Goal: Task Accomplishment & Management: Manage account settings

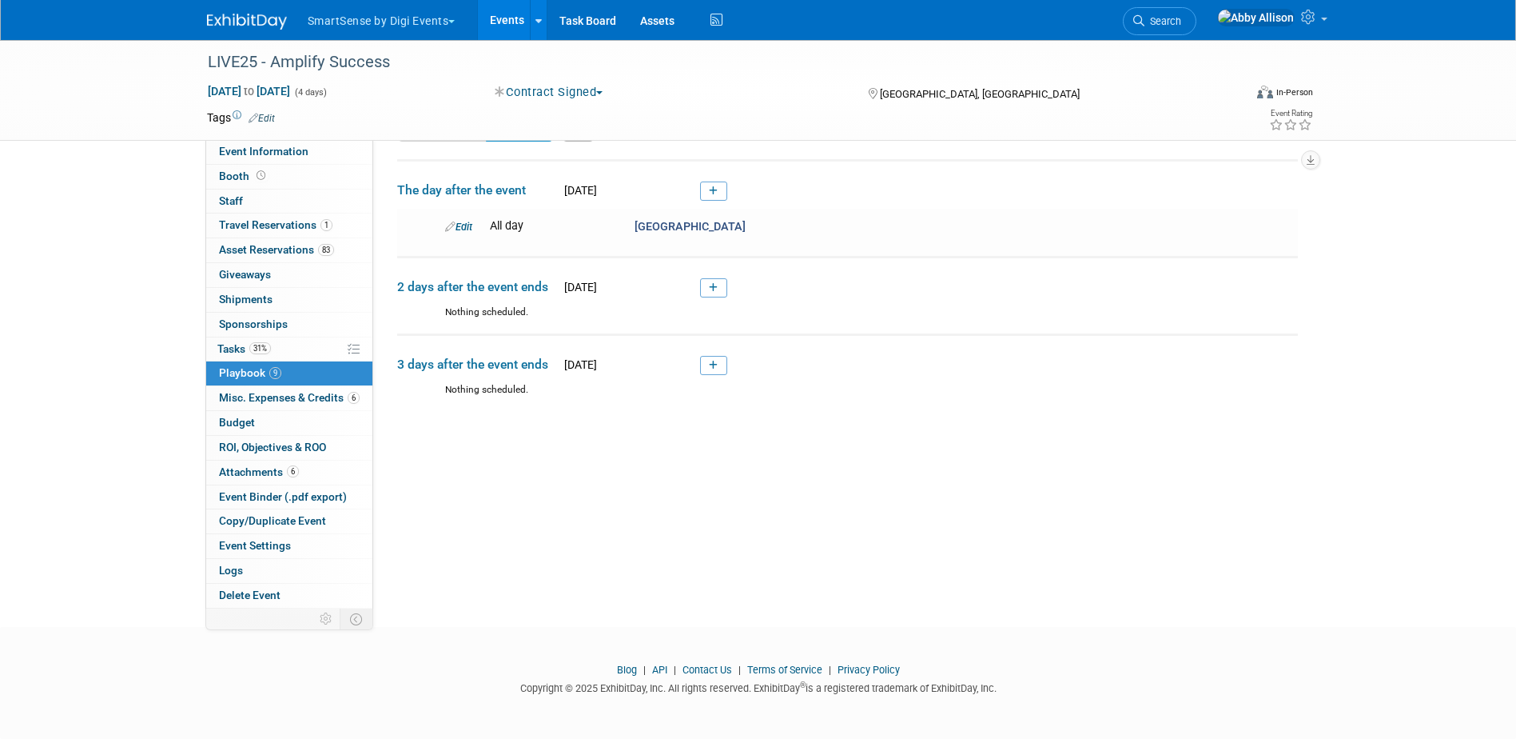
drag, startPoint x: 1204, startPoint y: 26, endPoint x: 1188, endPoint y: 38, distance: 19.5
click at [1182, 27] on span "Search" at bounding box center [1163, 21] width 37 height 12
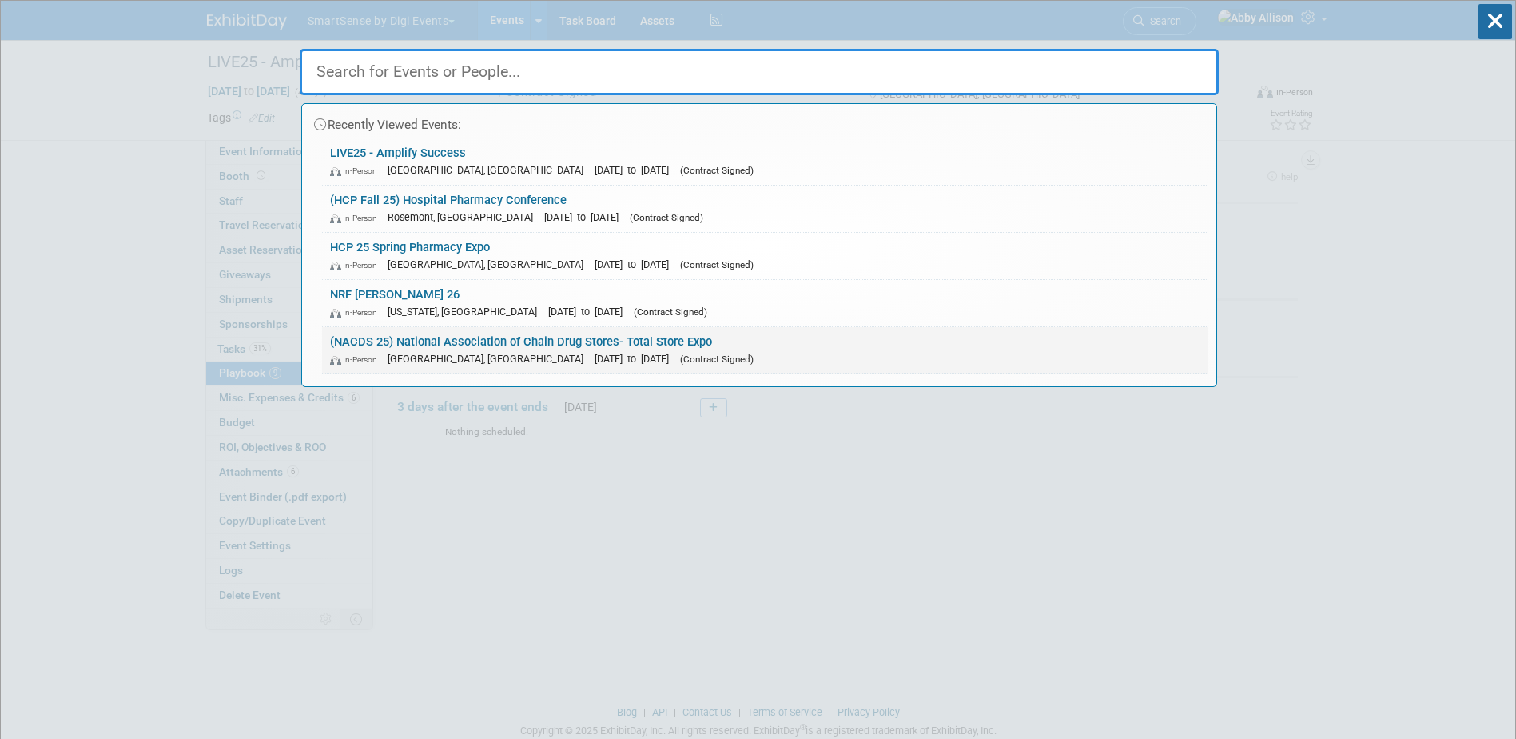
click at [527, 341] on link "(NACDS 25) National Association of Chain Drug Stores- Total Store Expo In-Perso…" at bounding box center [765, 350] width 887 height 46
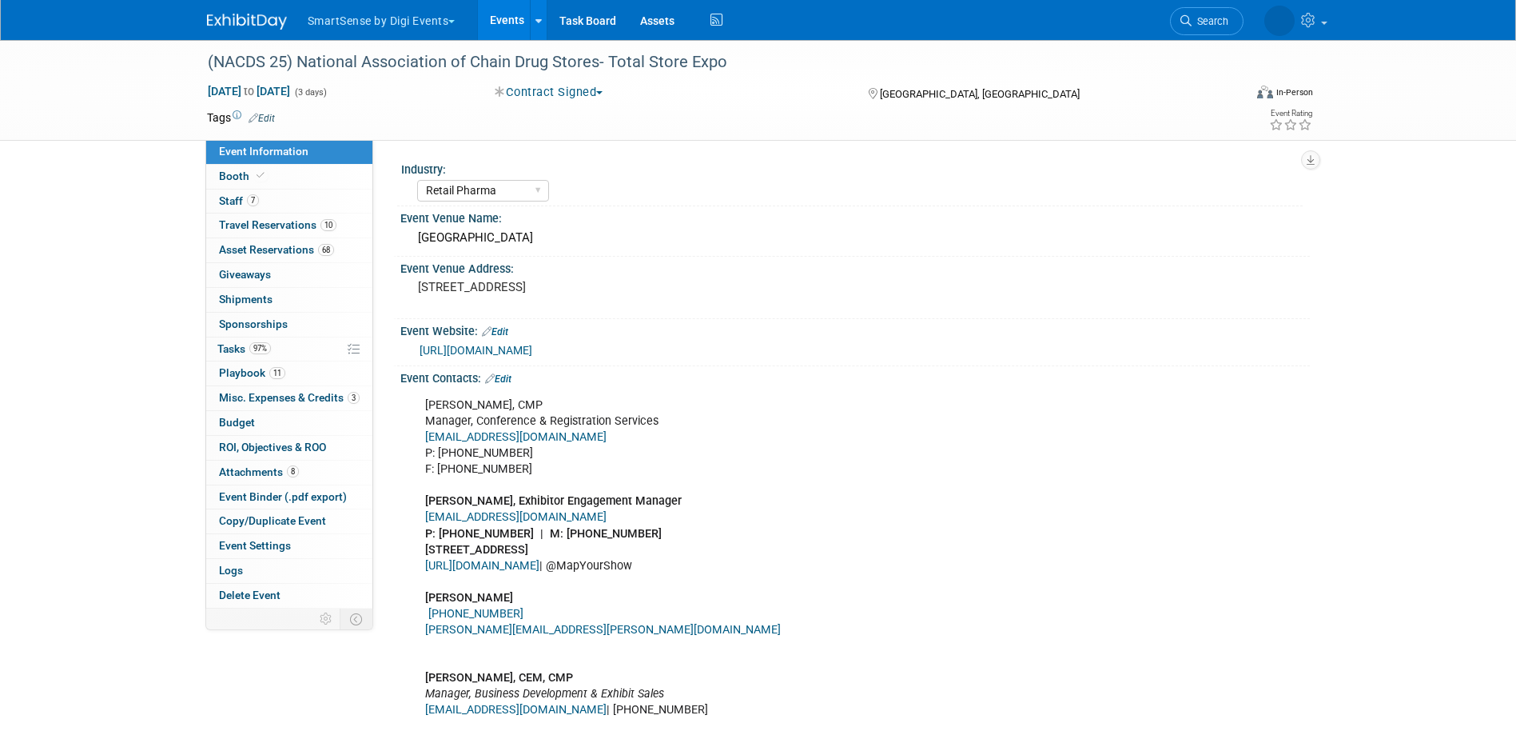
select select "Retail Pharma"
click at [229, 253] on span "Asset Reservations 68" at bounding box center [276, 249] width 115 height 13
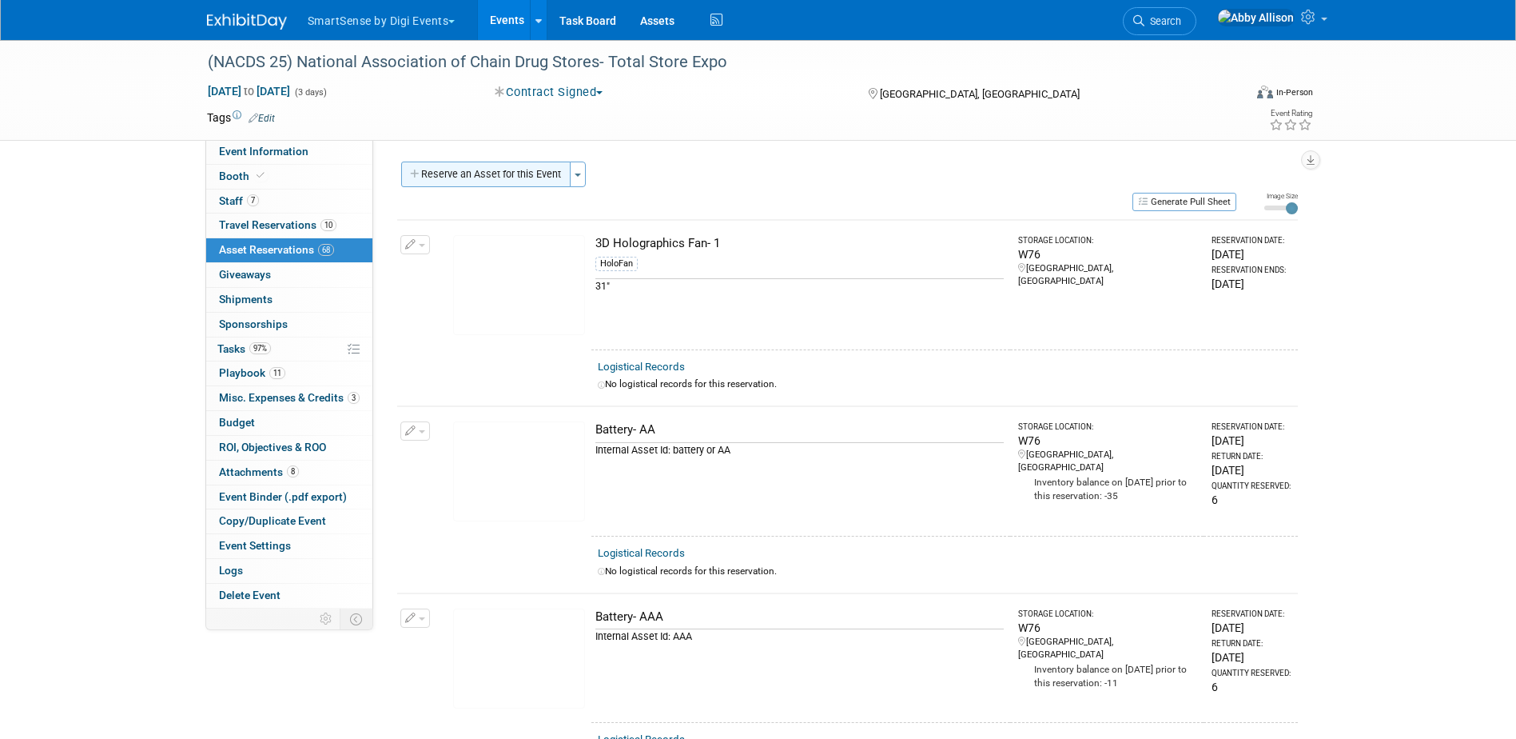
click at [552, 177] on button "Reserve an Asset for this Event" at bounding box center [485, 174] width 169 height 26
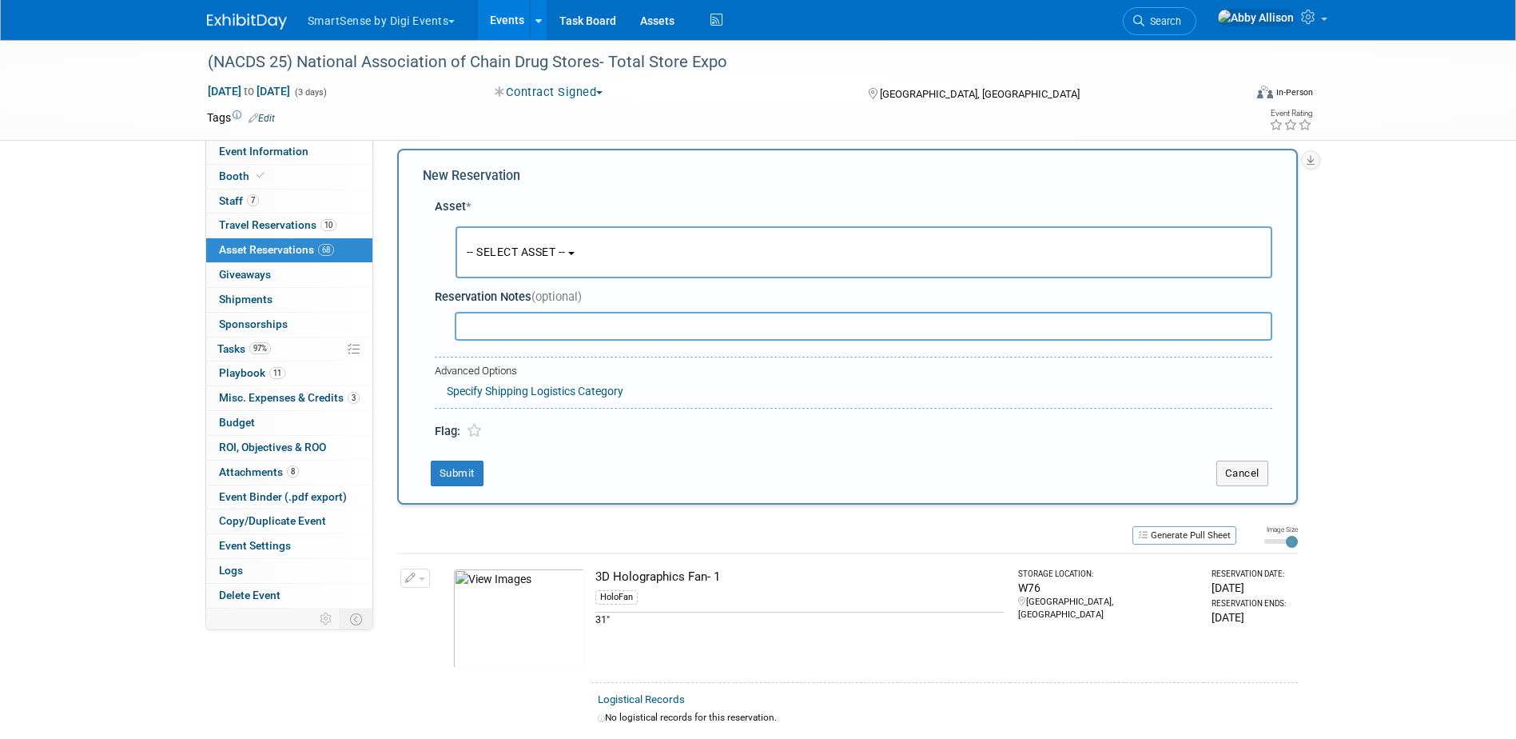
scroll to position [15, 0]
drag, startPoint x: 538, startPoint y: 249, endPoint x: 547, endPoint y: 264, distance: 17.6
click at [538, 249] on span "-- SELECT ASSET --" at bounding box center [516, 249] width 99 height 13
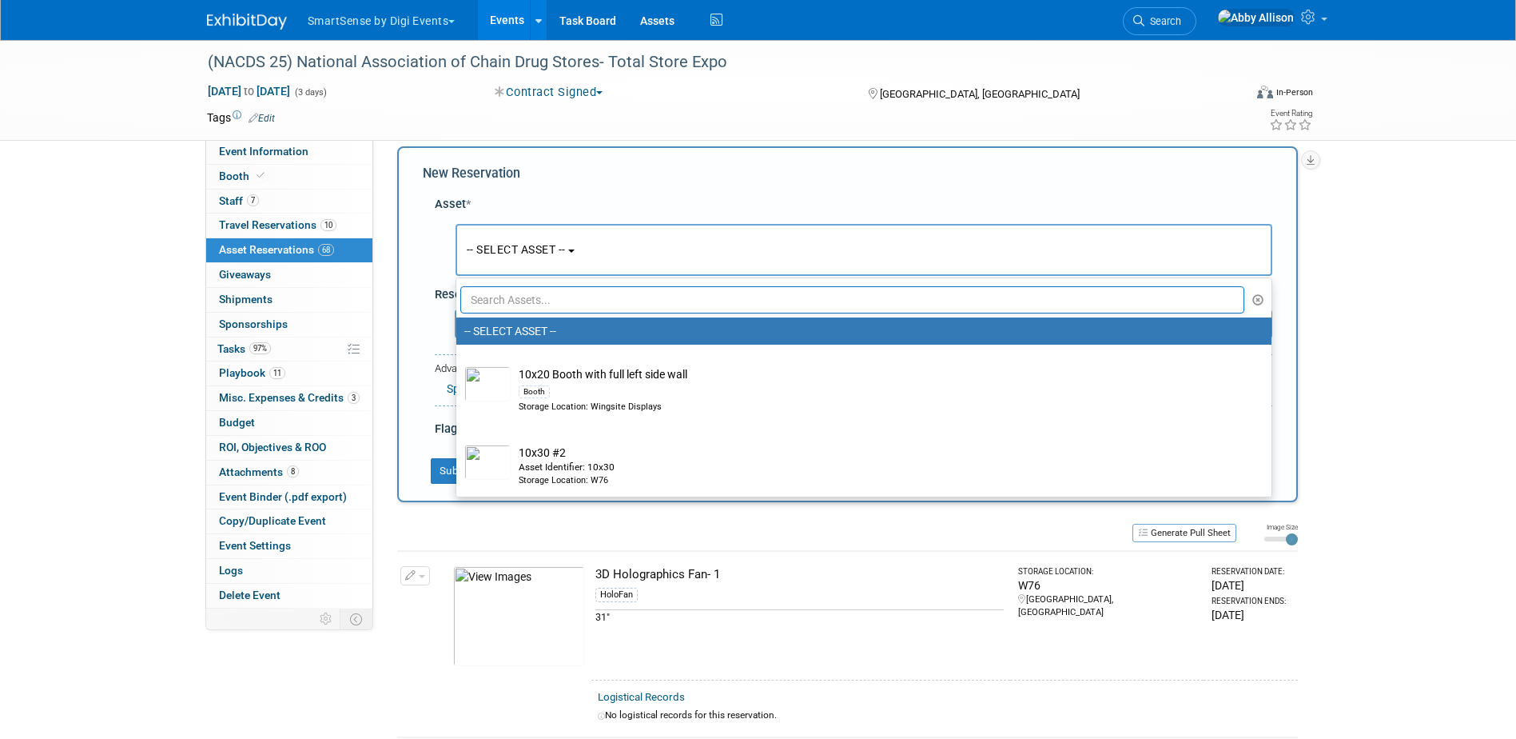
click at [572, 301] on input "text" at bounding box center [852, 299] width 785 height 27
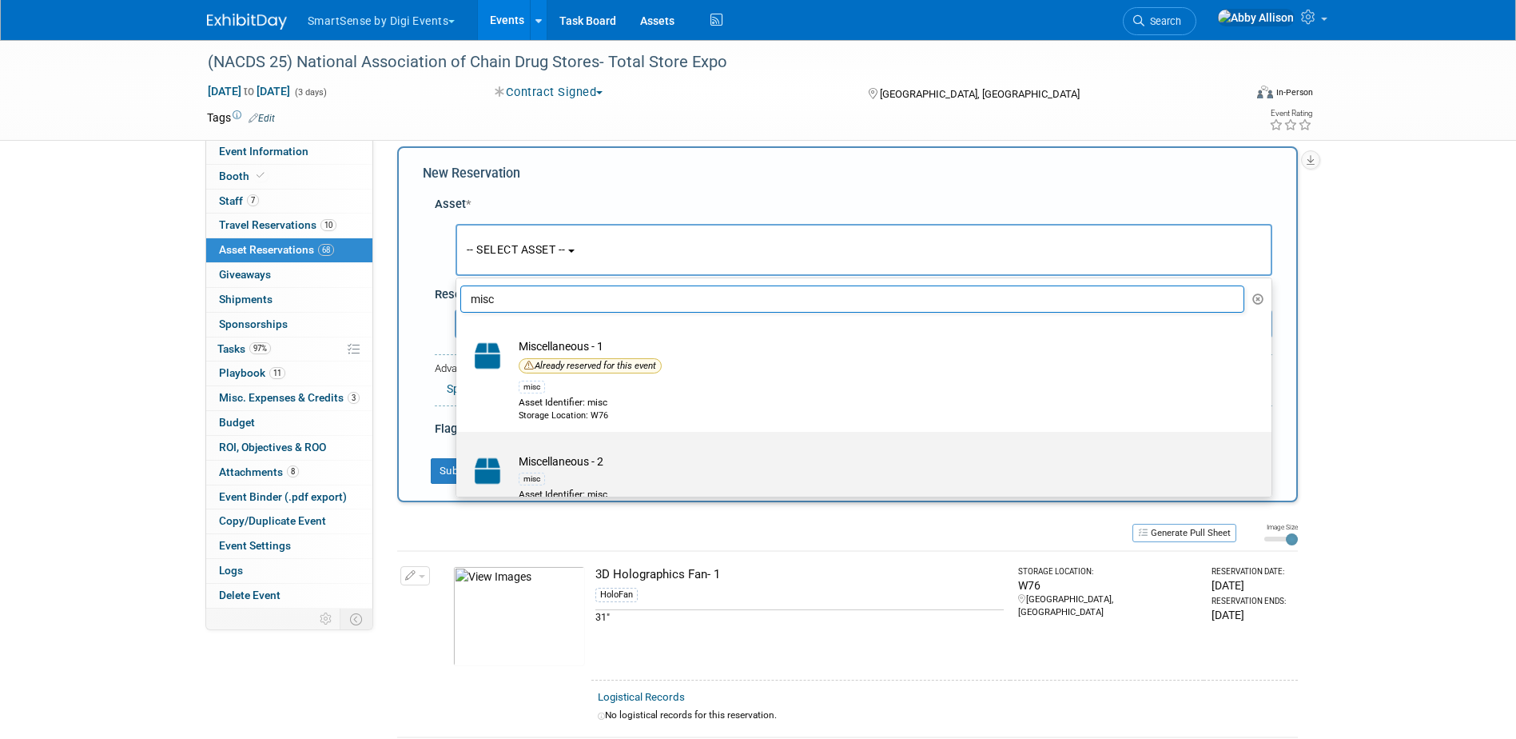
scroll to position [0, 0]
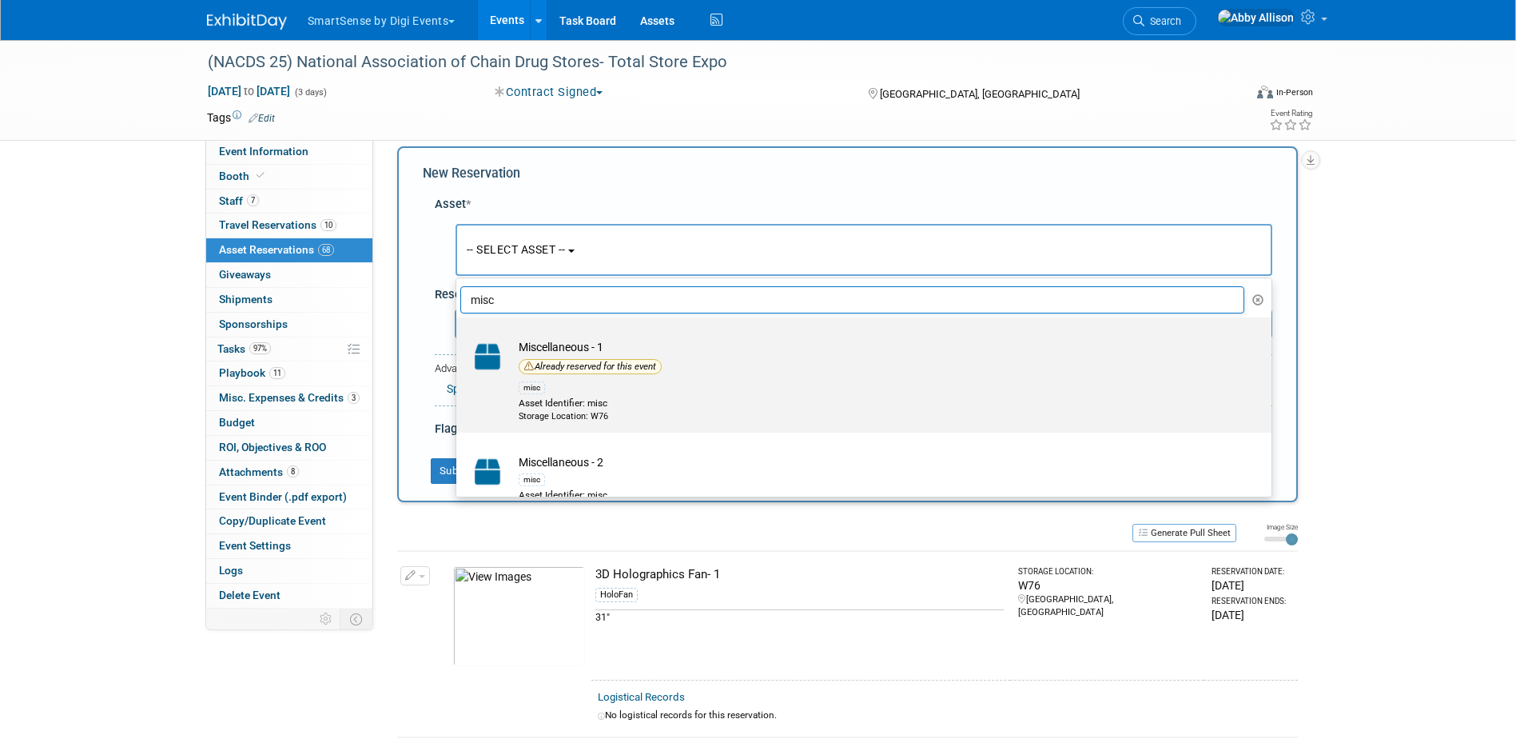
type input "misc"
click at [532, 373] on div "Already reserved for this event" at bounding box center [590, 366] width 143 height 15
click at [459, 337] on input "Miscellaneous - 1 Already reserved for this event misc Asset Identifier: misc S…" at bounding box center [453, 331] width 10 height 10
select select "10717650"
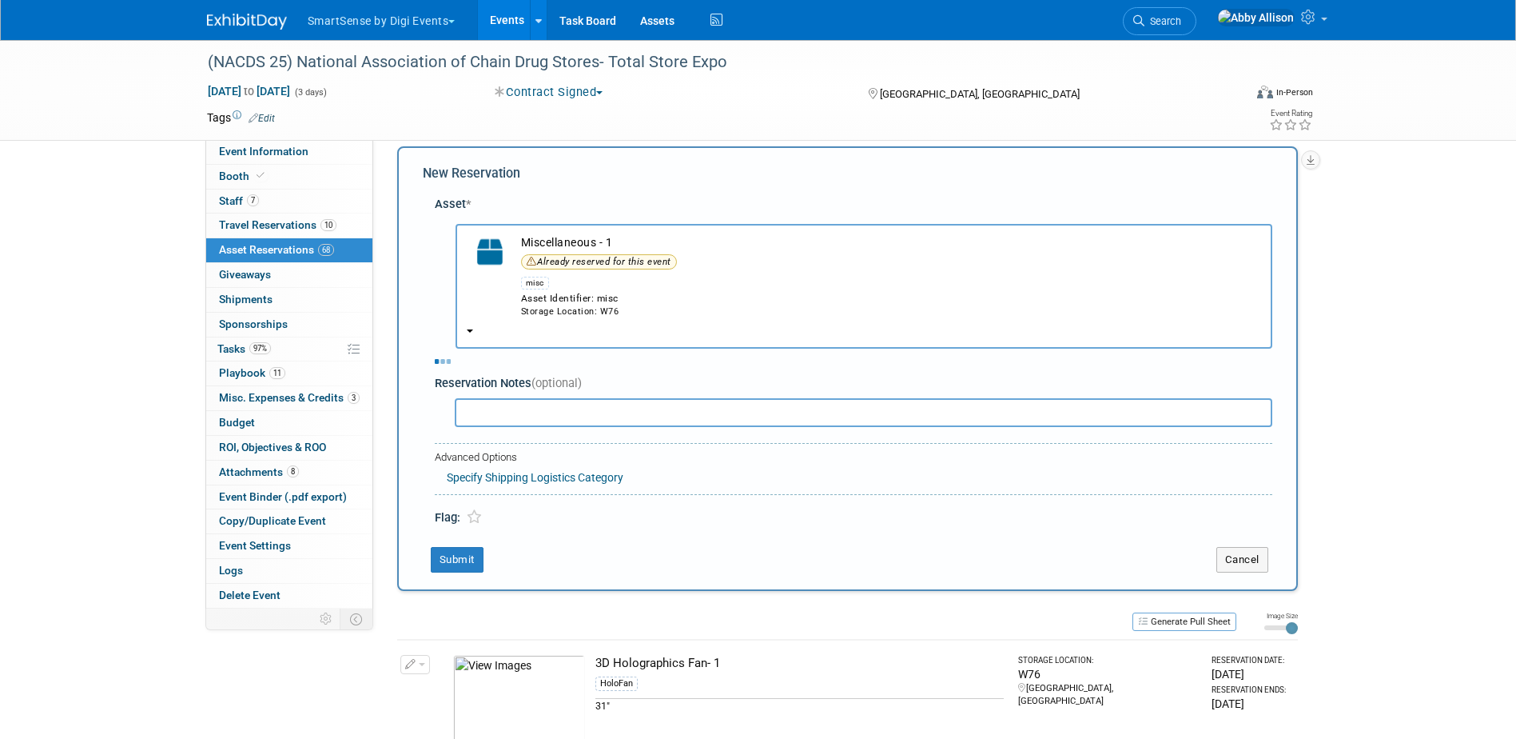
select select "7"
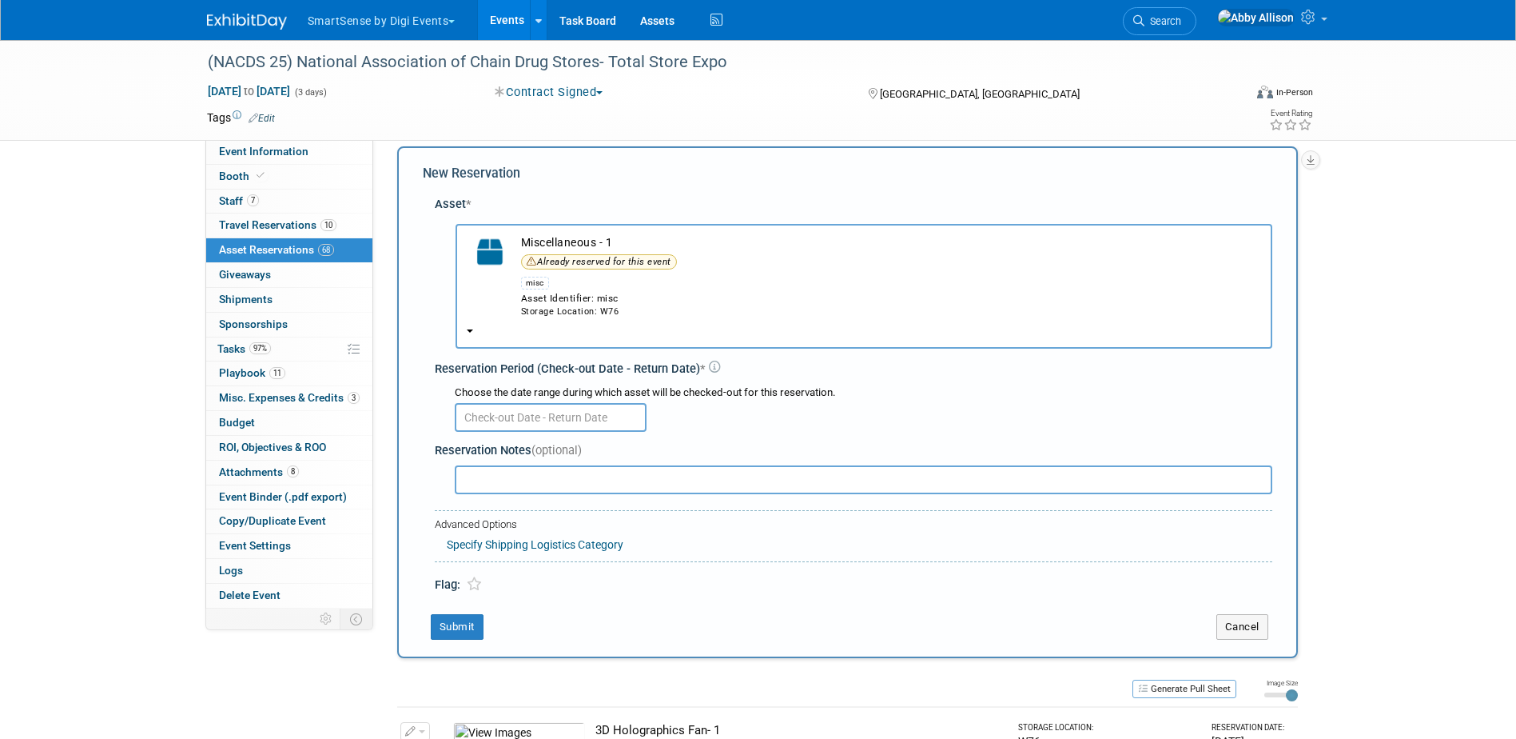
click at [525, 417] on input "text" at bounding box center [551, 417] width 192 height 29
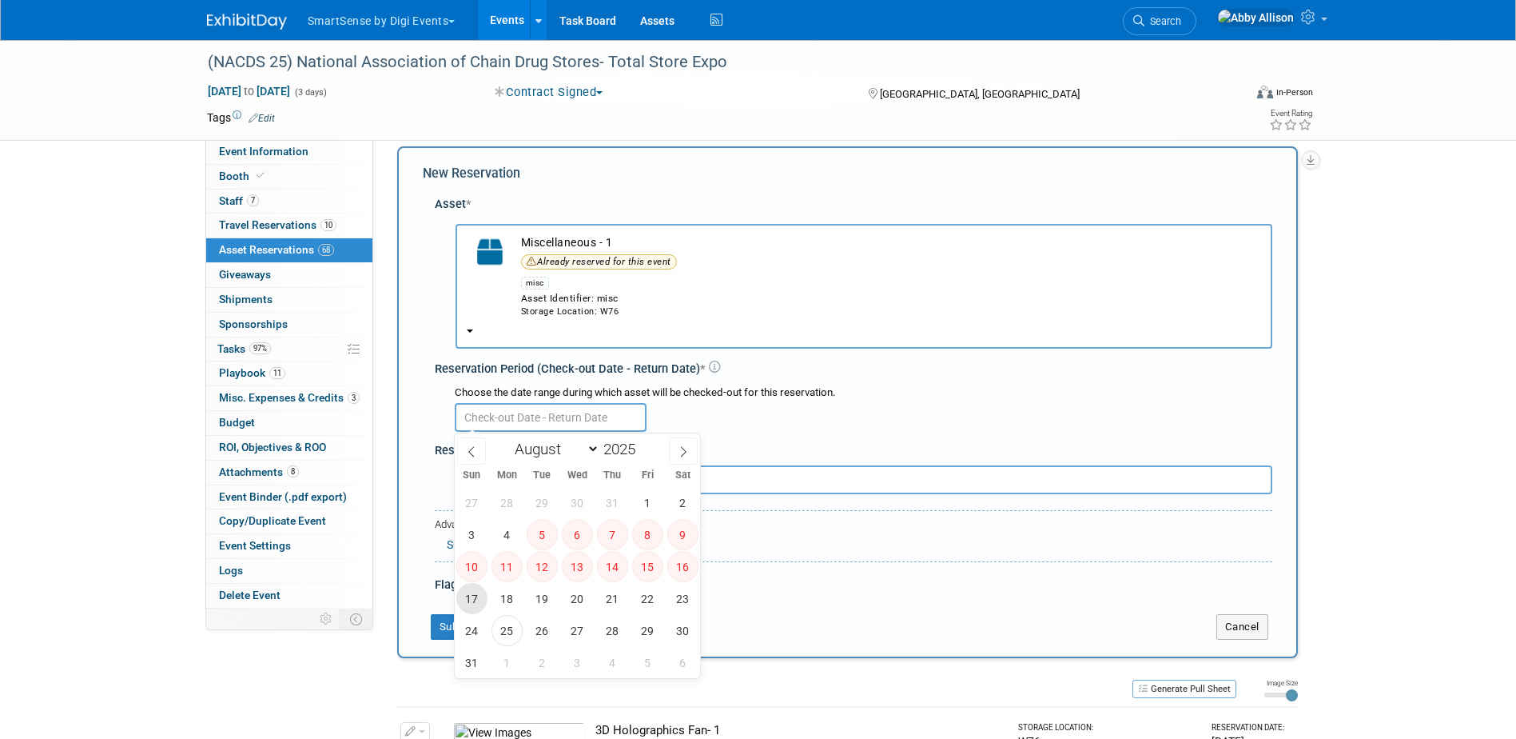
click at [468, 600] on span "17" at bounding box center [471, 598] width 31 height 31
click at [502, 600] on span "18" at bounding box center [507, 598] width 31 height 31
type input "Aug 17, 2025 to Aug 18, 2025"
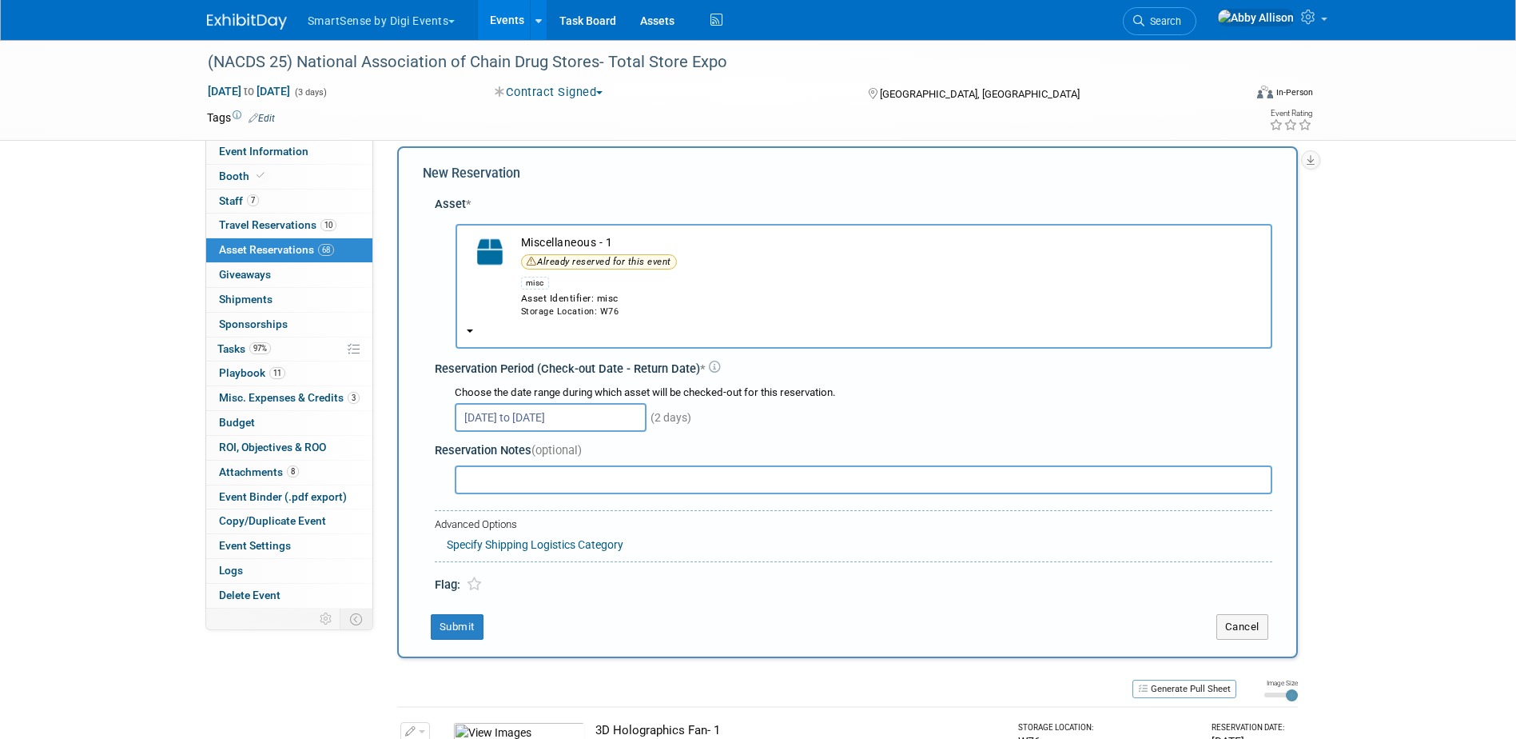
click at [491, 482] on input "text" at bounding box center [864, 479] width 818 height 29
click at [499, 483] on input "Order: Water, almond milk" at bounding box center [864, 479] width 818 height 29
click at [635, 482] on input "Order: Water, almond milk" at bounding box center [864, 479] width 818 height 29
type input "Order: Water, almond milk, & snacks for booth"
click at [443, 627] on button "Submit" at bounding box center [457, 627] width 53 height 26
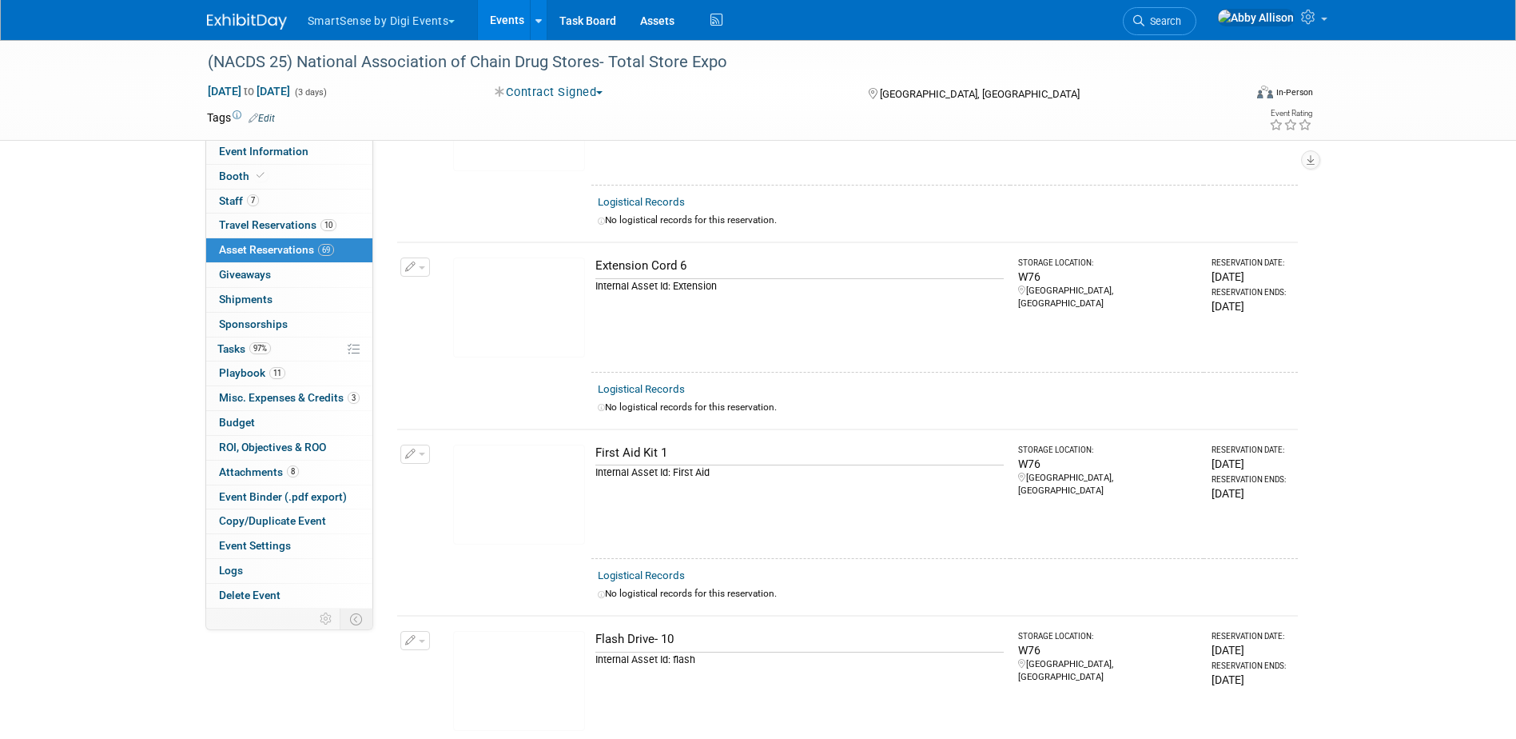
scroll to position [2032, 0]
click at [229, 339] on link "97% Tasks 97%" at bounding box center [289, 349] width 166 height 24
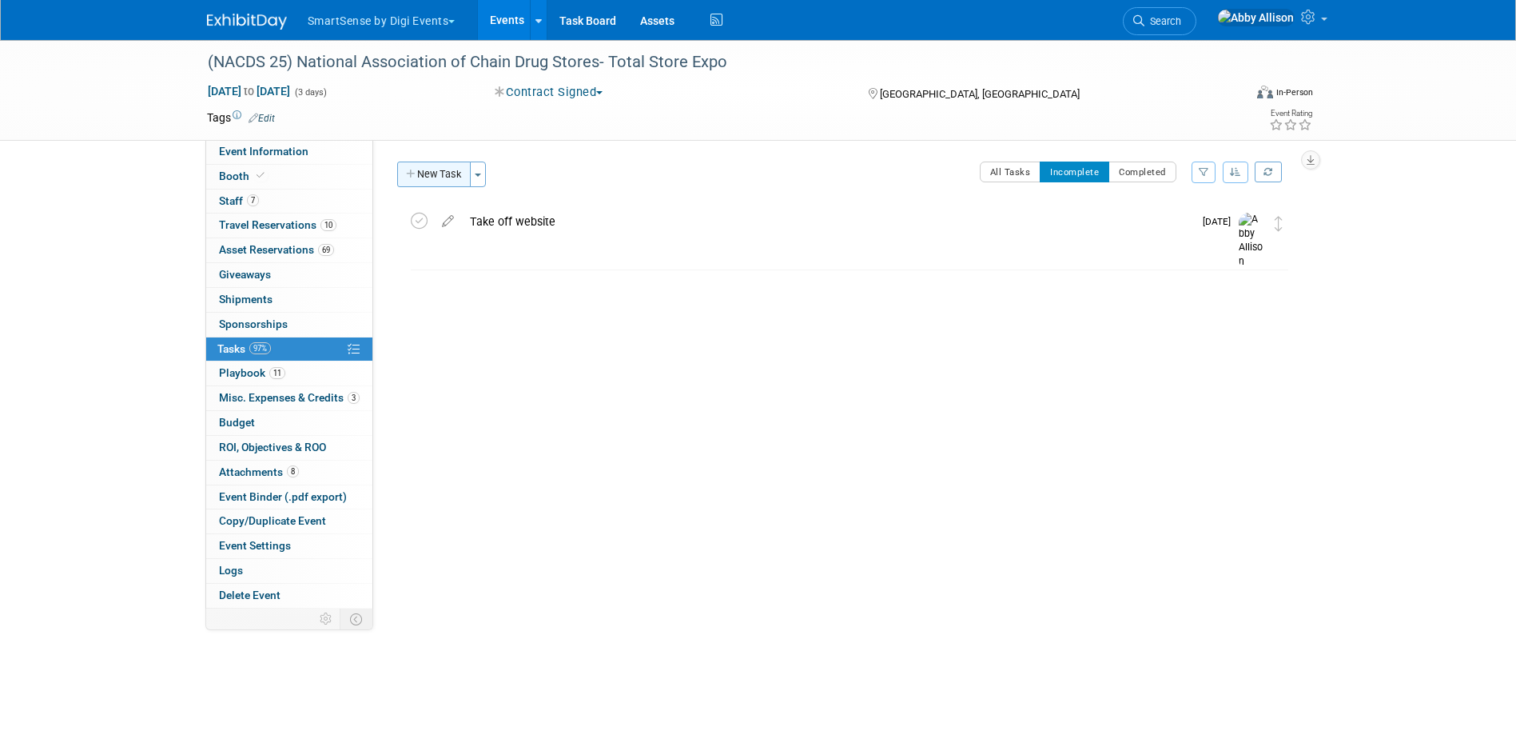
click at [444, 178] on button "New Task" at bounding box center [434, 174] width 74 height 26
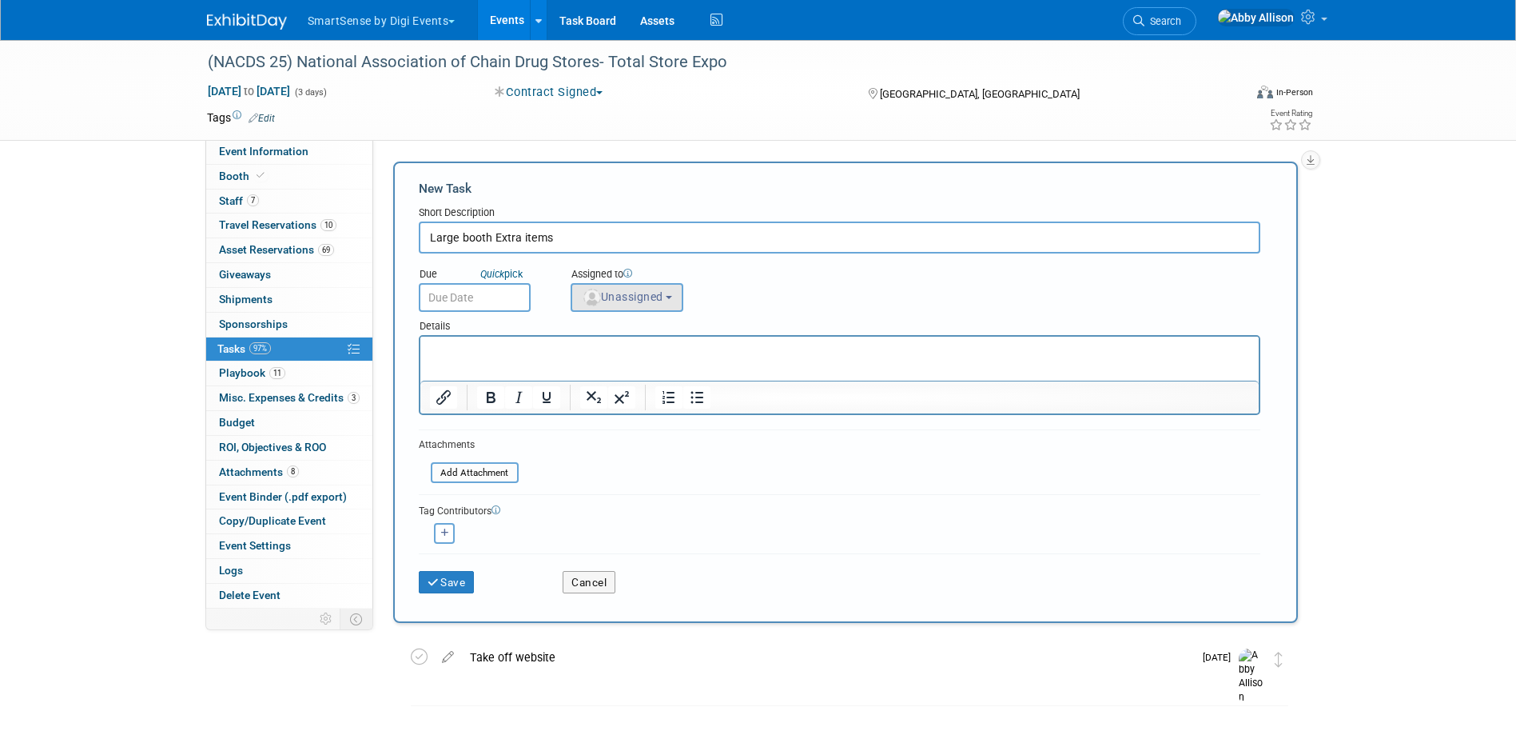
type input "Large booth Extra items"
click at [627, 300] on span "Unassigned" at bounding box center [623, 296] width 82 height 13
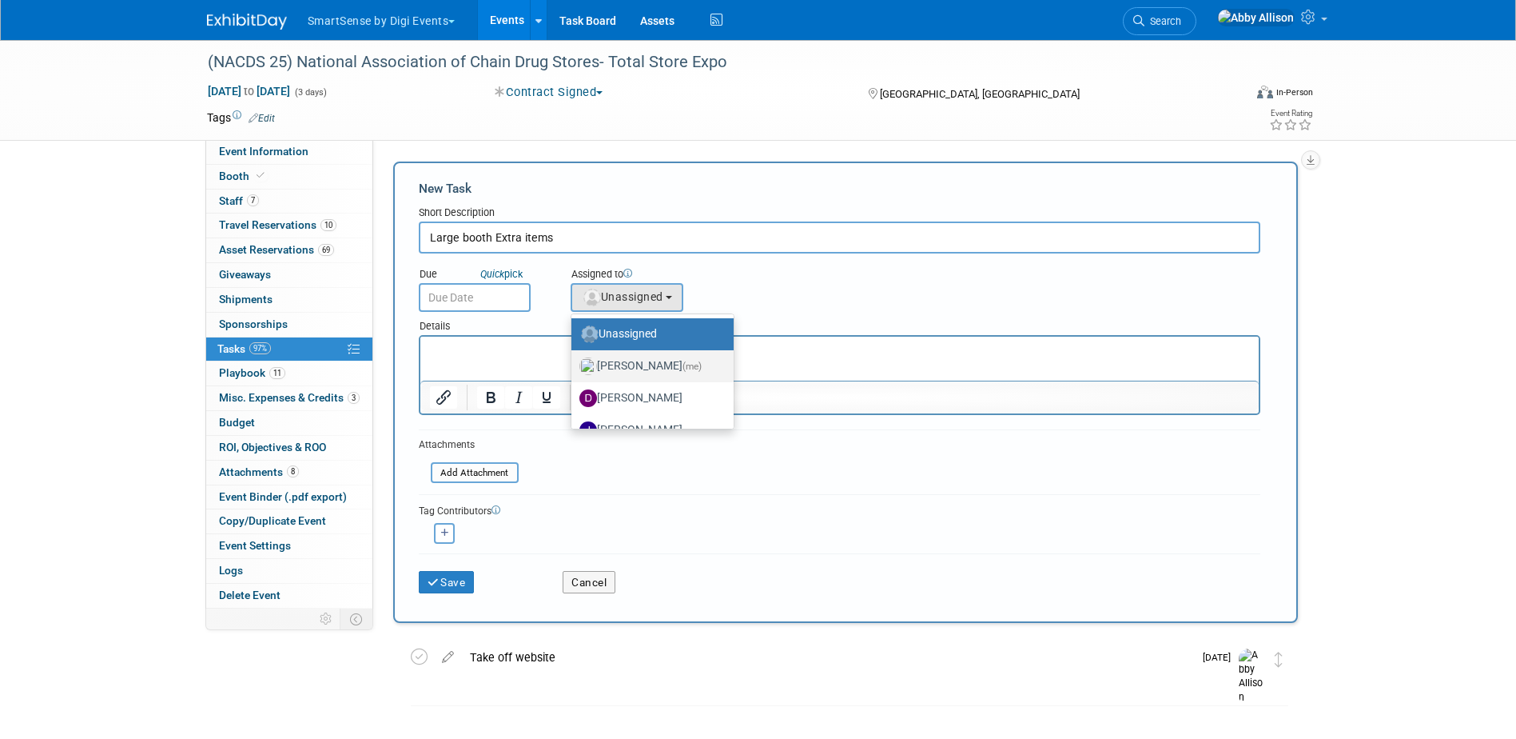
click at [640, 367] on label "Abby Allison (me)" at bounding box center [649, 366] width 138 height 26
click at [574, 367] on input "Abby Allison (me)" at bounding box center [569, 364] width 10 height 10
select select "1af21d80-b227-4fda-b725-1543146411fb"
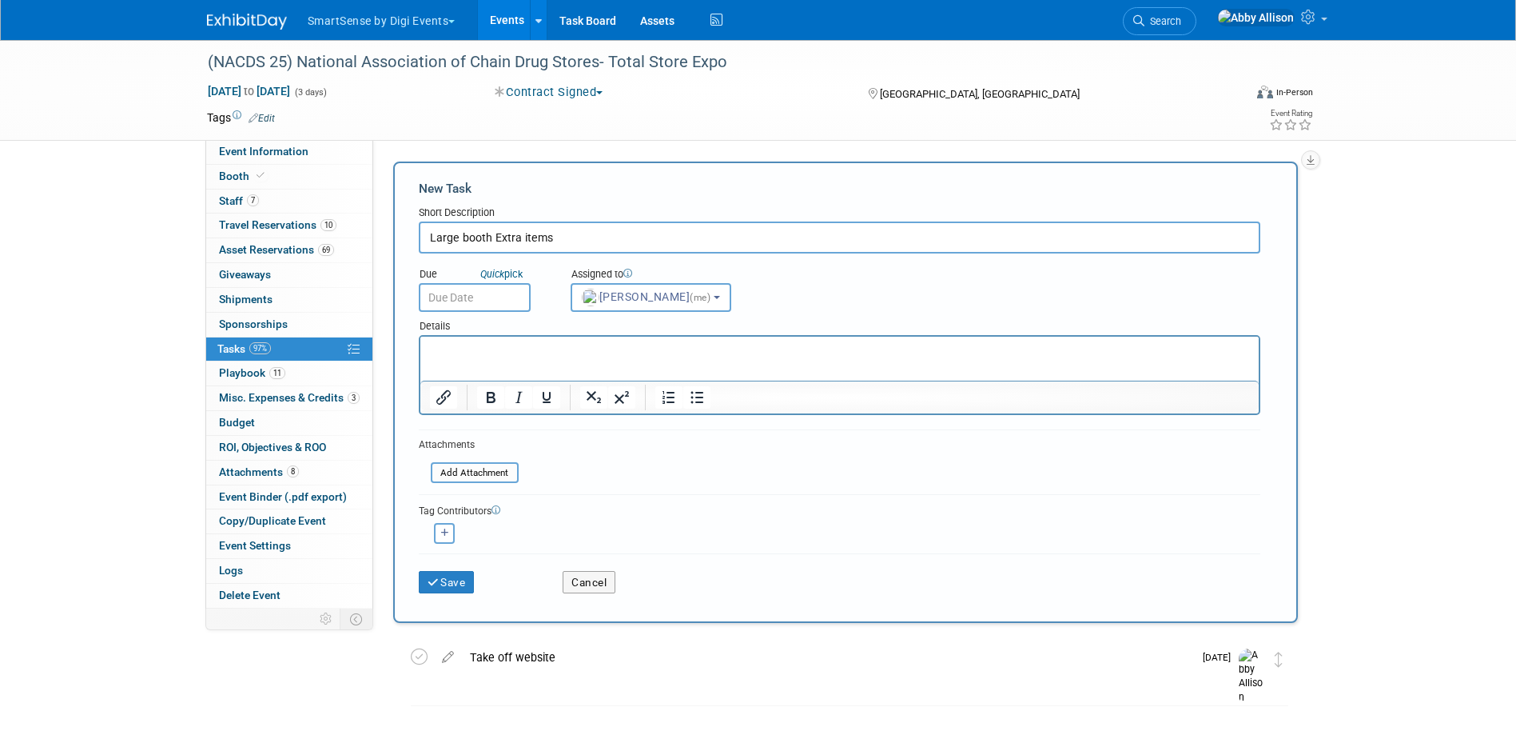
click at [529, 347] on p "Rich Text Area. Press ALT-0 for help." at bounding box center [839, 351] width 820 height 16
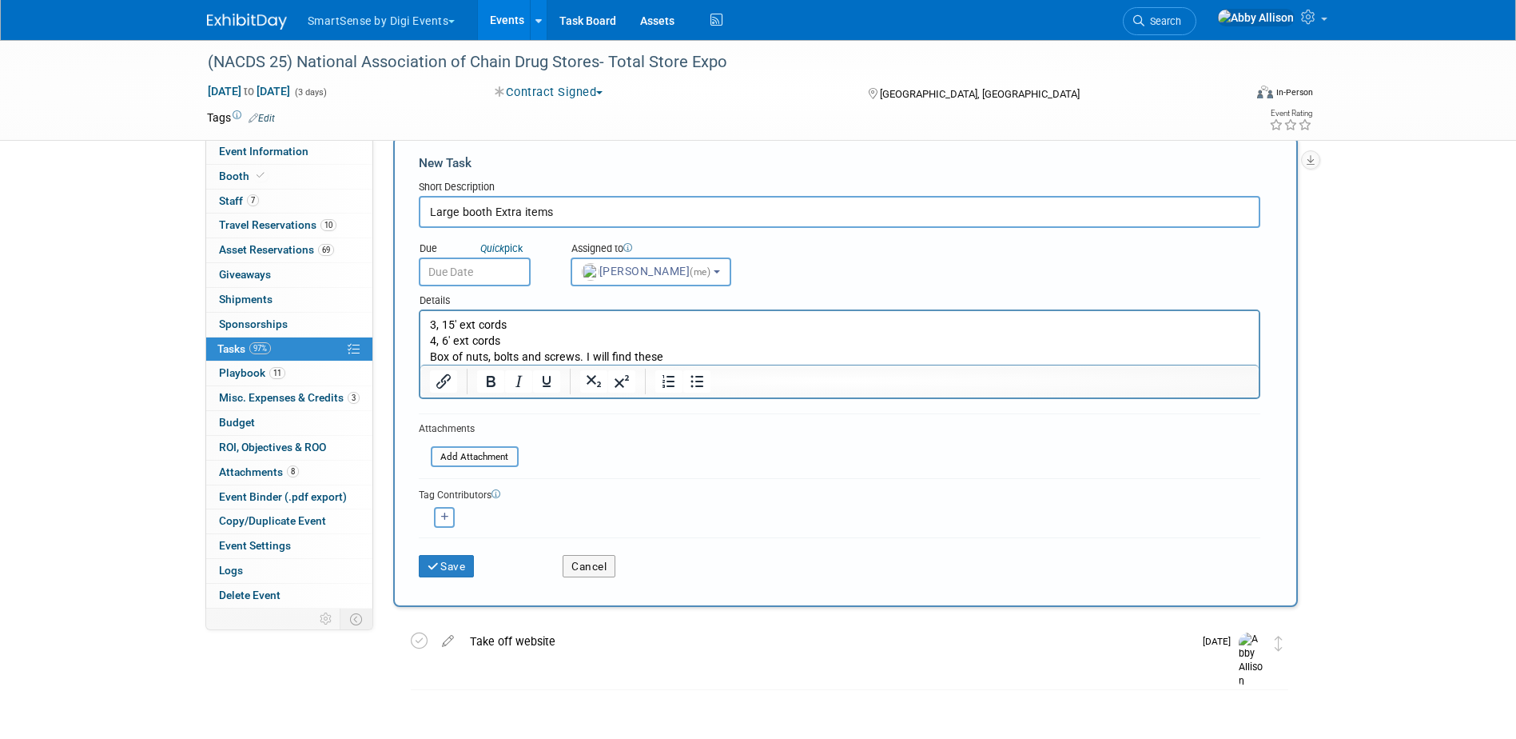
scroll to position [80, 0]
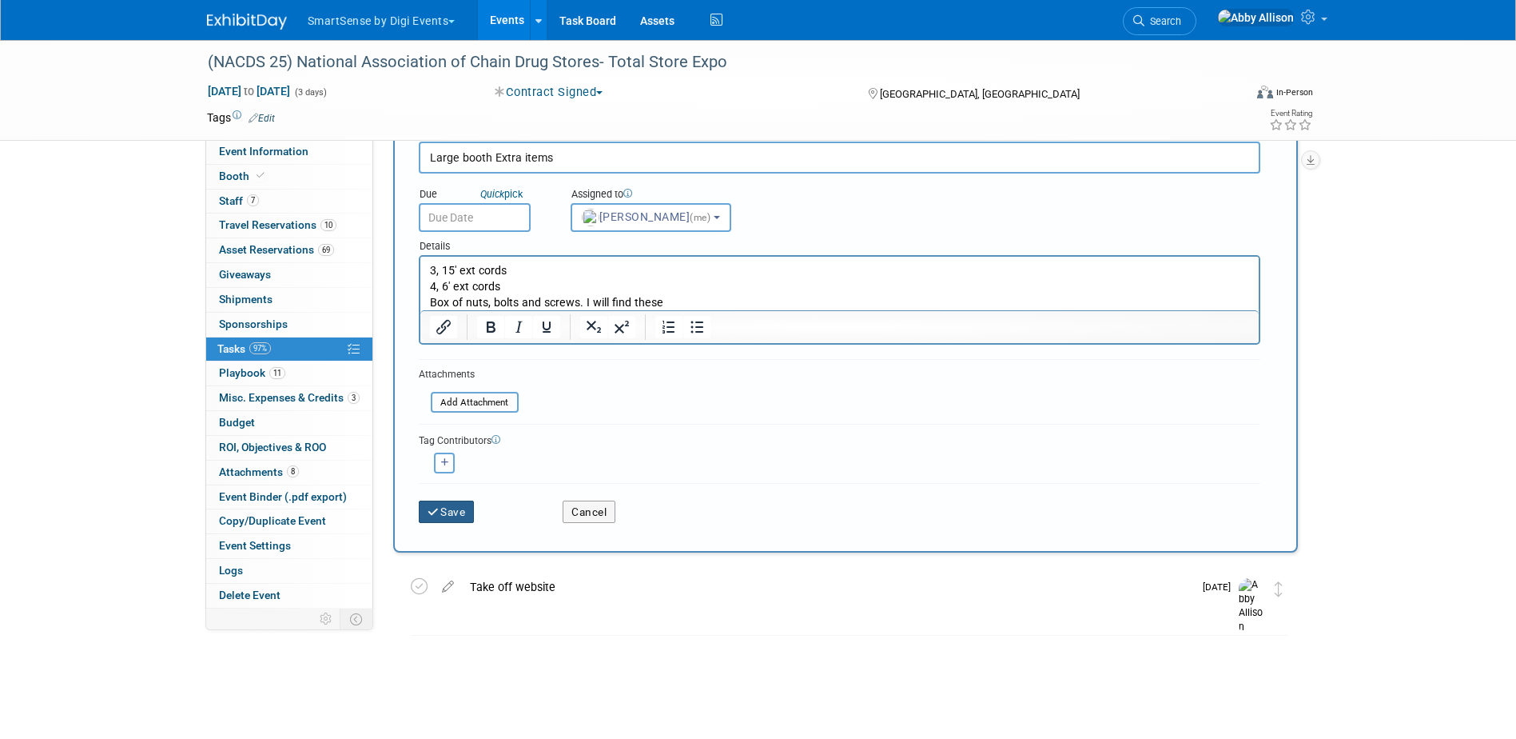
click at [446, 507] on button "Save" at bounding box center [447, 511] width 56 height 22
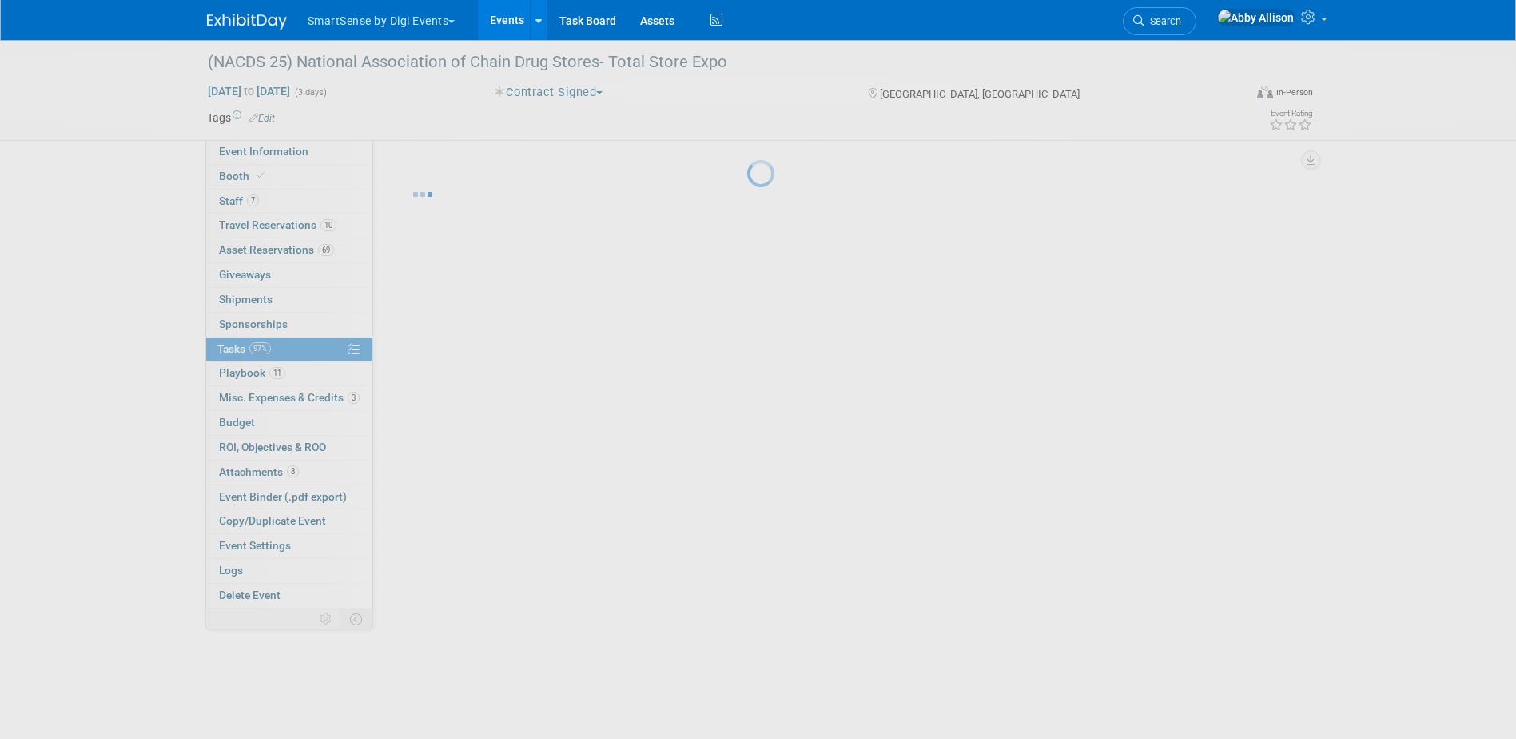
scroll to position [0, 0]
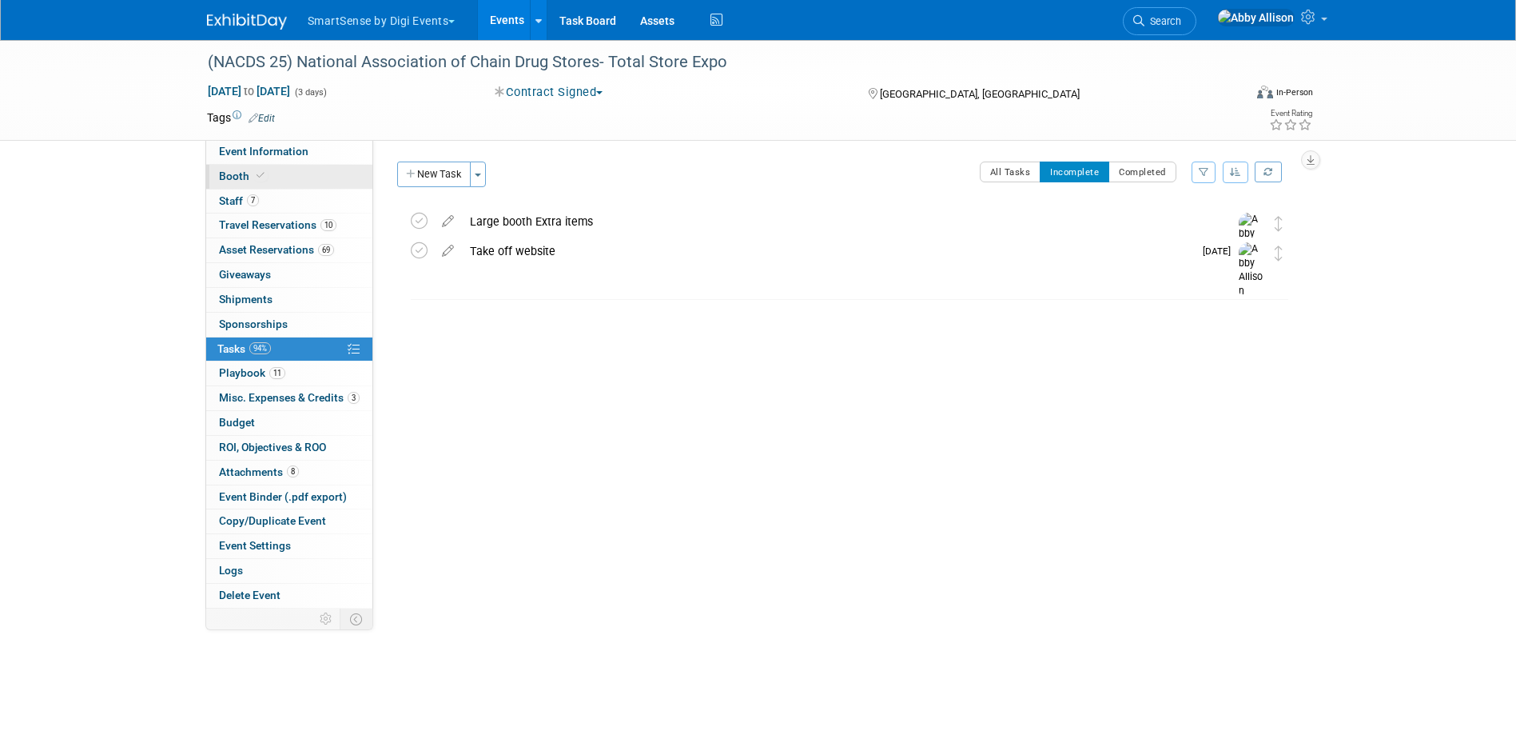
click at [234, 168] on link "Booth" at bounding box center [289, 177] width 166 height 24
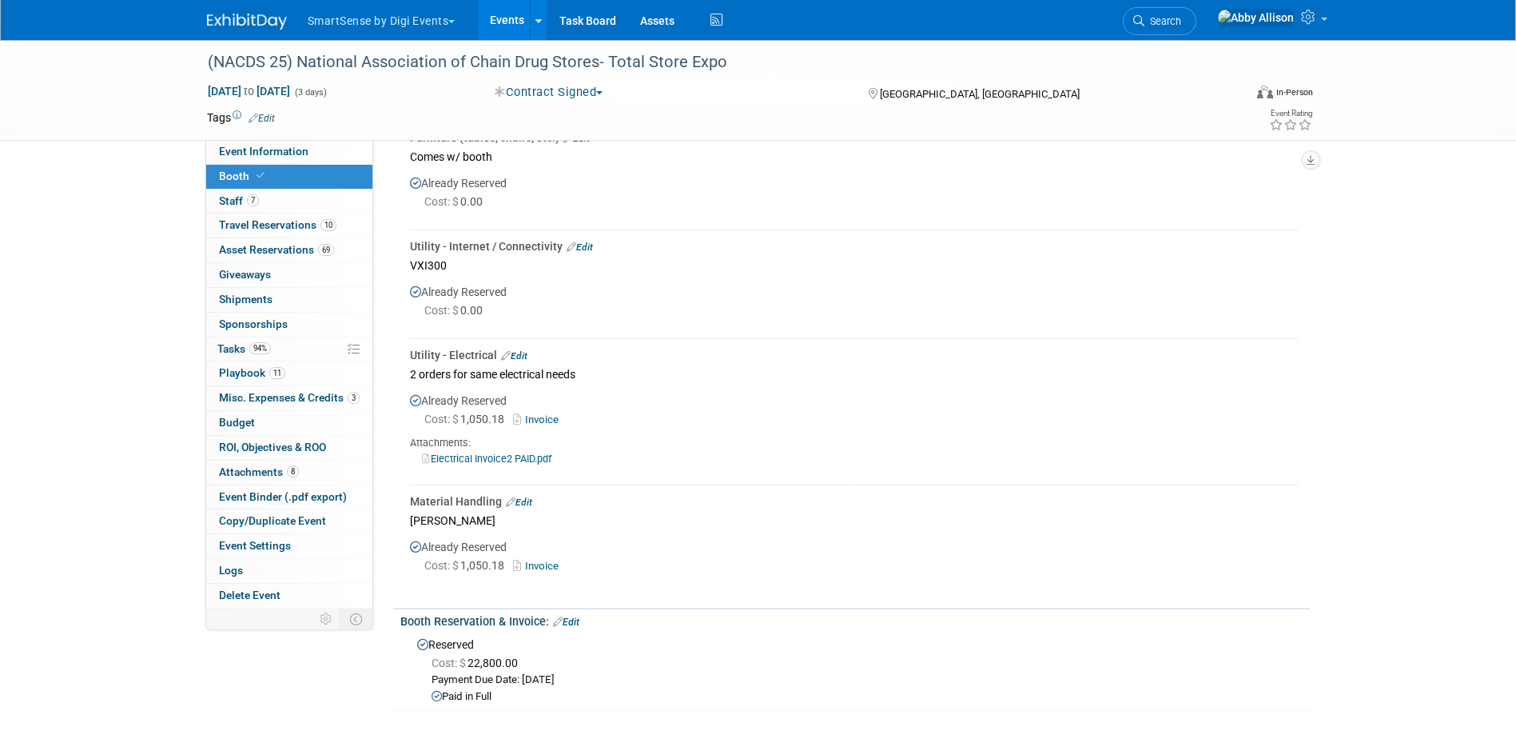
scroll to position [767, 0]
click at [1197, 14] on link "Search" at bounding box center [1160, 21] width 74 height 28
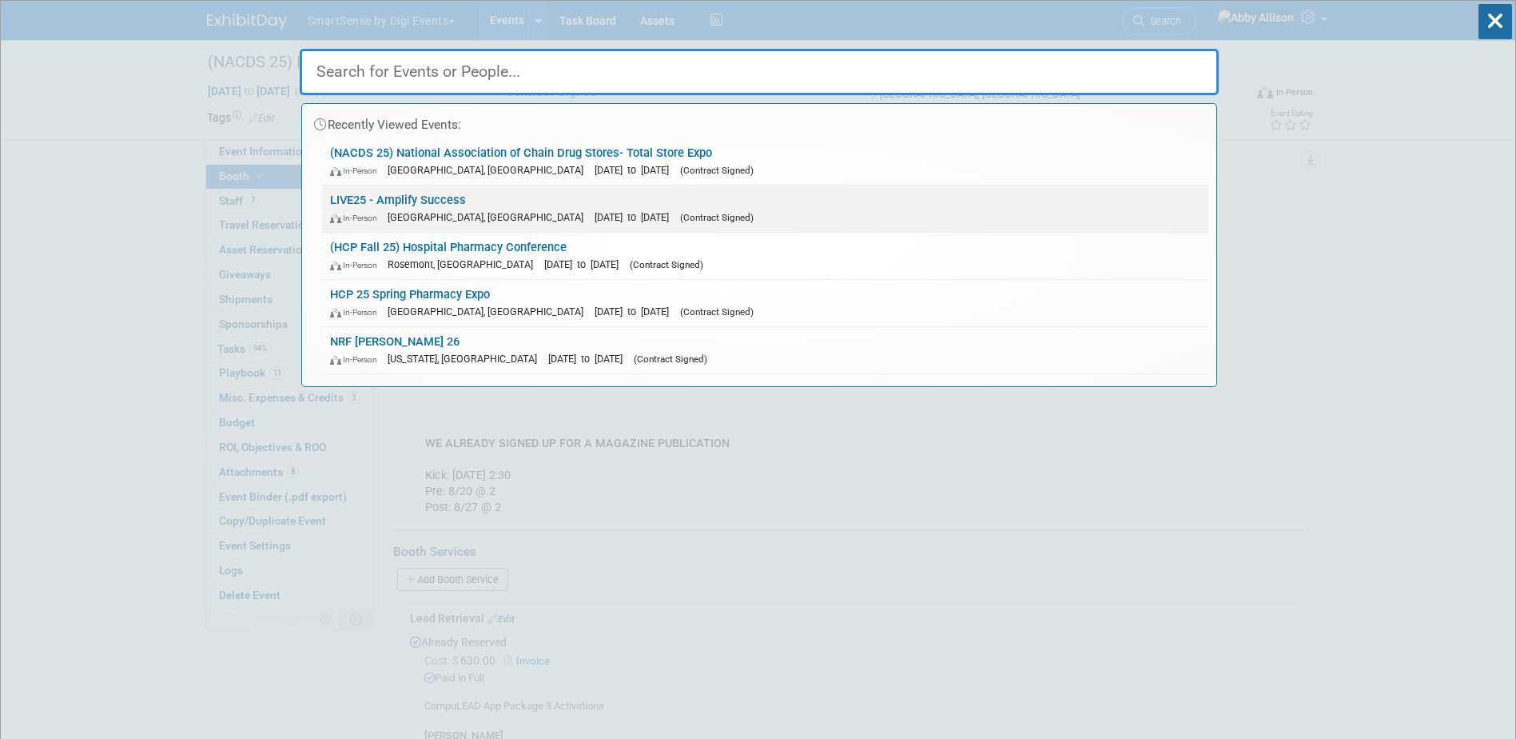
click at [460, 204] on link "LIVE25 - Amplify Success In-Person Nashville, TN Oct 21, 2025 to Oct 24, 2025 (…" at bounding box center [765, 208] width 887 height 46
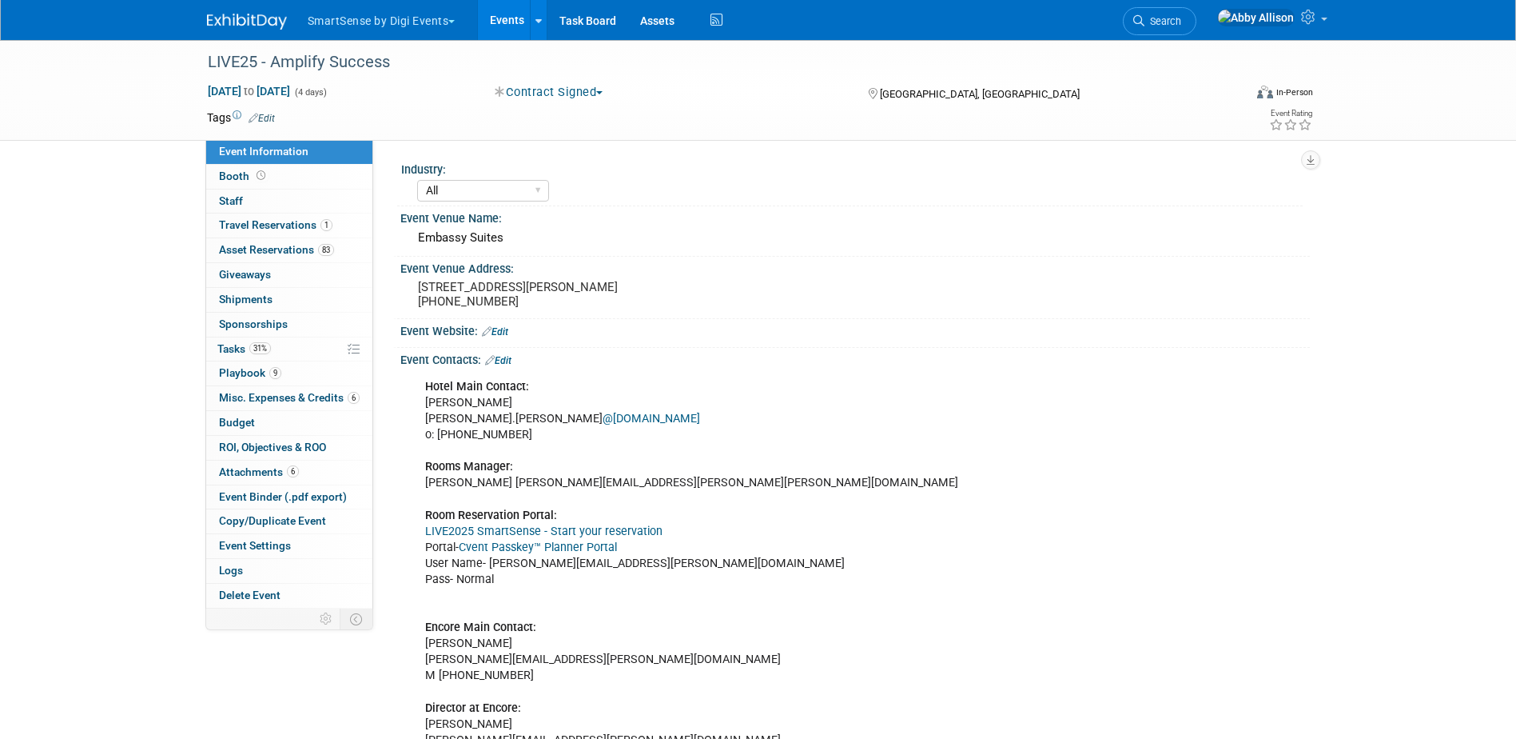
select select "All"
click at [257, 245] on span "Asset Reservations 83" at bounding box center [276, 249] width 115 height 13
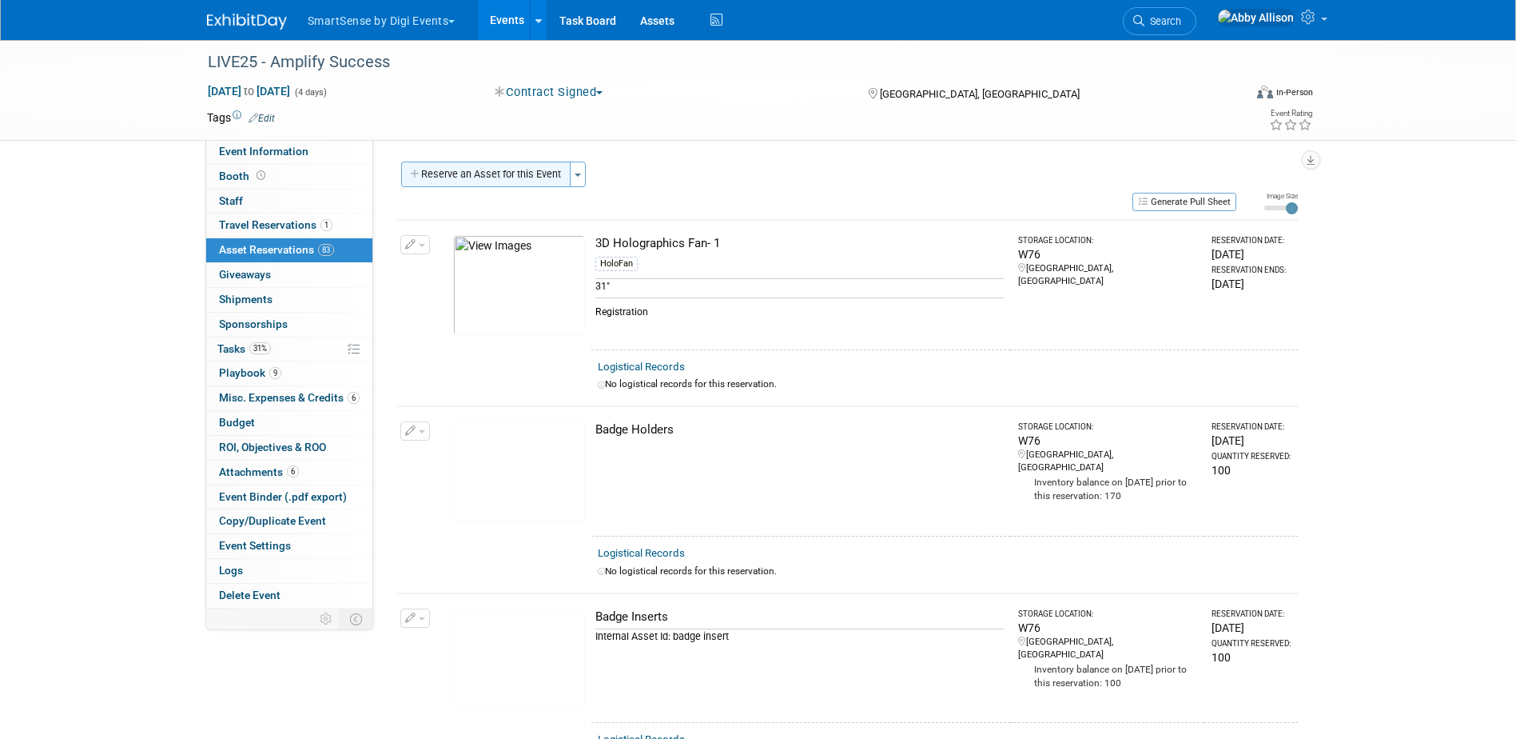
click at [470, 177] on button "Reserve an Asset for this Event" at bounding box center [485, 174] width 169 height 26
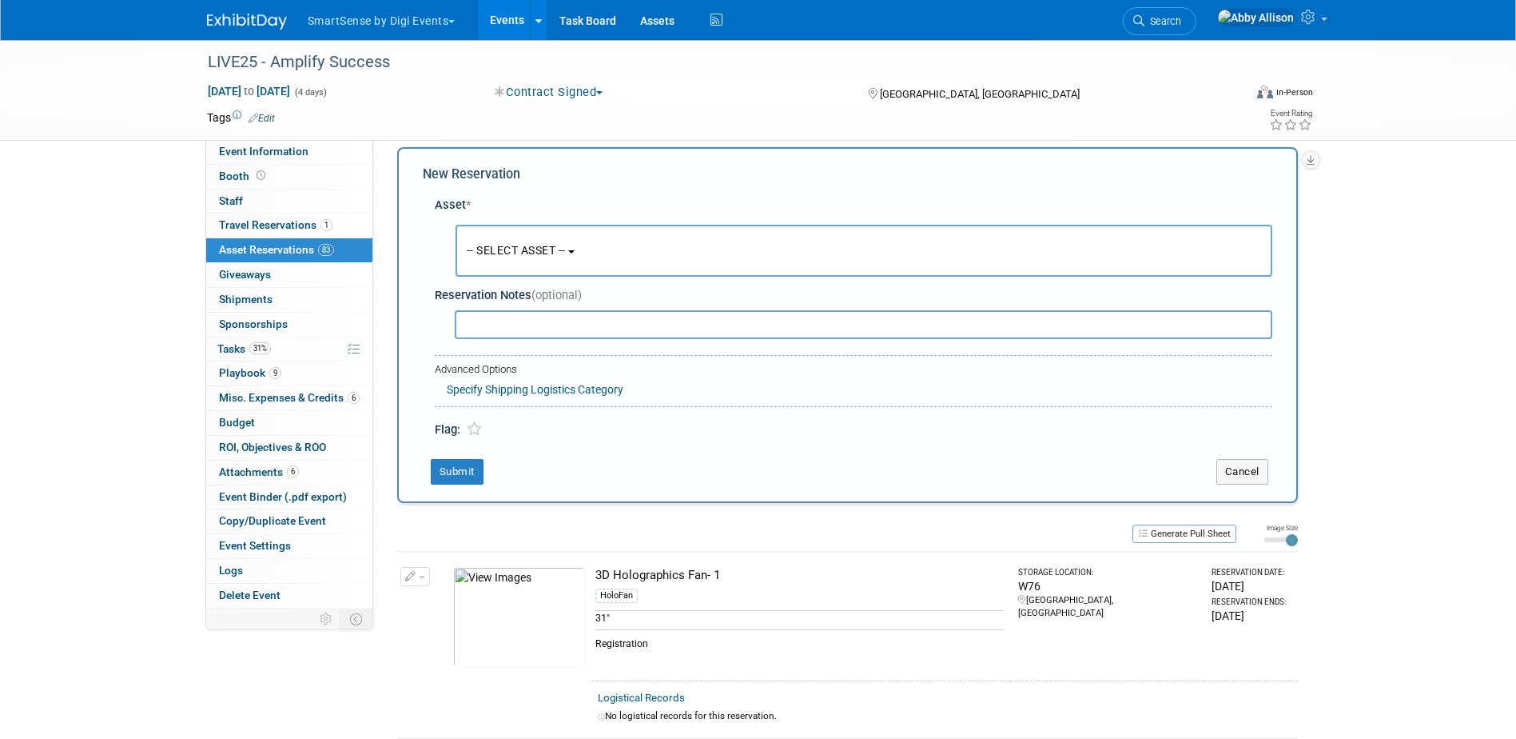
scroll to position [15, 0]
click at [527, 249] on span "-- SELECT ASSET --" at bounding box center [516, 249] width 99 height 13
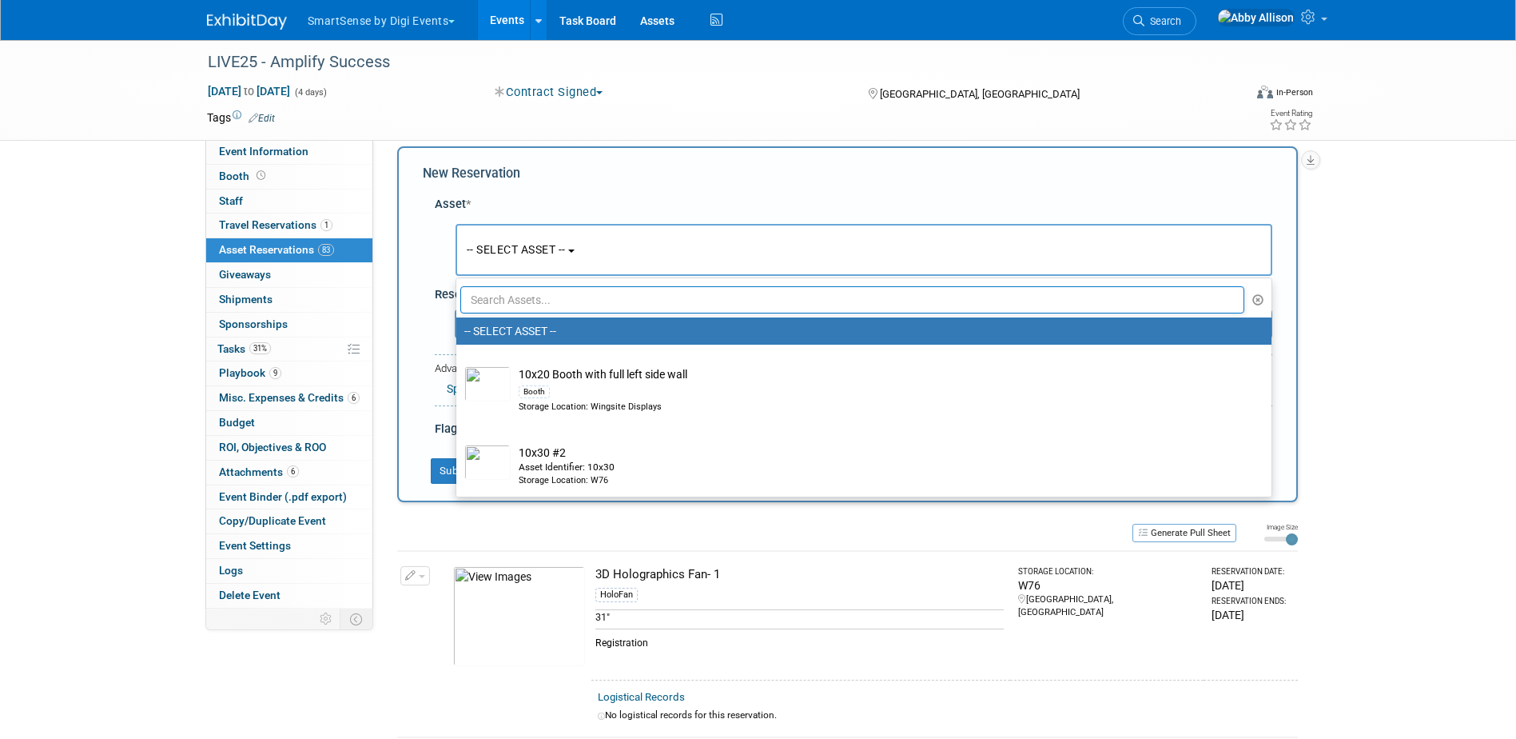
click at [580, 303] on input "text" at bounding box center [852, 299] width 785 height 27
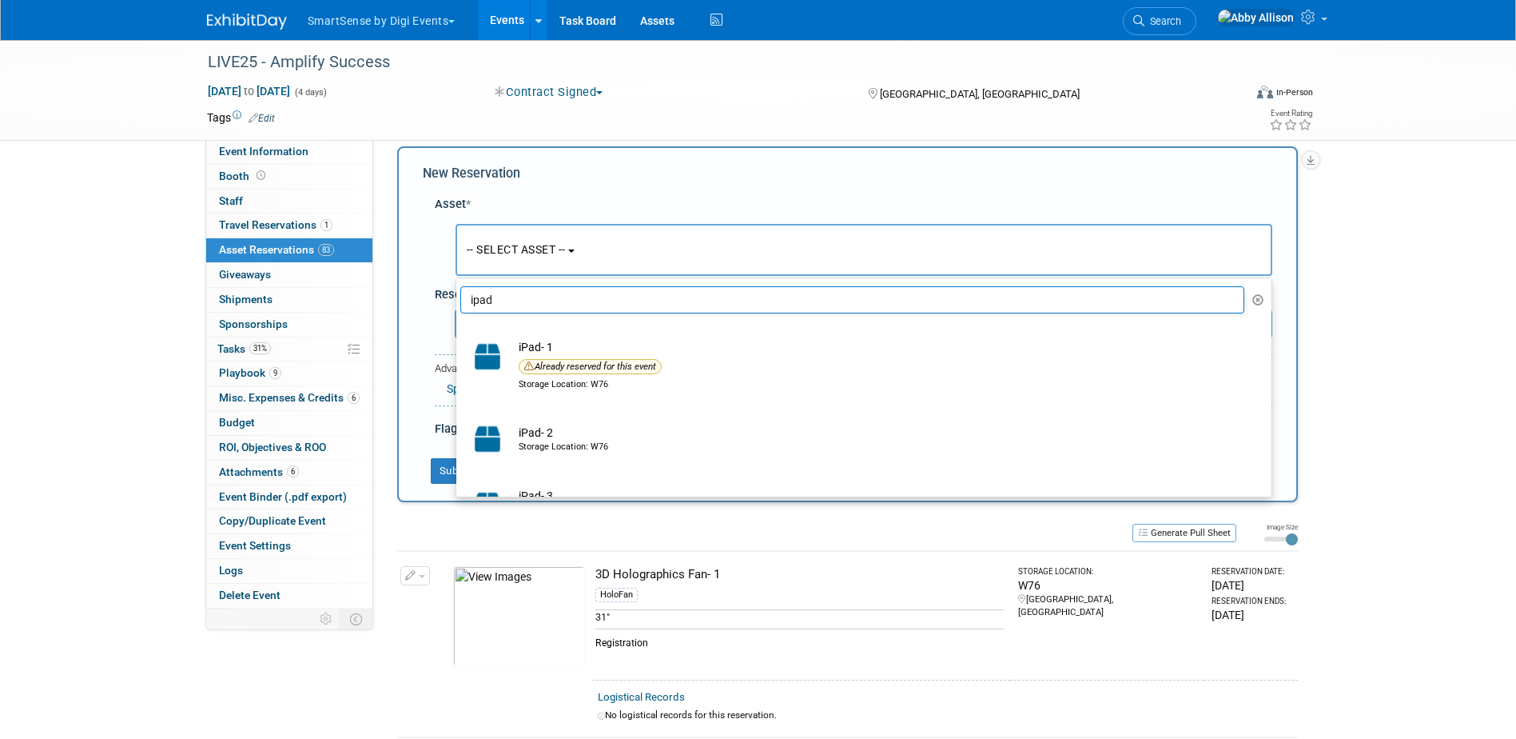
type input "ipad"
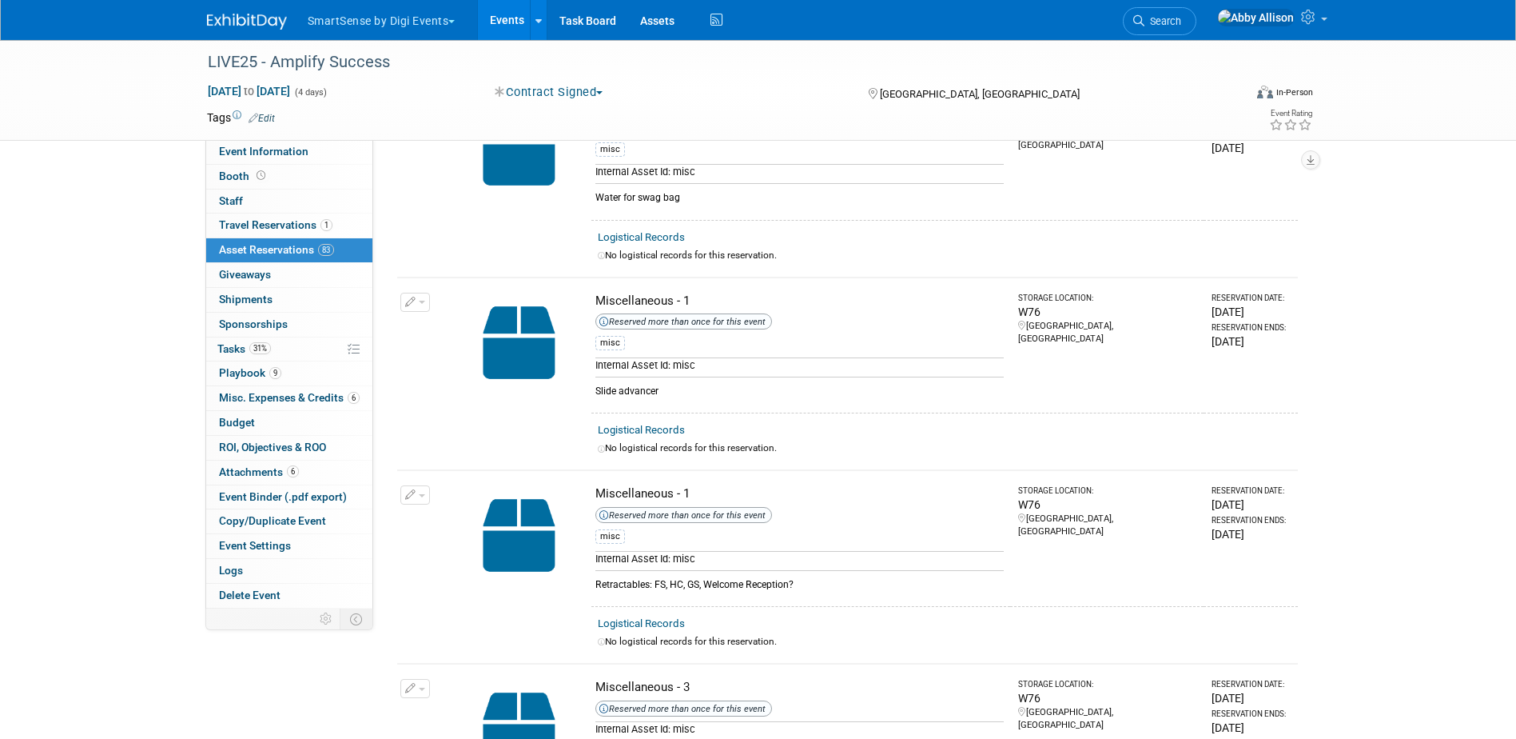
scroll to position [8729, 0]
click at [419, 292] on button "button" at bounding box center [415, 301] width 30 height 19
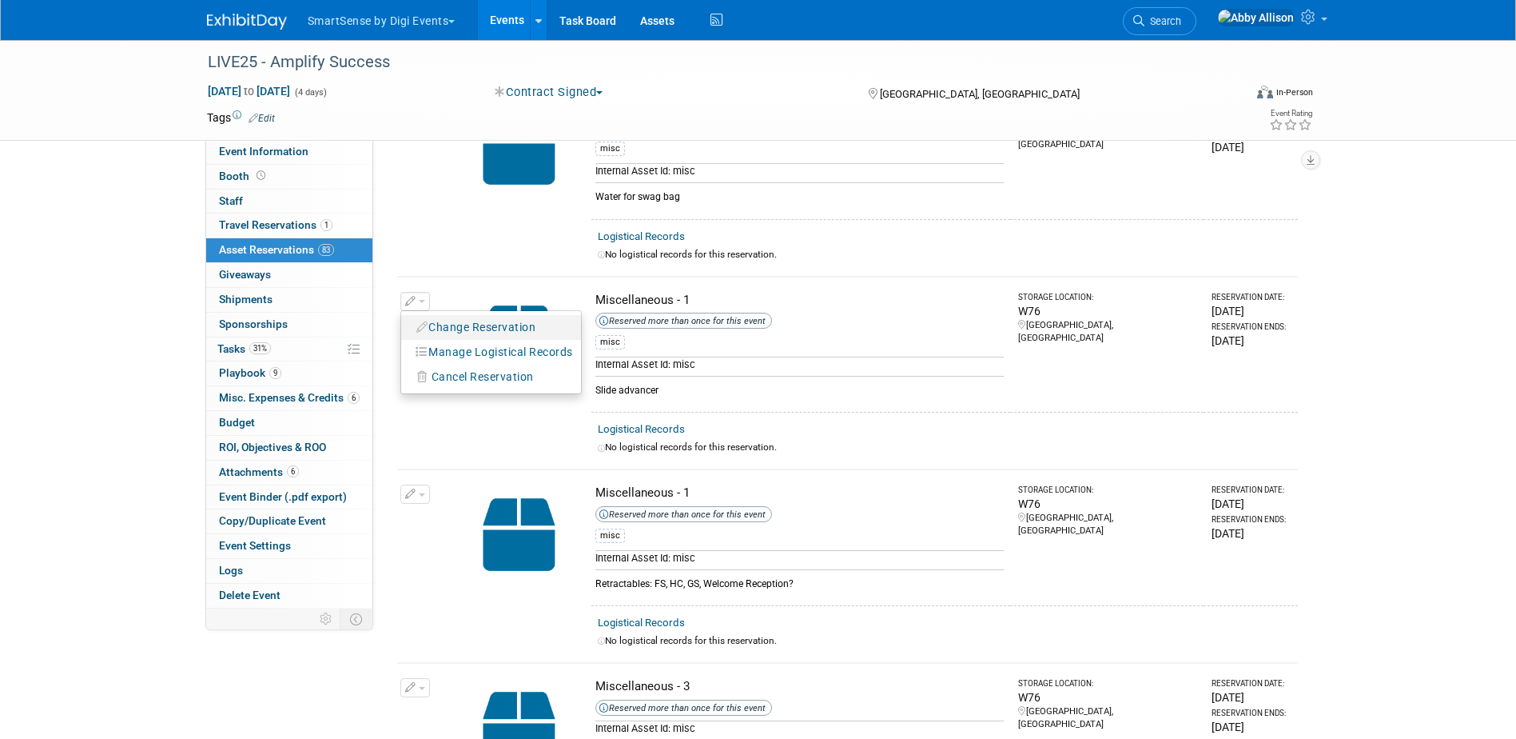
click at [477, 317] on button "Change Reservation" at bounding box center [476, 328] width 135 height 22
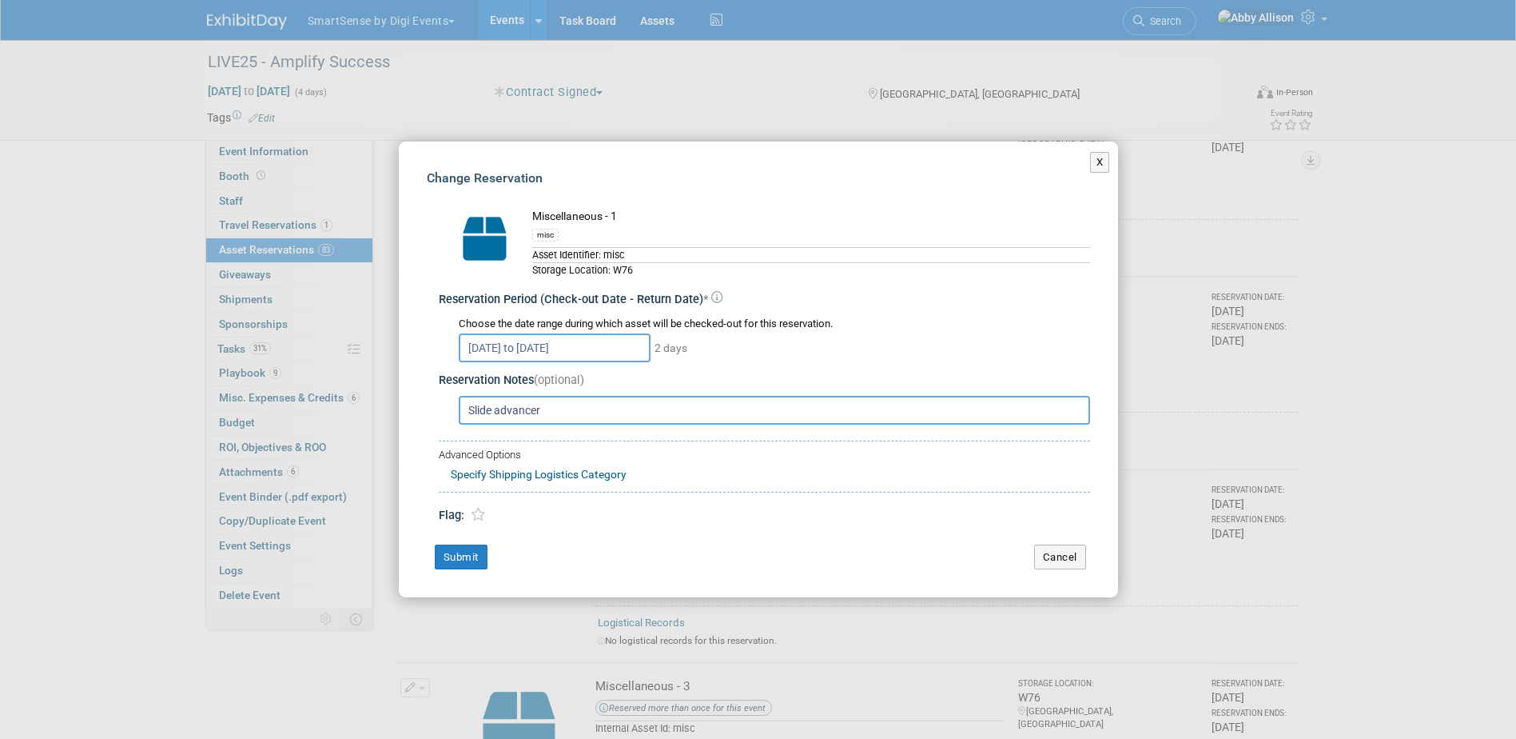
click at [588, 417] on input "Slide advancer" at bounding box center [775, 410] width 632 height 29
type input "Slide advancer- 2"
click at [457, 558] on button "Submit" at bounding box center [461, 557] width 53 height 26
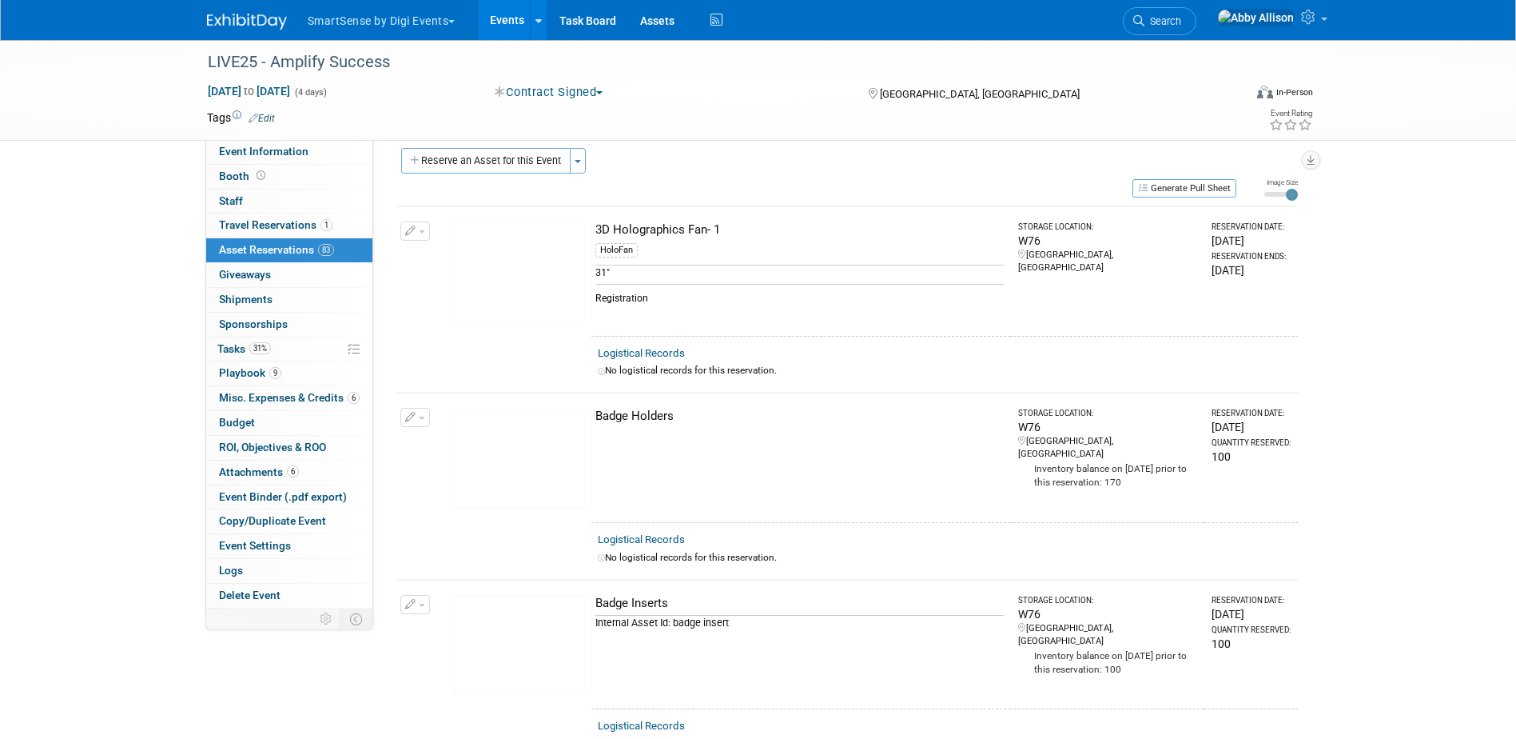
scroll to position [0, 0]
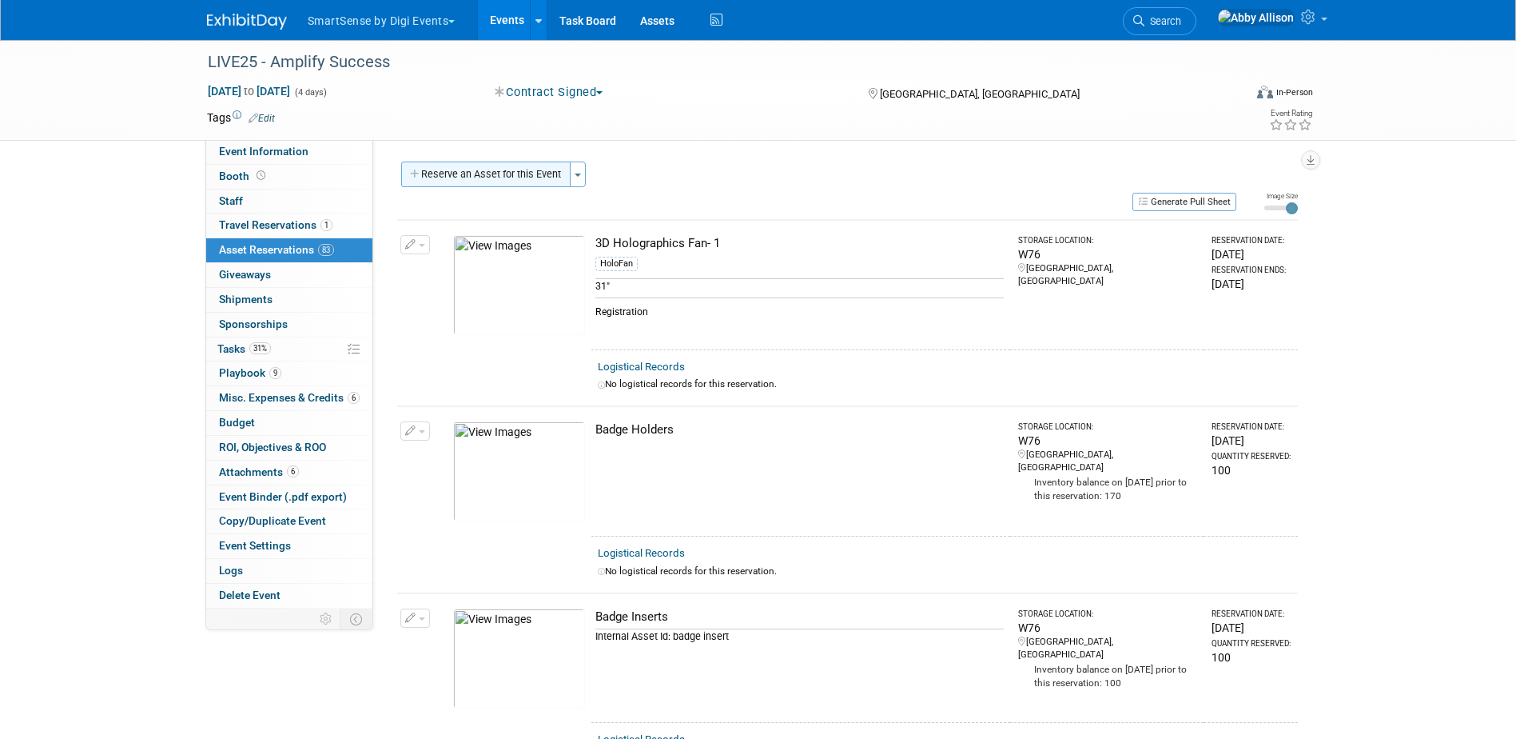
click at [550, 174] on button "Reserve an Asset for this Event" at bounding box center [485, 174] width 169 height 26
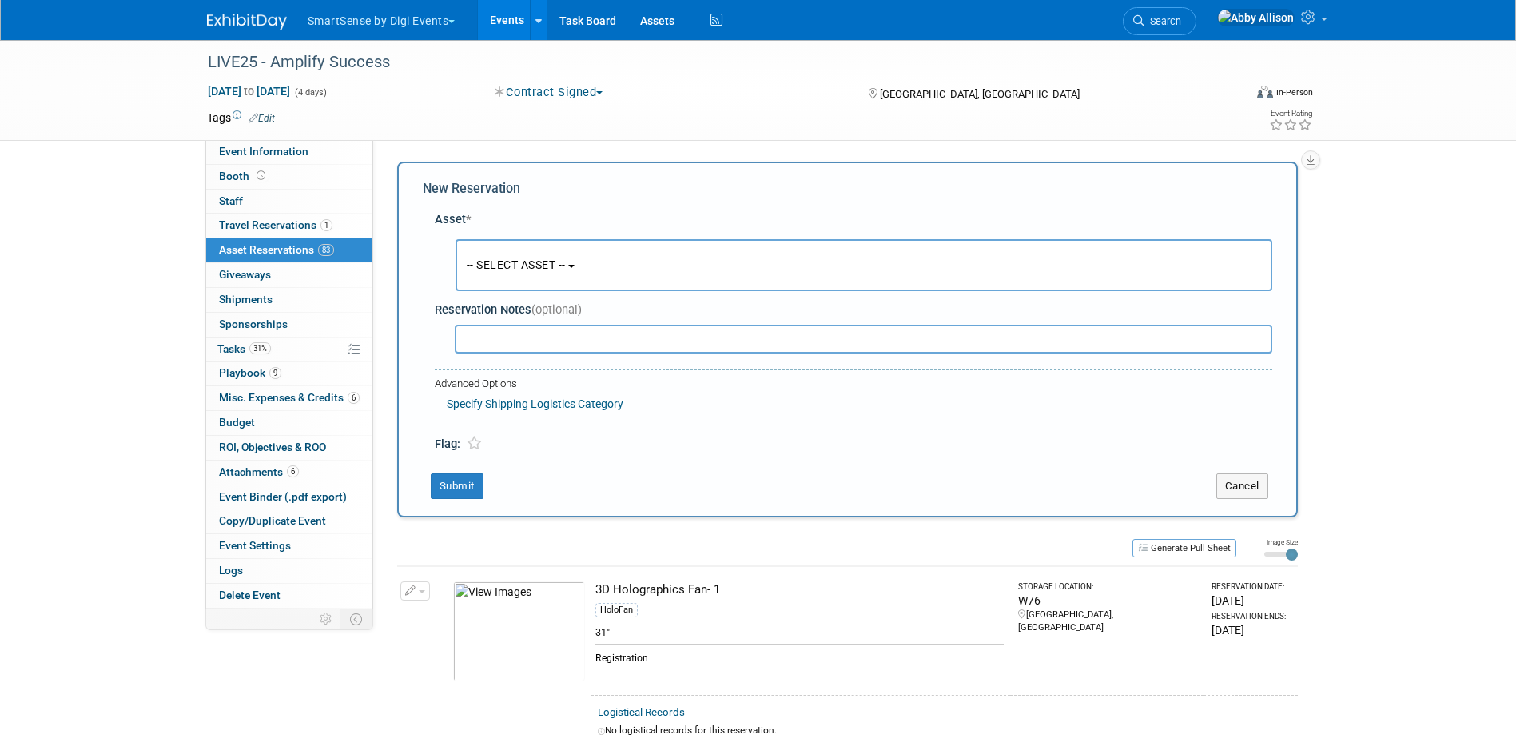
scroll to position [15, 0]
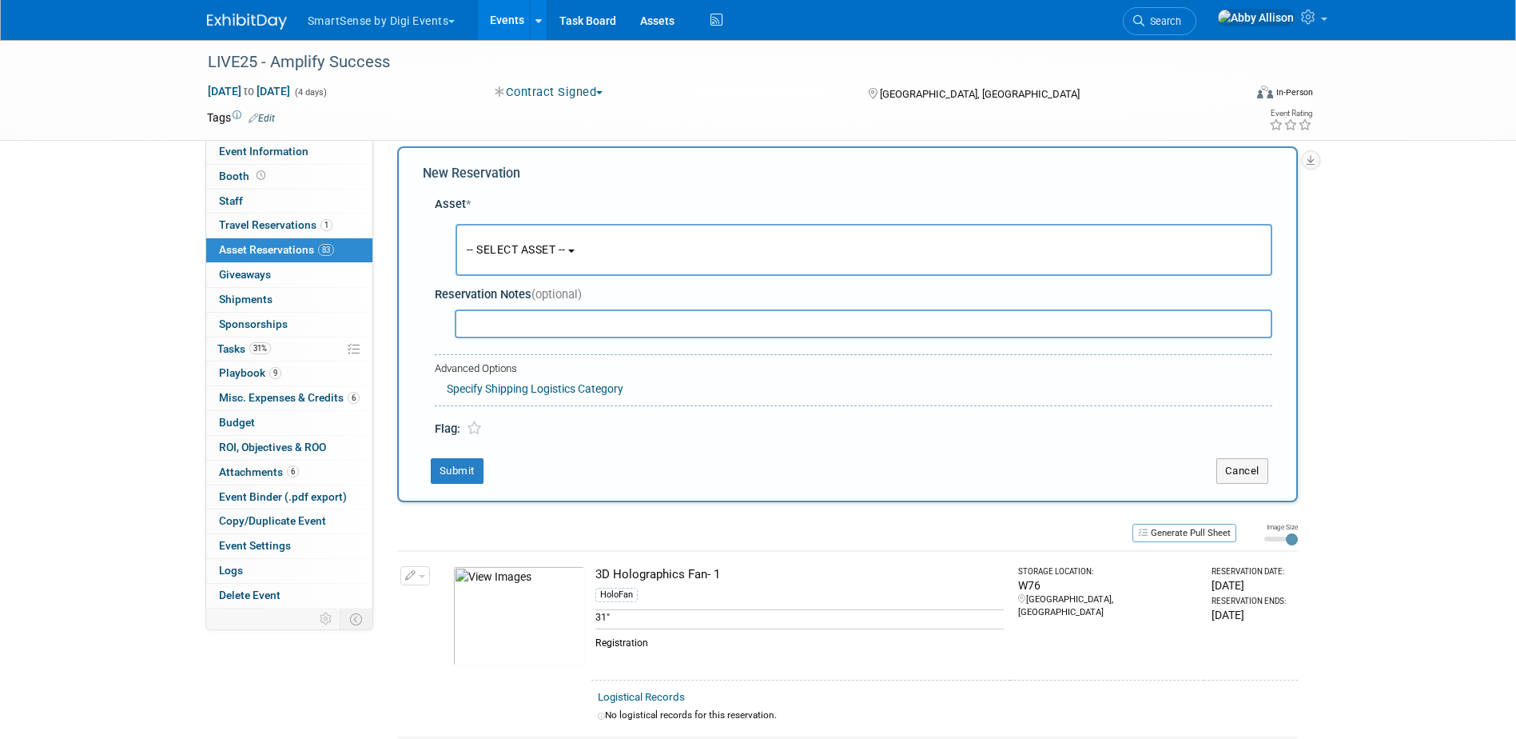
click at [557, 249] on span "-- SELECT ASSET --" at bounding box center [516, 249] width 99 height 13
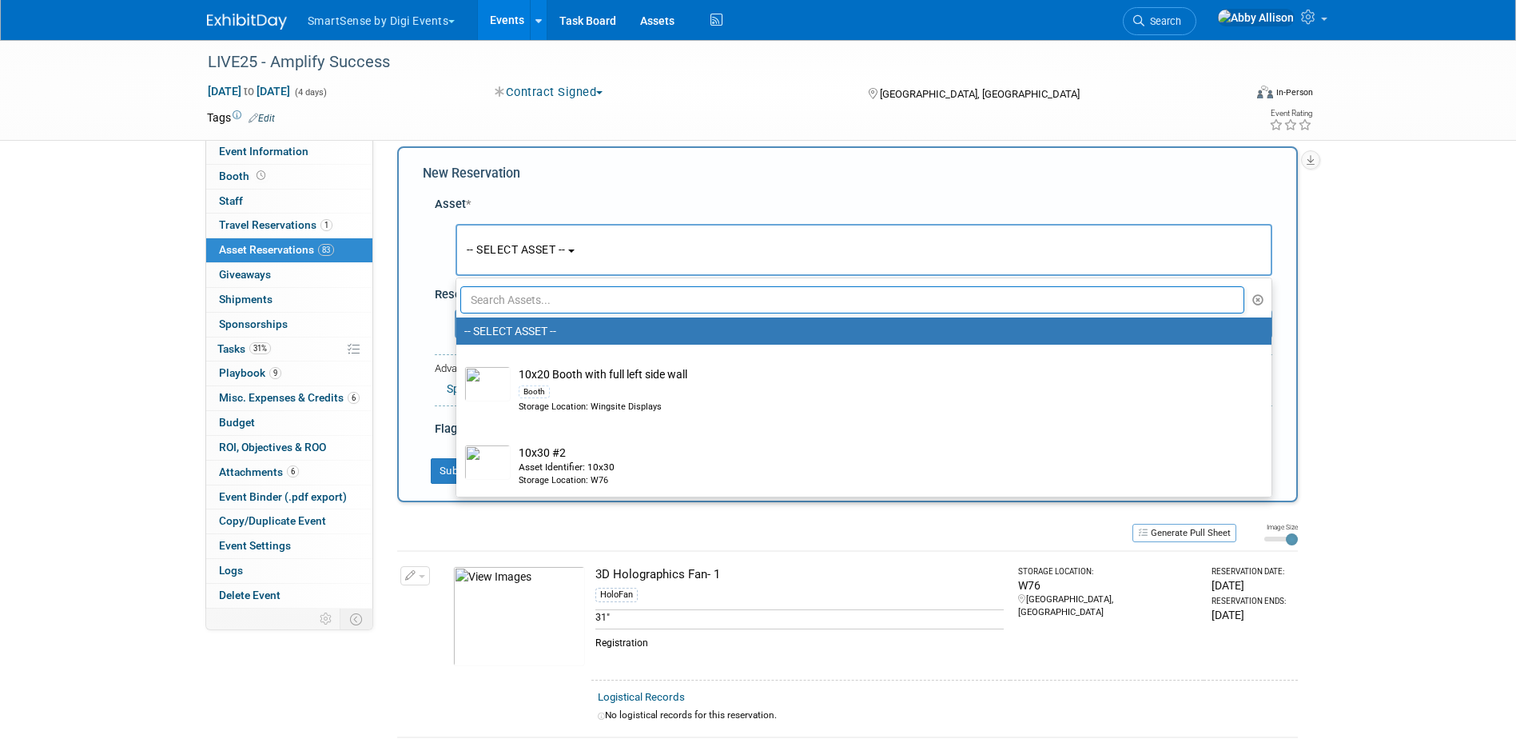
click at [557, 297] on input "text" at bounding box center [852, 299] width 785 height 27
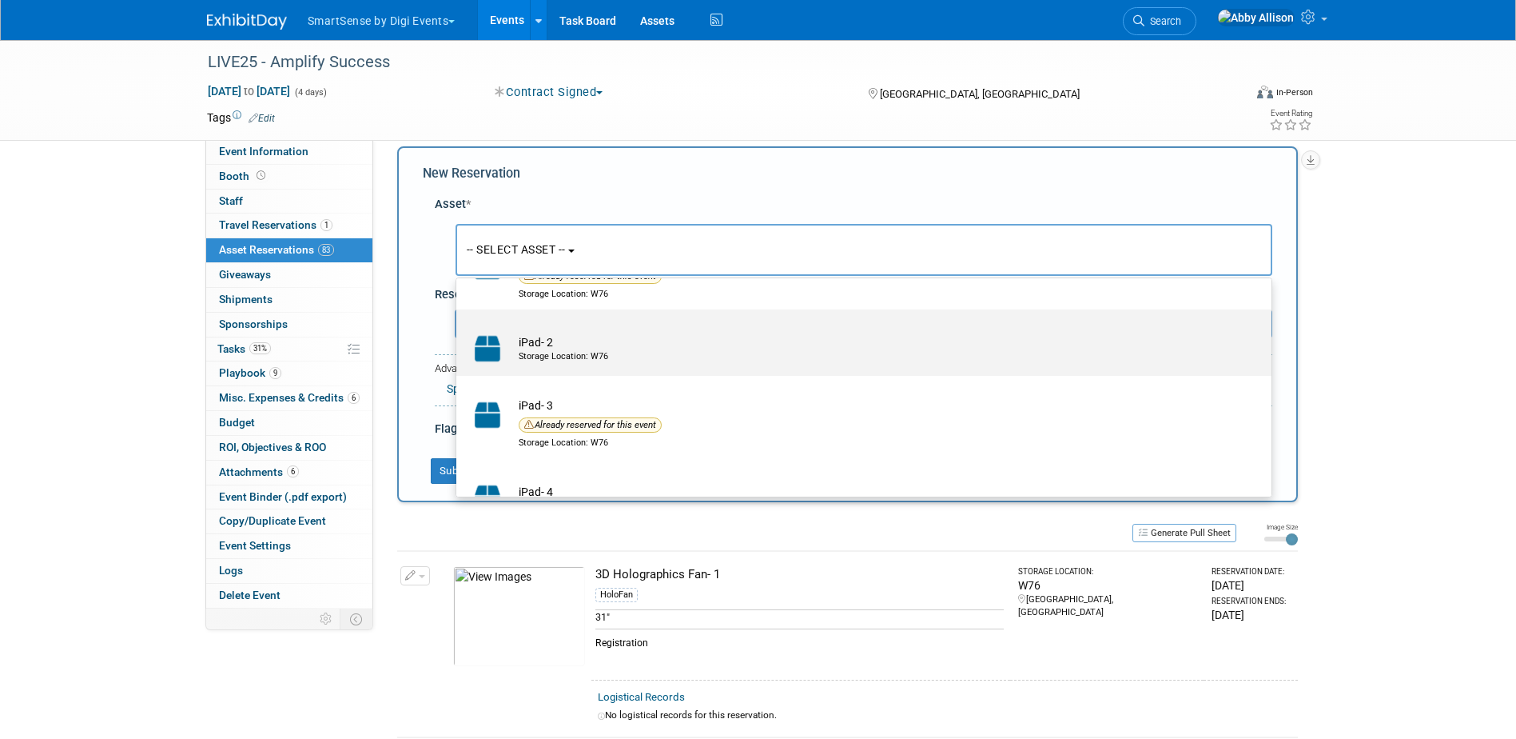
scroll to position [0, 0]
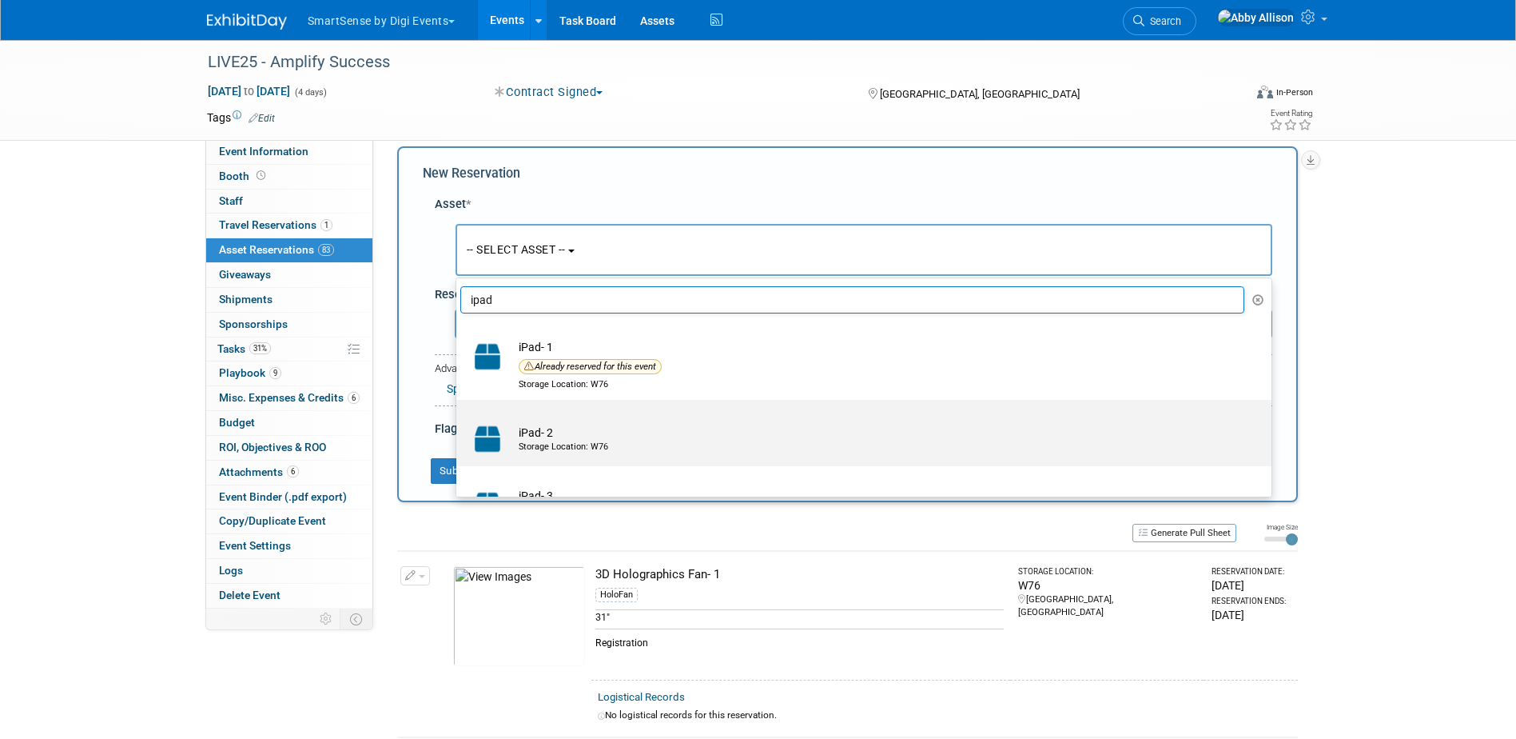
type input "ipad"
click at [556, 421] on label "iPad- 2 Storage Location: W76" at bounding box center [859, 433] width 791 height 60
click at [459, 419] on input "iPad- 2 Storage Location: W76" at bounding box center [453, 413] width 10 height 10
select select "10710616"
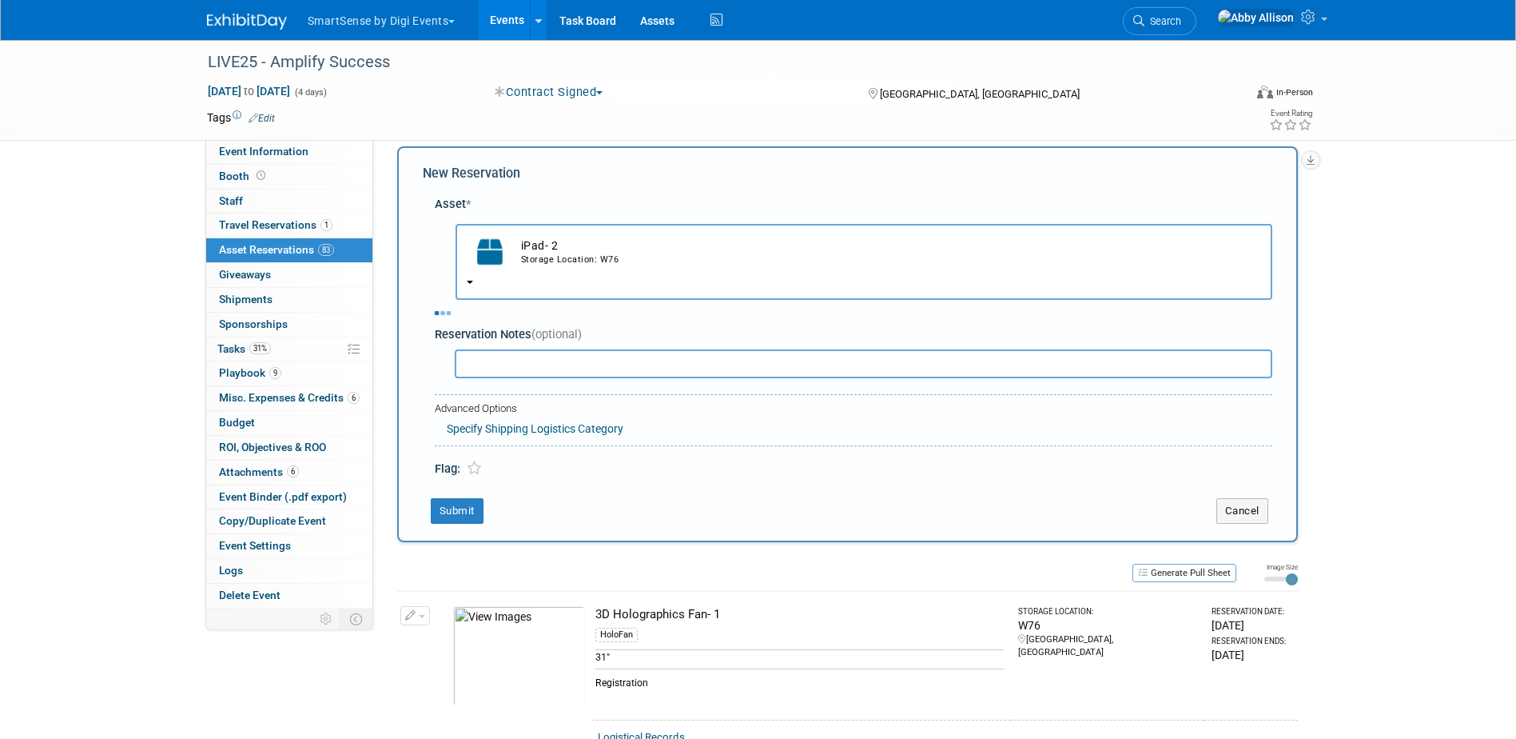
select select "9"
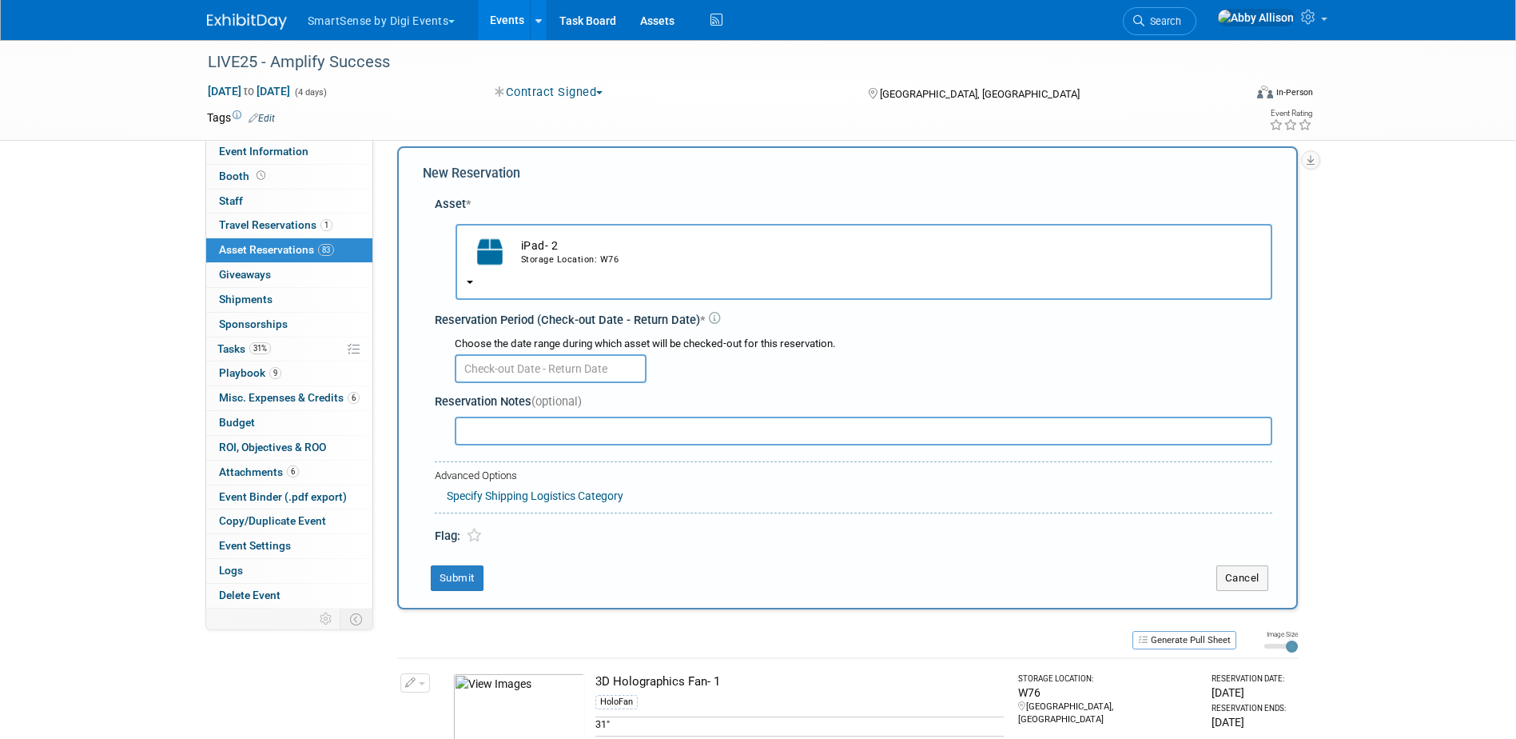
click at [525, 372] on input "text" at bounding box center [551, 368] width 192 height 29
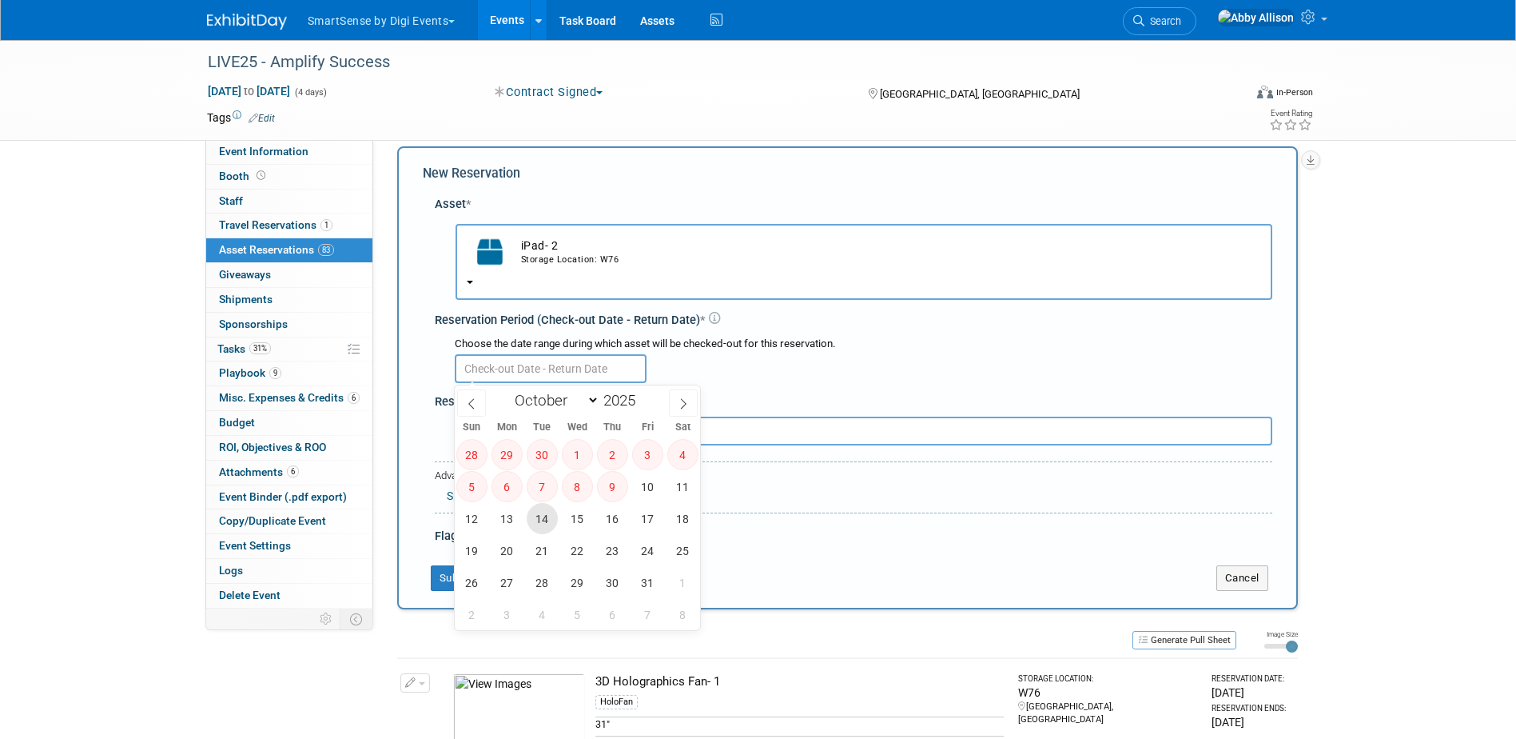
click at [540, 530] on span "14" at bounding box center [542, 518] width 31 height 31
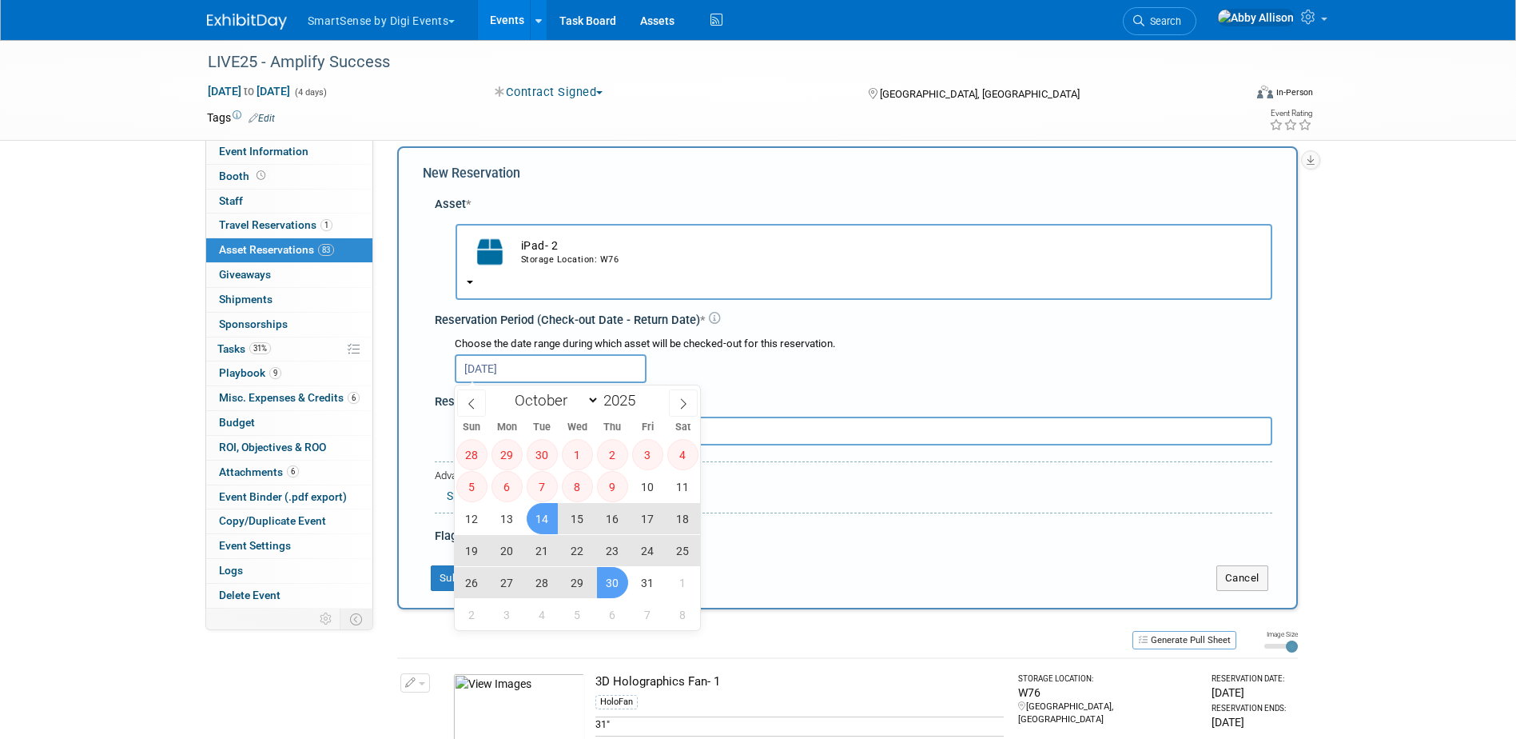
click at [620, 588] on span "30" at bounding box center [612, 582] width 31 height 31
type input "Oct 14, 2025 to Oct 30, 2025"
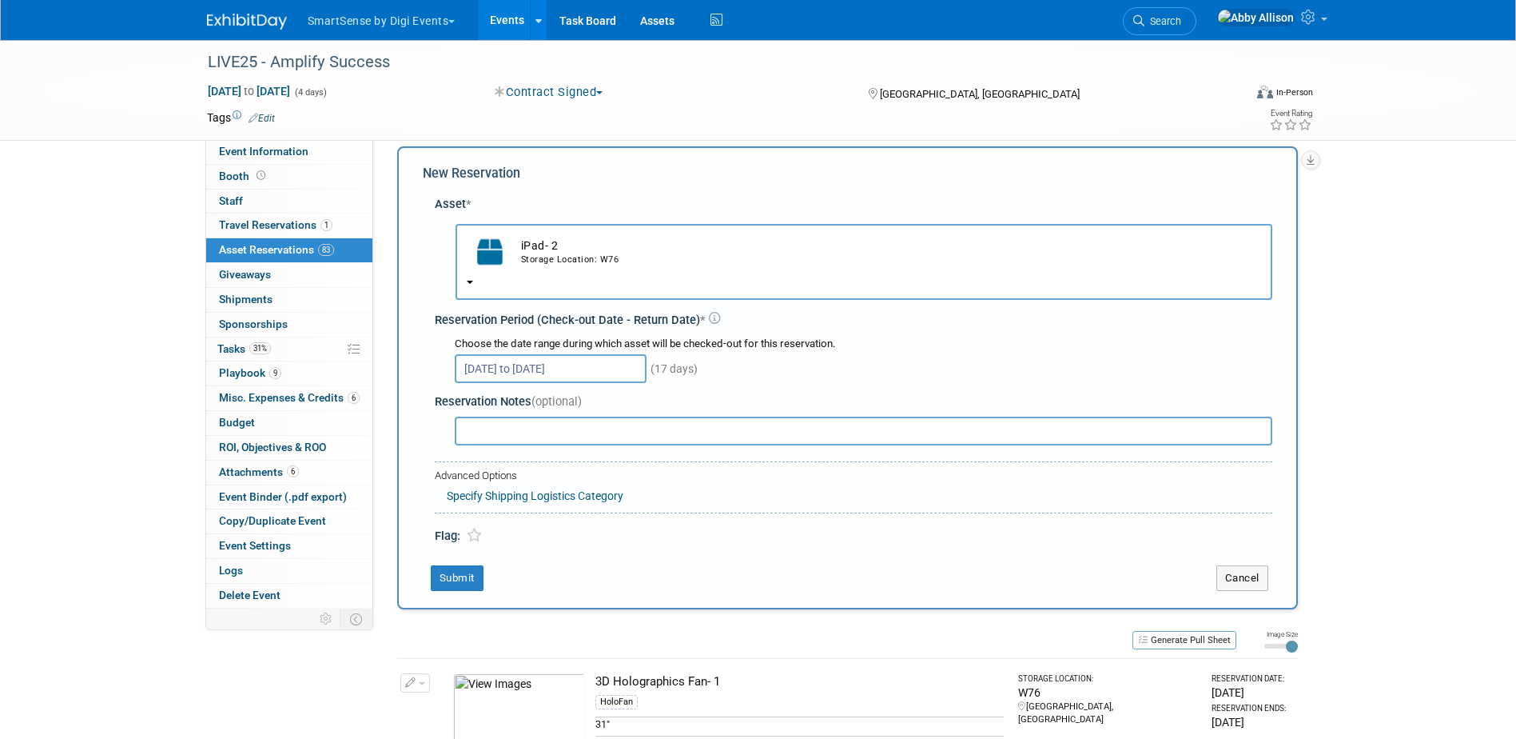
click at [495, 424] on input "text" at bounding box center [864, 430] width 818 height 29
type input "BIG ipad for photos"
click at [465, 576] on button "Submit" at bounding box center [457, 578] width 53 height 26
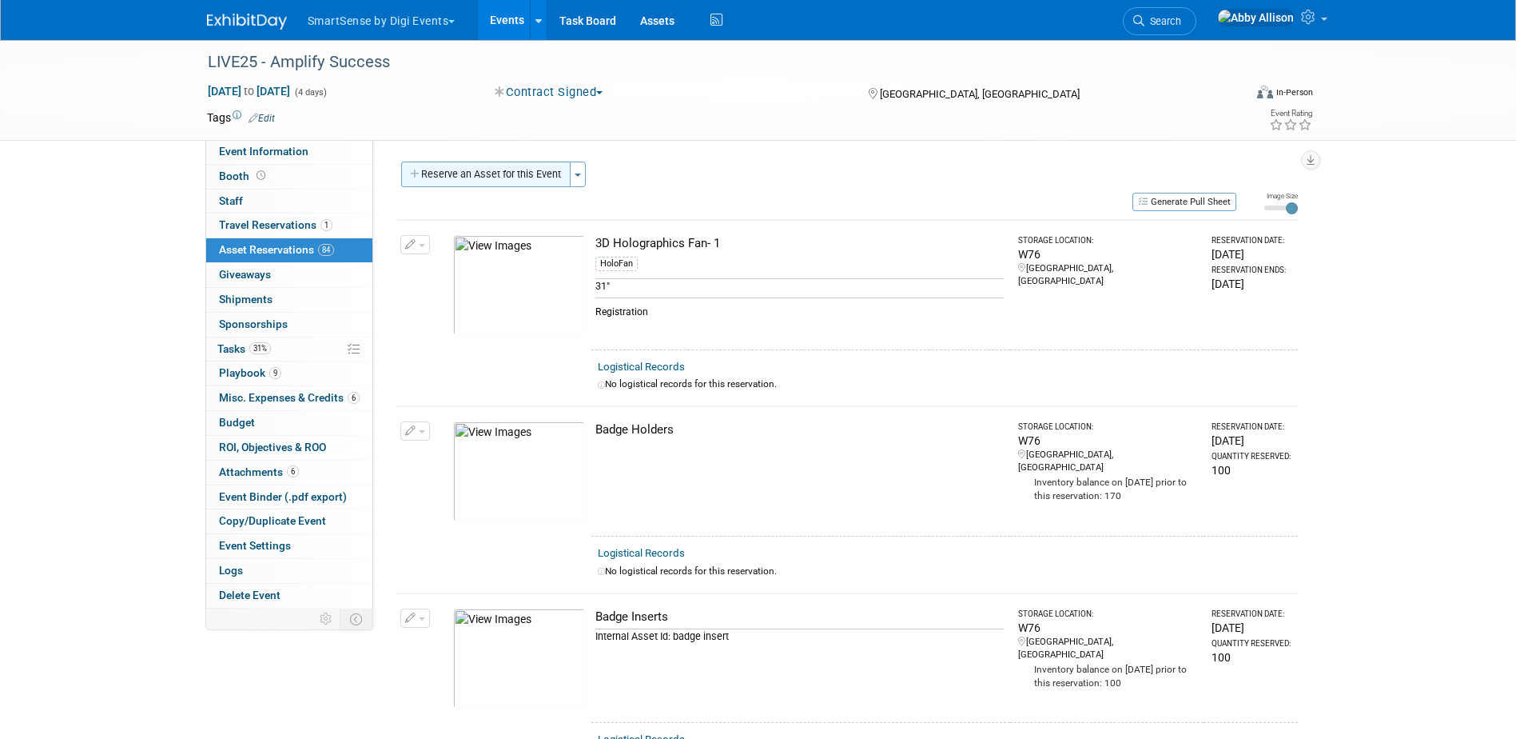
click at [532, 175] on button "Reserve an Asset for this Event" at bounding box center [485, 174] width 169 height 26
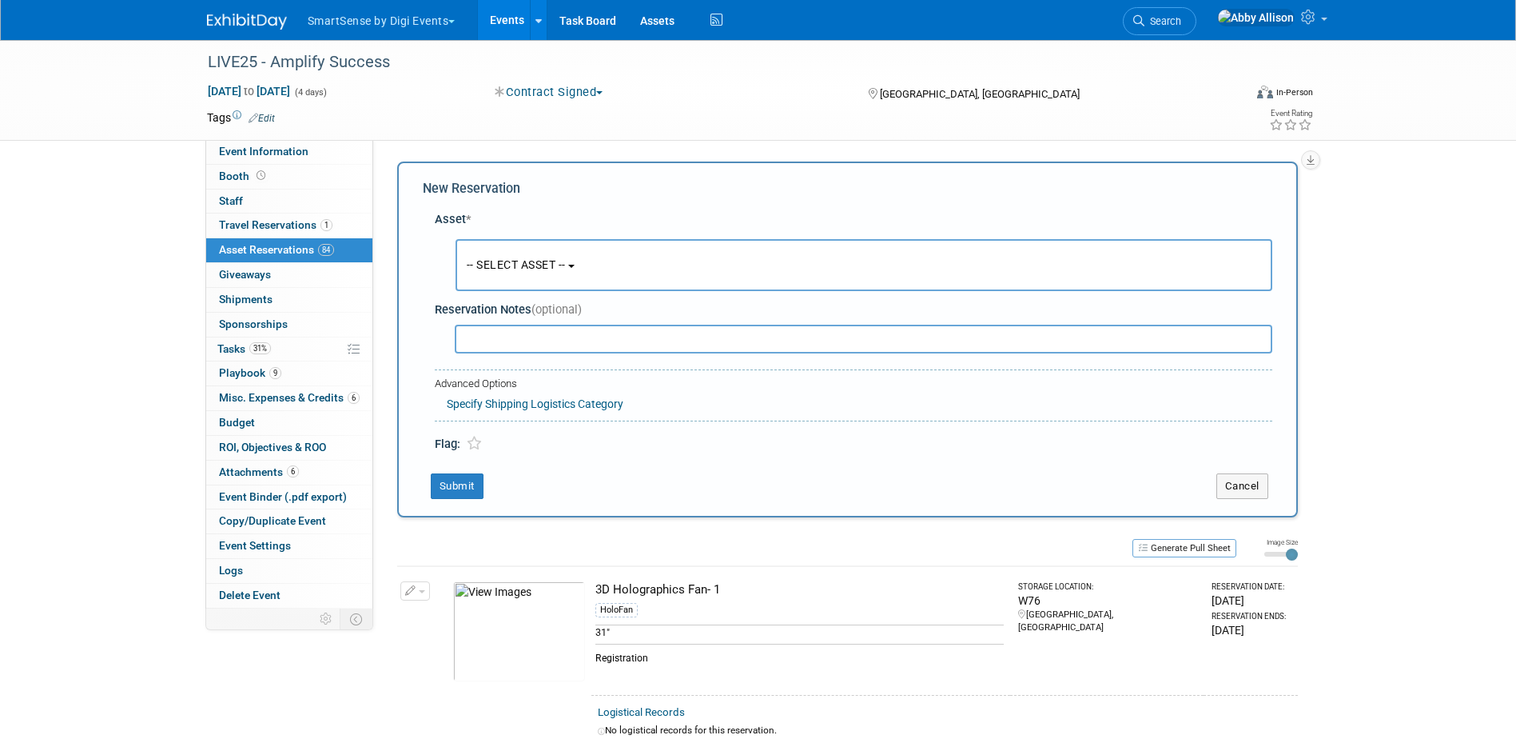
scroll to position [15, 0]
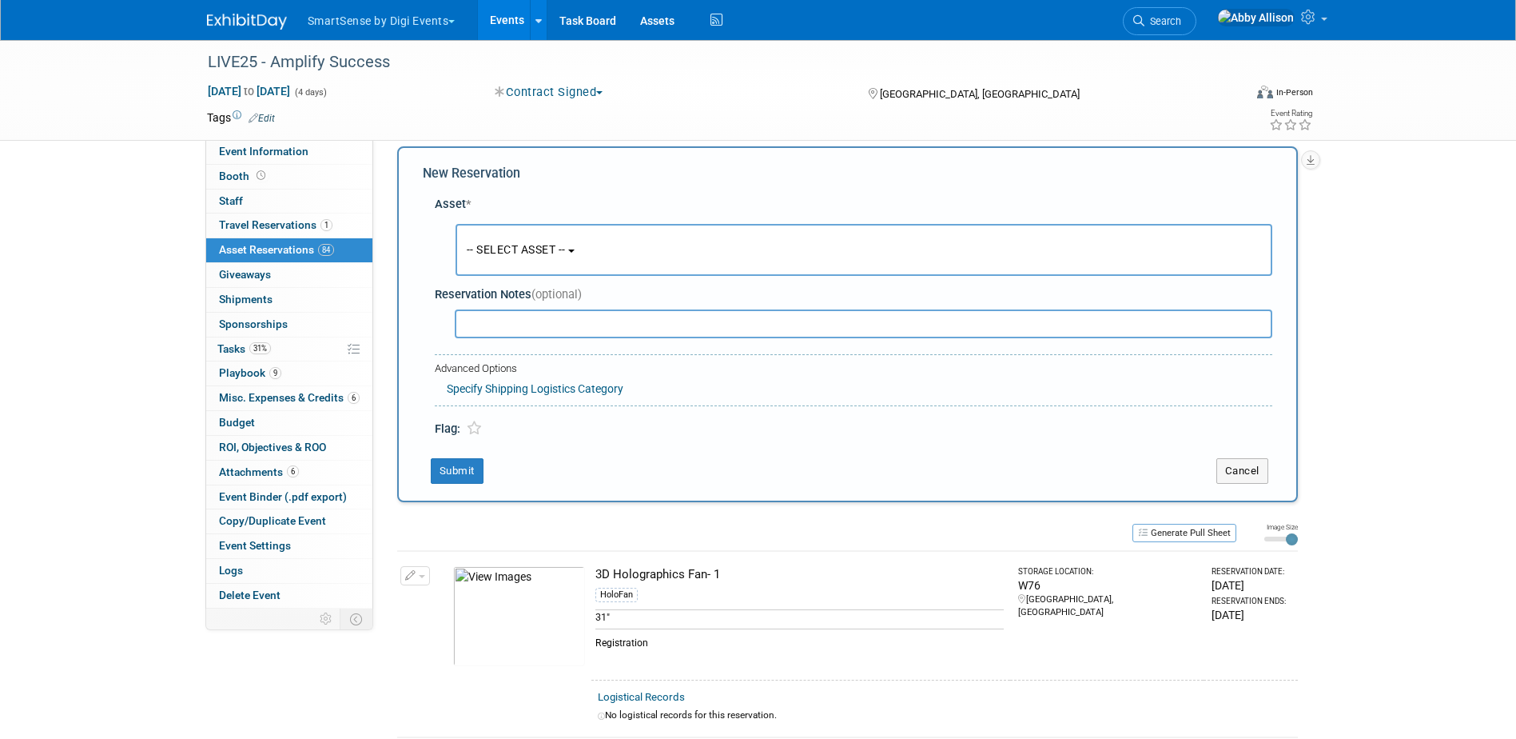
click at [480, 241] on button "-- SELECT ASSET --" at bounding box center [864, 250] width 817 height 52
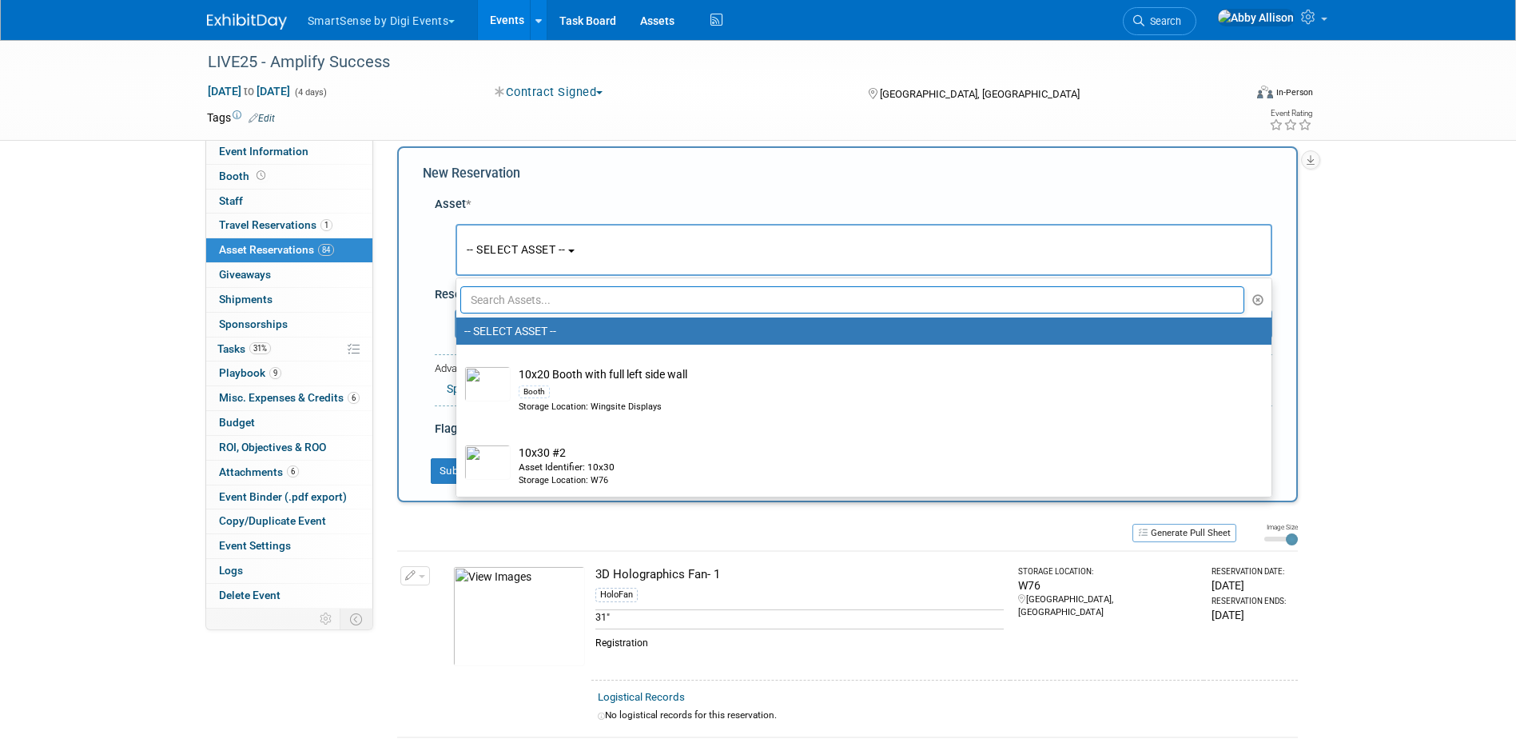
click at [512, 296] on input "text" at bounding box center [852, 299] width 785 height 27
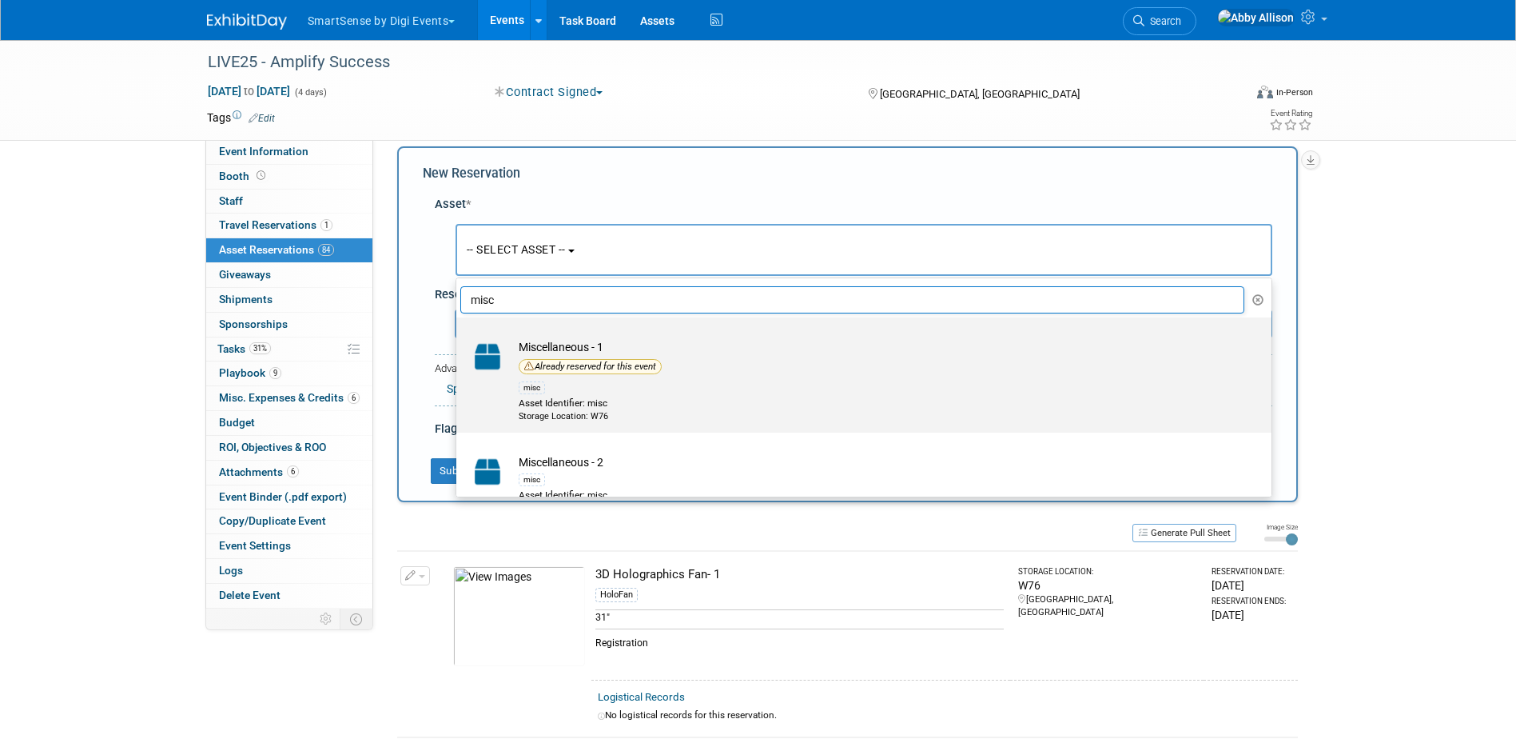
type input "misc"
click at [557, 353] on td "Miscellaneous - 1 Already reserved for this event misc Asset Identifier: misc S…" at bounding box center [875, 381] width 729 height 84
click at [459, 337] on input "Miscellaneous - 1 Already reserved for this event misc Asset Identifier: misc S…" at bounding box center [453, 331] width 10 height 10
select select "10717650"
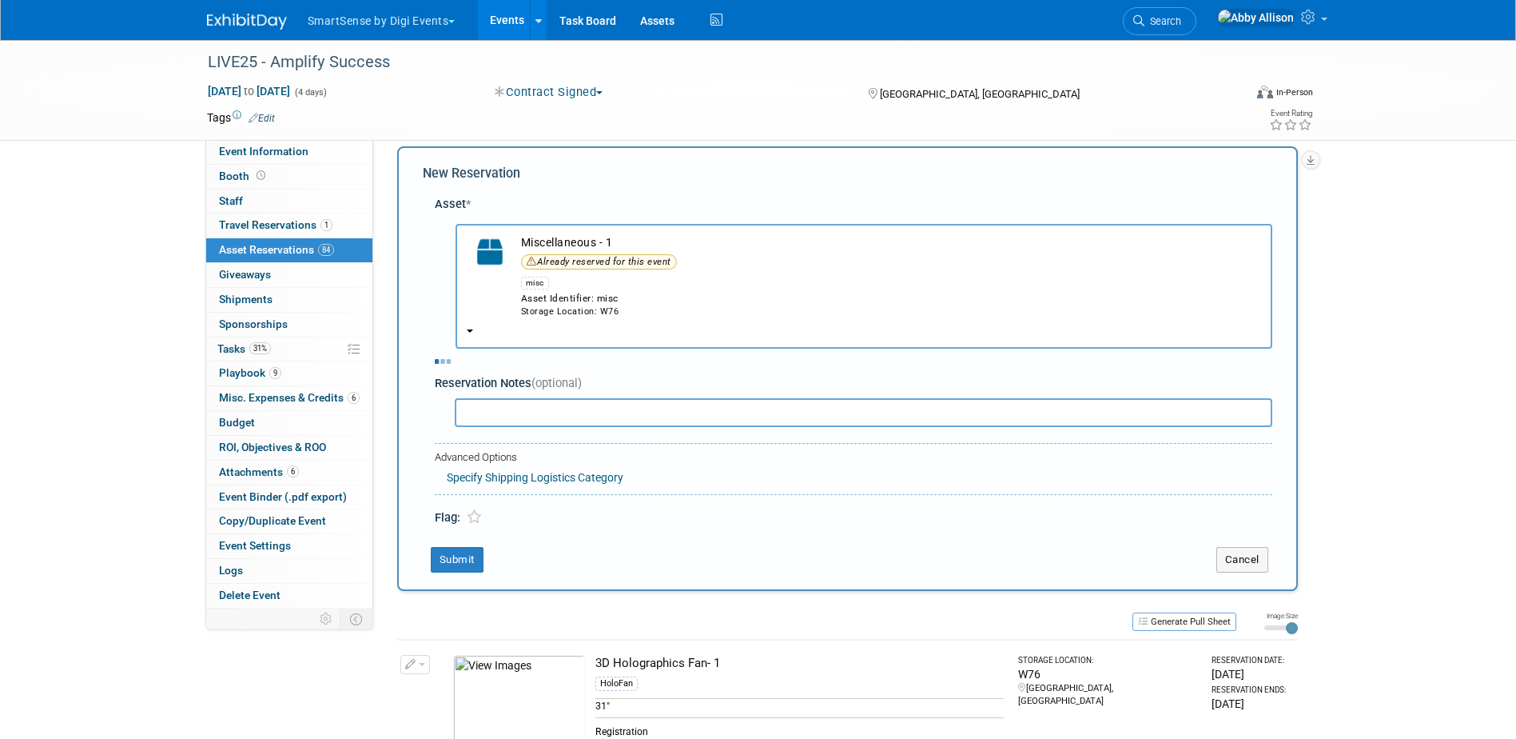
select select "9"
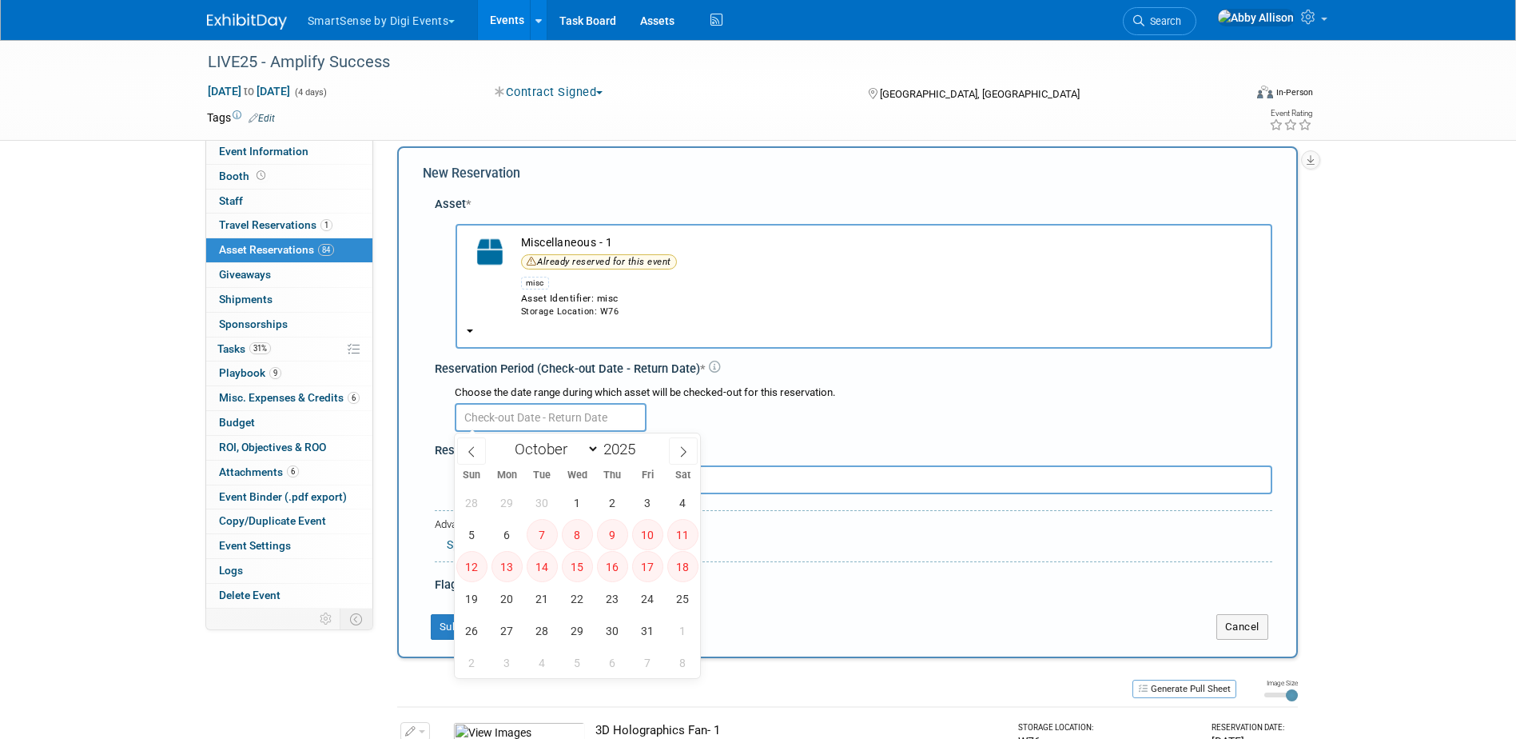
click at [527, 416] on input "text" at bounding box center [551, 417] width 192 height 29
click at [468, 596] on span "19" at bounding box center [471, 598] width 31 height 31
click at [500, 594] on span "20" at bounding box center [507, 598] width 31 height 31
type input "Oct 19, 2025 to Oct 20, 2025"
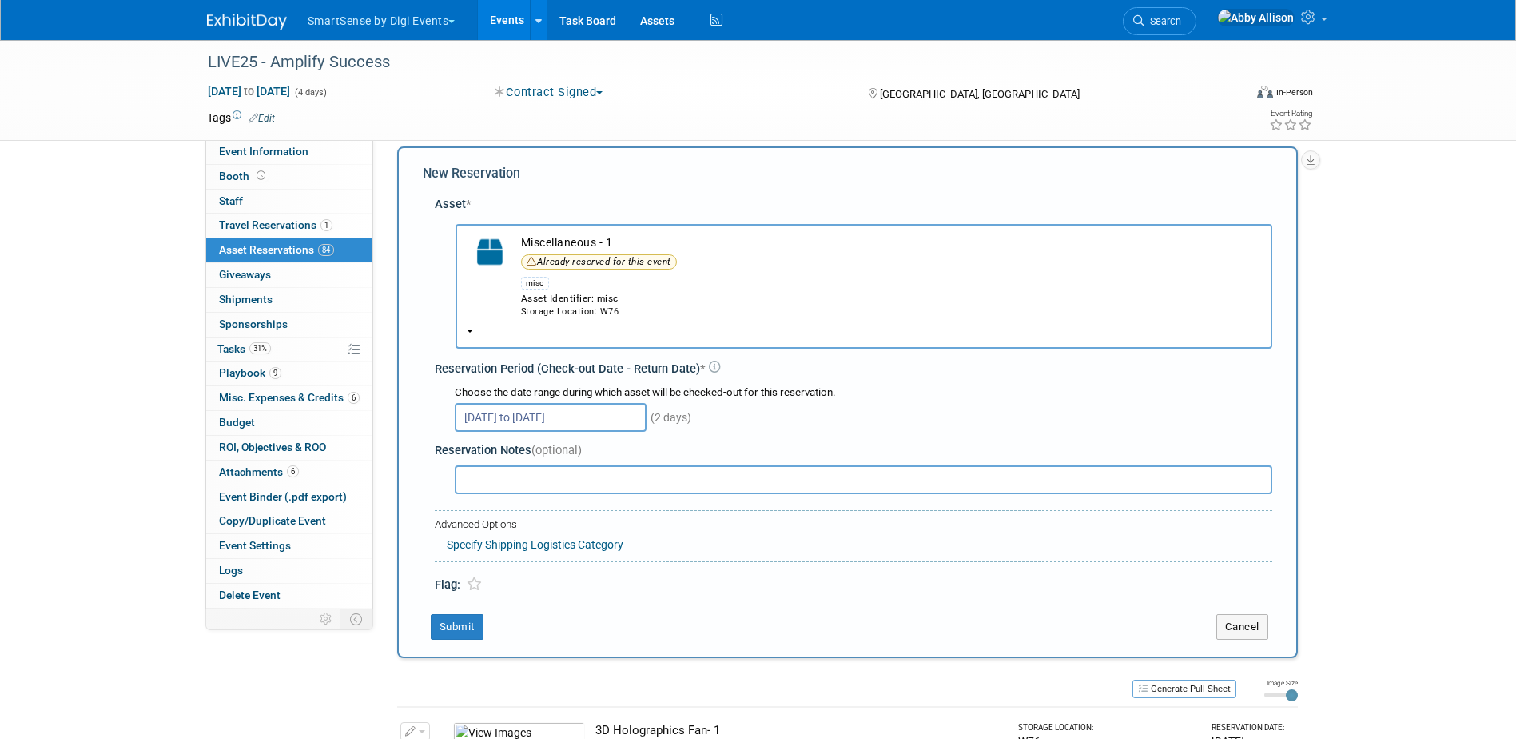
click at [524, 481] on input "text" at bounding box center [864, 479] width 818 height 29
click at [565, 483] on input "Tripod for" at bounding box center [864, 479] width 818 height 29
type input "Tripod for iPad"
click at [447, 632] on button "Submit" at bounding box center [457, 627] width 53 height 26
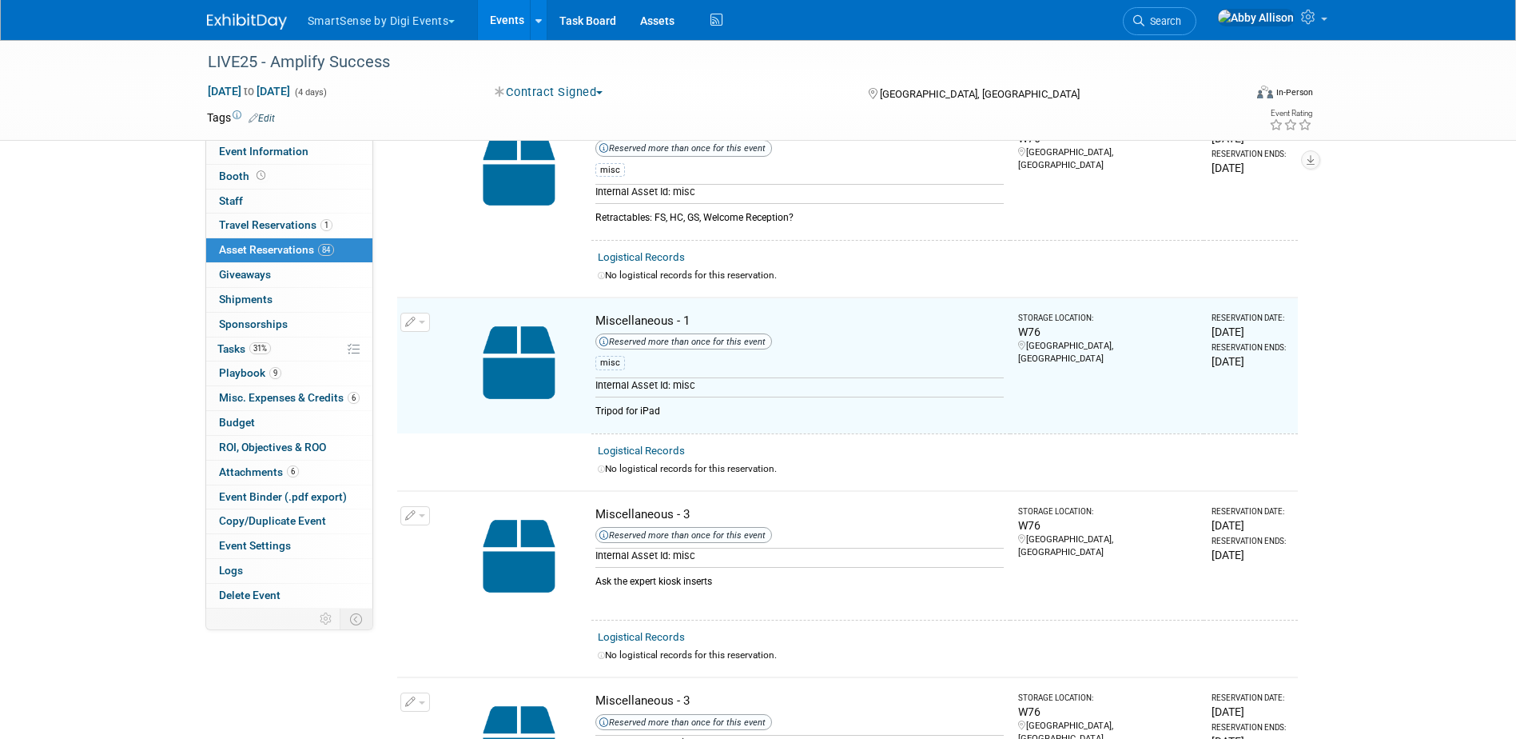
scroll to position [8995, 0]
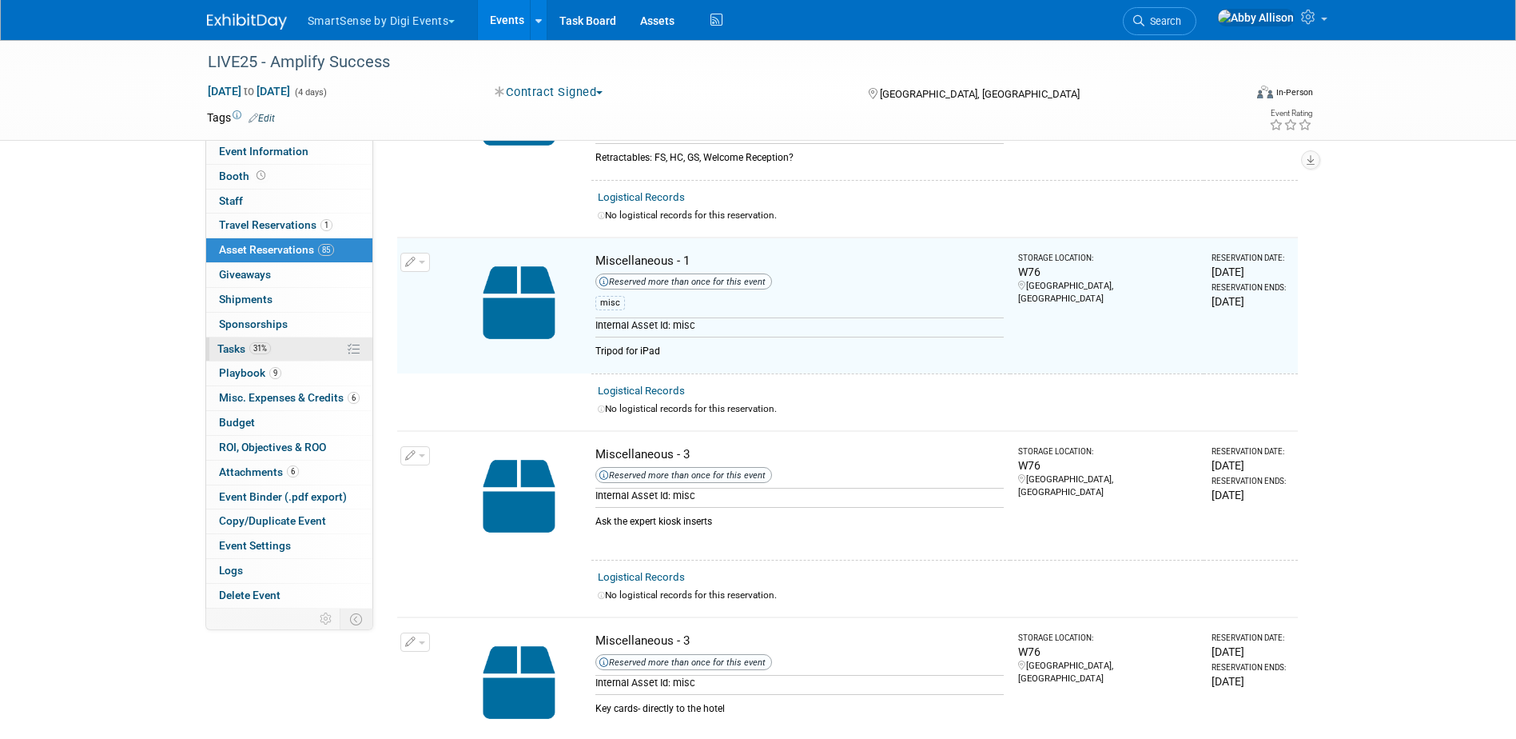
click at [233, 346] on span "Tasks 31%" at bounding box center [244, 348] width 54 height 13
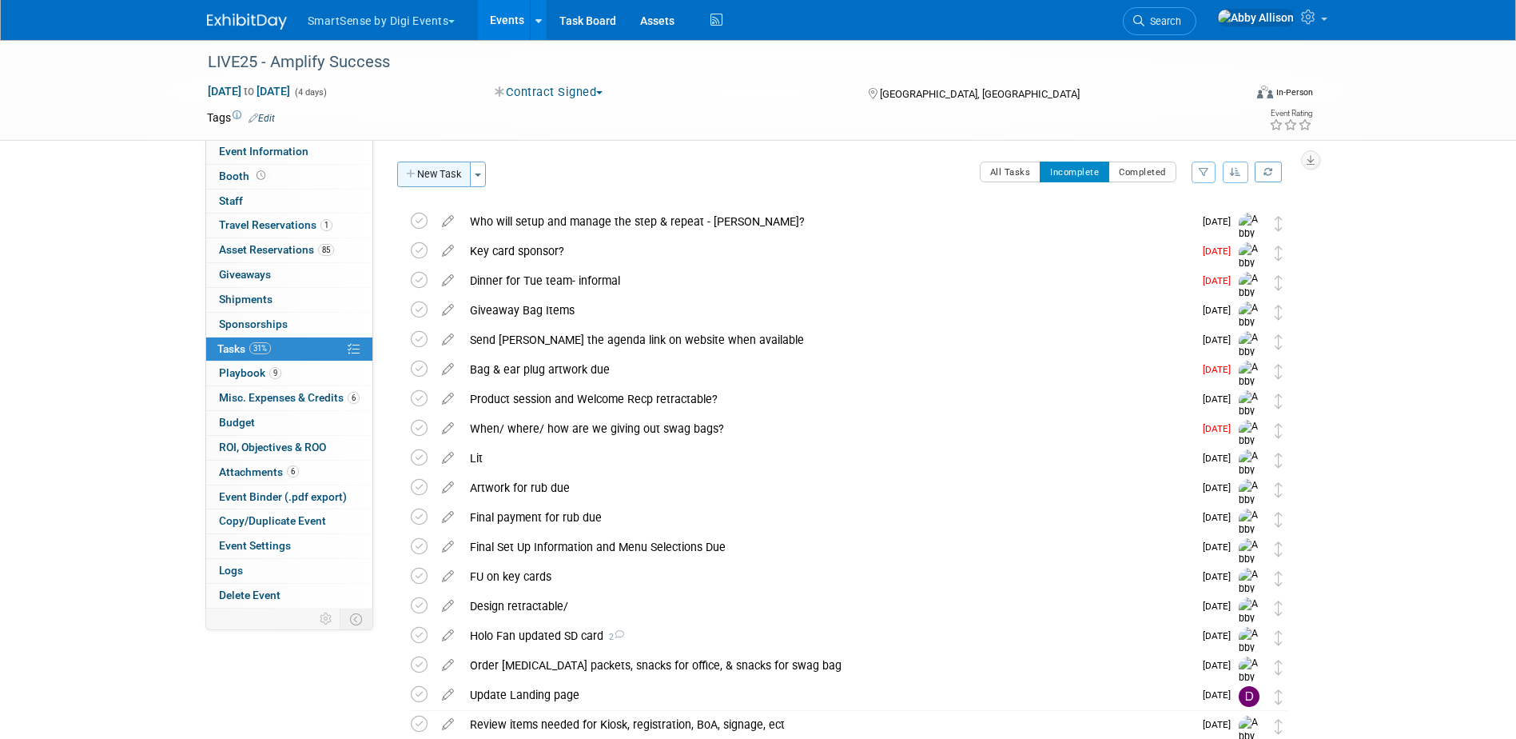
click at [420, 183] on button "New Task" at bounding box center [434, 174] width 74 height 26
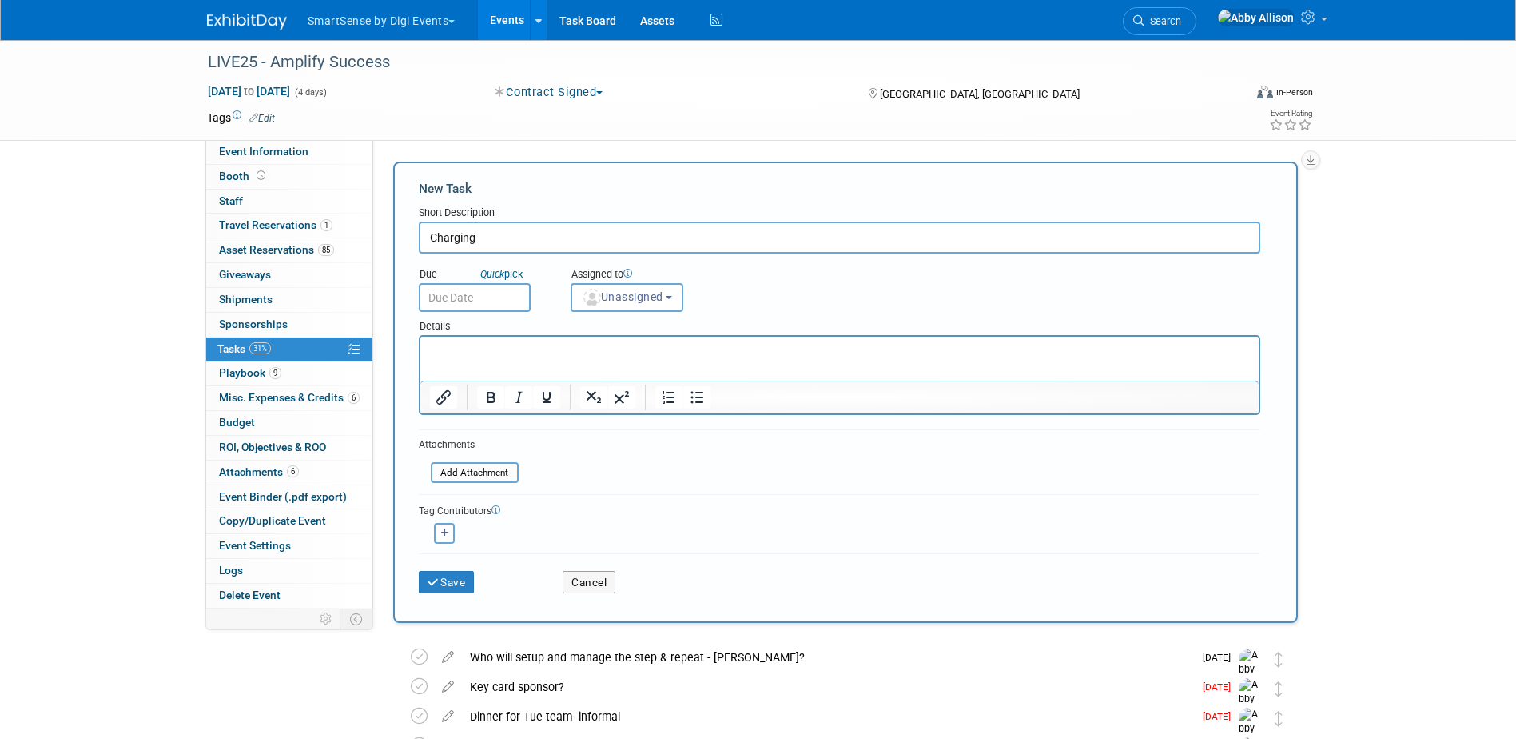
click at [516, 241] on input "Charging" at bounding box center [840, 237] width 842 height 32
click at [538, 239] on input "Charging for iPad" at bounding box center [840, 237] width 842 height 32
type input "Charging for photo iPad"
click at [588, 294] on img "button" at bounding box center [593, 298] width 18 height 18
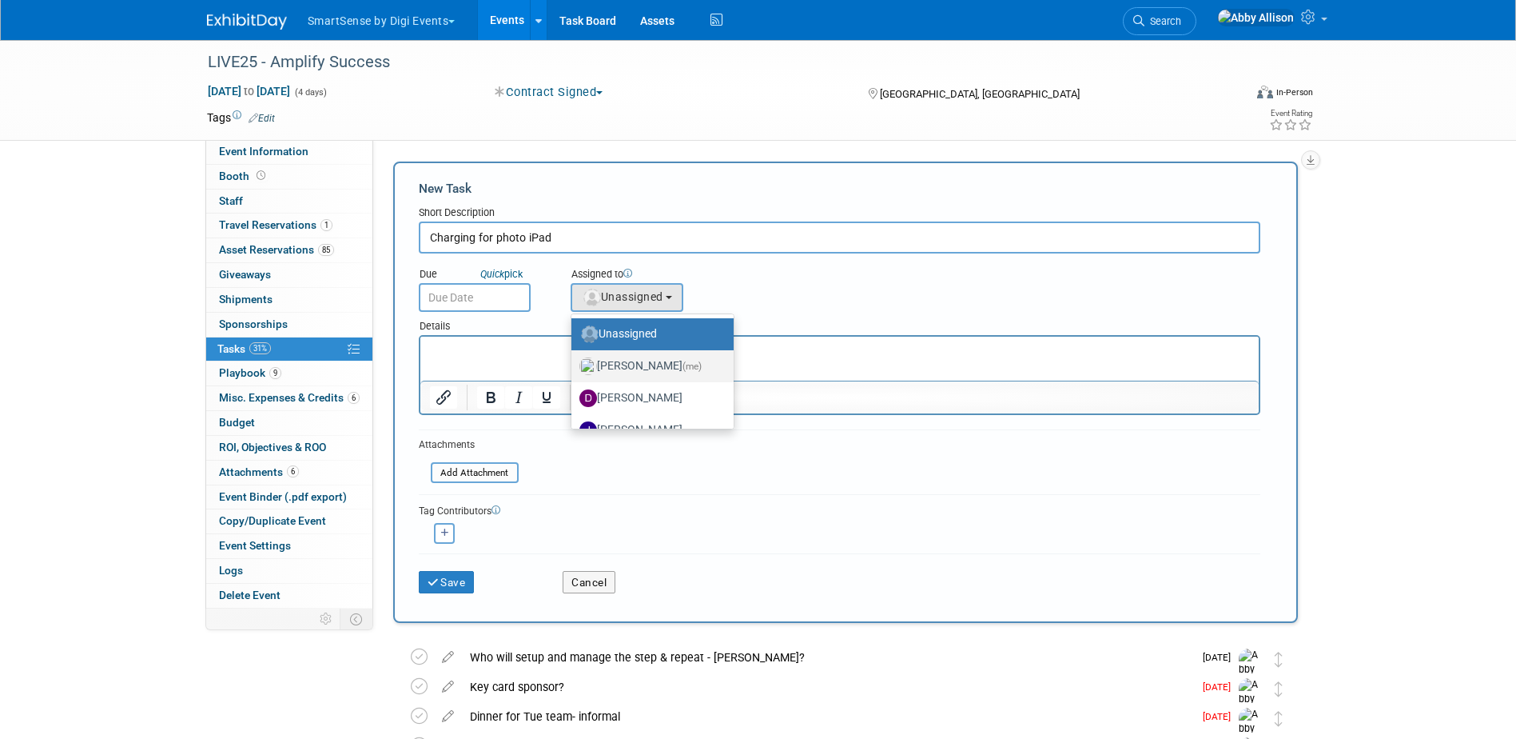
click at [665, 360] on label "Abby Allison (me)" at bounding box center [649, 366] width 138 height 26
click at [574, 360] on input "Abby Allison (me)" at bounding box center [569, 364] width 10 height 10
select select "1af21d80-b227-4fda-b725-1543146411fb"
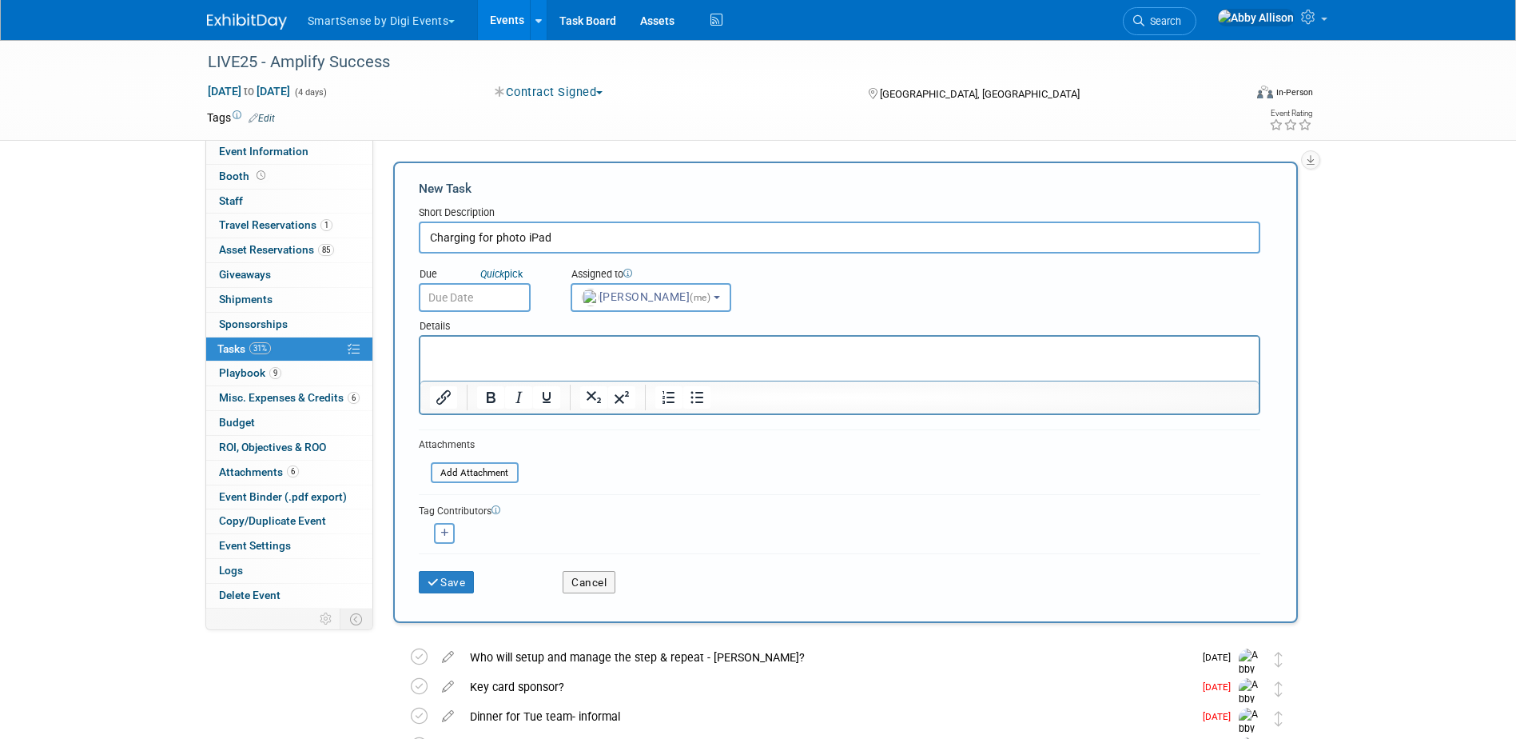
click at [445, 293] on input "text" at bounding box center [475, 297] width 112 height 29
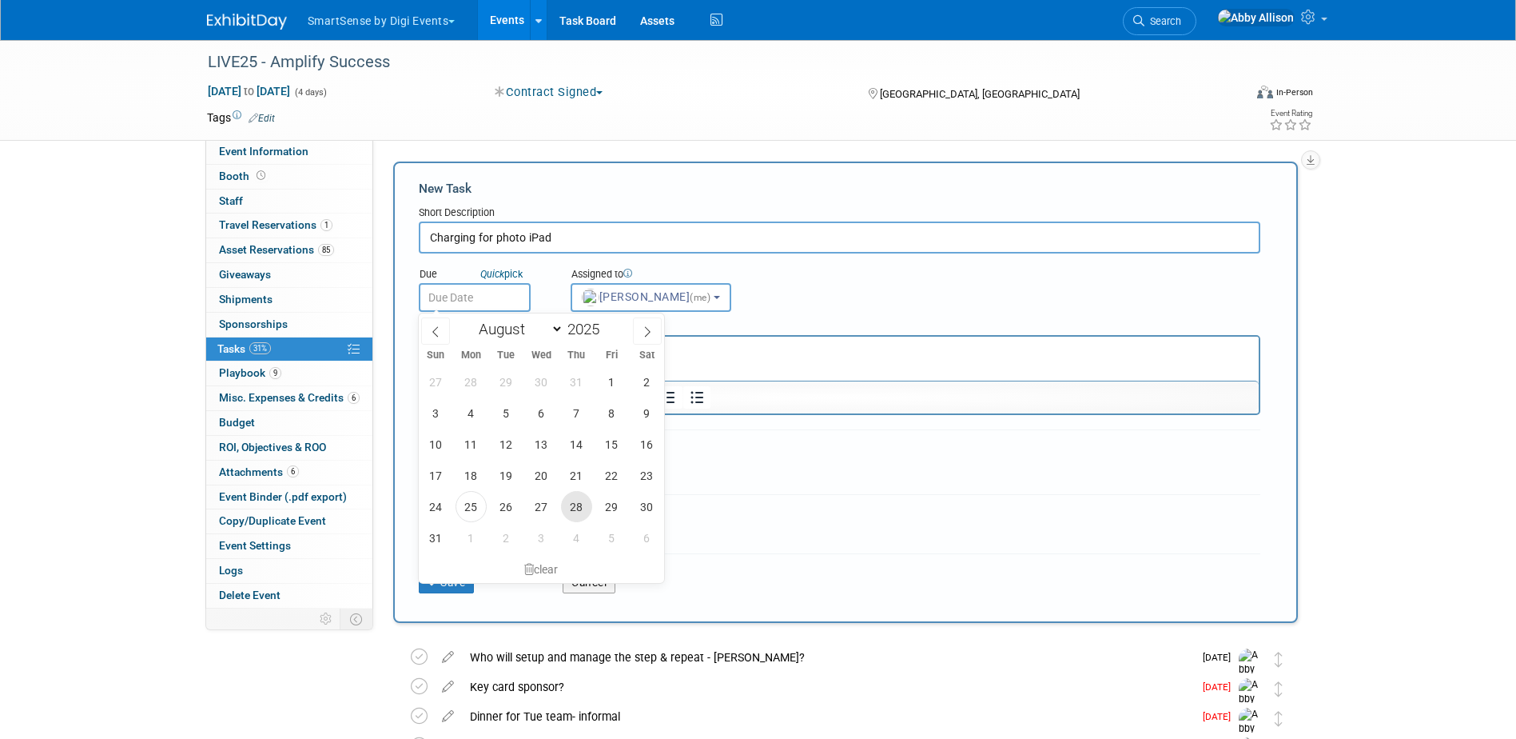
click at [571, 503] on span "28" at bounding box center [576, 506] width 31 height 31
type input "Aug 28, 2025"
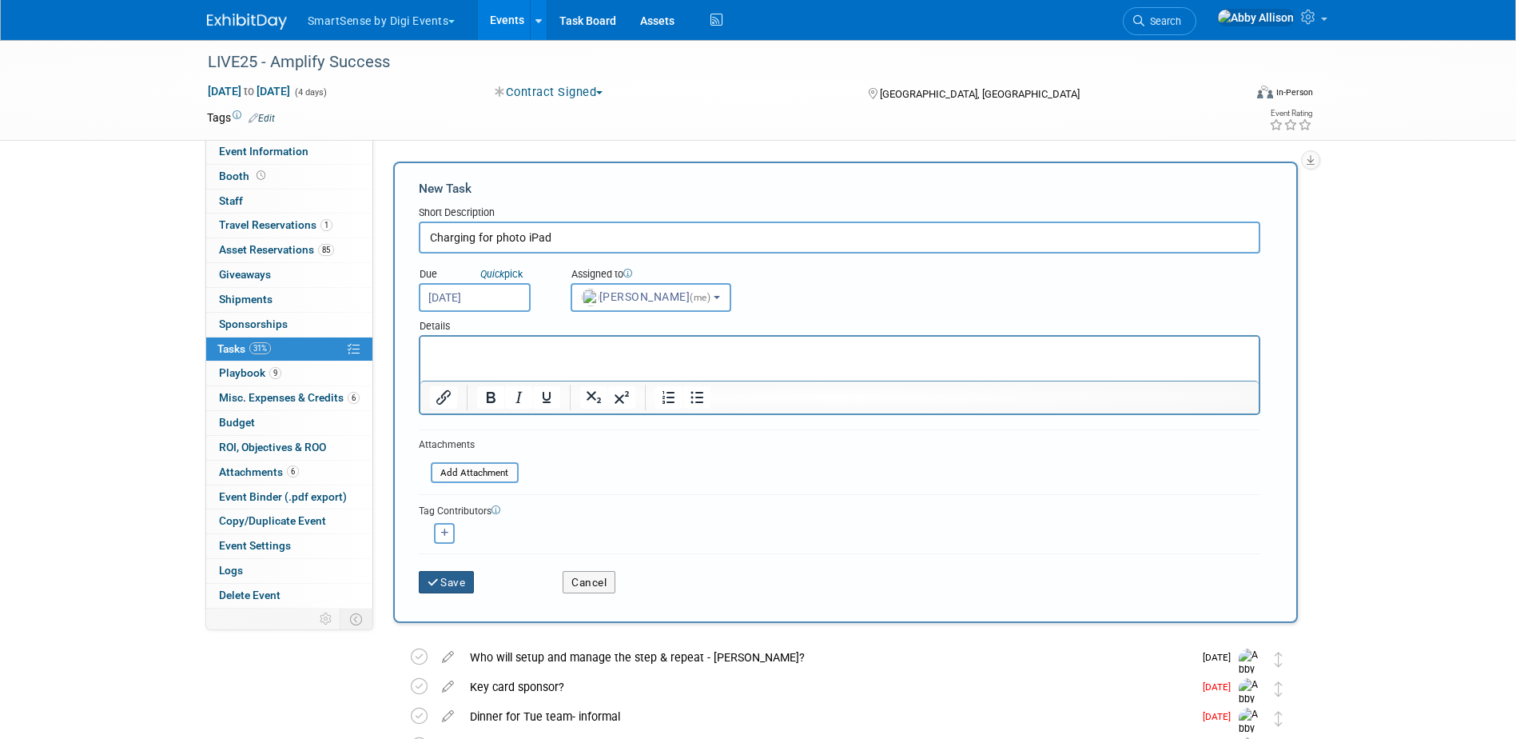
click at [452, 576] on button "Save" at bounding box center [447, 582] width 56 height 22
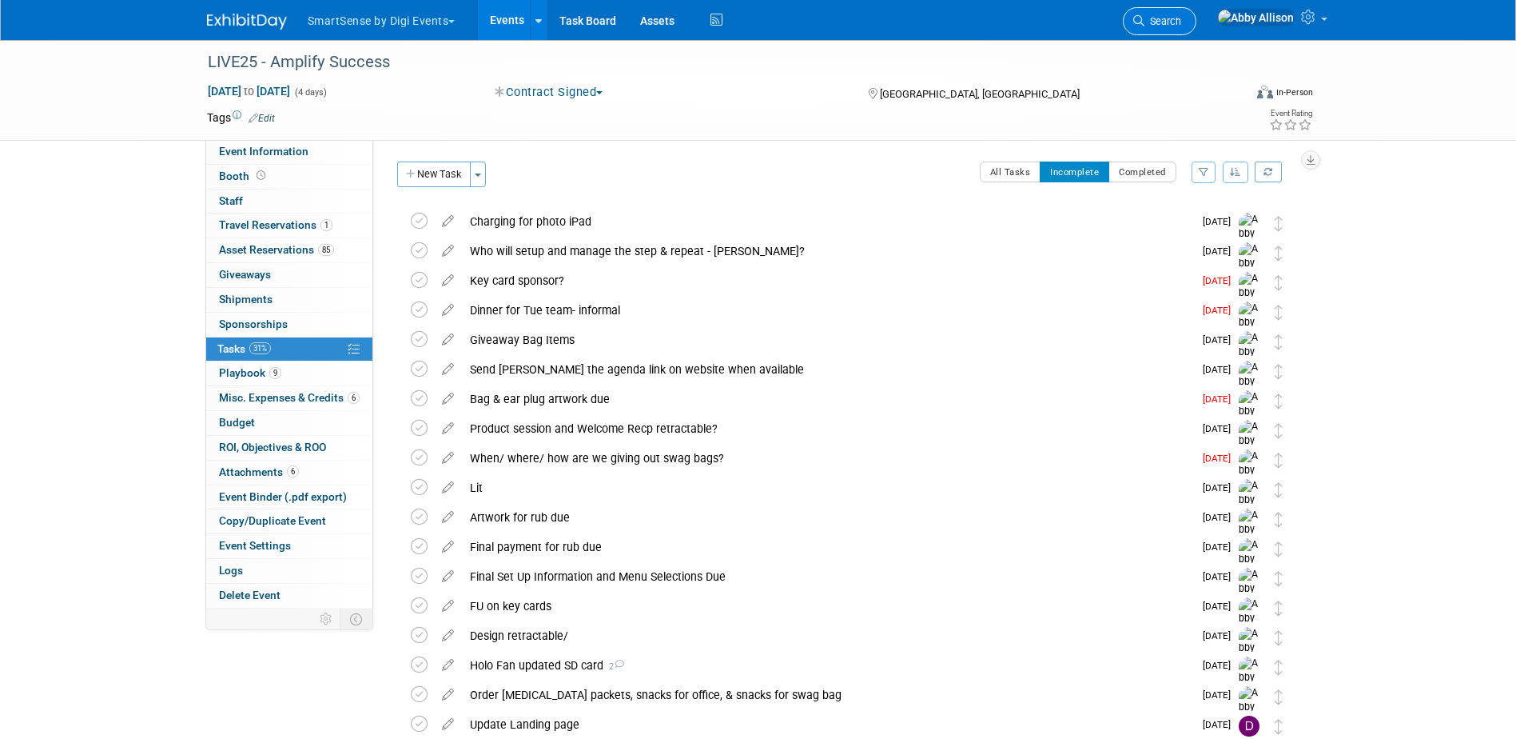
click at [1182, 15] on span "Search" at bounding box center [1163, 21] width 37 height 12
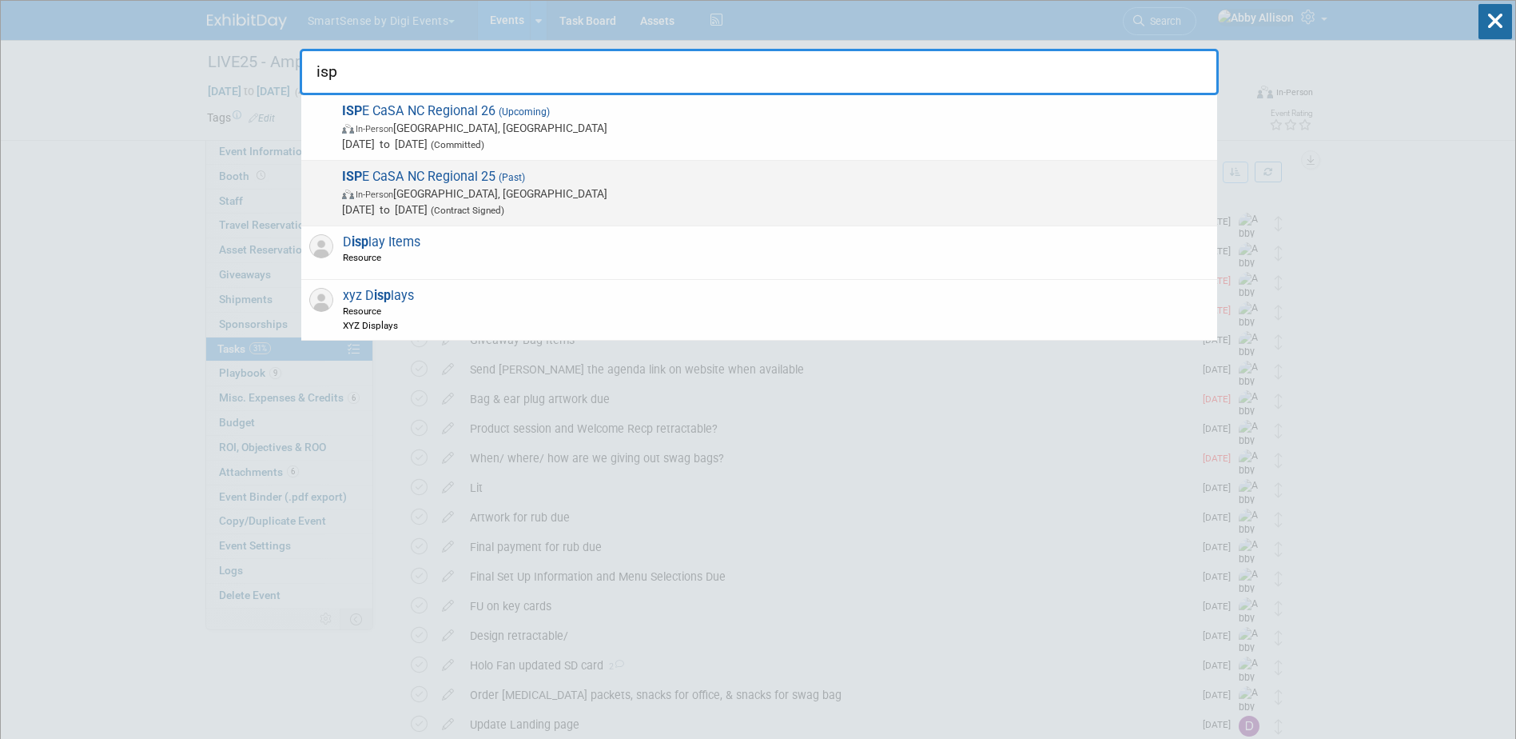
type input "isp"
click at [431, 184] on span "ISP E CaSA NC Regional 25 (Past) In-Person Raleigh, NC Feb 25, 2025 to Feb 25, …" at bounding box center [773, 193] width 872 height 49
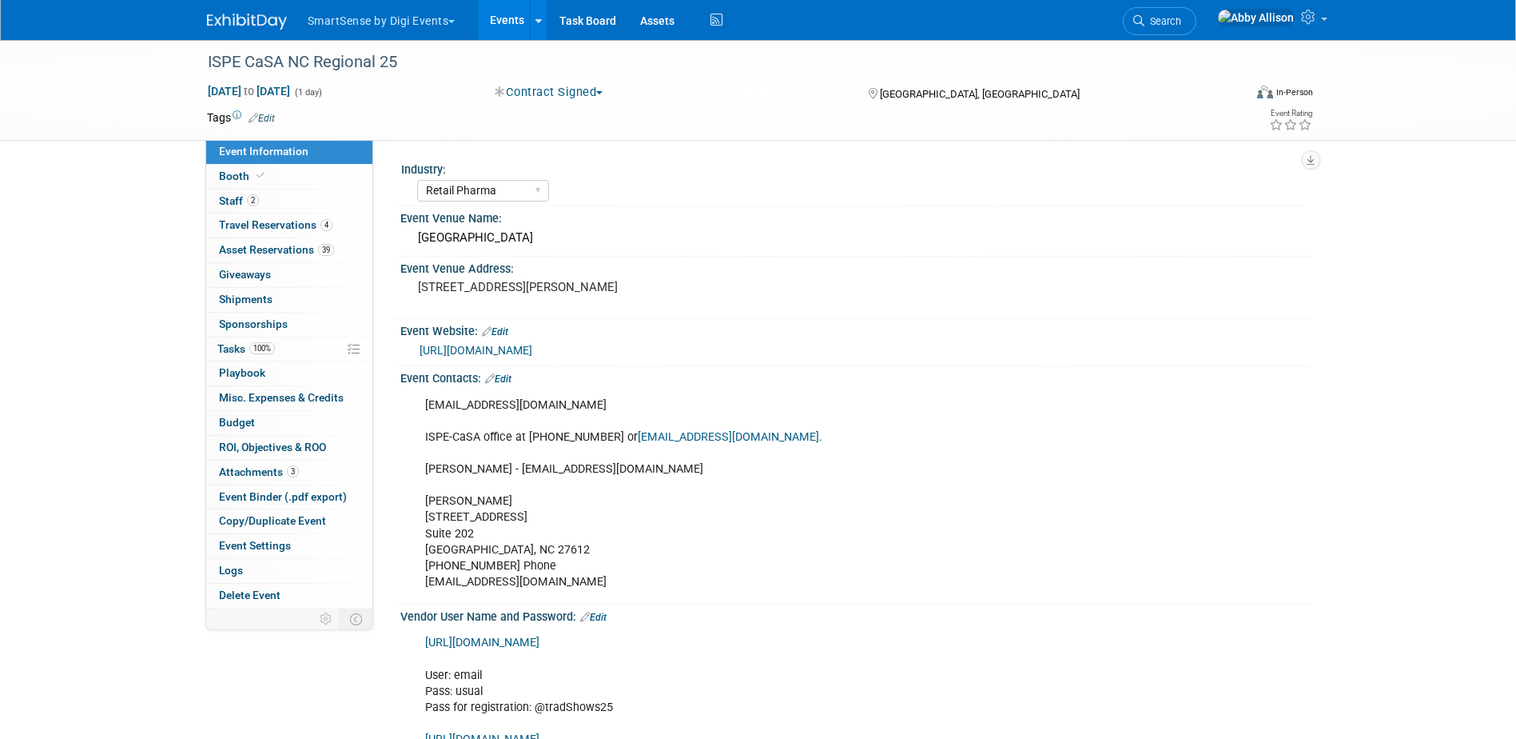
select select "Retail Pharma"
click at [267, 516] on span "Copy/Duplicate Event" at bounding box center [272, 520] width 107 height 13
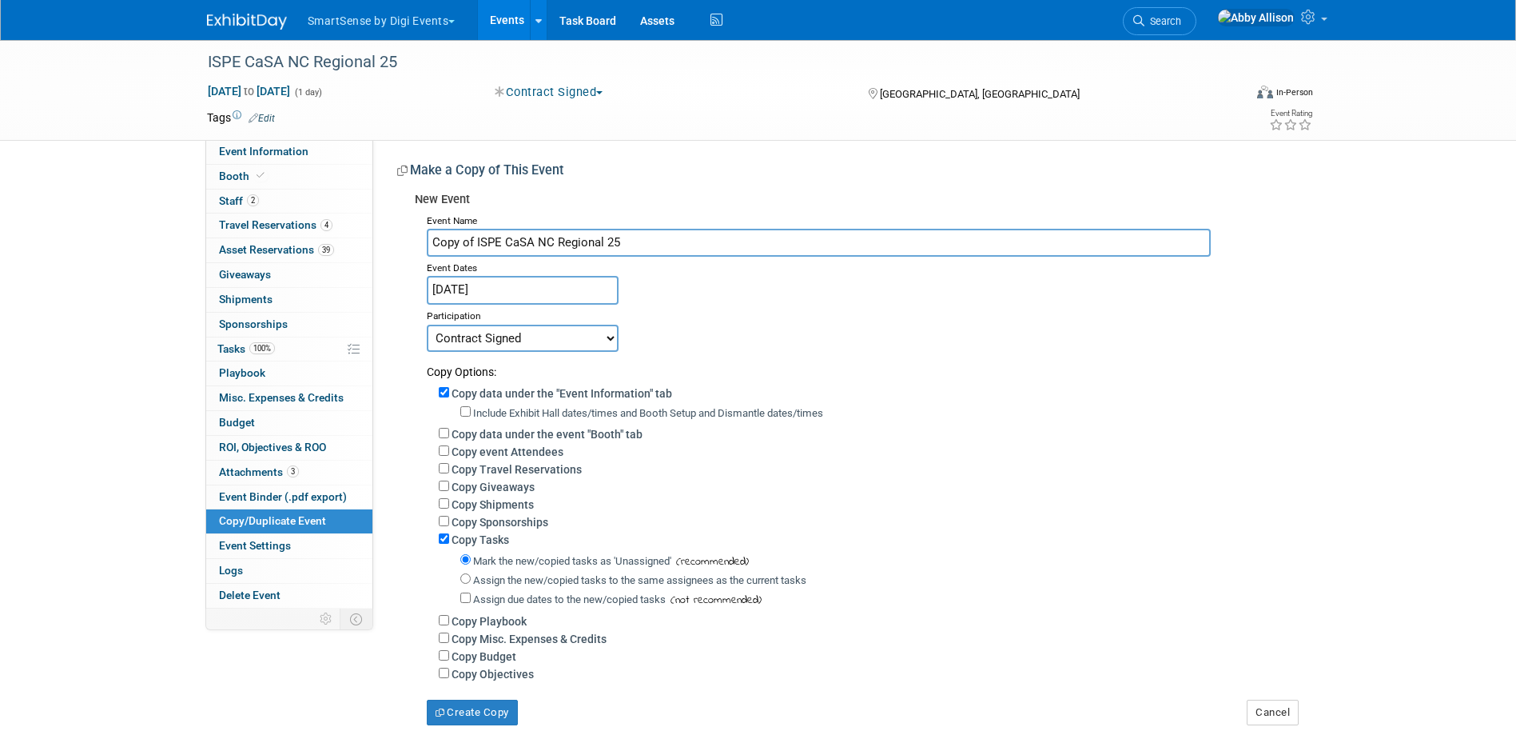
click at [474, 241] on input "Copy of ISPE CaSA NC Regional 25" at bounding box center [819, 243] width 784 height 28
click at [479, 241] on input "Copy of ISPE CaSA NC Regional 25" at bounding box center [819, 243] width 784 height 28
drag, startPoint x: 477, startPoint y: 243, endPoint x: 395, endPoint y: 244, distance: 82.3
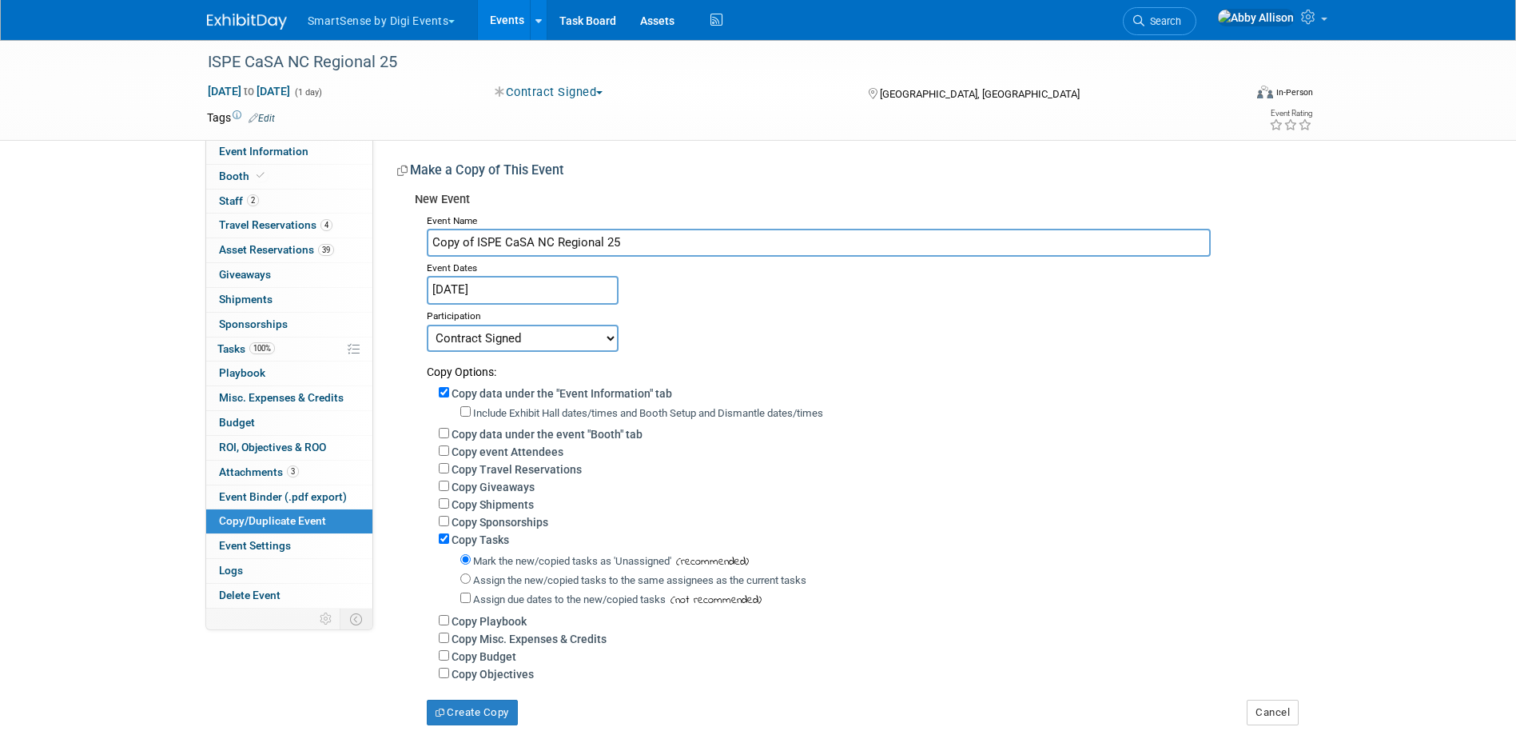
click at [395, 244] on div "Industry: All Education Convenience Stores Costumer Connects Food Services Groc…" at bounding box center [841, 432] width 937 height 585
drag, startPoint x: 592, startPoint y: 241, endPoint x: 462, endPoint y: 238, distance: 129.5
click at [462, 238] on input "ISPE CaSA NC Regional 25" at bounding box center [819, 243] width 784 height 28
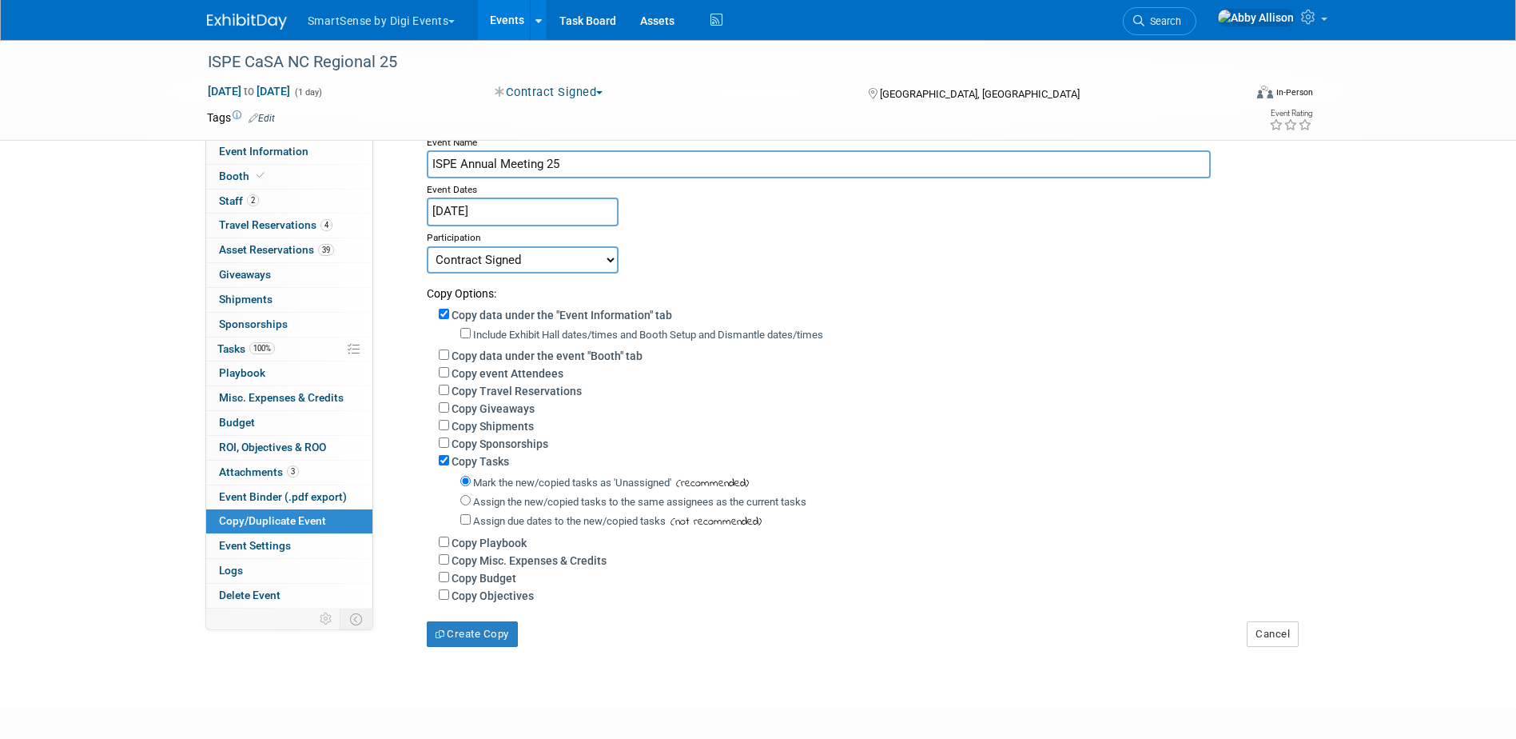
scroll to position [80, 0]
type input "ISPE Annual Meeting 25"
click at [466, 504] on input "Assign the new/copied tasks to the same assignees as the current tasks" at bounding box center [465, 498] width 10 height 10
radio input "true"
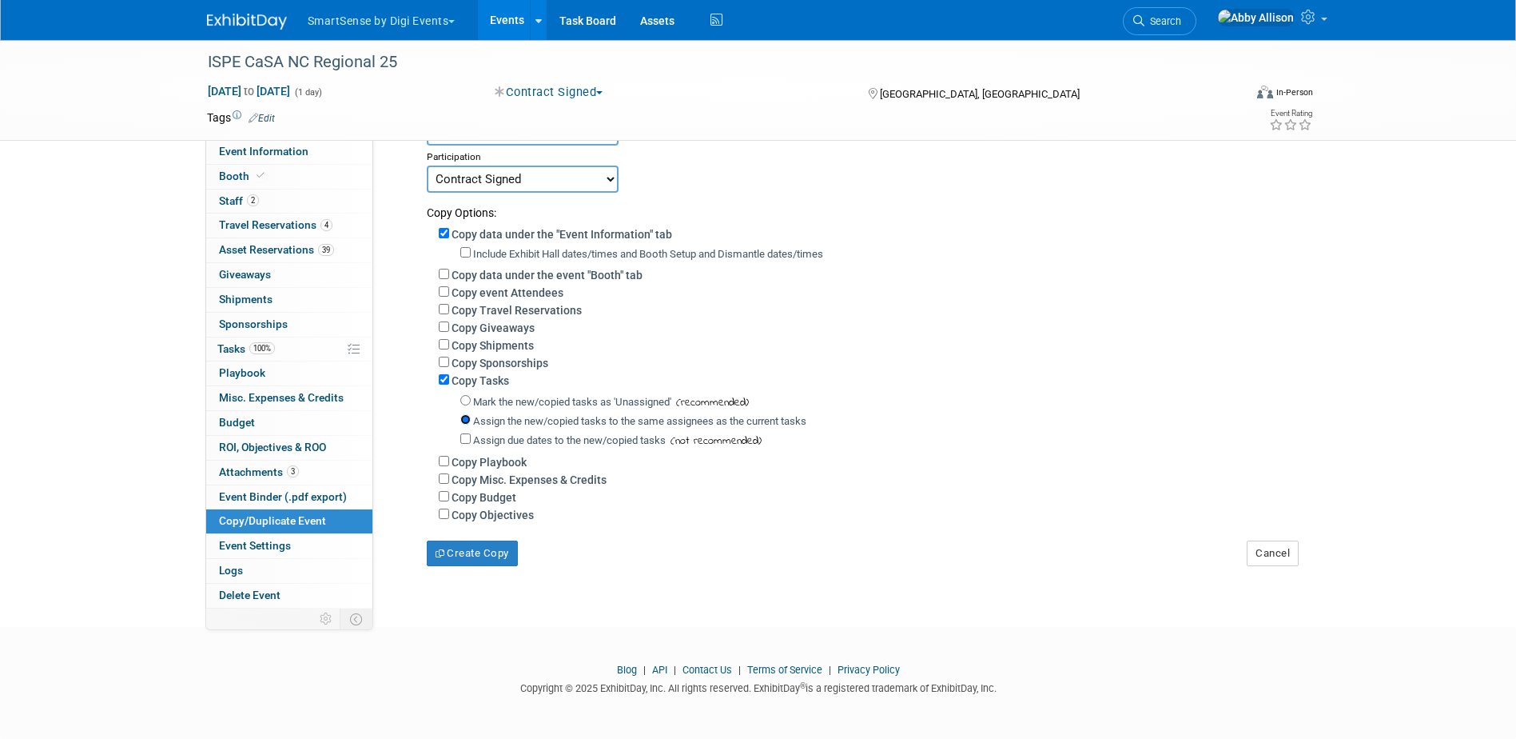
scroll to position [169, 0]
click at [466, 556] on button "Create Copy" at bounding box center [472, 553] width 91 height 26
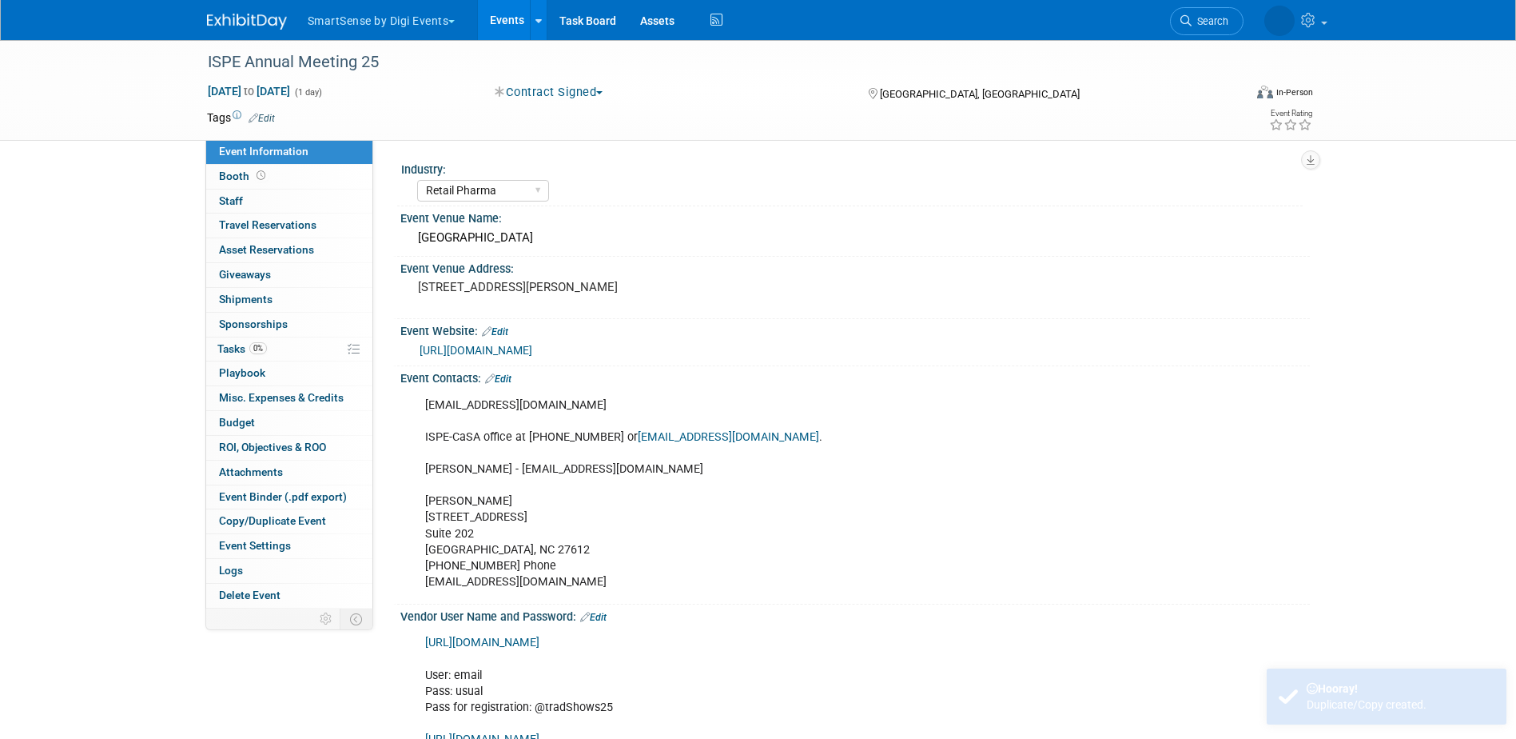
select select "Retail Pharma"
click at [576, 237] on div "[GEOGRAPHIC_DATA]" at bounding box center [855, 237] width 886 height 25
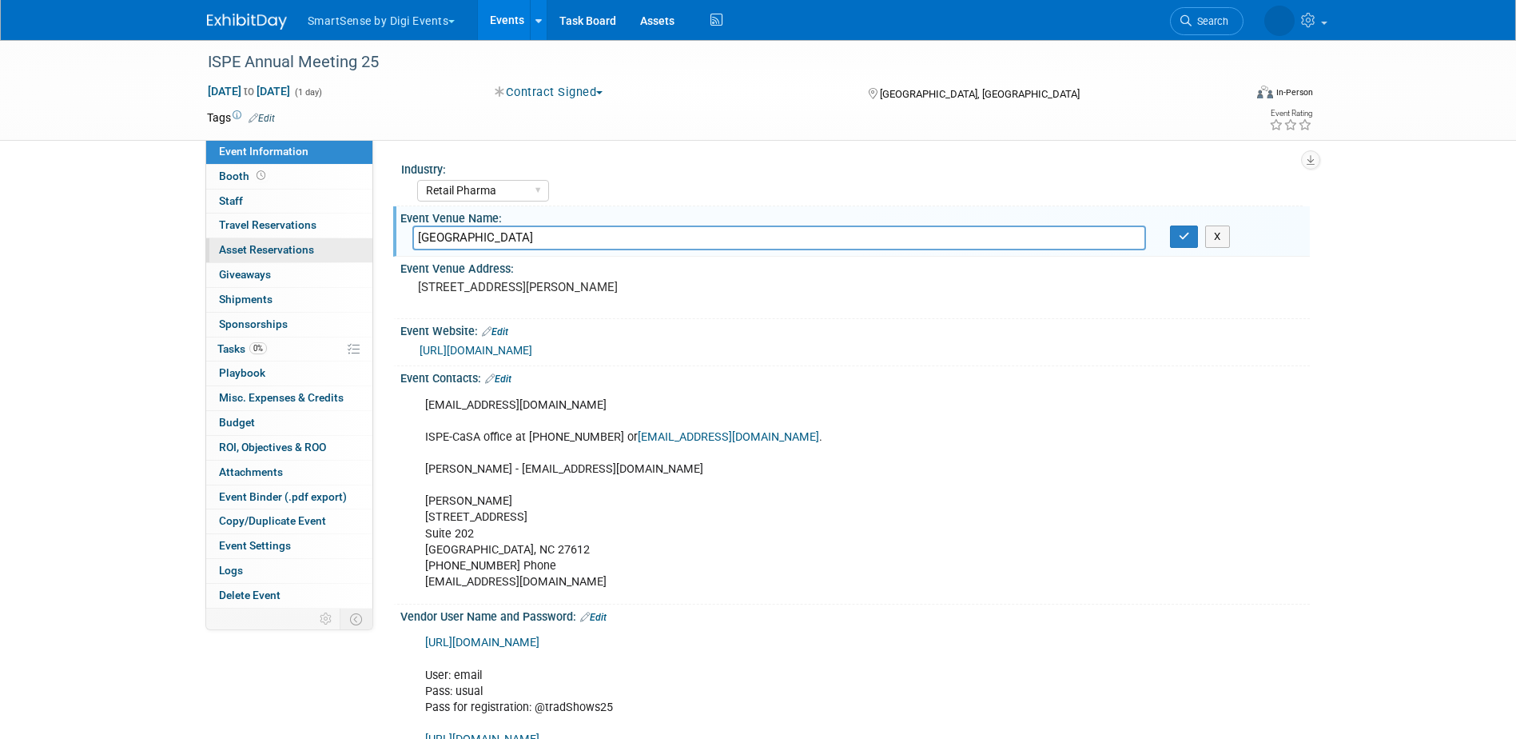
drag, startPoint x: 578, startPoint y: 241, endPoint x: 351, endPoint y: 245, distance: 227.1
click at [351, 245] on div "Event Information Event Info Booth Booth 0 Staff 0 Staff 0 Travel Reservations …" at bounding box center [758, 650] width 1127 height 1220
paste input "Charlotte"
type input "[GEOGRAPHIC_DATA]"
click at [529, 294] on pre "[STREET_ADDRESS][PERSON_NAME]" at bounding box center [590, 287] width 344 height 14
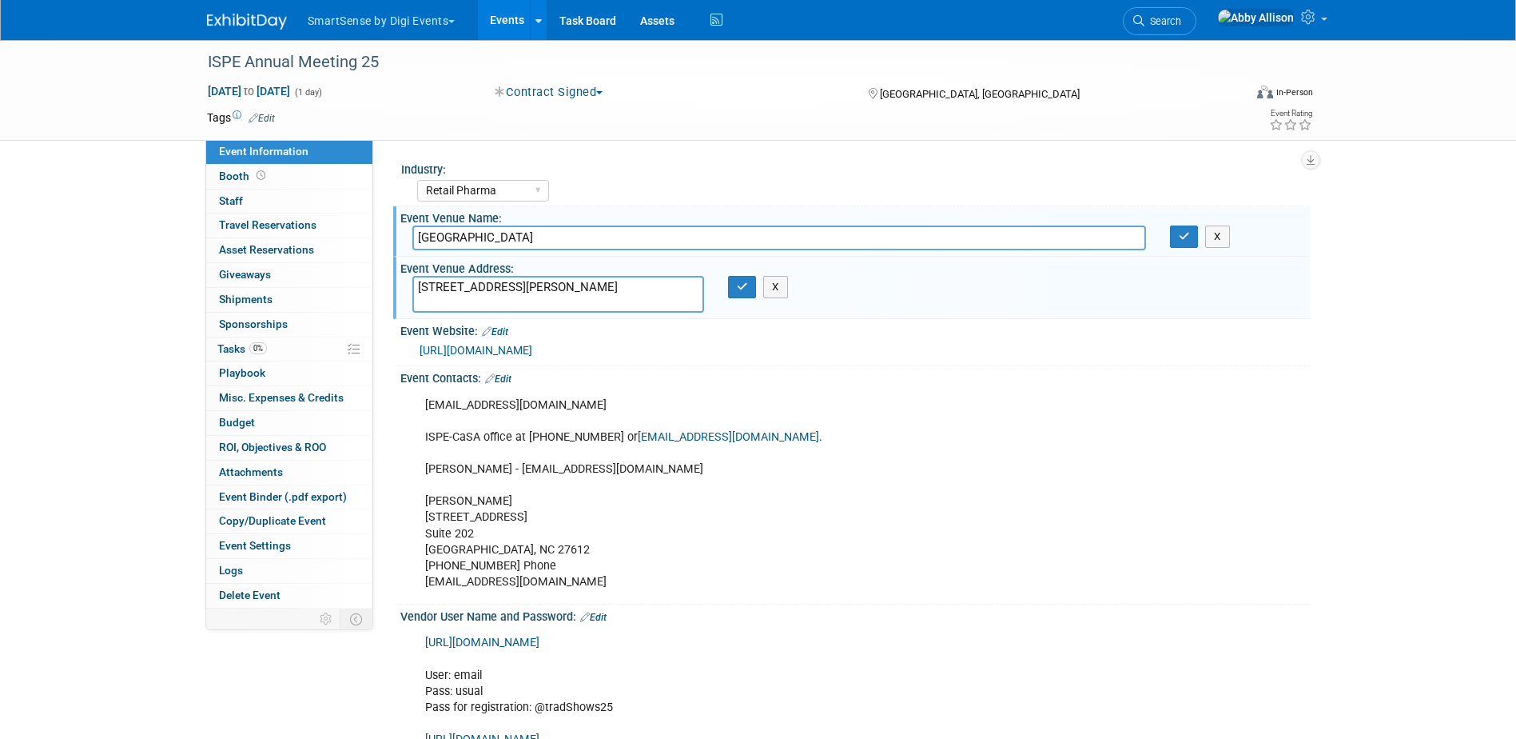
drag, startPoint x: 527, startPoint y: 302, endPoint x: 400, endPoint y: 285, distance: 128.2
click at [400, 285] on div "[STREET_ADDRESS][PERSON_NAME]" at bounding box center [558, 294] width 316 height 37
paste textarea "[STREET_ADDRESS]"
type textarea "[STREET_ADDRESS]"
click at [742, 290] on icon "button" at bounding box center [742, 286] width 11 height 10
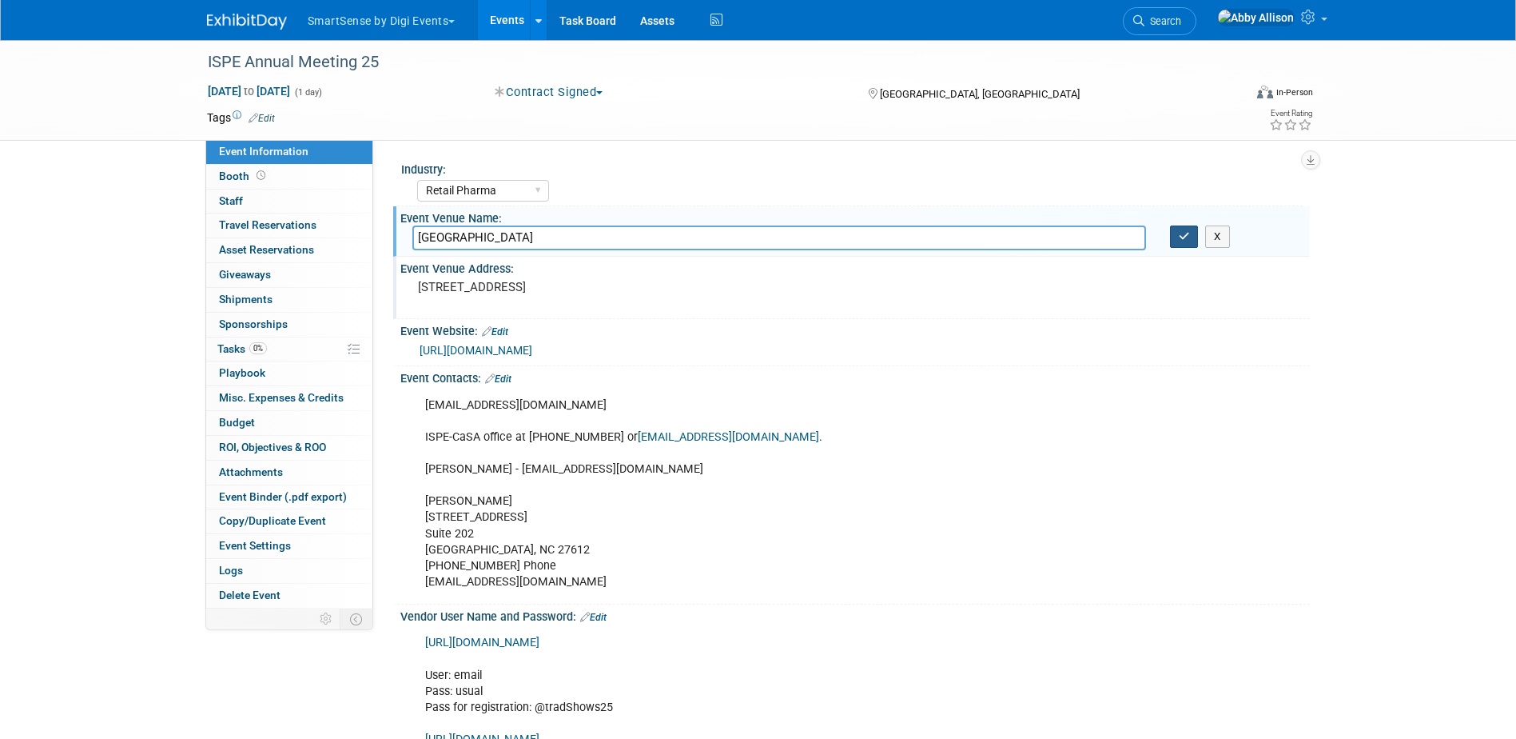
click at [1188, 245] on button "button" at bounding box center [1184, 236] width 29 height 22
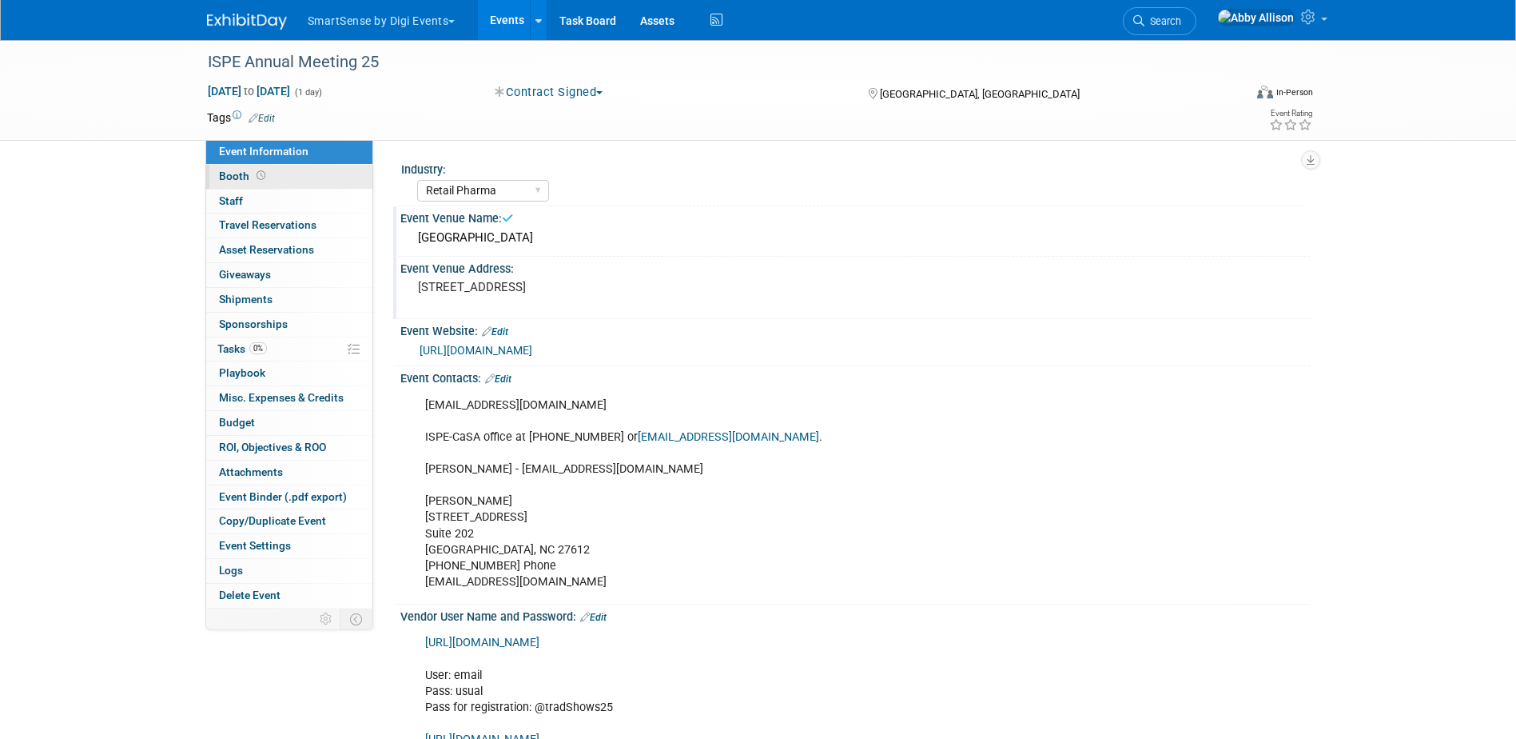
click at [234, 181] on span "Booth" at bounding box center [244, 175] width 50 height 13
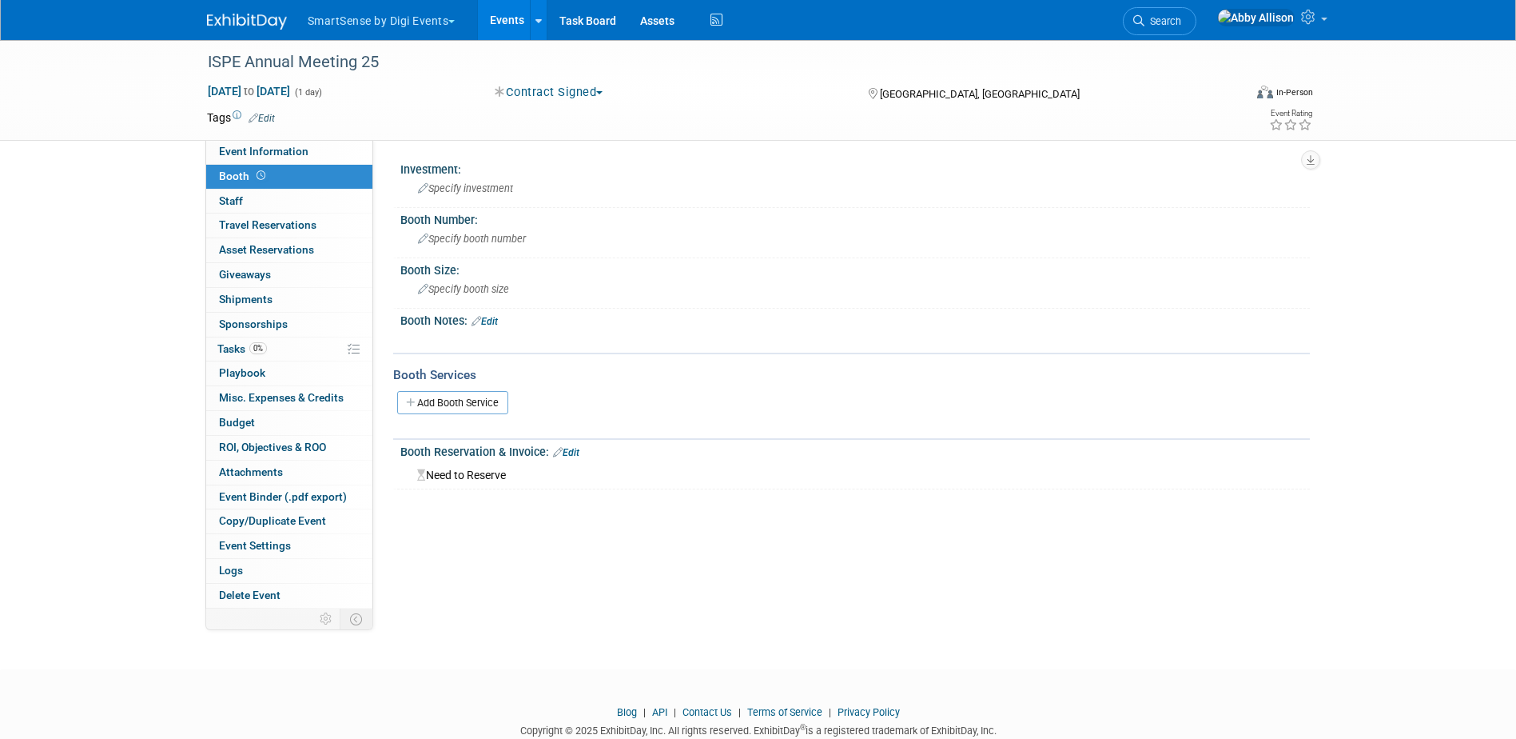
click at [498, 320] on link "Edit" at bounding box center [485, 321] width 26 height 11
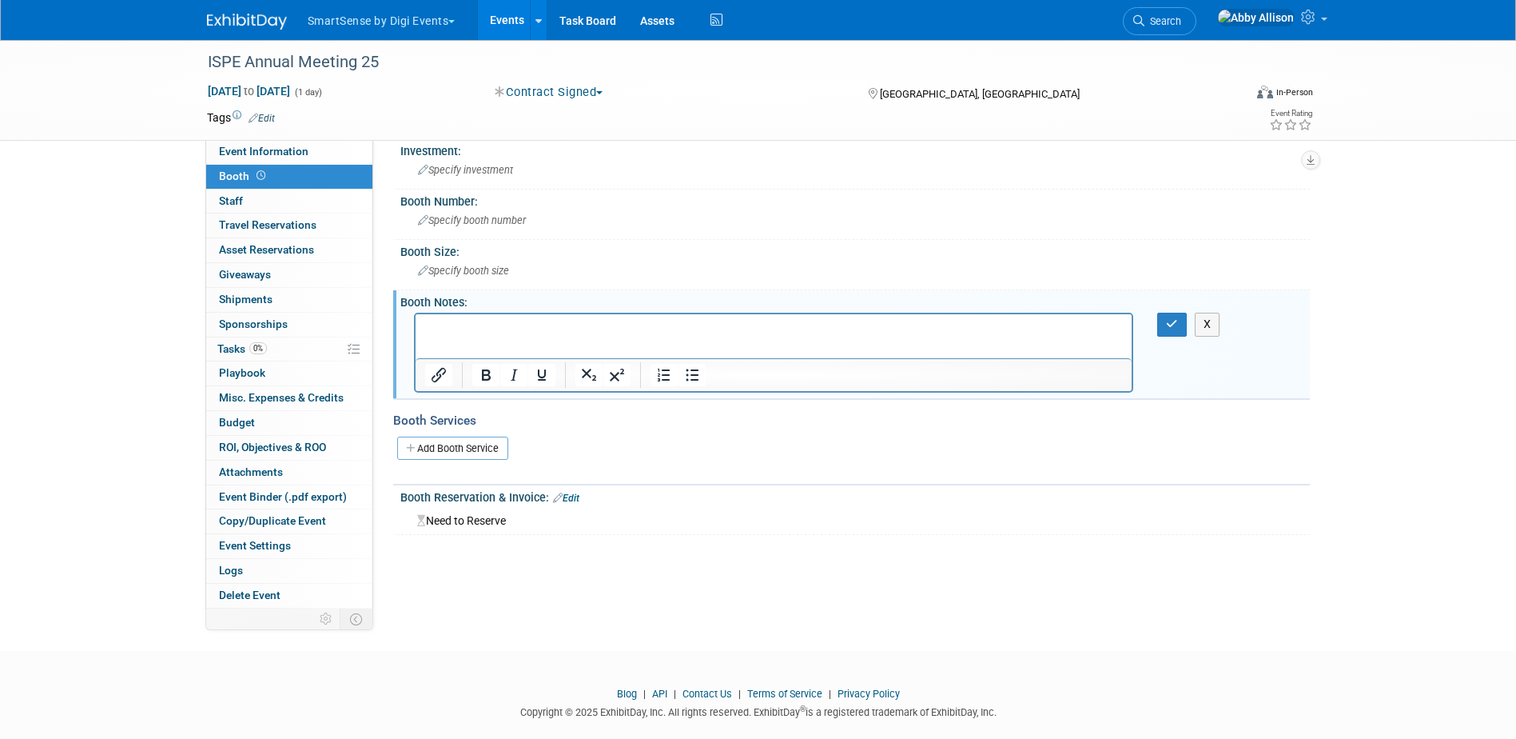
click at [480, 337] on html at bounding box center [773, 325] width 717 height 22
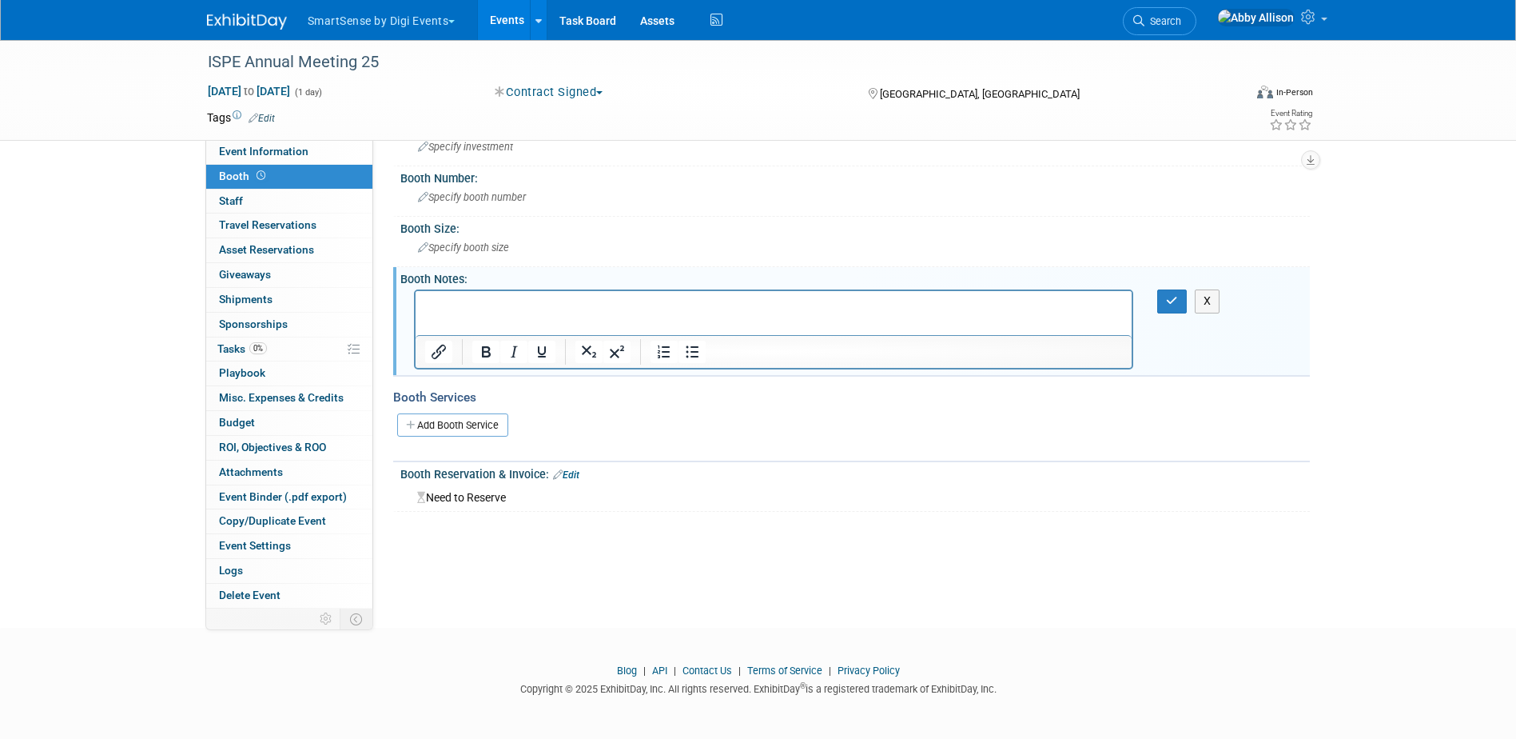
scroll to position [42, 0]
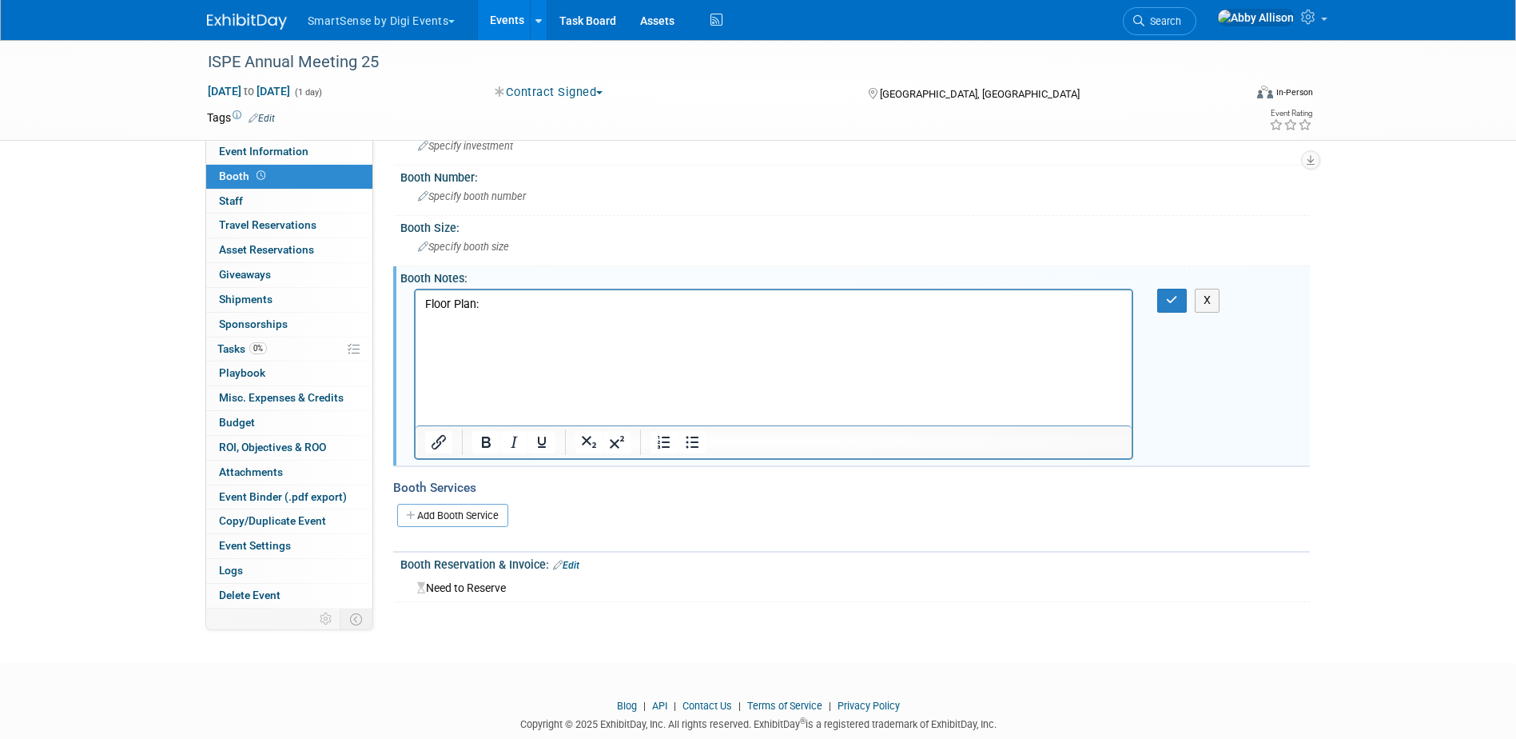
click at [503, 299] on p "Floor Plan:" at bounding box center [773, 305] width 699 height 16
click at [1170, 297] on icon "button" at bounding box center [1172, 299] width 12 height 11
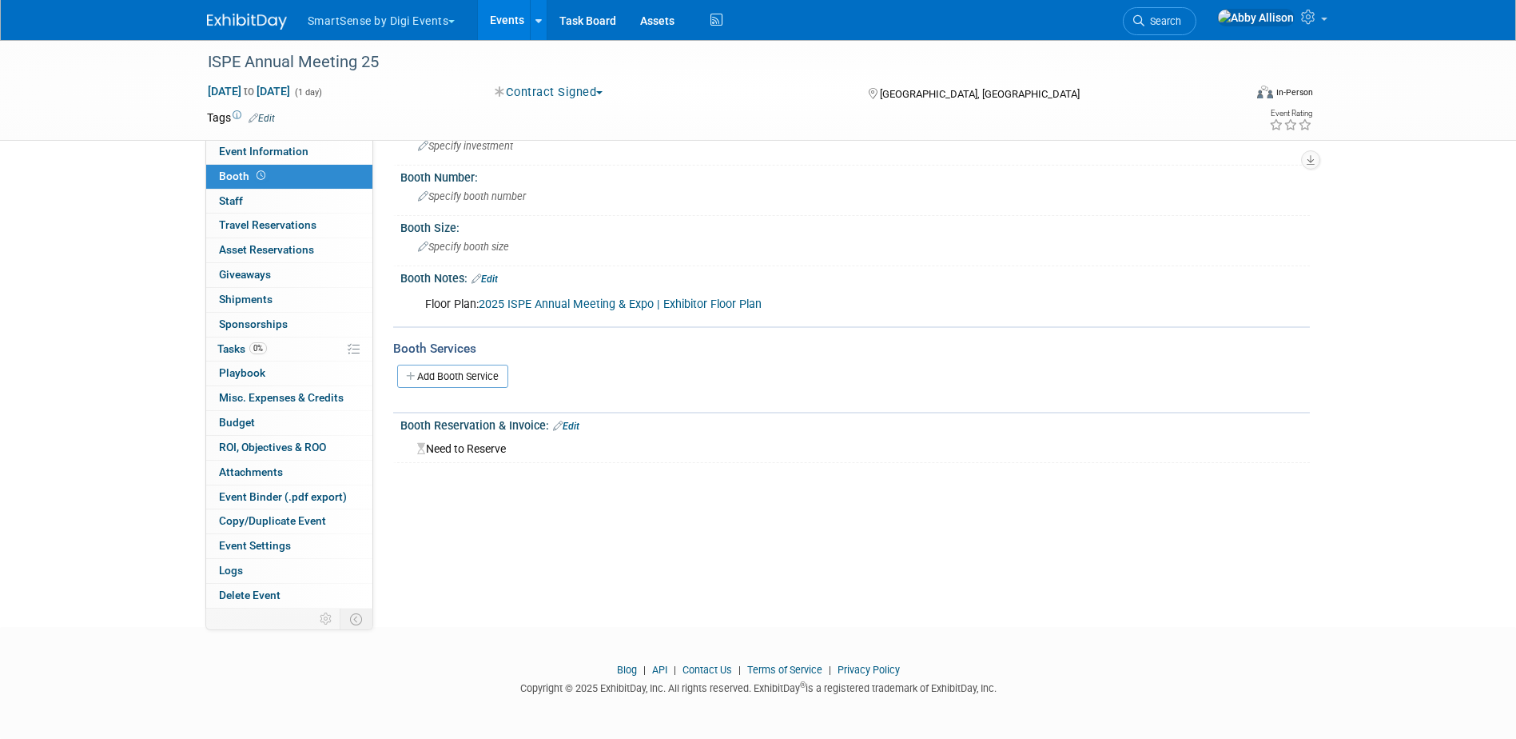
click at [574, 428] on link "Edit" at bounding box center [566, 425] width 26 height 11
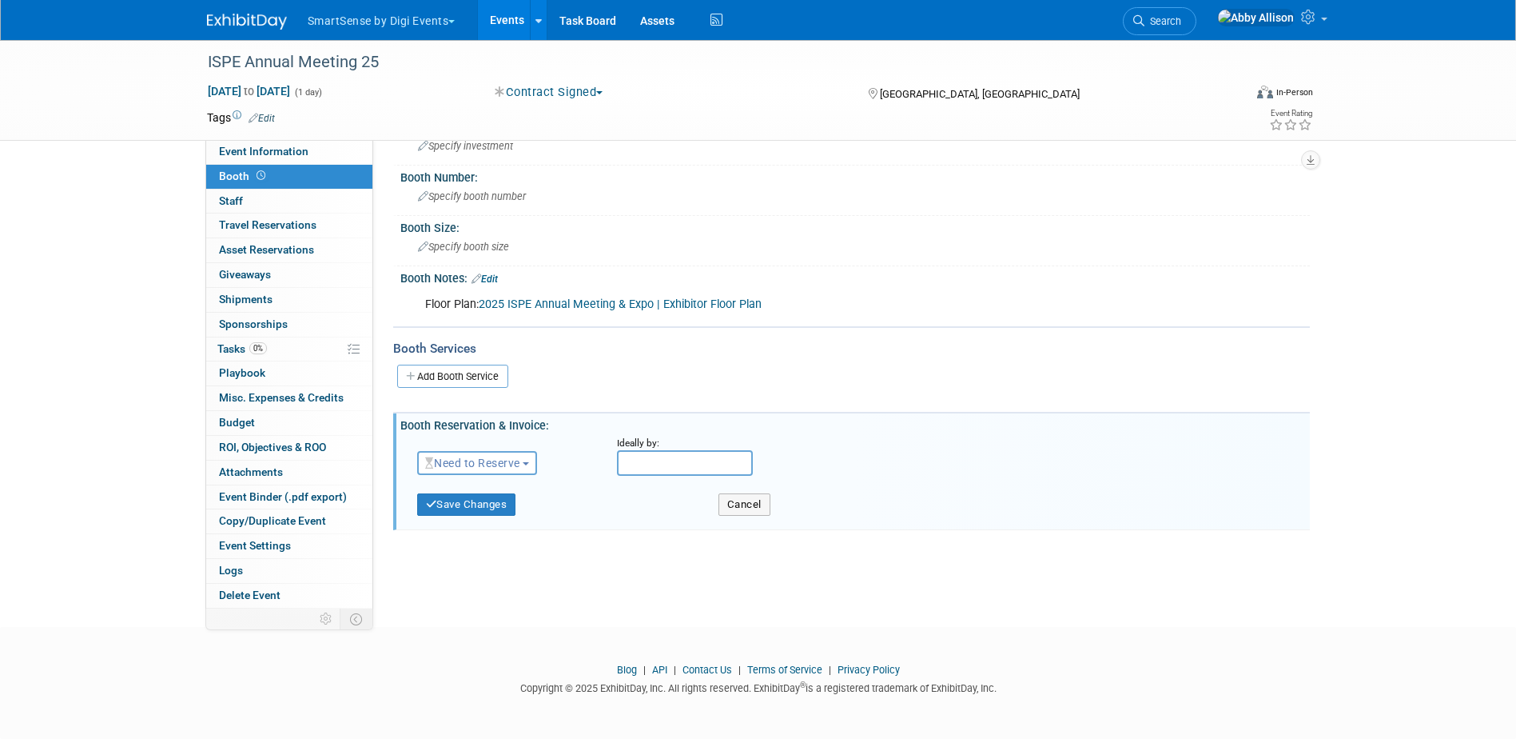
click at [507, 469] on button "Need to Reserve" at bounding box center [477, 463] width 121 height 24
click at [477, 512] on link "Reserved" at bounding box center [503, 512] width 171 height 22
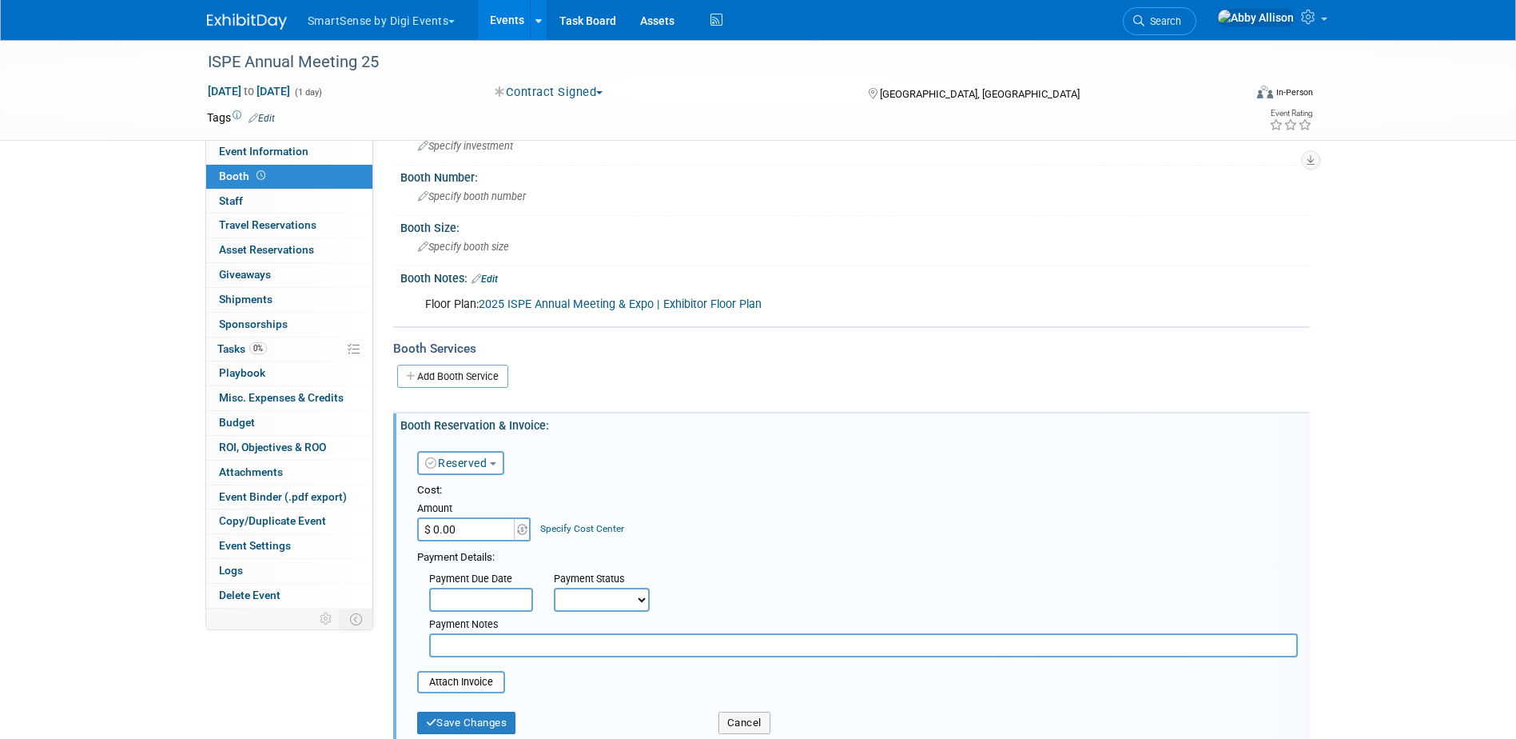
click at [472, 532] on input "$ 0.00" at bounding box center [467, 529] width 100 height 24
type input "$ 7,150.00"
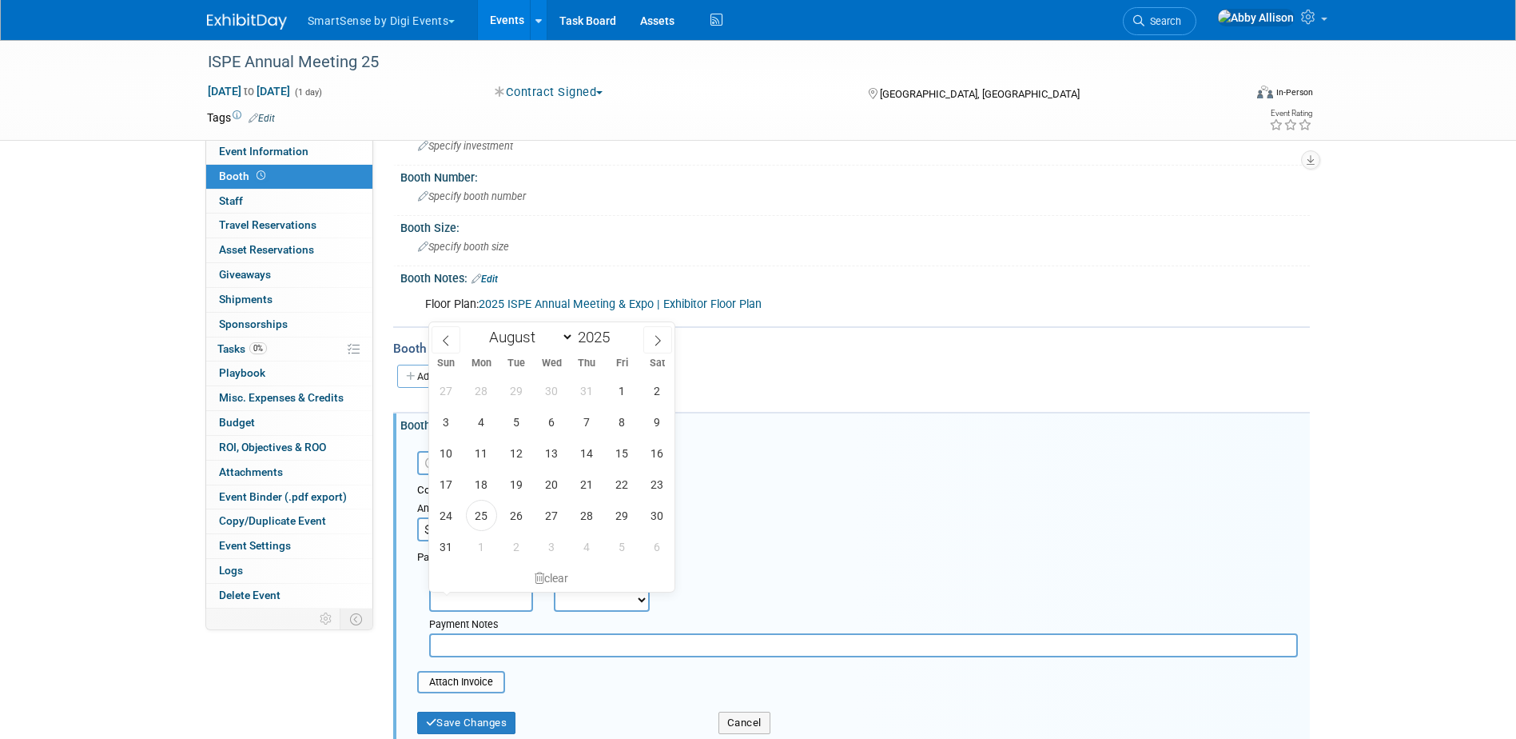
click at [476, 603] on input "text" at bounding box center [481, 600] width 104 height 24
click at [479, 508] on span "25" at bounding box center [481, 515] width 31 height 31
type input "[DATE]"
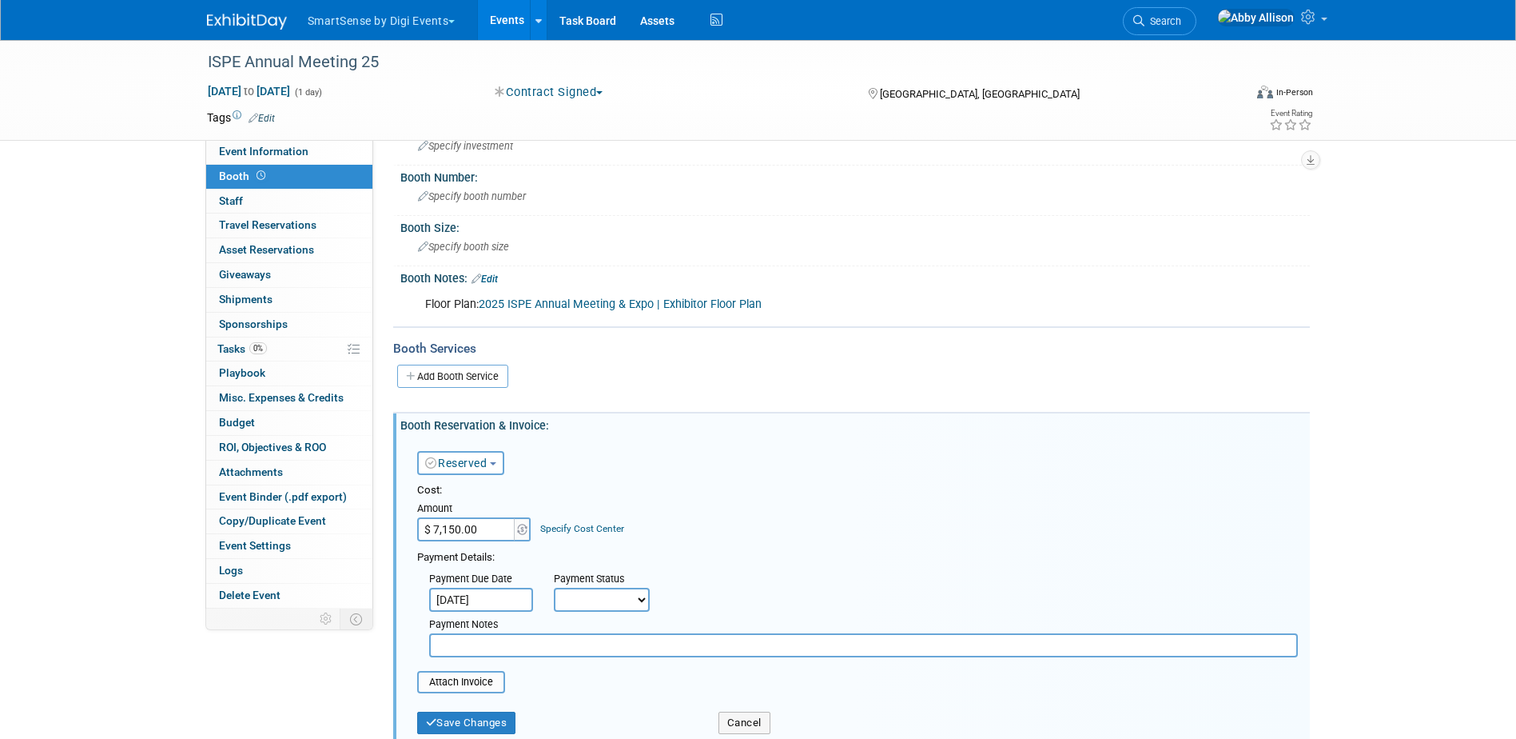
click at [592, 598] on select "Not Paid Yet Partially Paid Paid in Full" at bounding box center [602, 600] width 96 height 24
select select "1"
click at [554, 588] on select "Not Paid Yet Partially Paid Paid in Full" at bounding box center [602, 600] width 96 height 24
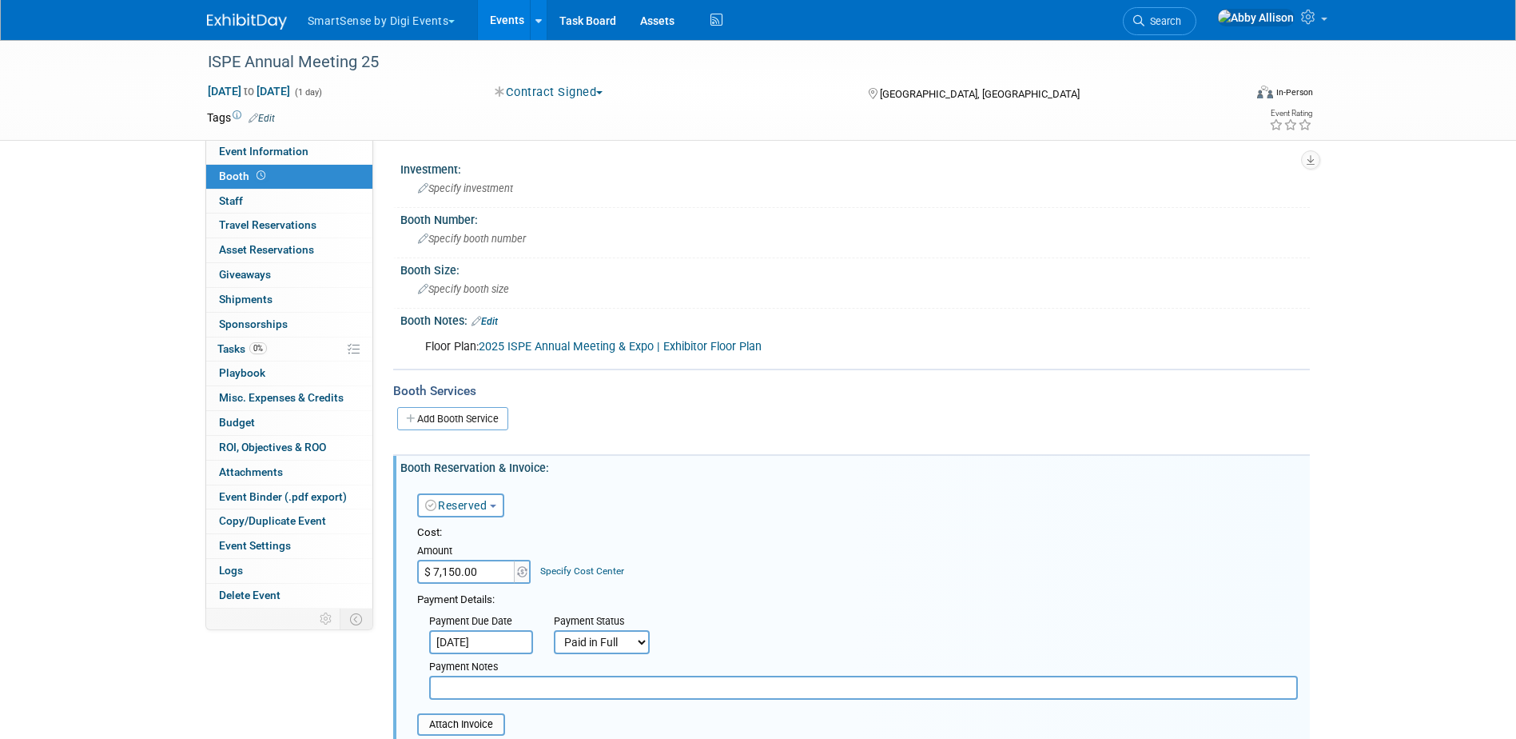
drag, startPoint x: 266, startPoint y: 94, endPoint x: 775, endPoint y: 388, distance: 587.4
click at [775, 388] on div "ISPE Annual Meeting 25 Feb 25, 2025 to Feb 25, 2025 (1 day) Feb 25, 2025 to Feb…" at bounding box center [758, 431] width 1516 height 783
click at [1088, 472] on div "Booth Reservation & Invoice: Edit" at bounding box center [855, 466] width 910 height 20
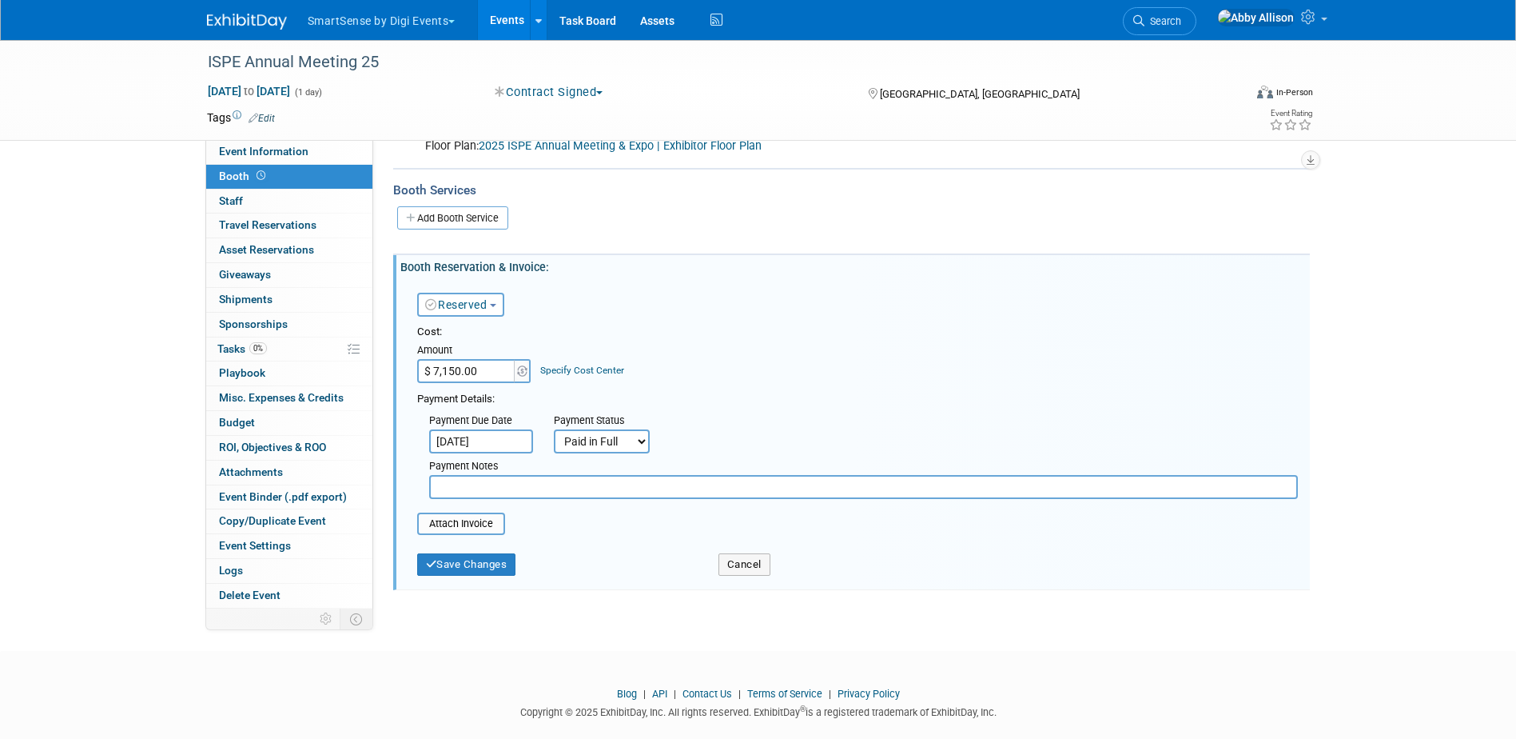
scroll to position [225, 0]
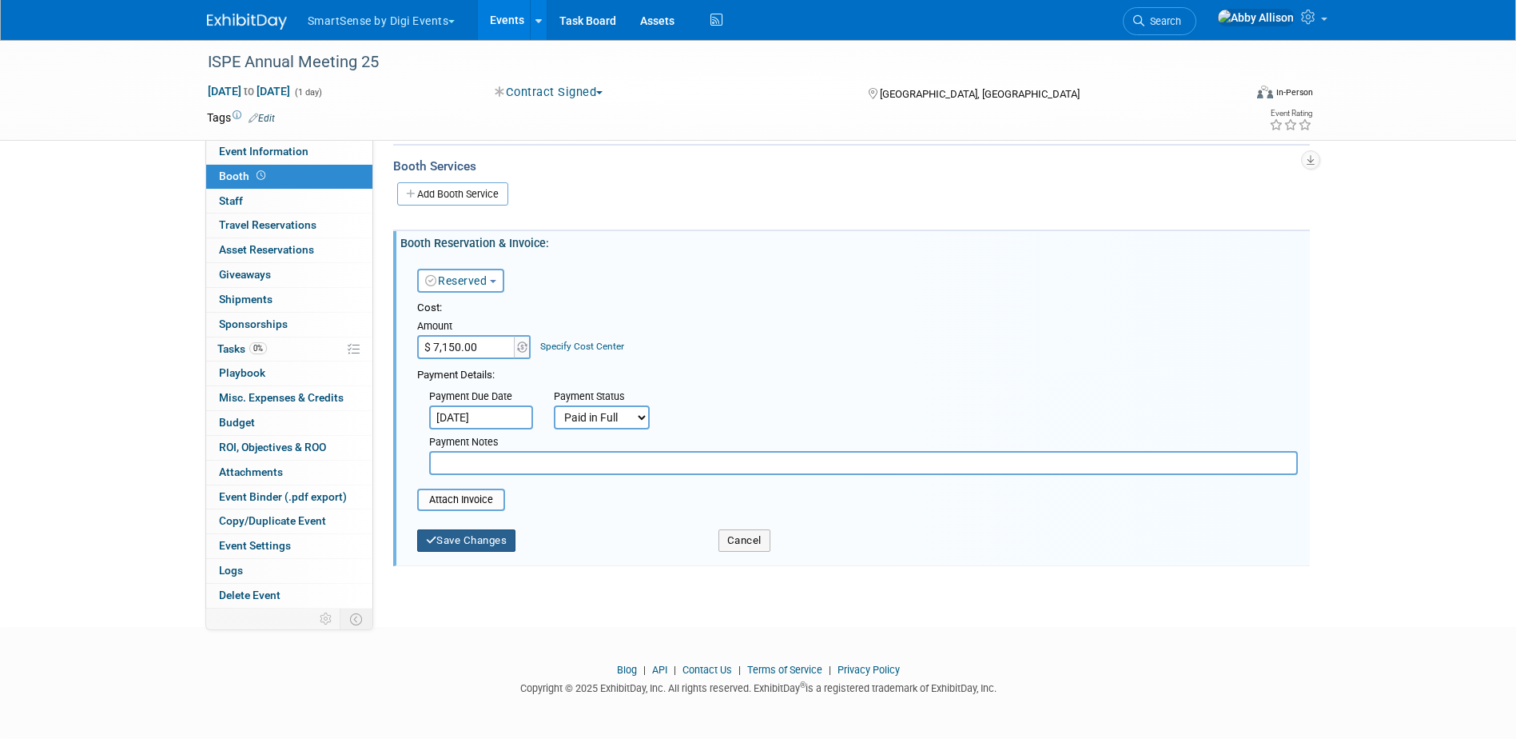
click at [478, 540] on button "Save Changes" at bounding box center [466, 540] width 99 height 22
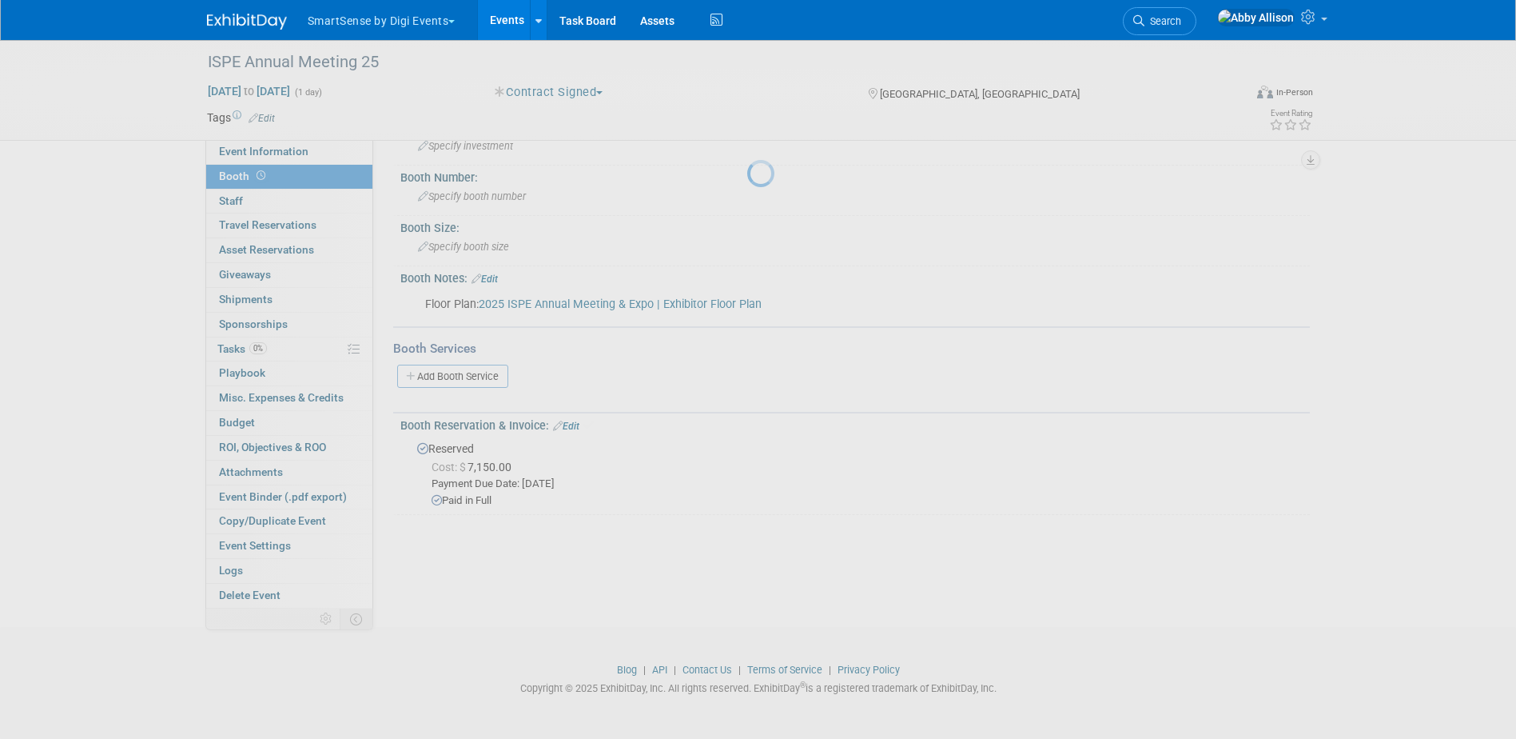
scroll to position [42, 0]
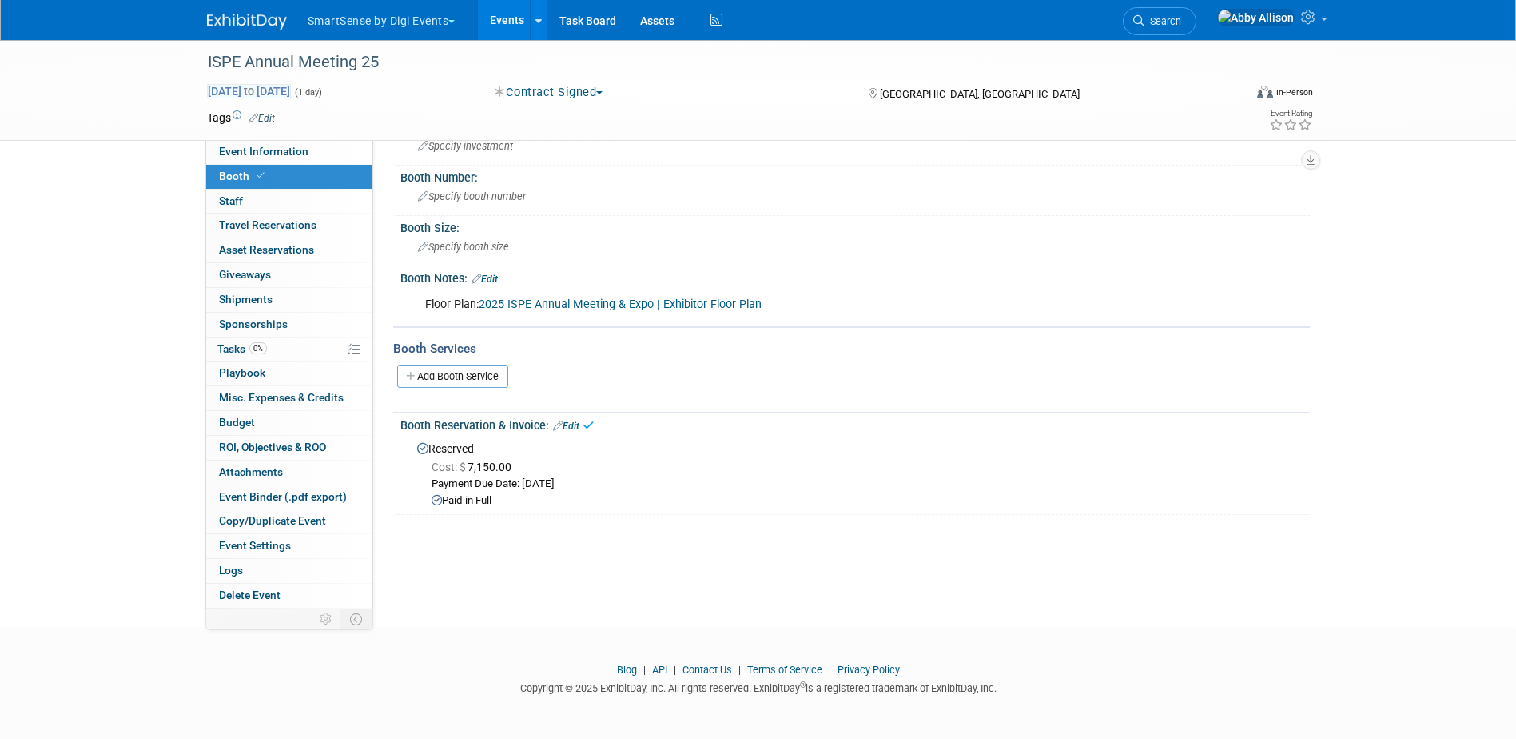
click at [291, 98] on span "Feb 25, 2025 to Feb 25, 2025" at bounding box center [249, 91] width 84 height 14
type input "Feb 25, 2025"
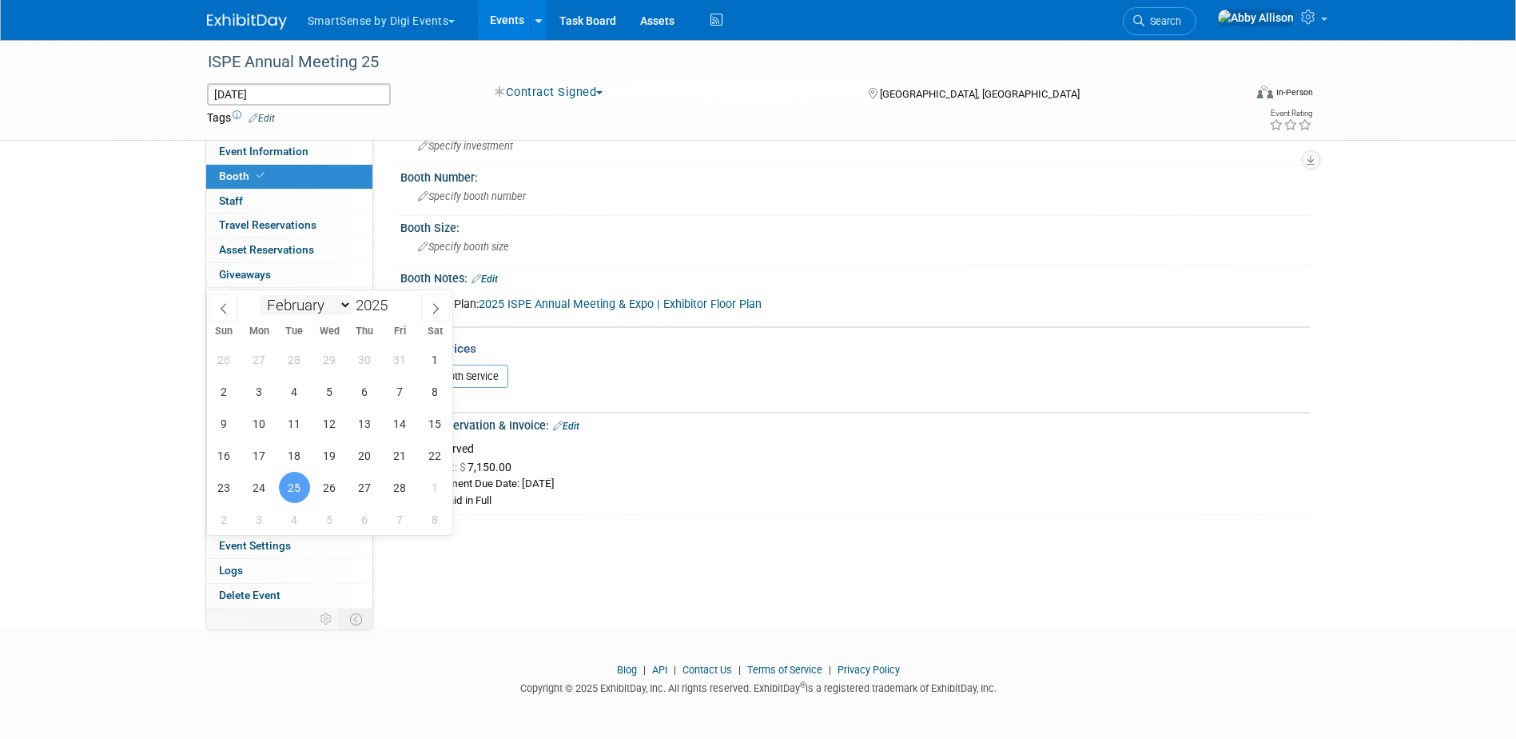
click at [350, 299] on select "January February March April May June July August September October November De…" at bounding box center [306, 305] width 92 height 20
select select "9"
click at [260, 295] on select "January February March April May June July August September October November De…" at bounding box center [306, 305] width 92 height 20
click at [229, 491] on span "26" at bounding box center [224, 487] width 31 height 31
type input "Oct 26, 2025"
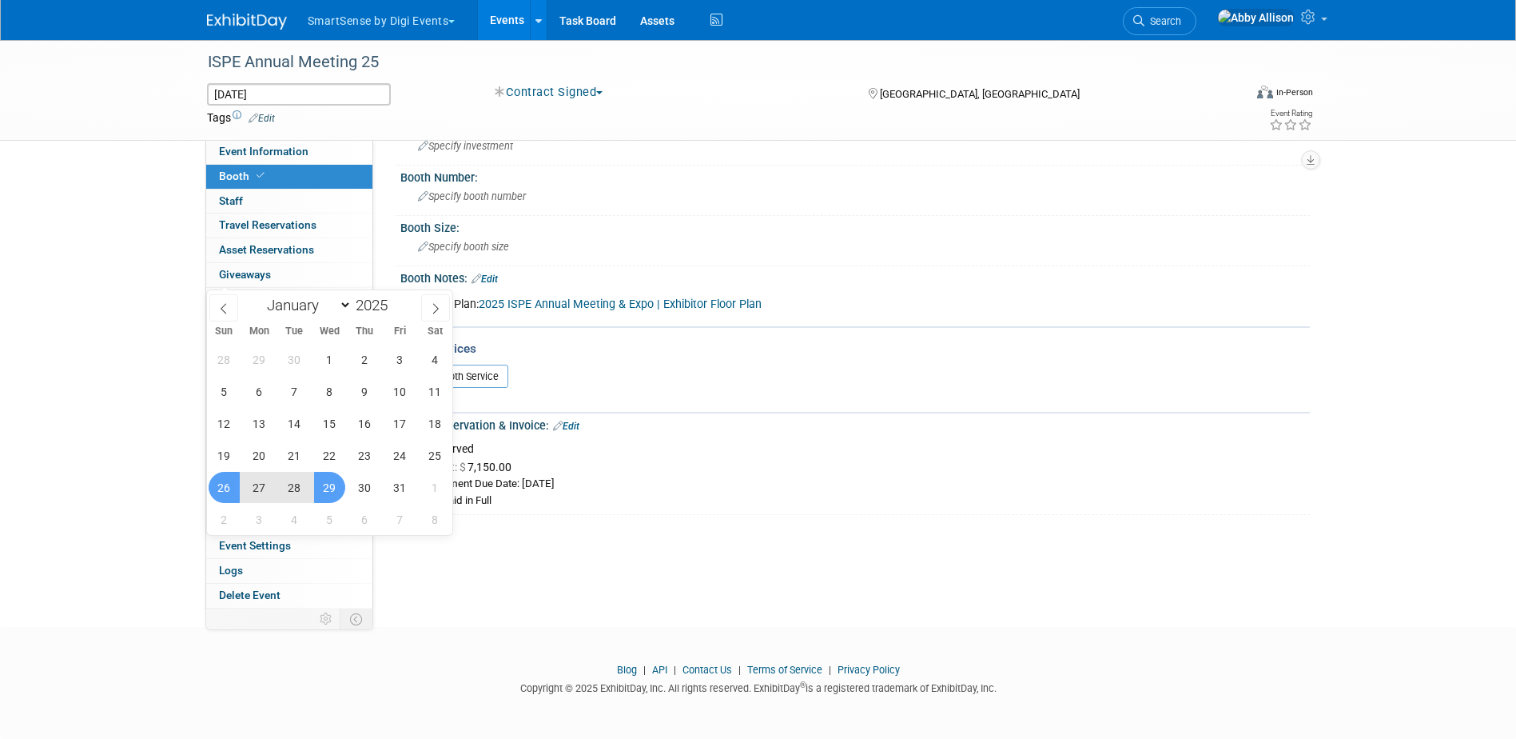
click at [334, 489] on span "29" at bounding box center [329, 487] width 31 height 31
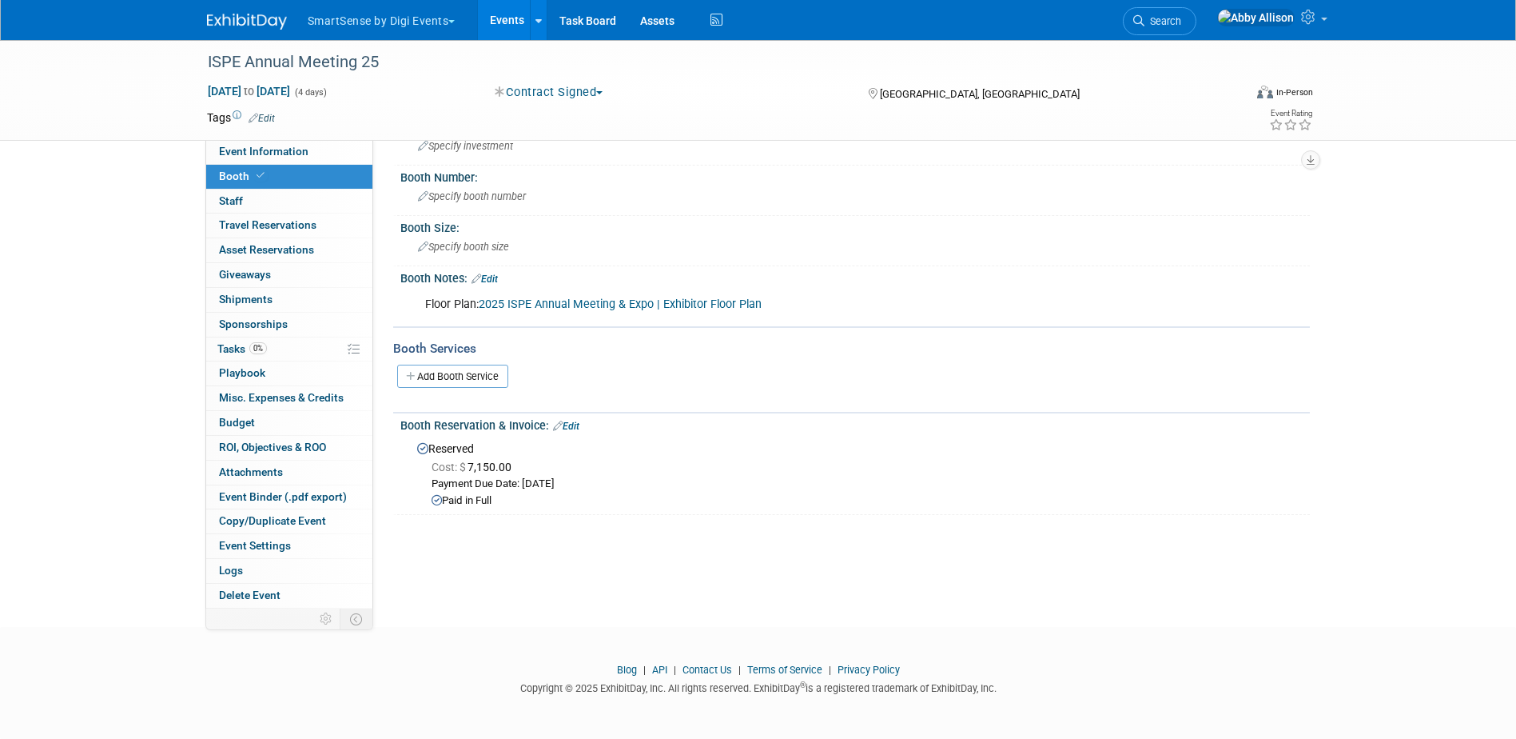
click at [569, 426] on link "Edit" at bounding box center [566, 425] width 26 height 11
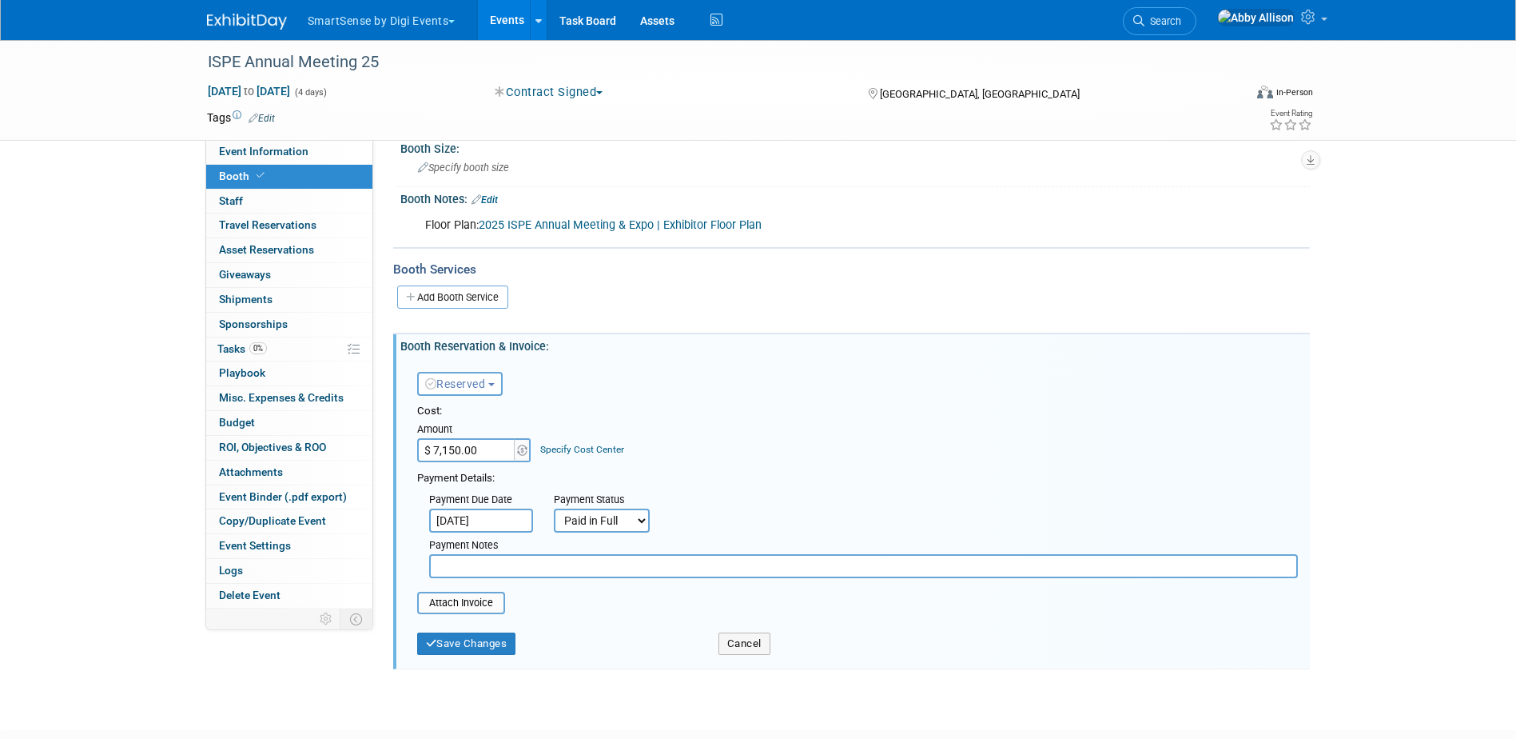
scroll to position [122, 0]
click at [447, 606] on input "file" at bounding box center [408, 601] width 190 height 19
click at [492, 644] on button "Save Changes" at bounding box center [466, 652] width 99 height 22
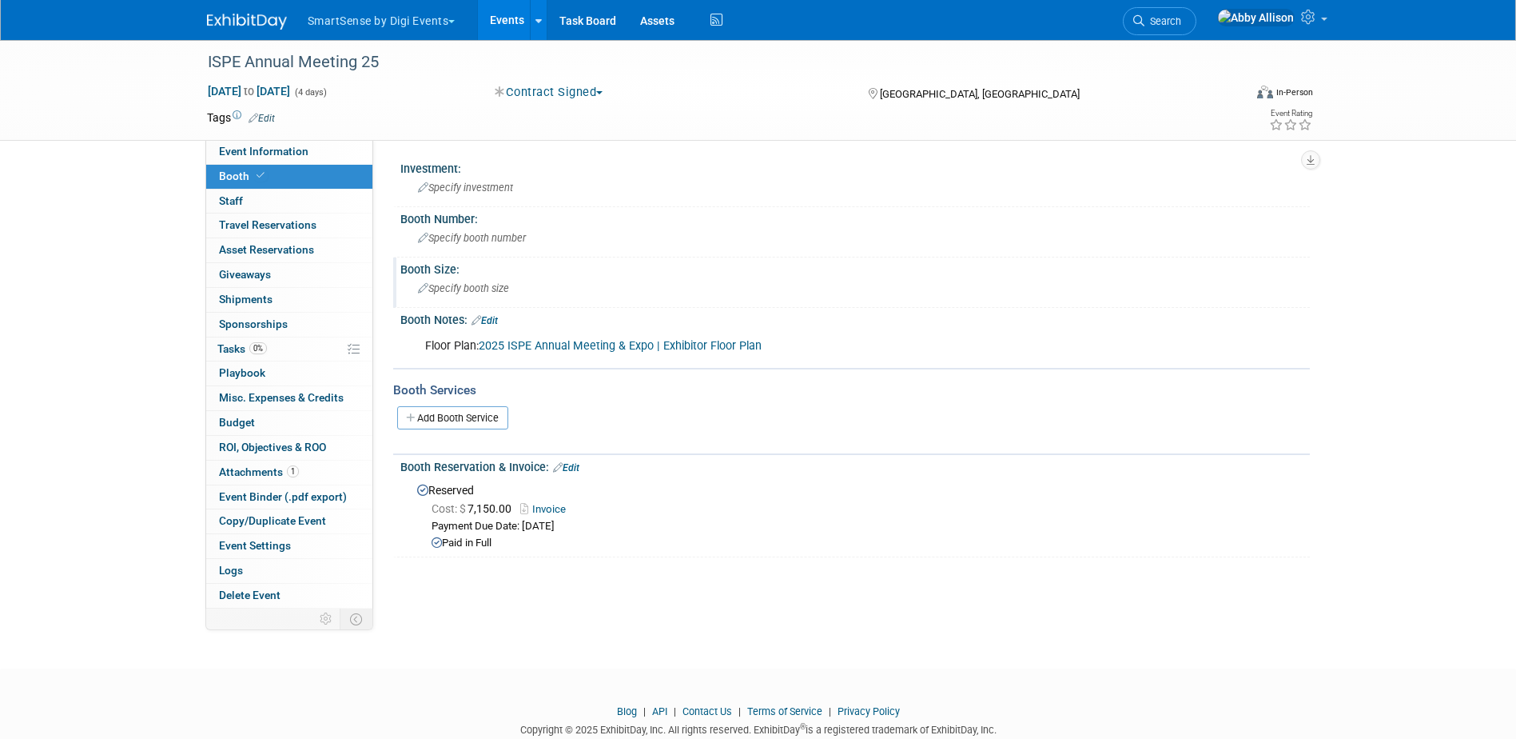
scroll to position [0, 0]
click at [485, 234] on span "Specify booth number" at bounding box center [472, 239] width 108 height 12
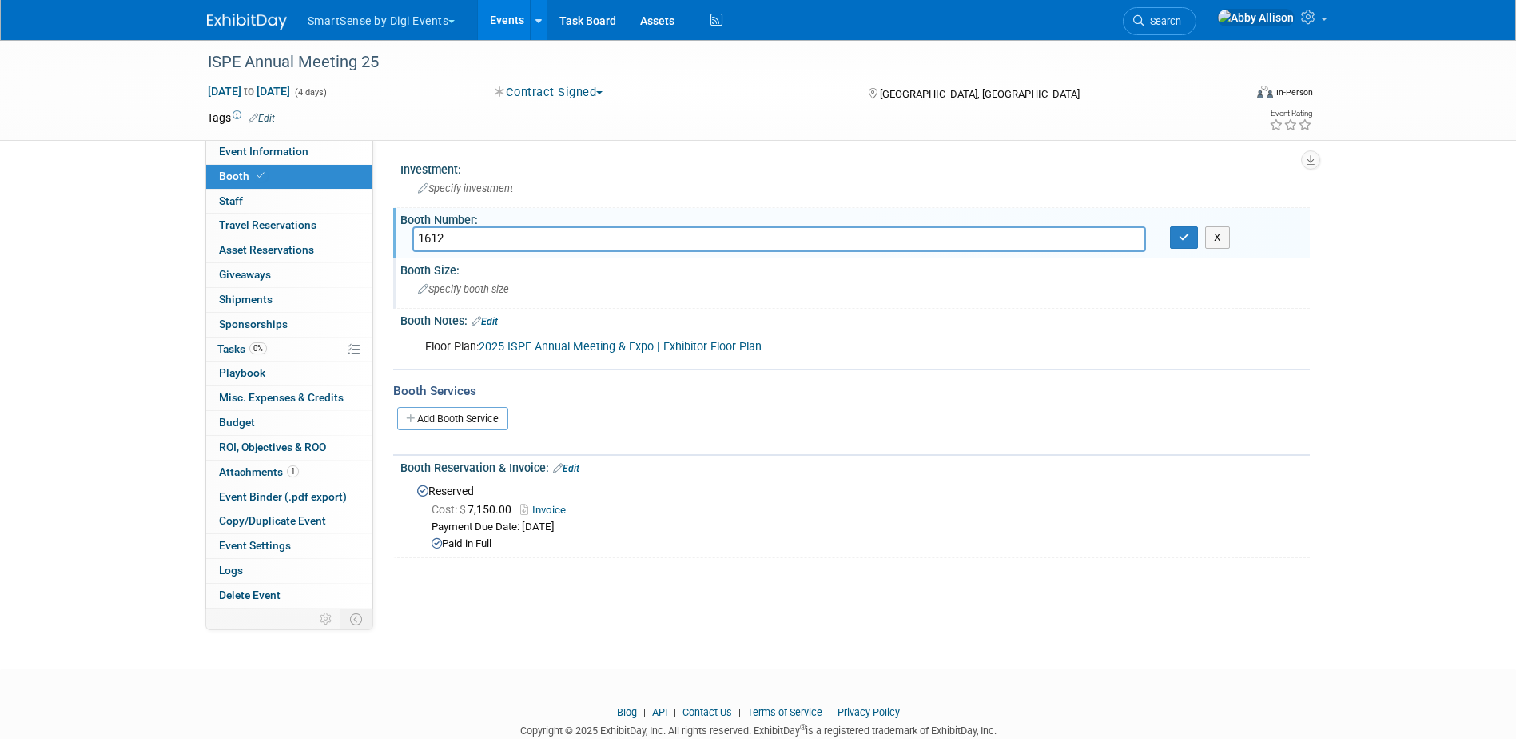
type input "1612"
click at [521, 290] on div "Specify booth size" at bounding box center [855, 289] width 886 height 25
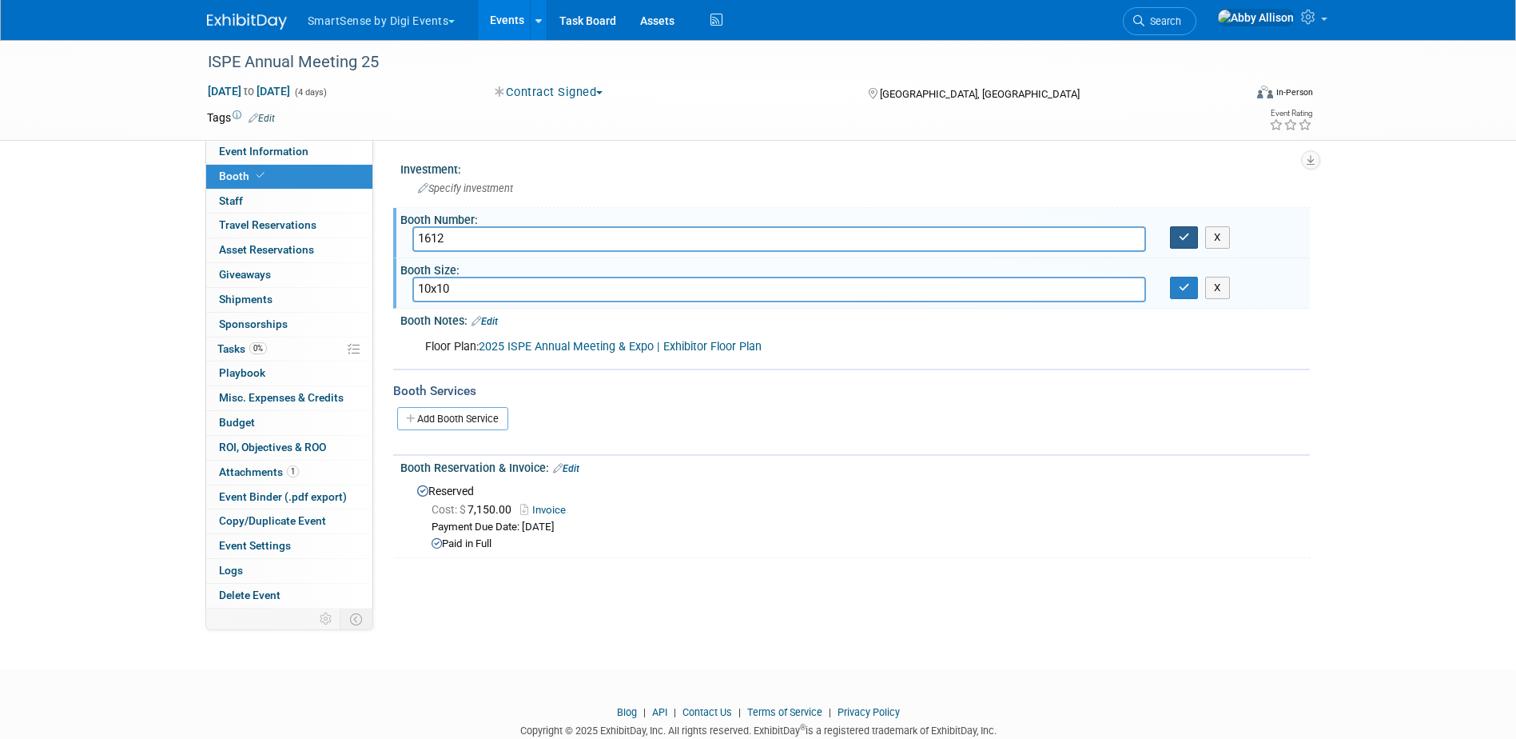
type input "10x10"
click at [1183, 235] on icon "button" at bounding box center [1184, 237] width 11 height 10
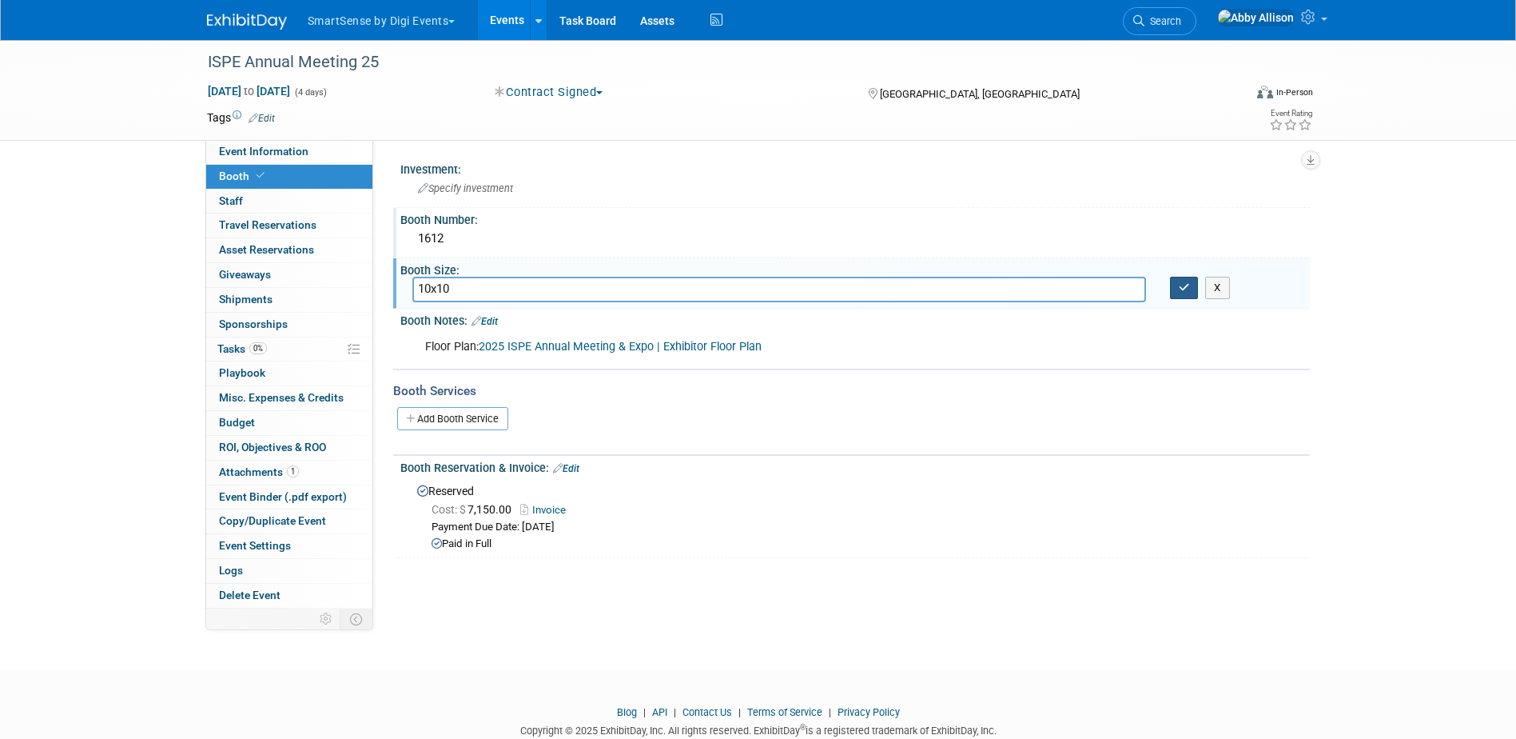
click at [1180, 285] on icon "button" at bounding box center [1184, 287] width 11 height 10
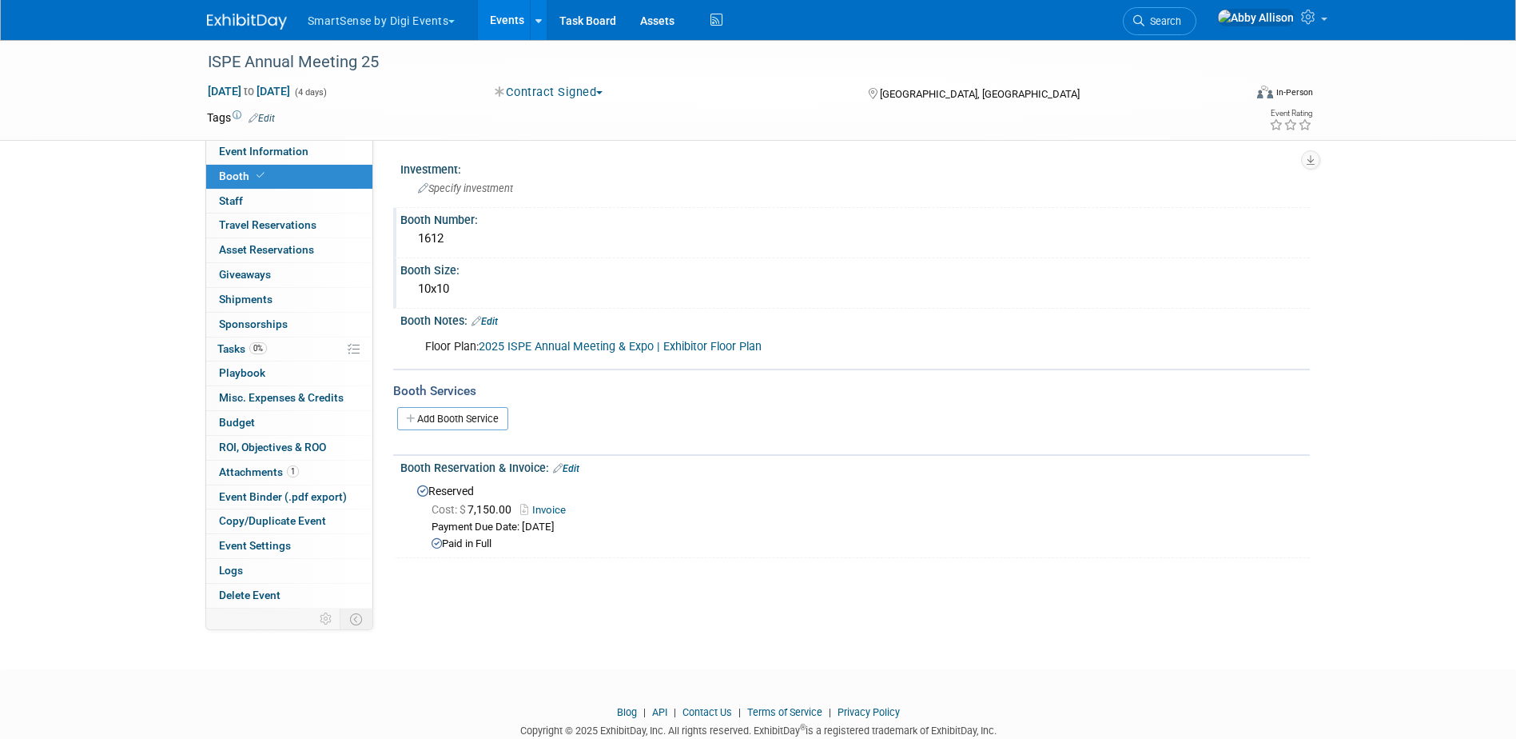
click at [487, 320] on link "Edit" at bounding box center [485, 321] width 26 height 11
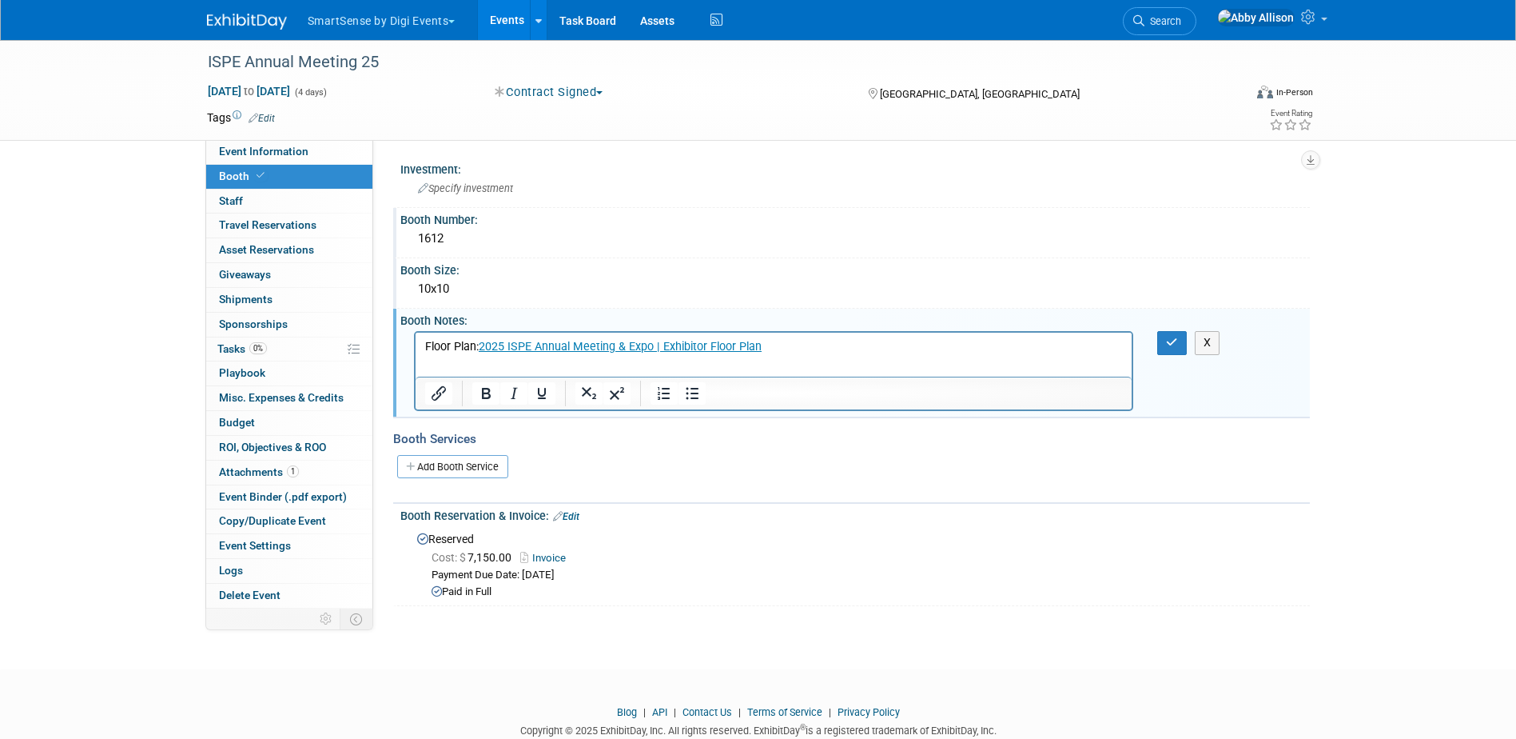
click at [455, 355] on html "Floor Plan: 2025 ISPE Annual Meeting & Expo | Exhibitor Floor Plan" at bounding box center [773, 344] width 717 height 22
click at [797, 351] on p "Floor Plan: 2025 ISPE Annual Meeting & Expo | Exhibitor Floor Plan﻿" at bounding box center [773, 347] width 699 height 16
click at [833, 387] on icon "Link" at bounding box center [840, 385] width 14 height 14
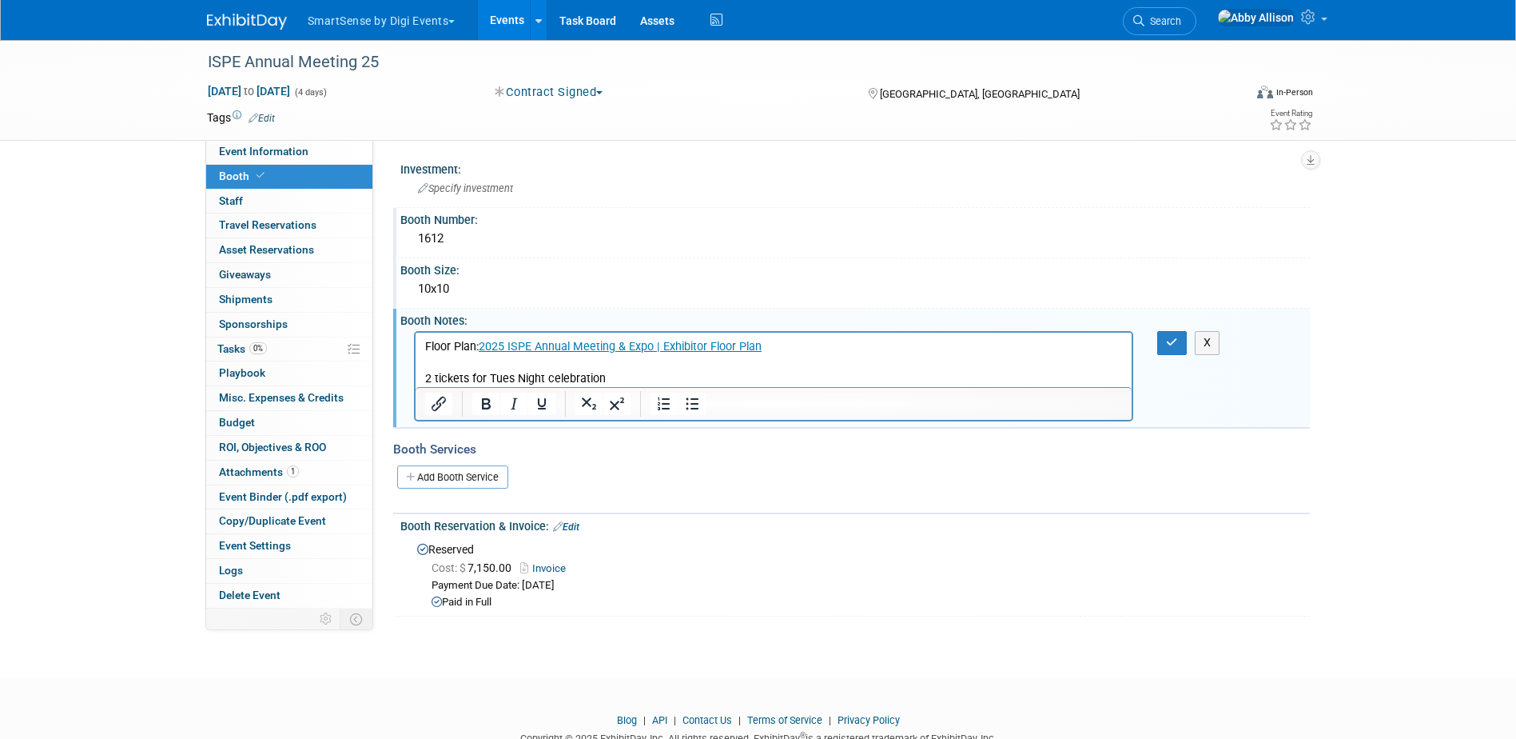
click at [428, 353] on p "Floor Plan: 2025 ISPE Annual Meeting & Expo | Exhibitor Floor Plan" at bounding box center [773, 347] width 699 height 16
click at [427, 358] on p "Rich Text Area. Press ALT-0 for help." at bounding box center [773, 363] width 699 height 16
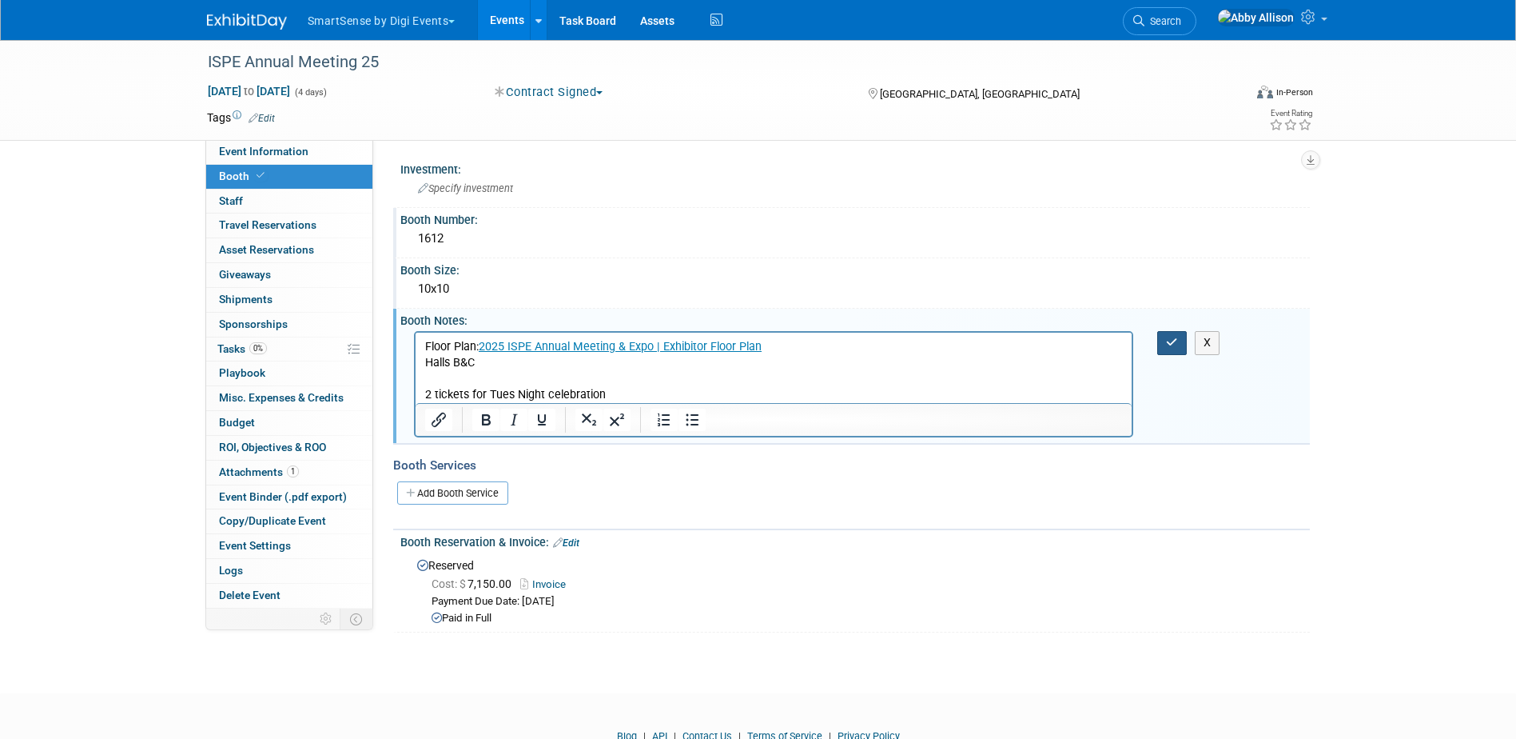
click at [1170, 349] on button "button" at bounding box center [1173, 342] width 30 height 23
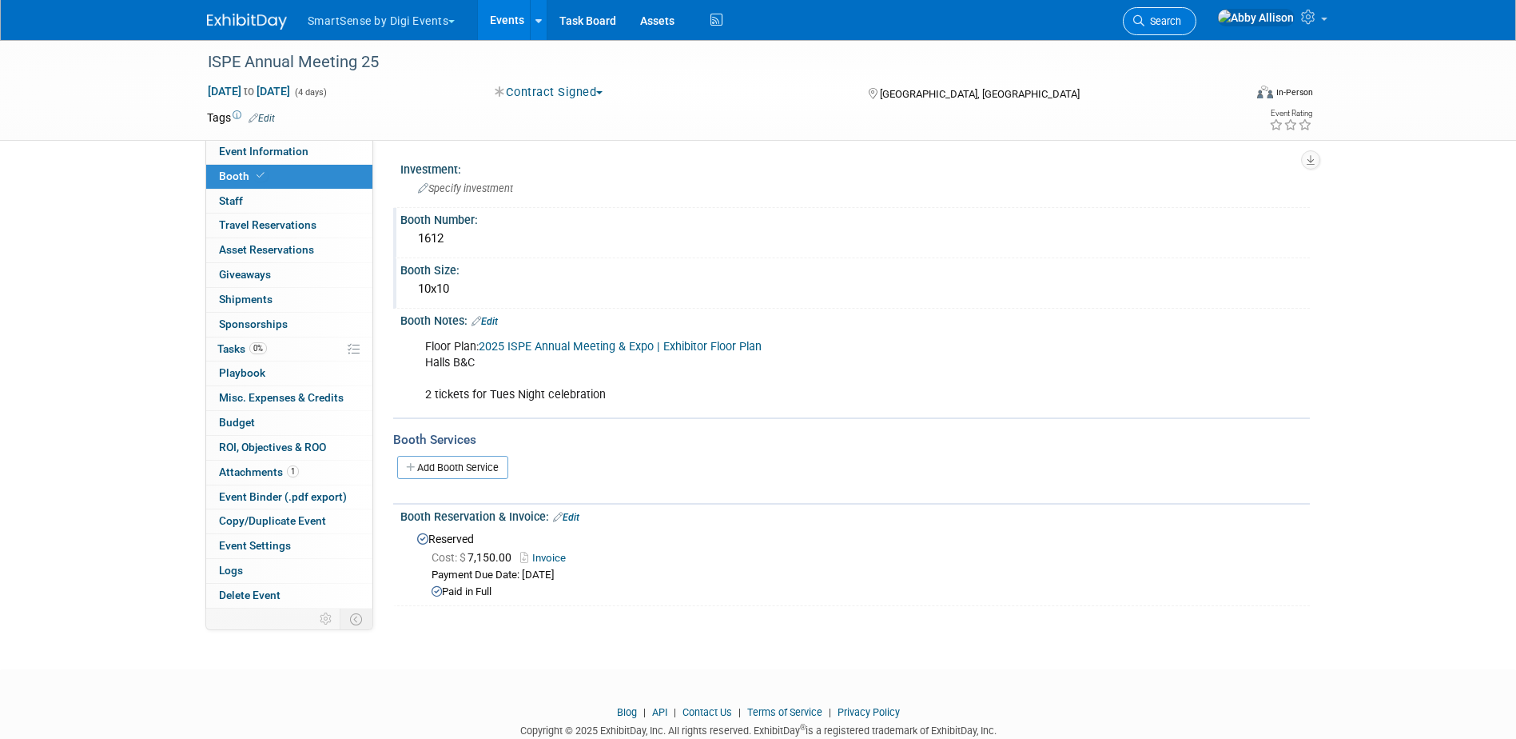
click at [1182, 22] on span "Search" at bounding box center [1163, 21] width 37 height 12
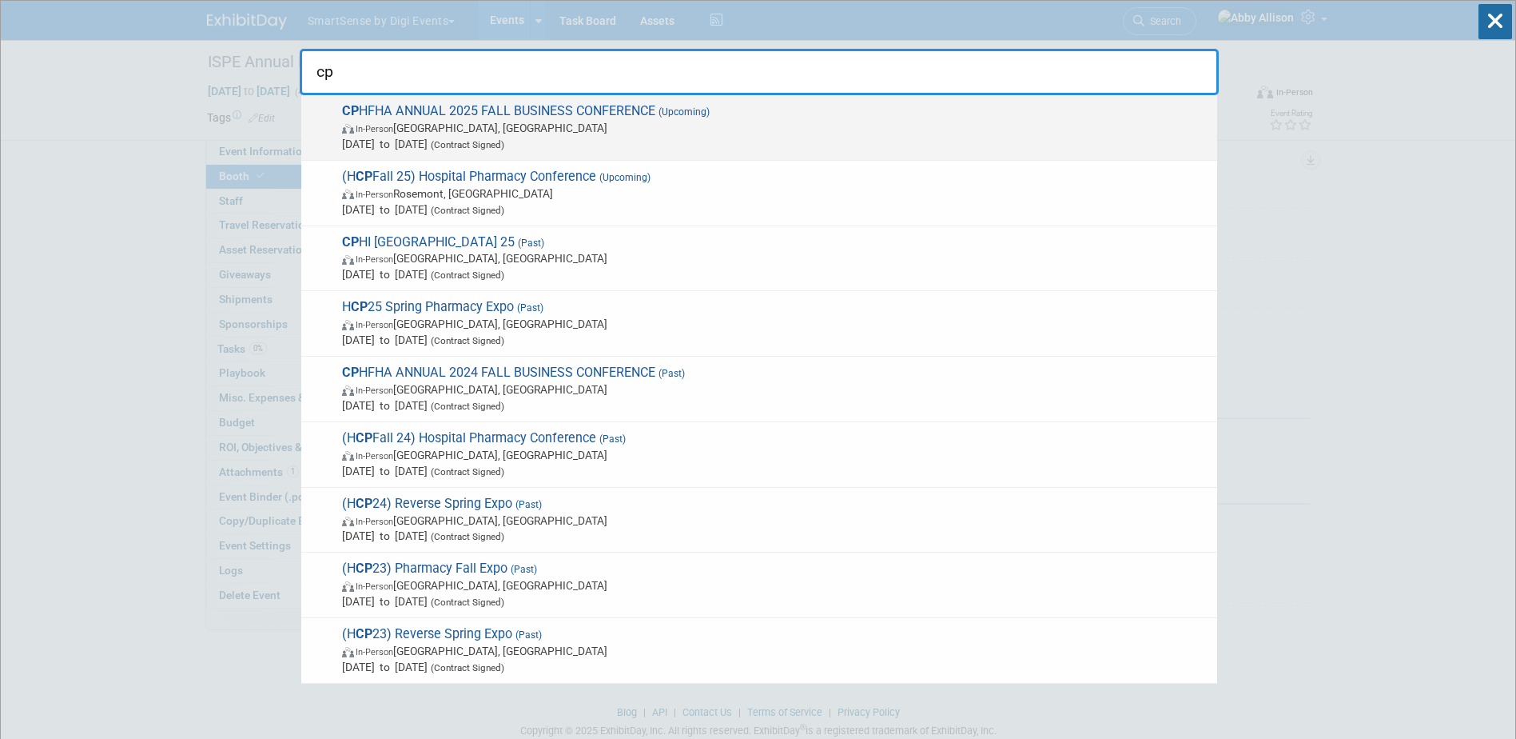
type input "cp"
click at [504, 141] on span "(Contract Signed)" at bounding box center [466, 144] width 77 height 11
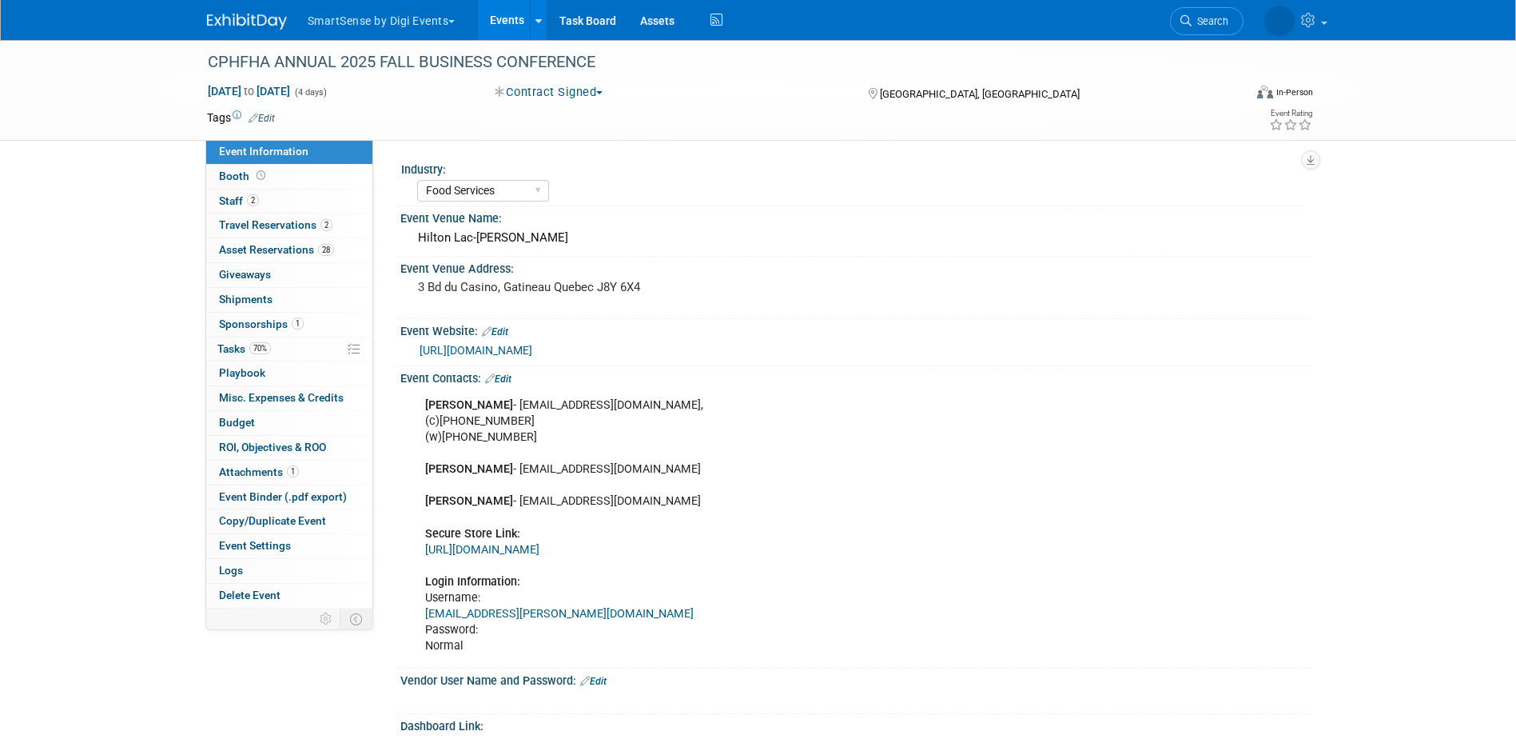
select select "Food Services"
click at [227, 174] on span "Booth" at bounding box center [244, 175] width 50 height 13
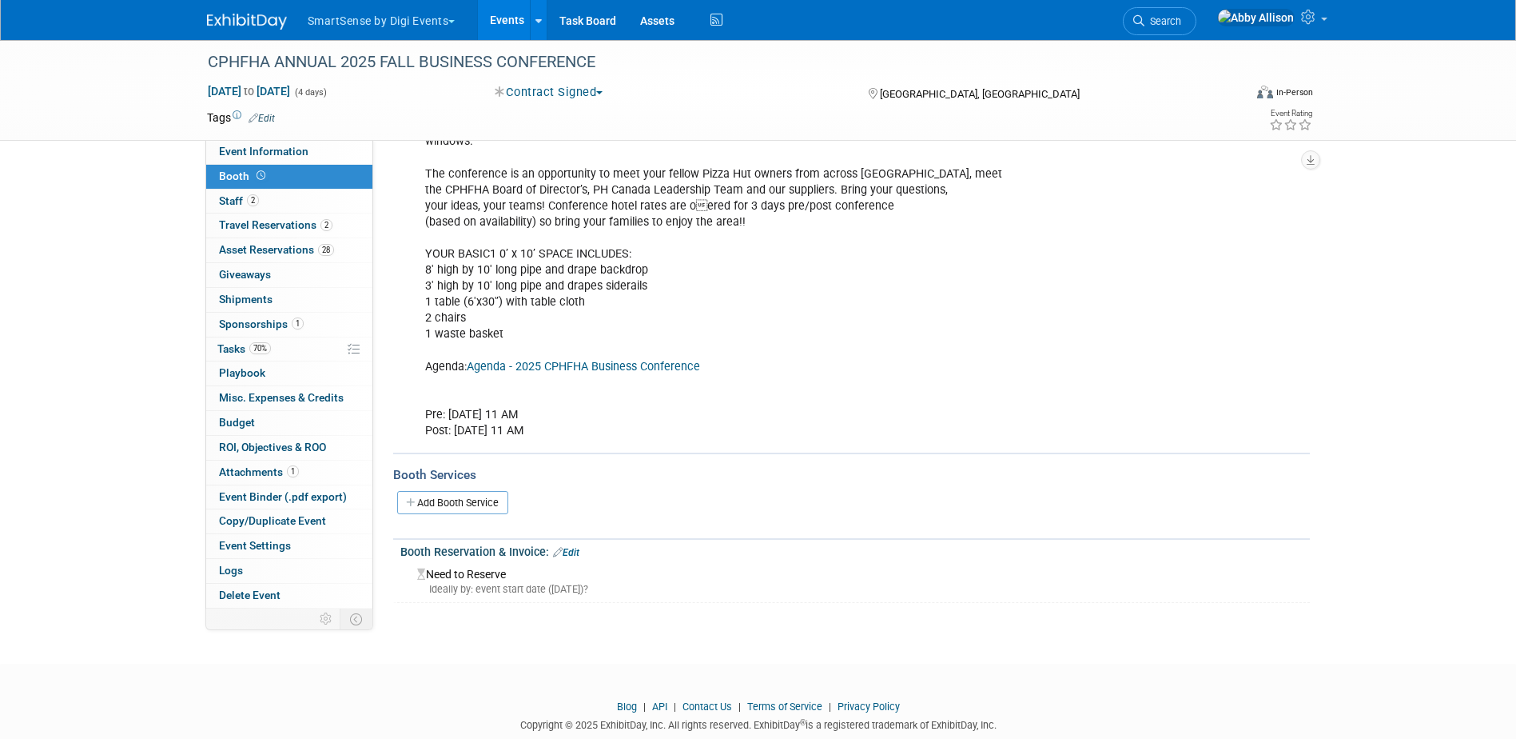
scroll to position [274, 0]
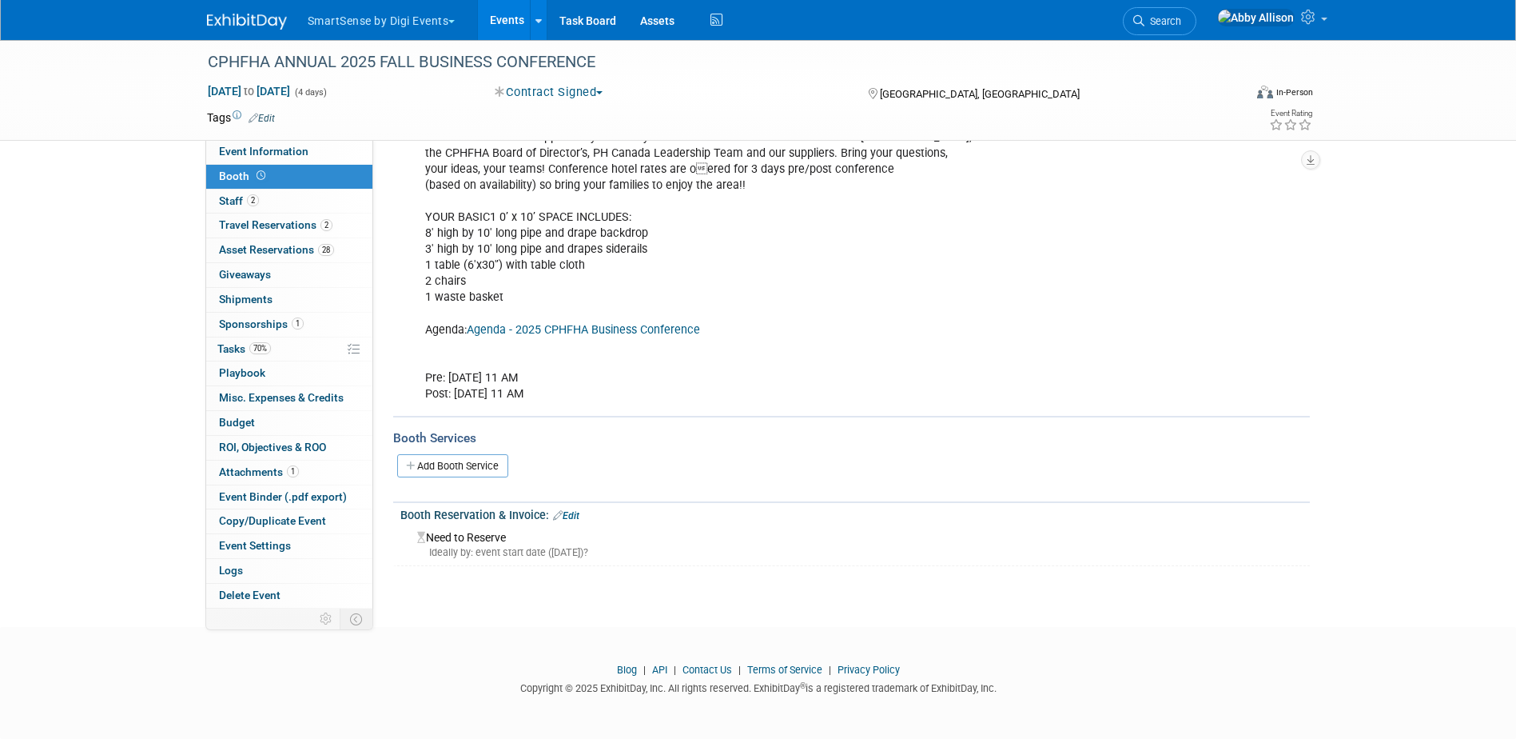
click at [577, 511] on link "Edit" at bounding box center [566, 515] width 26 height 11
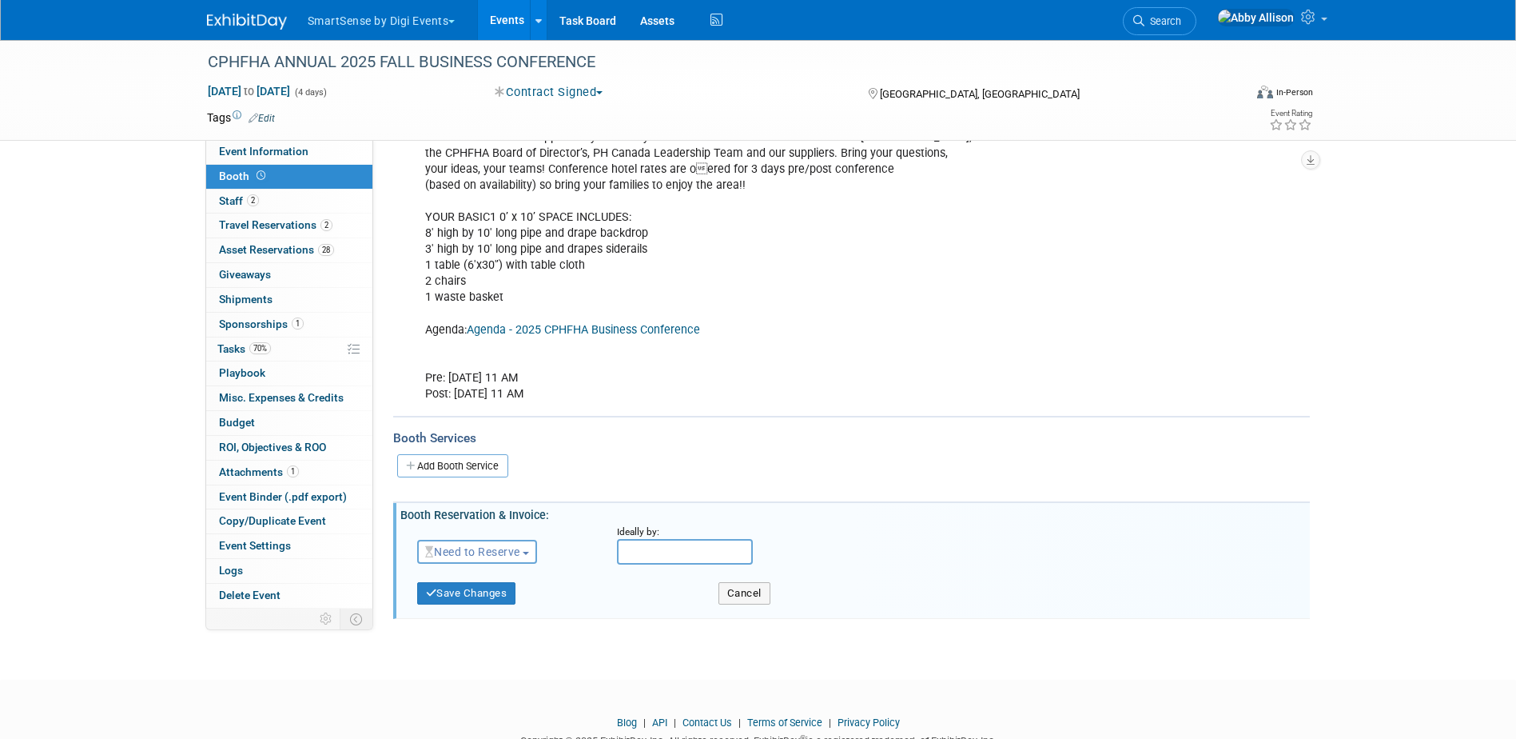
click at [518, 545] on span "Need to Reserve" at bounding box center [472, 551] width 95 height 13
click at [488, 597] on link "Reserved" at bounding box center [503, 601] width 171 height 22
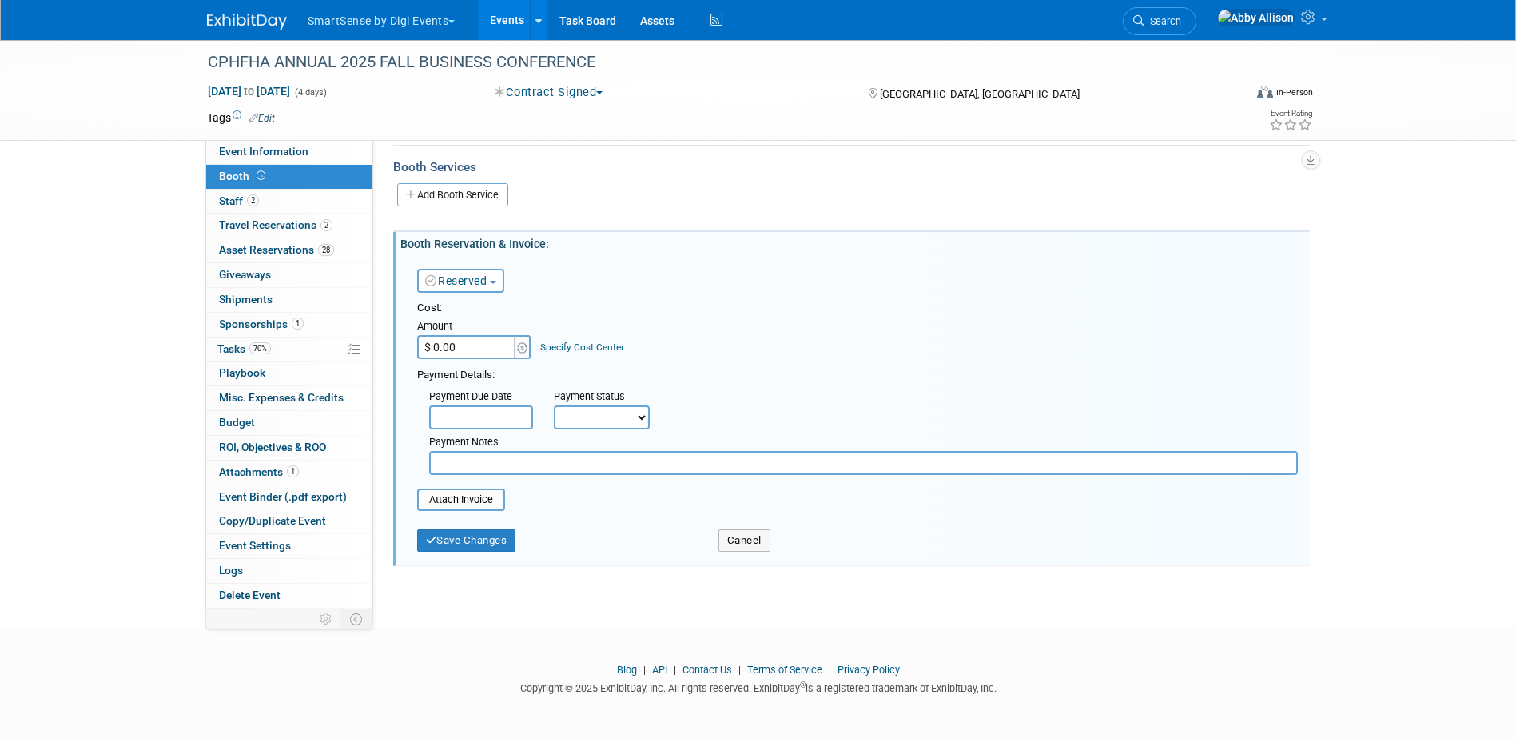
scroll to position [546, 0]
click at [473, 543] on button "Save Changes" at bounding box center [466, 540] width 99 height 22
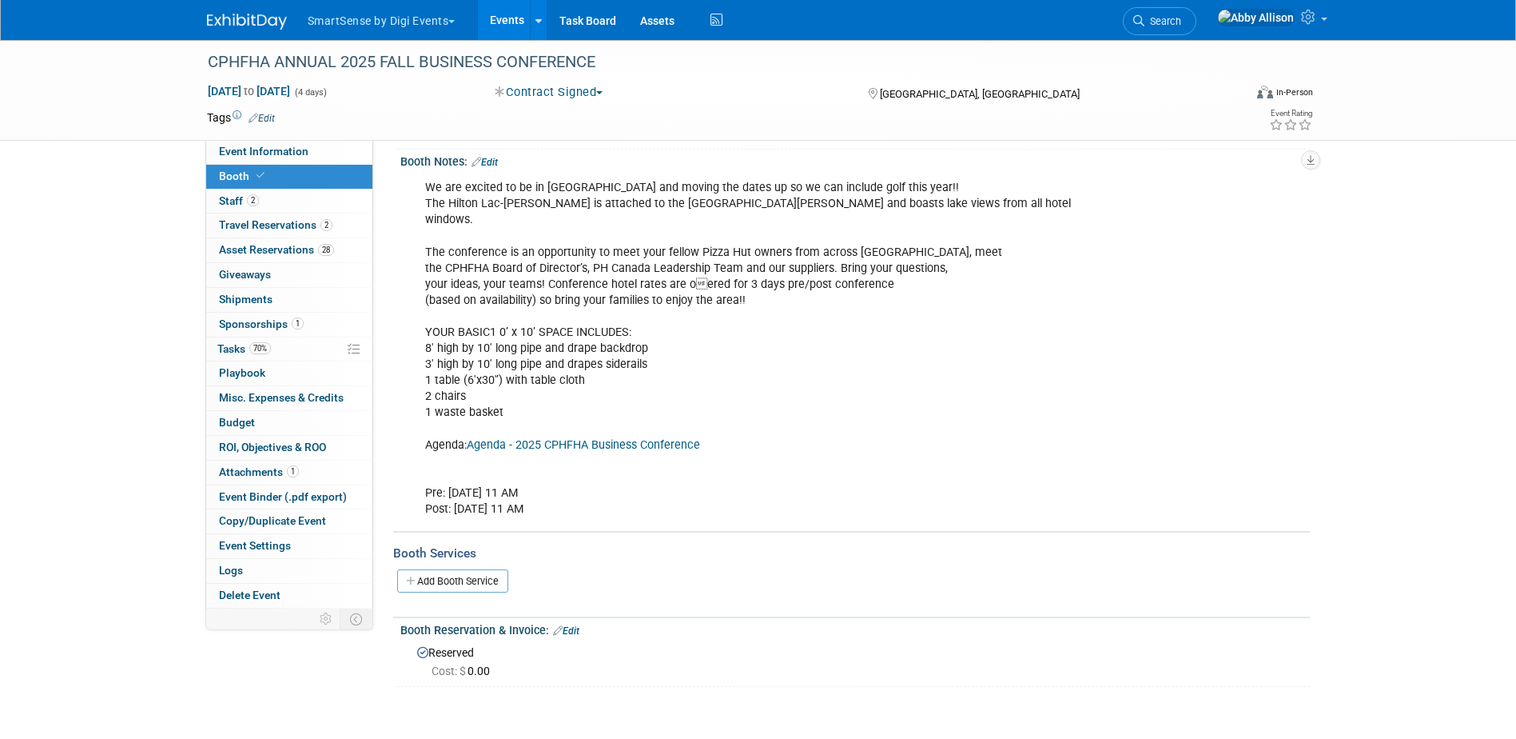
scroll to position [160, 0]
click at [274, 154] on span "Event Information" at bounding box center [264, 151] width 90 height 13
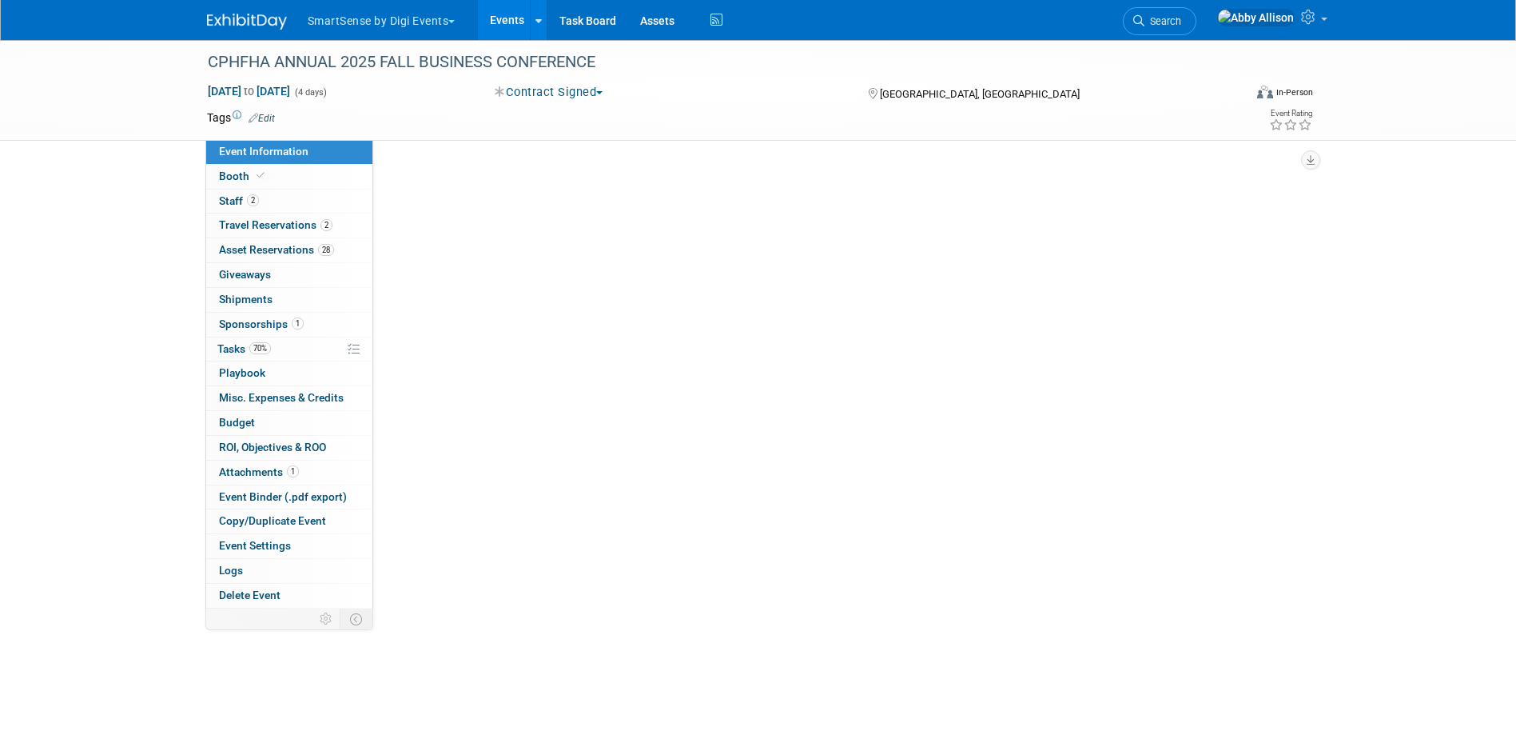
scroll to position [0, 0]
select select "Food Services"
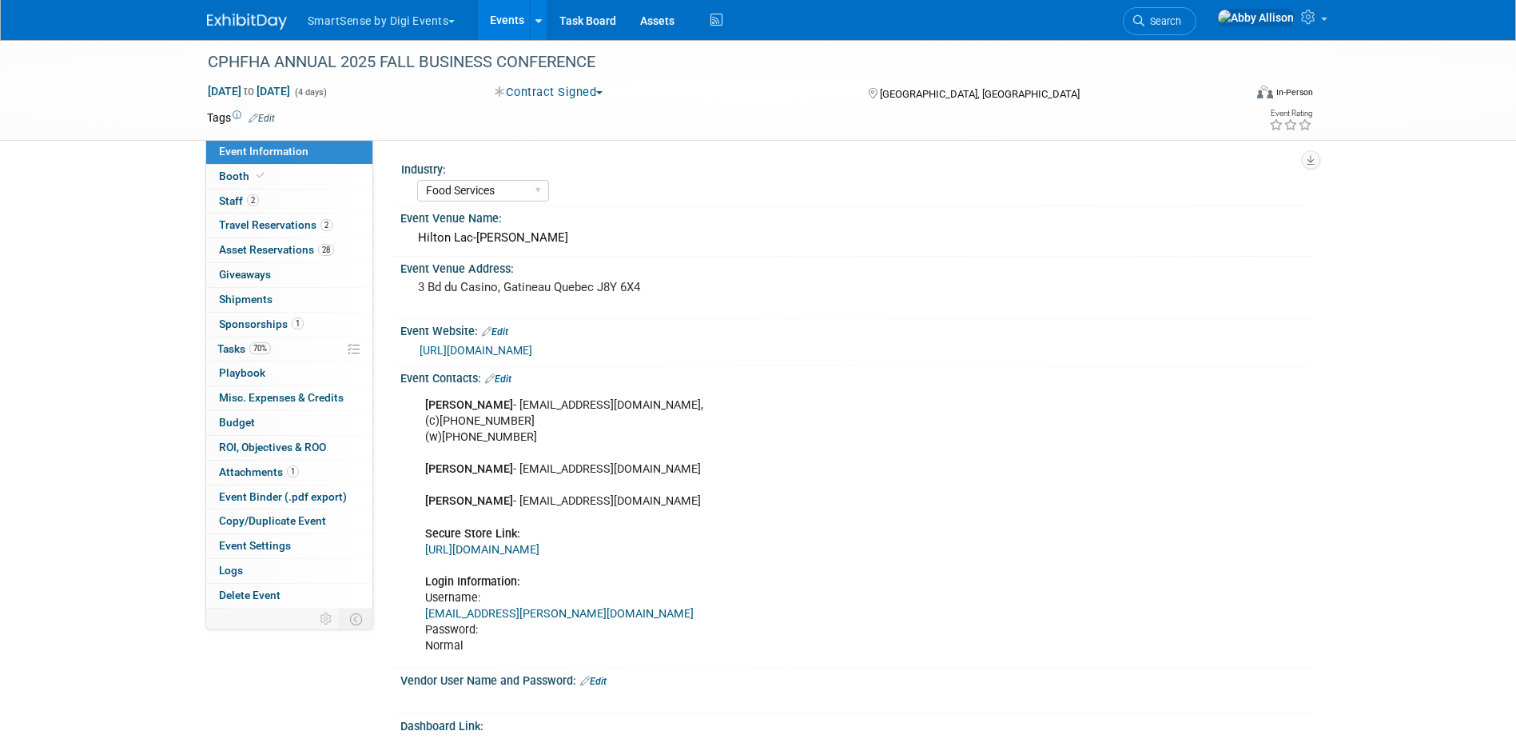
click at [245, 151] on span "Event Information" at bounding box center [264, 151] width 90 height 13
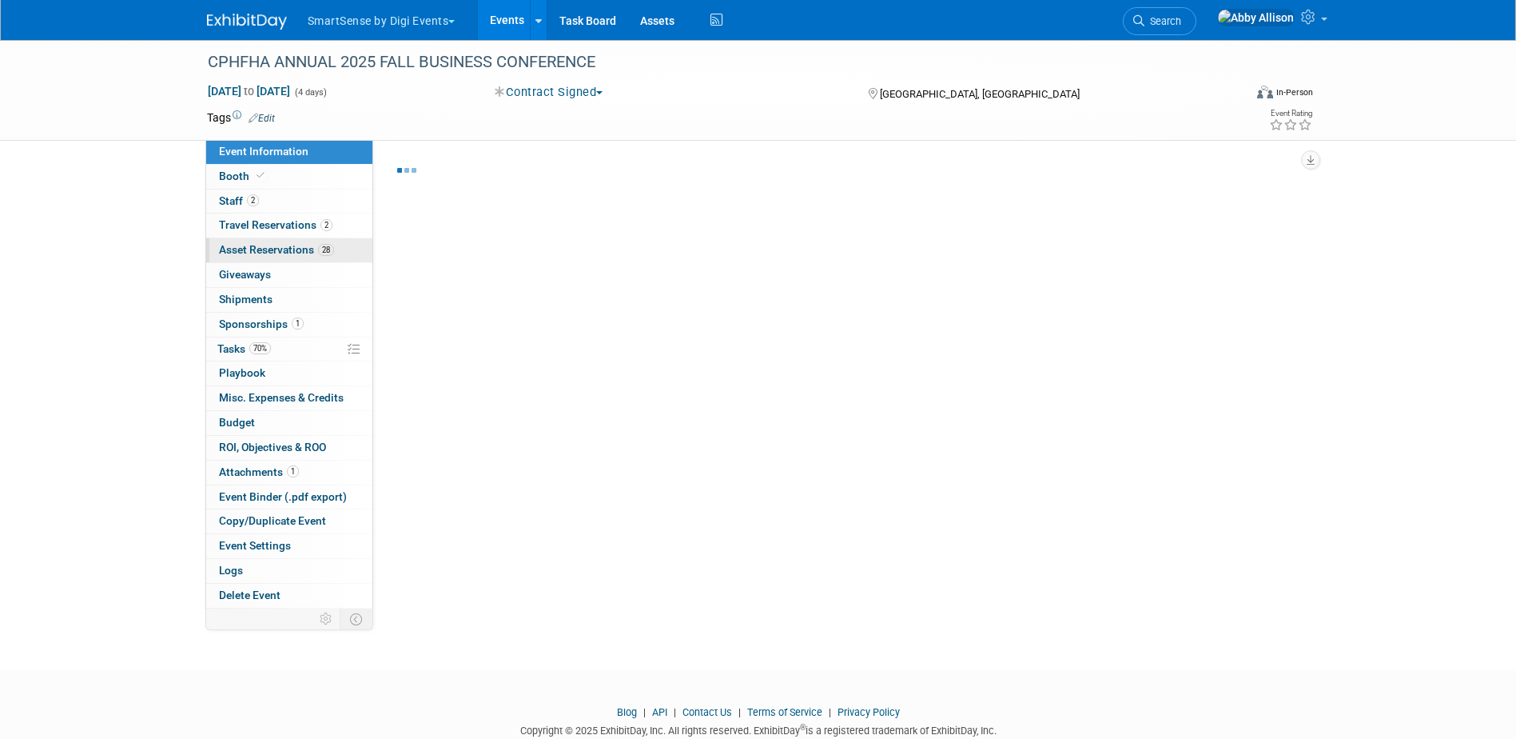
select select "Food Services"
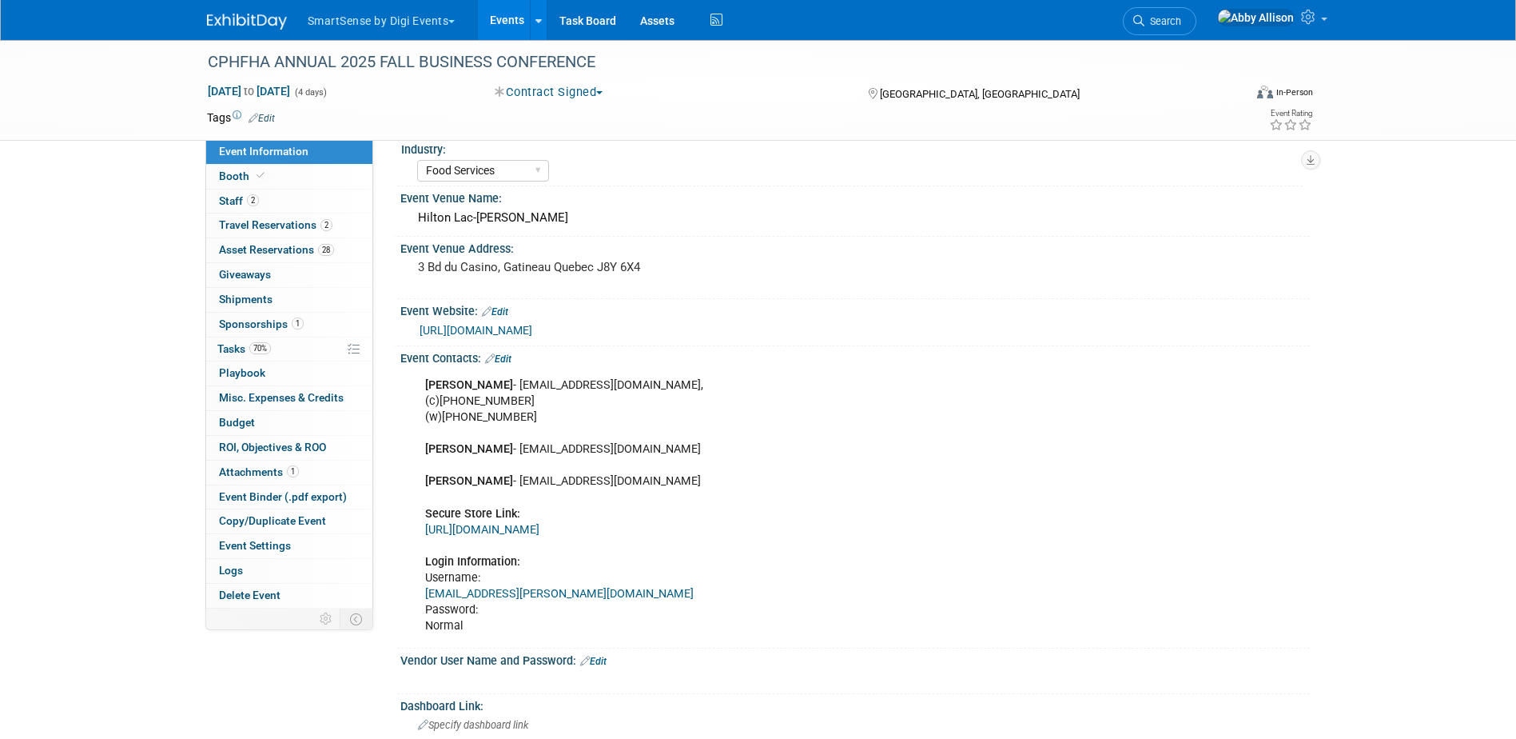
scroll to position [6, 0]
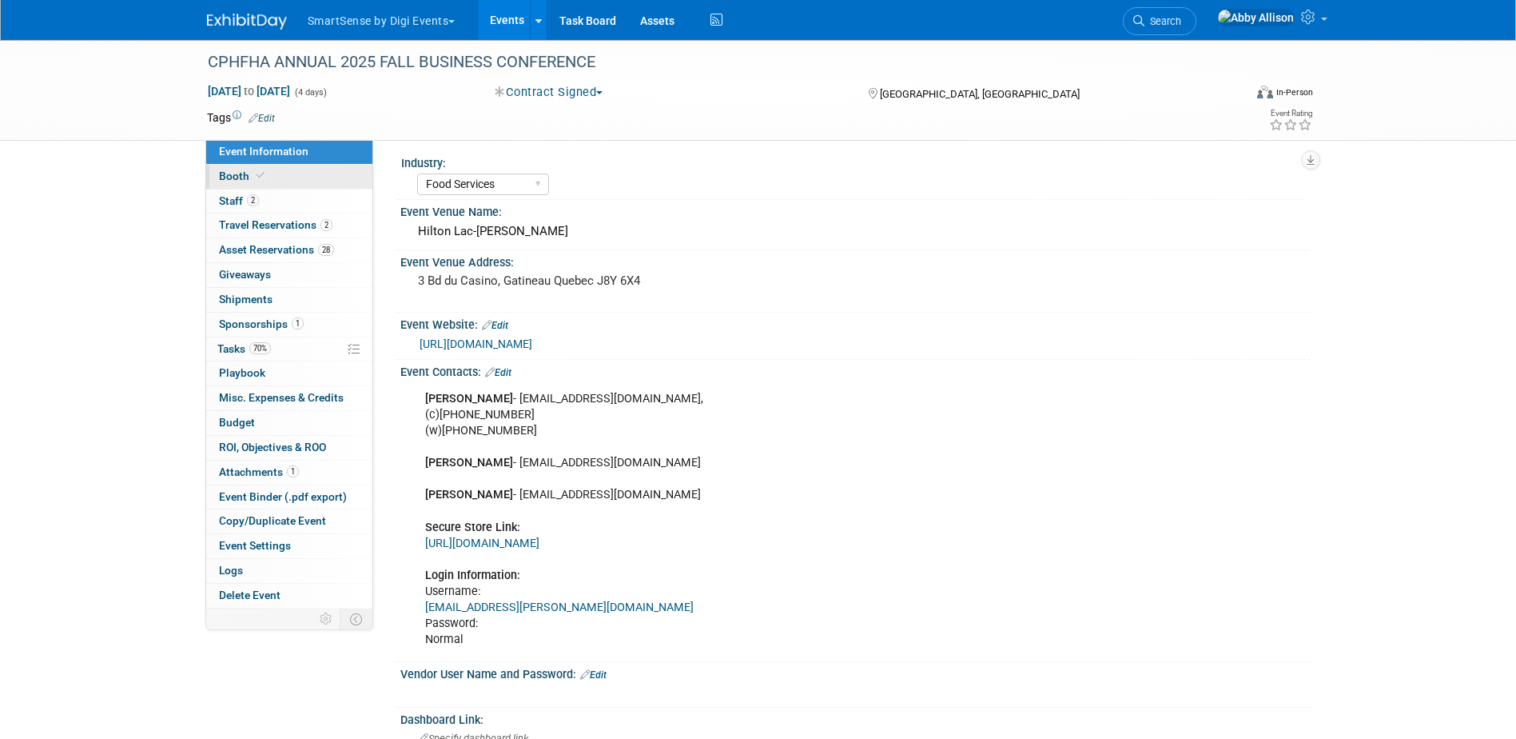
click at [290, 181] on link "Booth" at bounding box center [289, 177] width 166 height 24
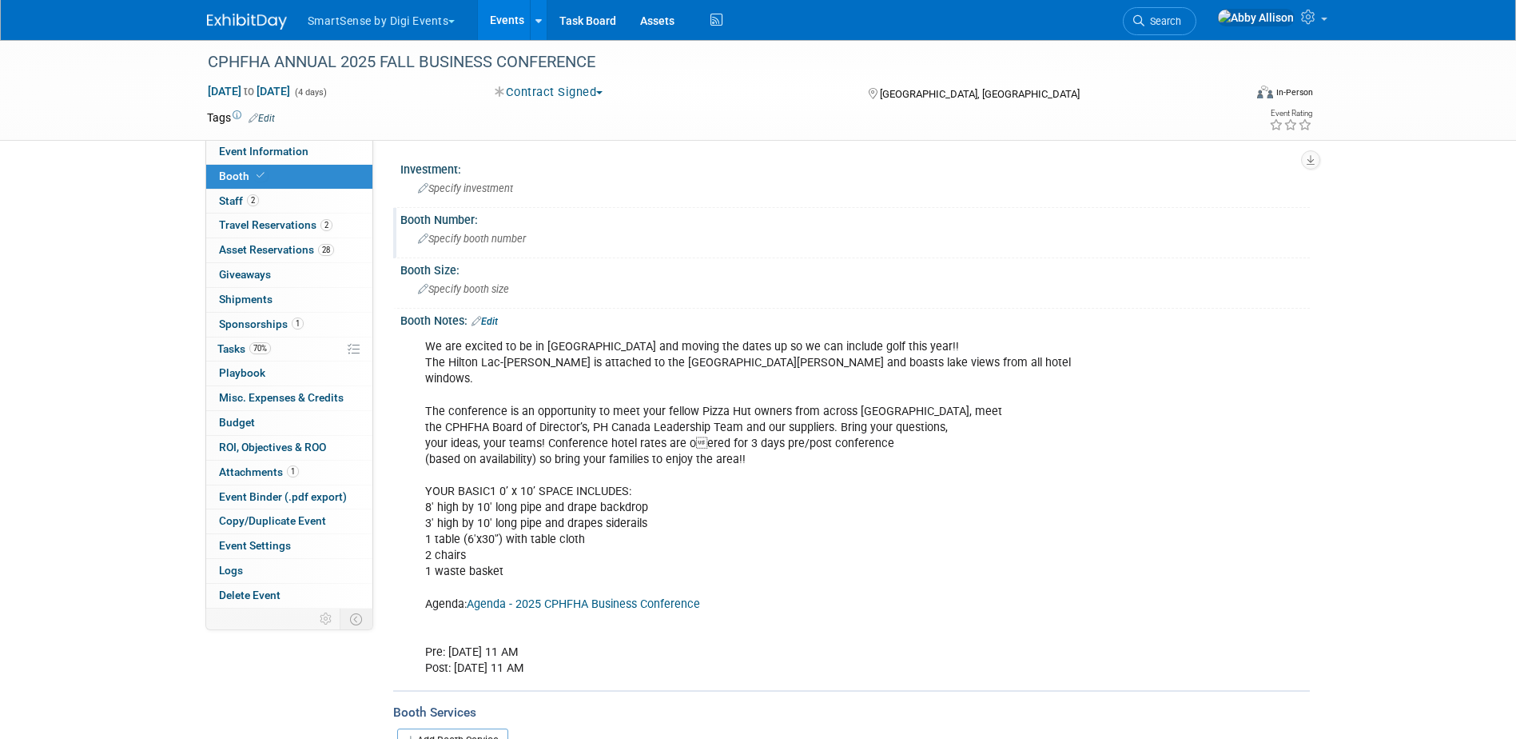
click at [484, 242] on span "Specify booth number" at bounding box center [472, 239] width 108 height 12
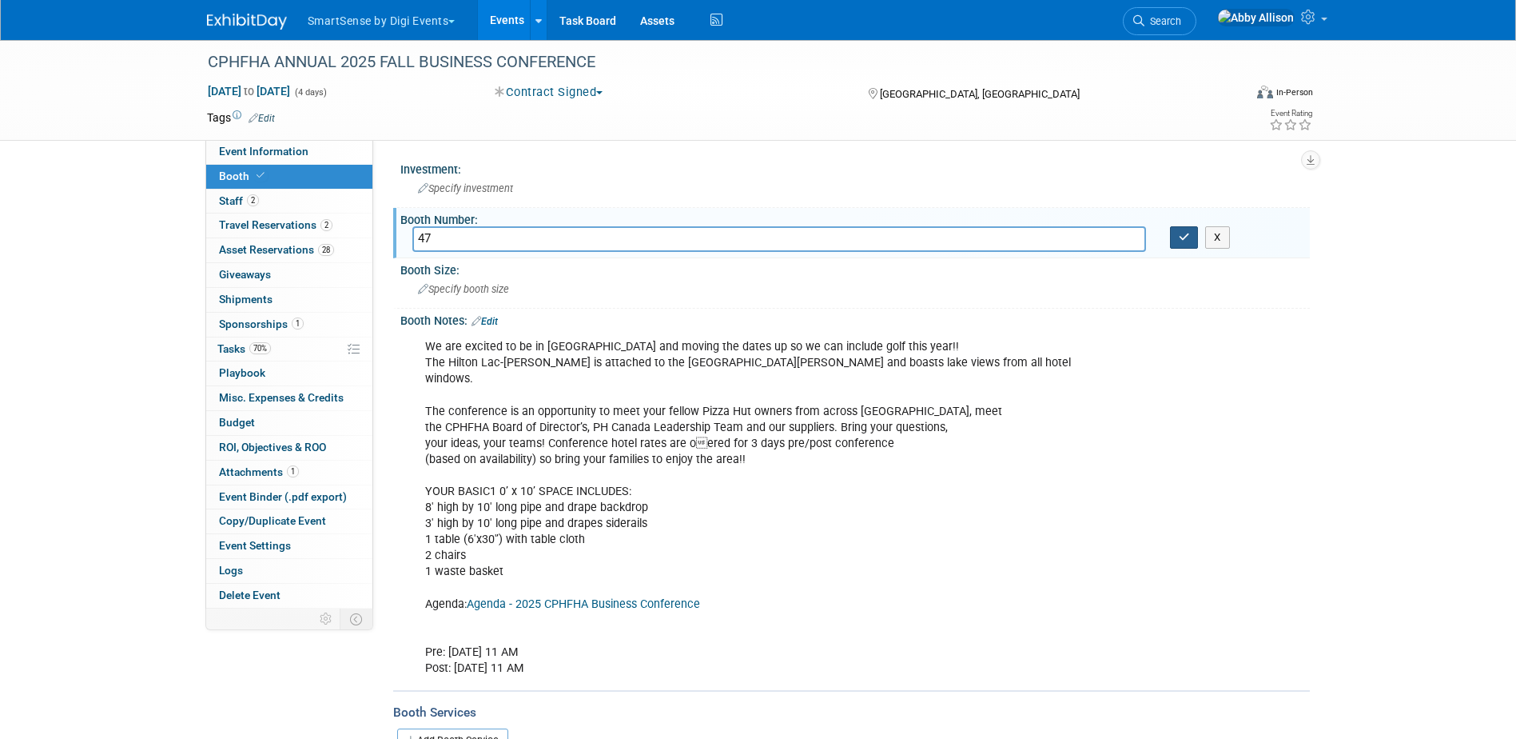
type input "47"
click at [1186, 229] on button "button" at bounding box center [1184, 237] width 29 height 22
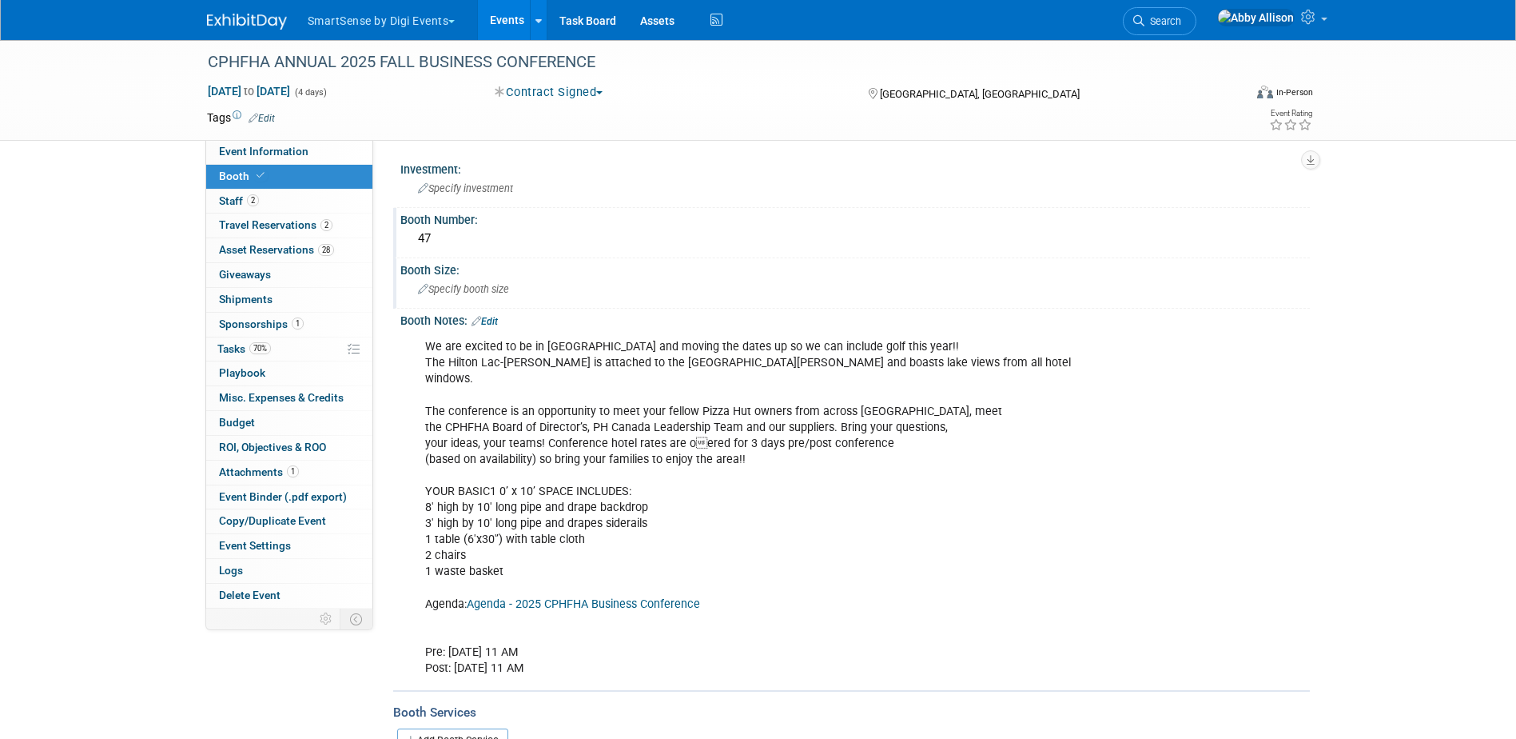
click at [476, 292] on span "Specify booth size" at bounding box center [463, 289] width 91 height 12
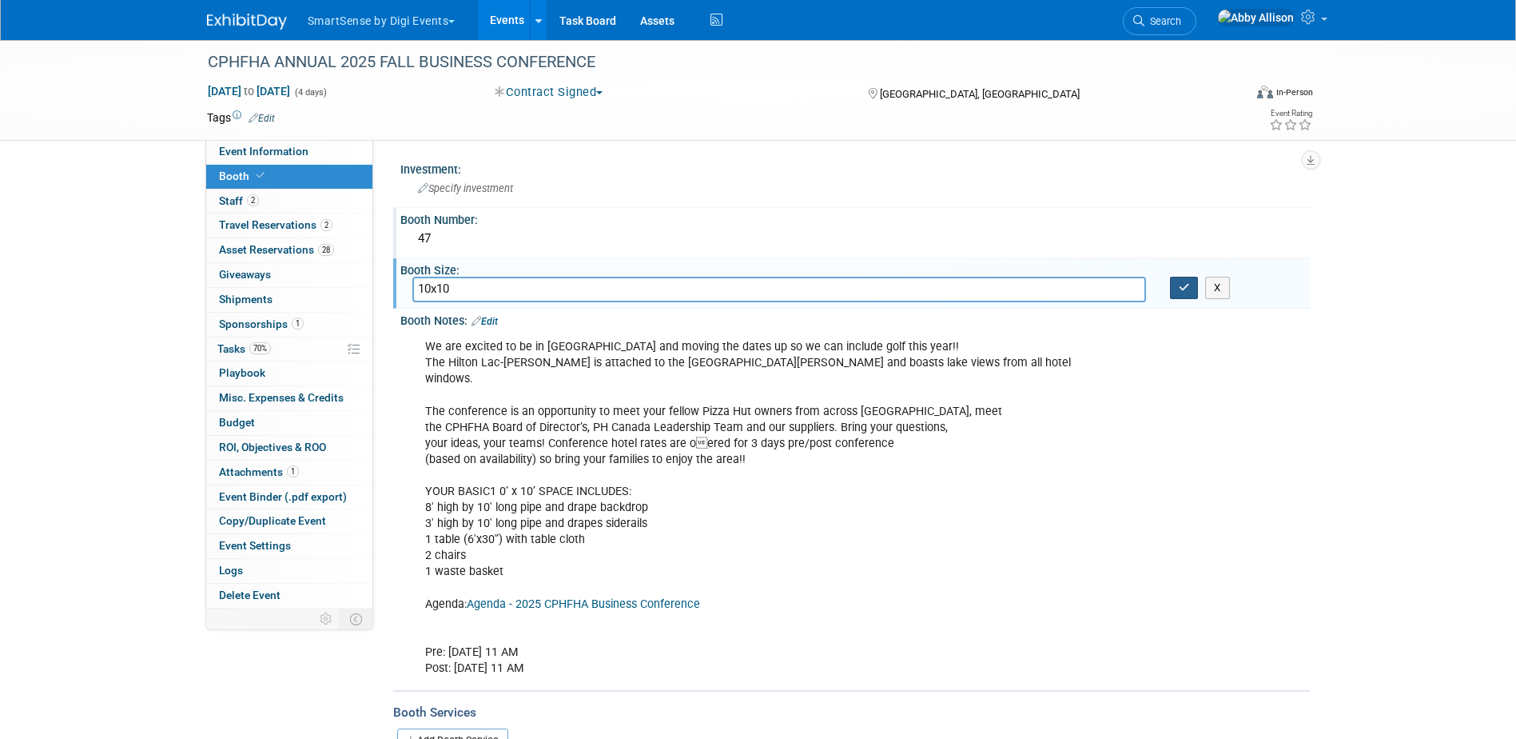
type input "10x10"
click at [1180, 292] on icon "button" at bounding box center [1184, 287] width 11 height 10
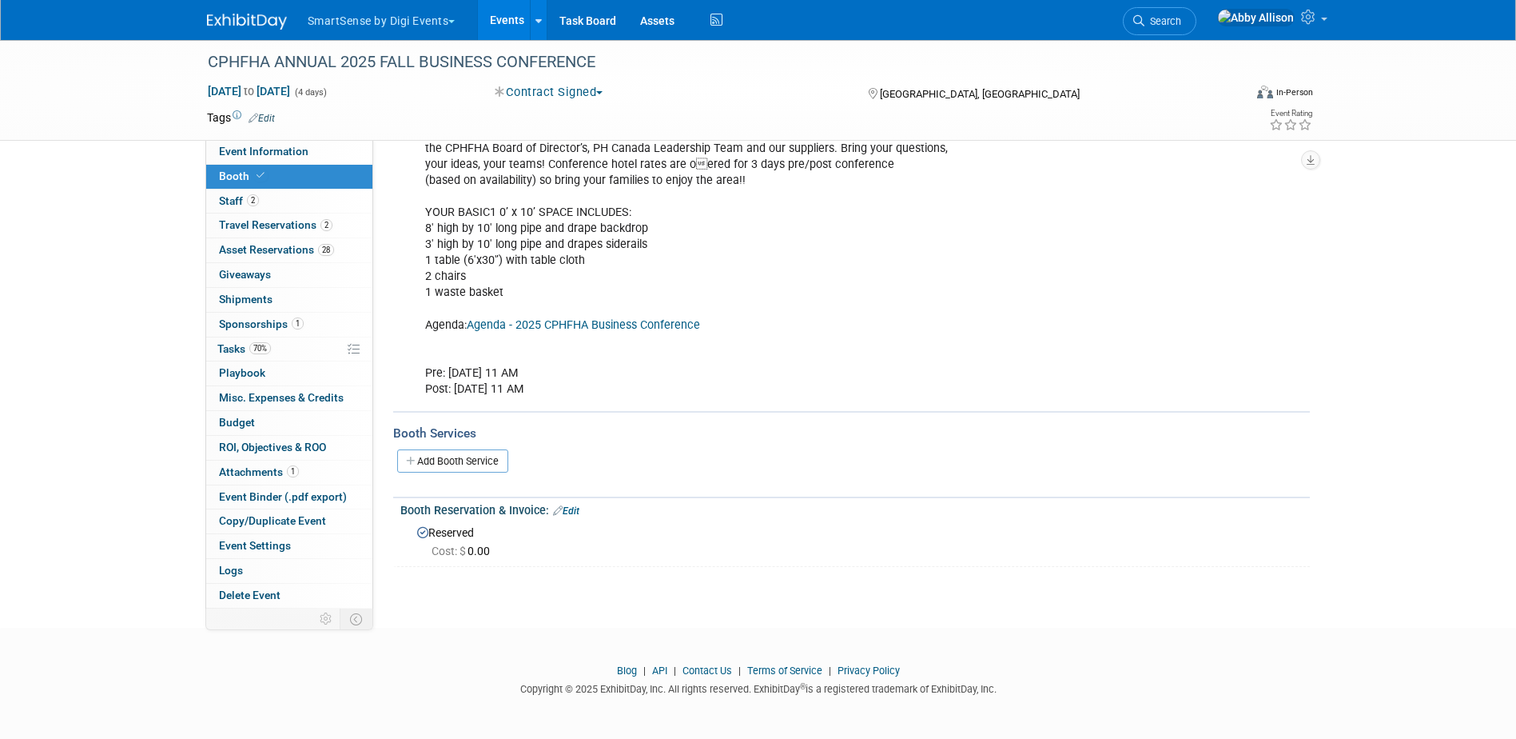
scroll to position [280, 0]
click at [508, 464] on link "Add Booth Service" at bounding box center [452, 459] width 111 height 23
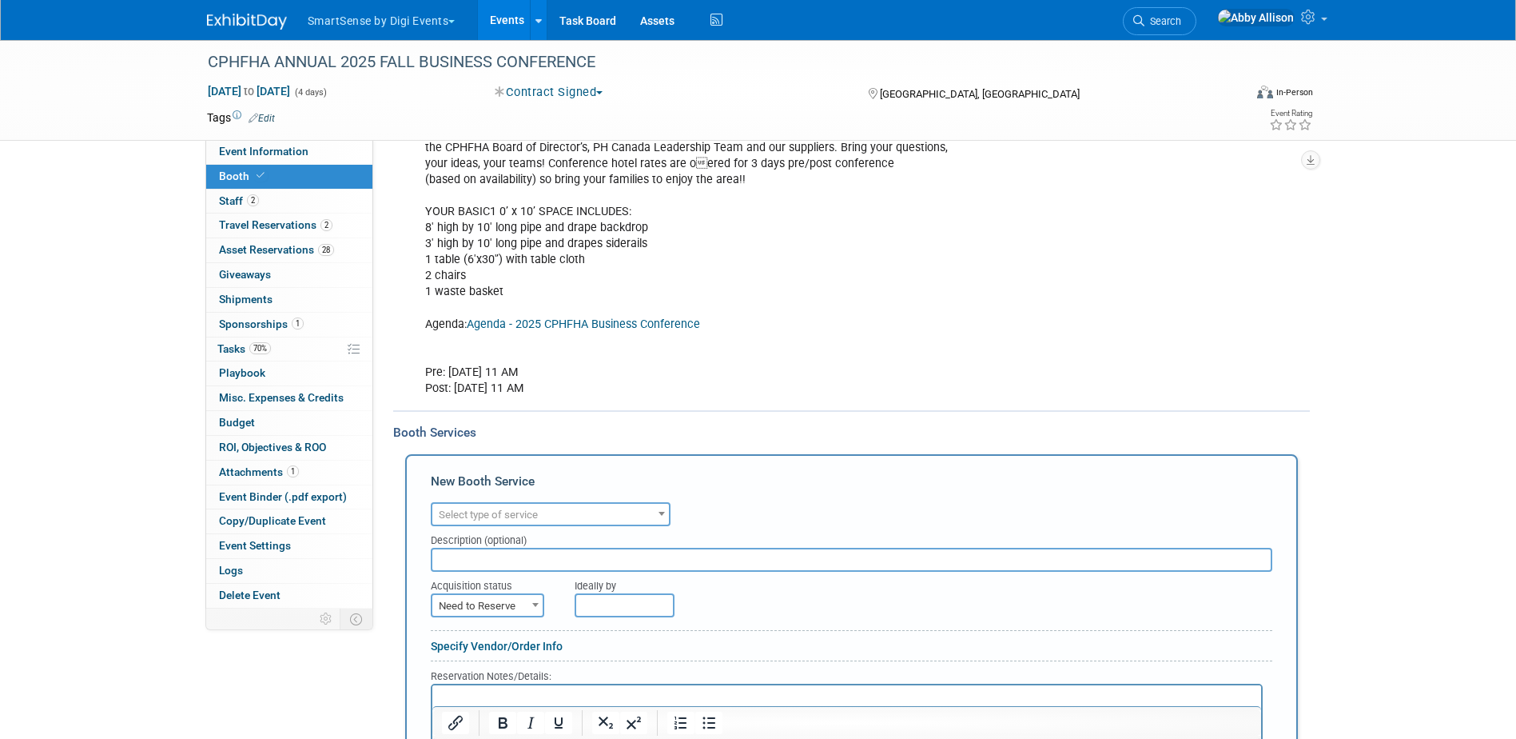
scroll to position [0, 0]
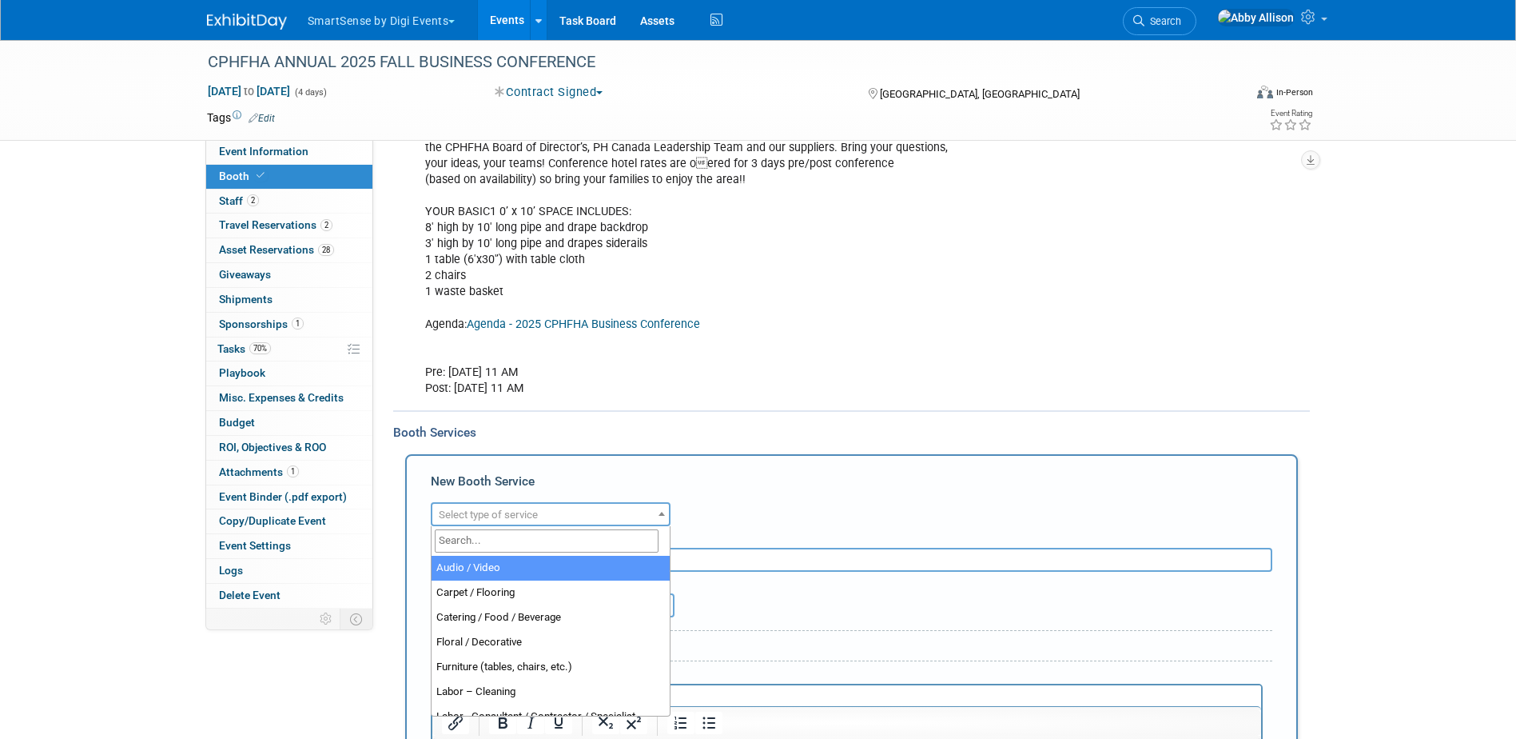
click at [502, 515] on span "Select type of service" at bounding box center [488, 514] width 99 height 12
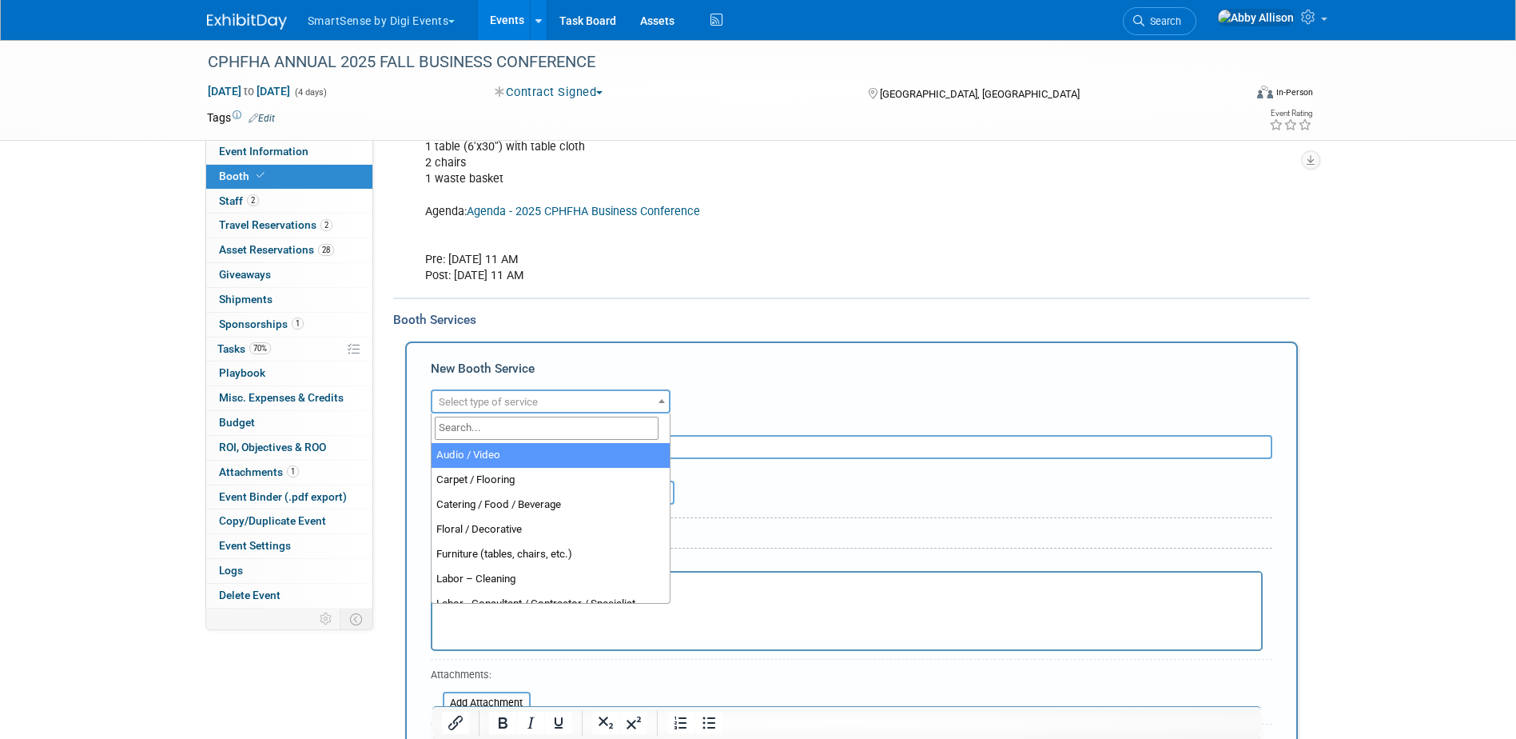
scroll to position [440, 0]
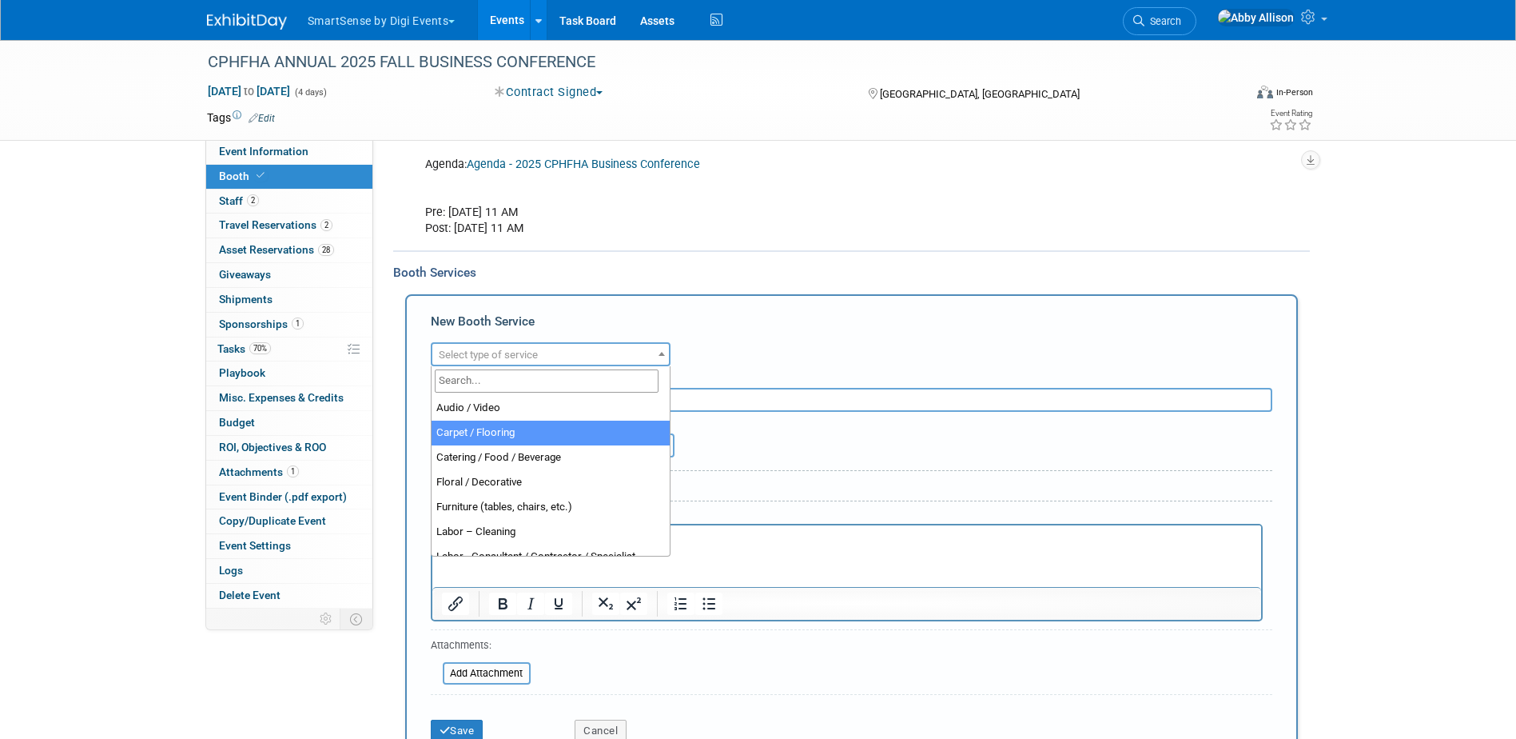
select select "4"
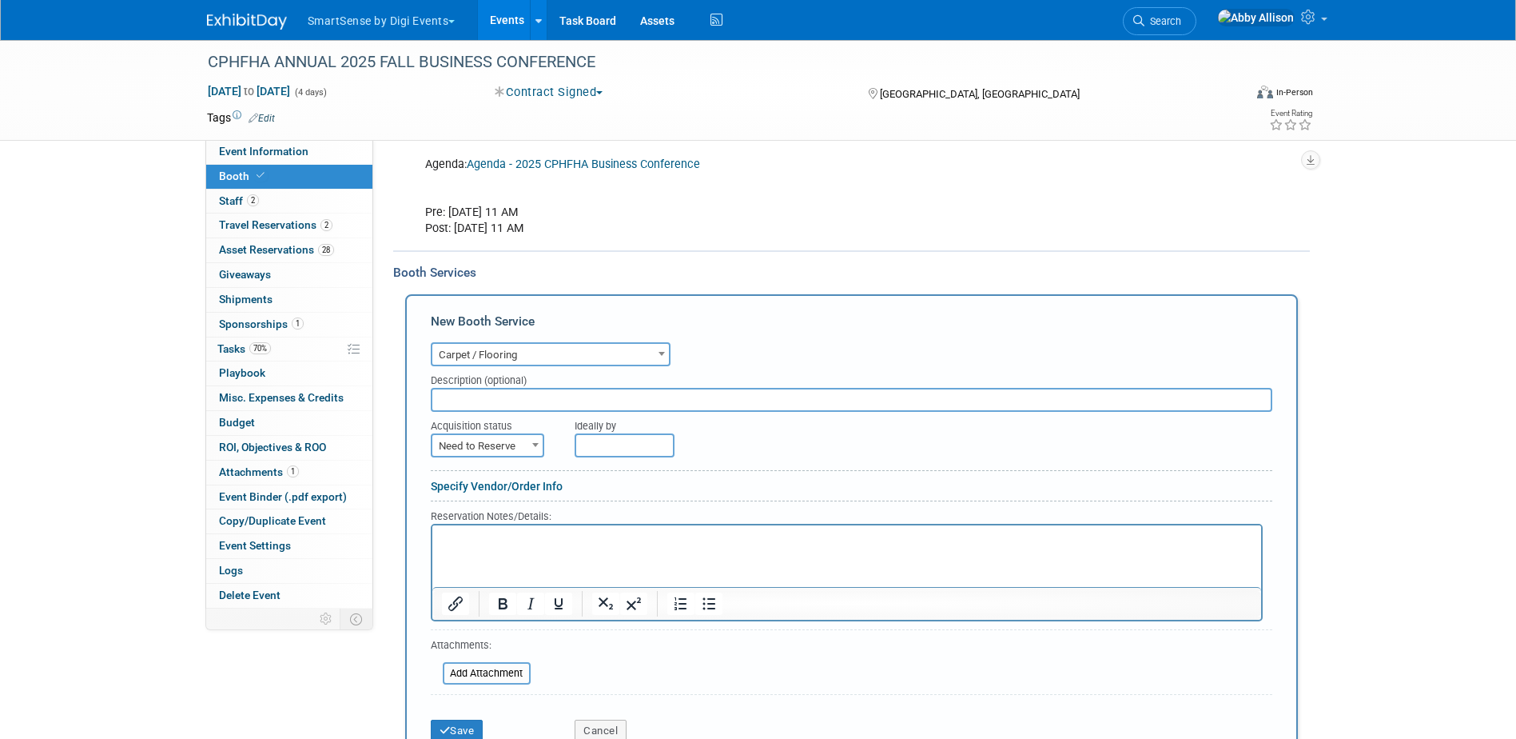
click at [537, 396] on input "text" at bounding box center [852, 400] width 842 height 24
type input "Hall carpeted"
click at [488, 442] on span "Need to Reserve" at bounding box center [487, 446] width 110 height 22
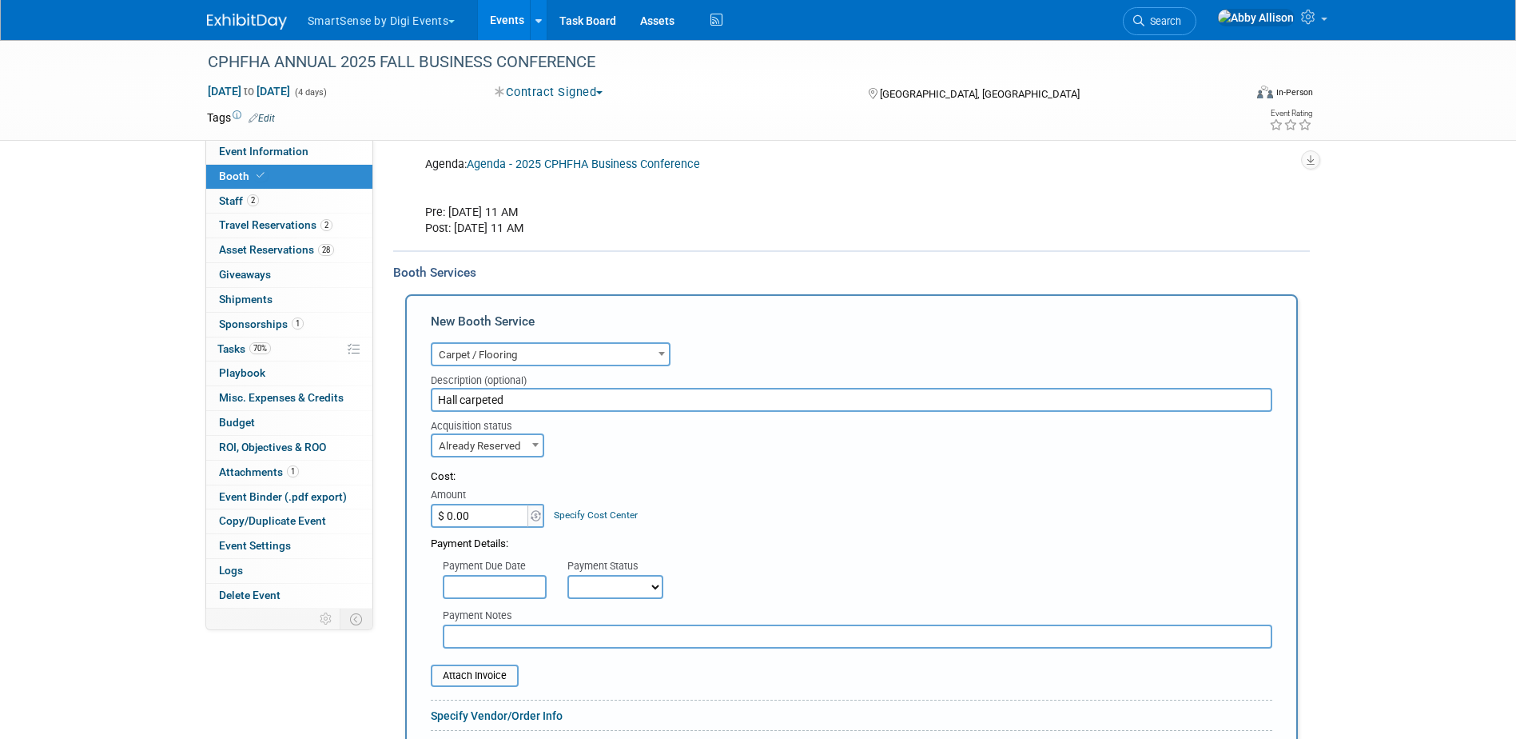
select select "2"
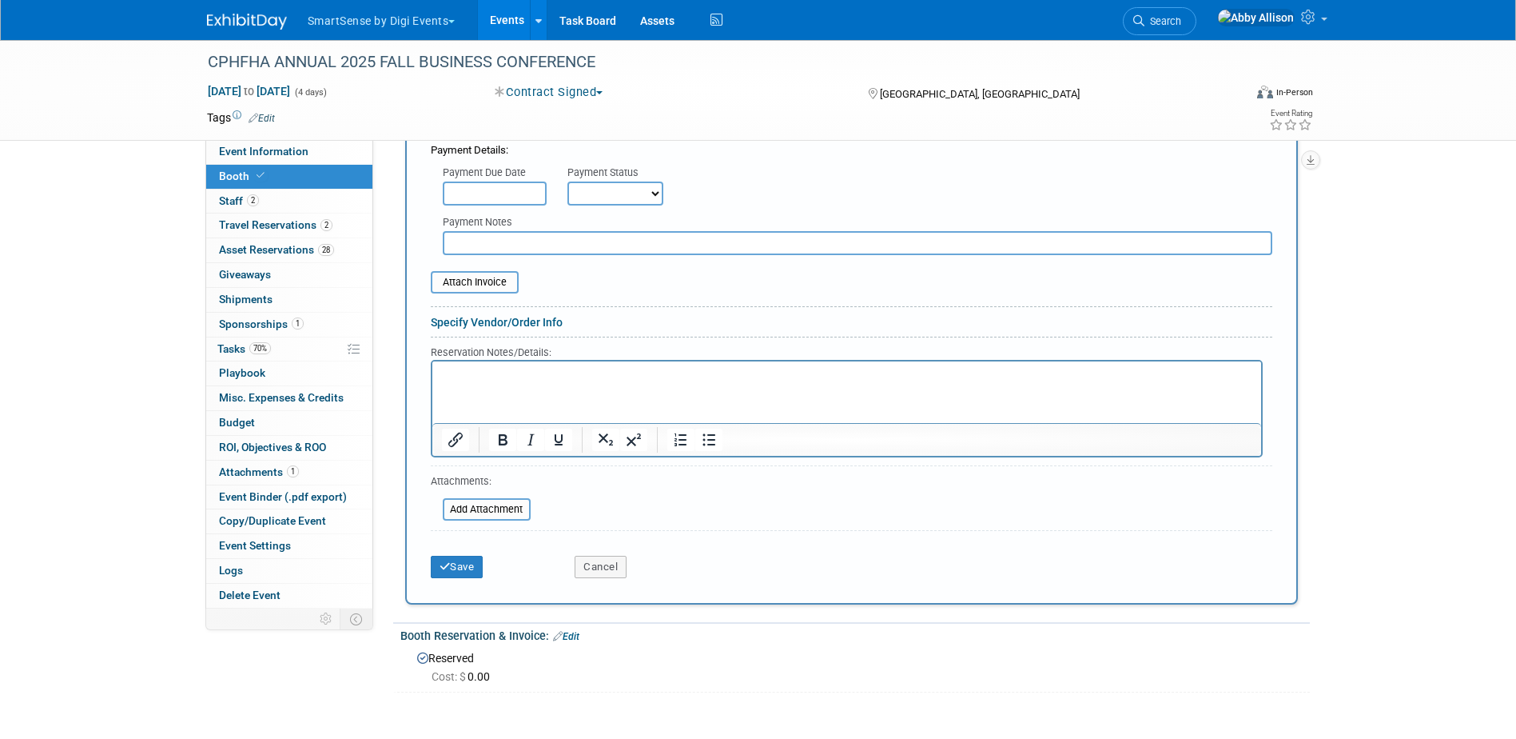
scroll to position [839, 0]
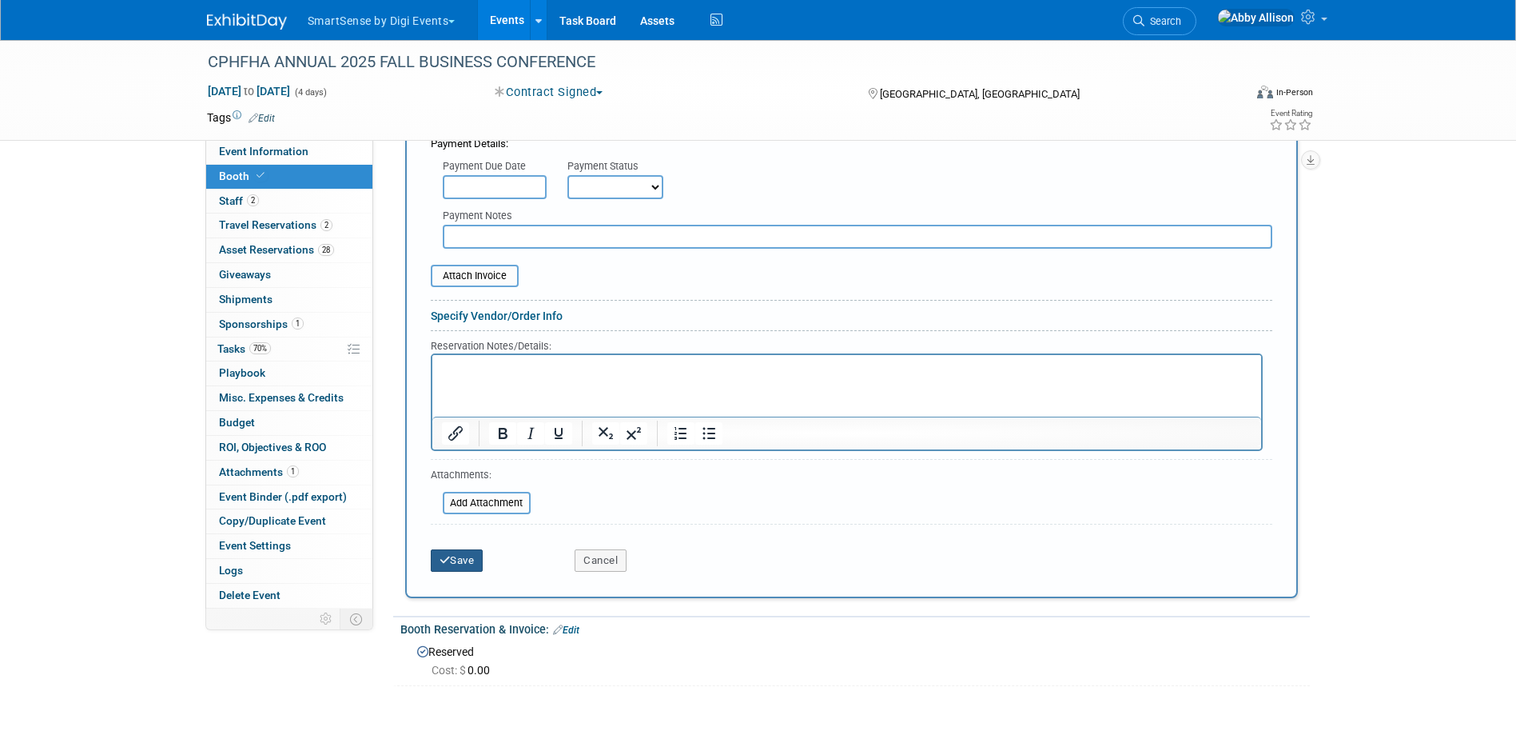
click at [450, 558] on button "Save" at bounding box center [457, 560] width 53 height 22
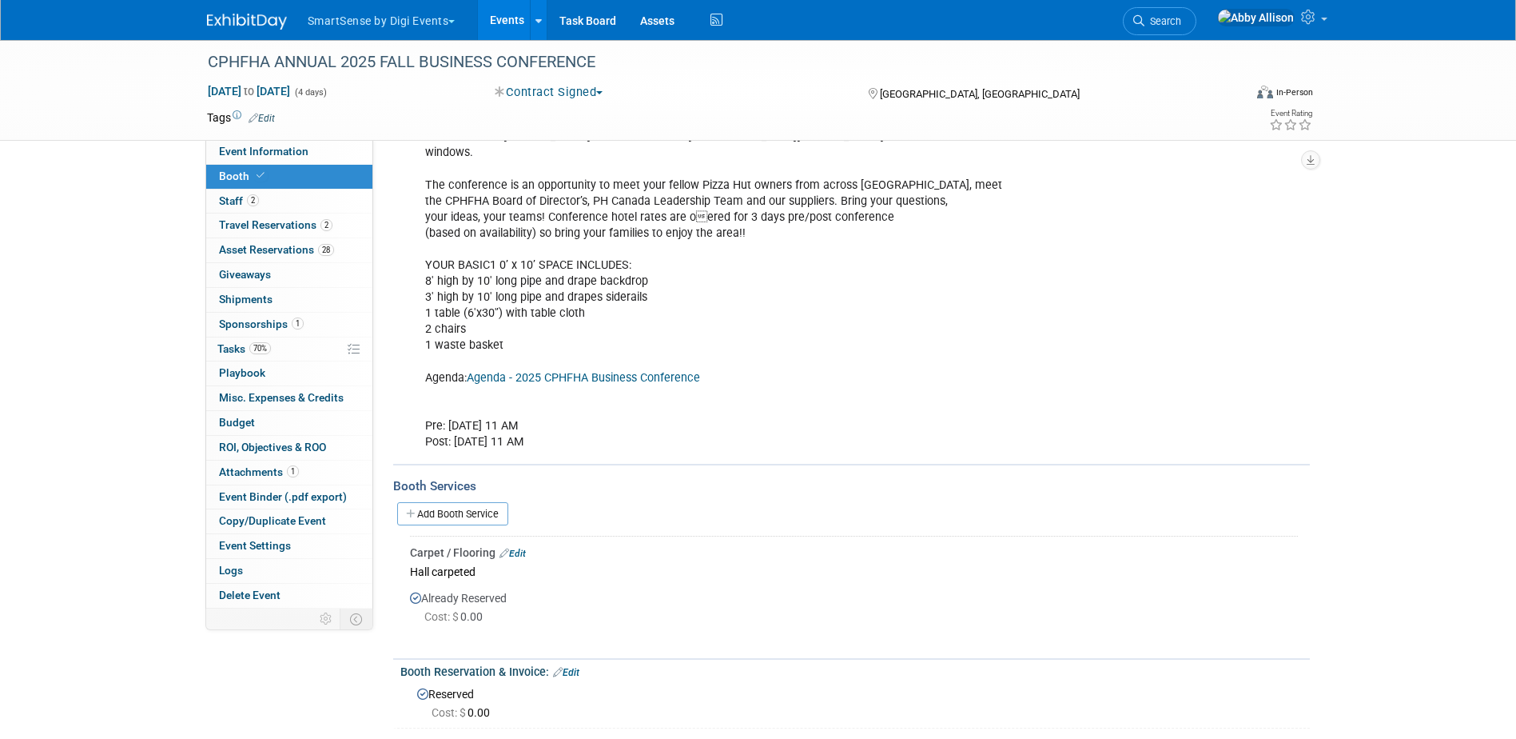
scroll to position [229, 0]
click at [488, 520] on link "Add Booth Service" at bounding box center [452, 511] width 111 height 23
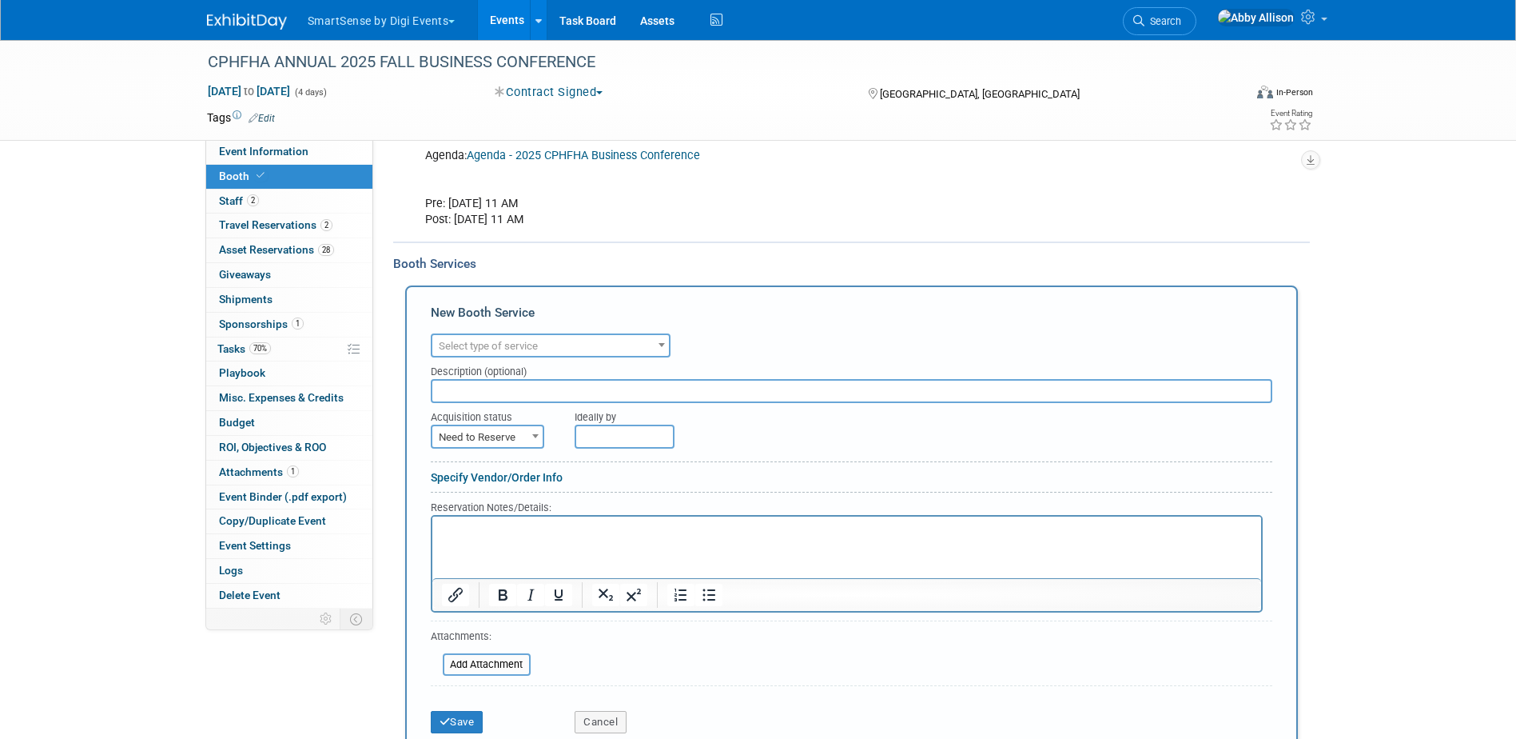
scroll to position [468, 0]
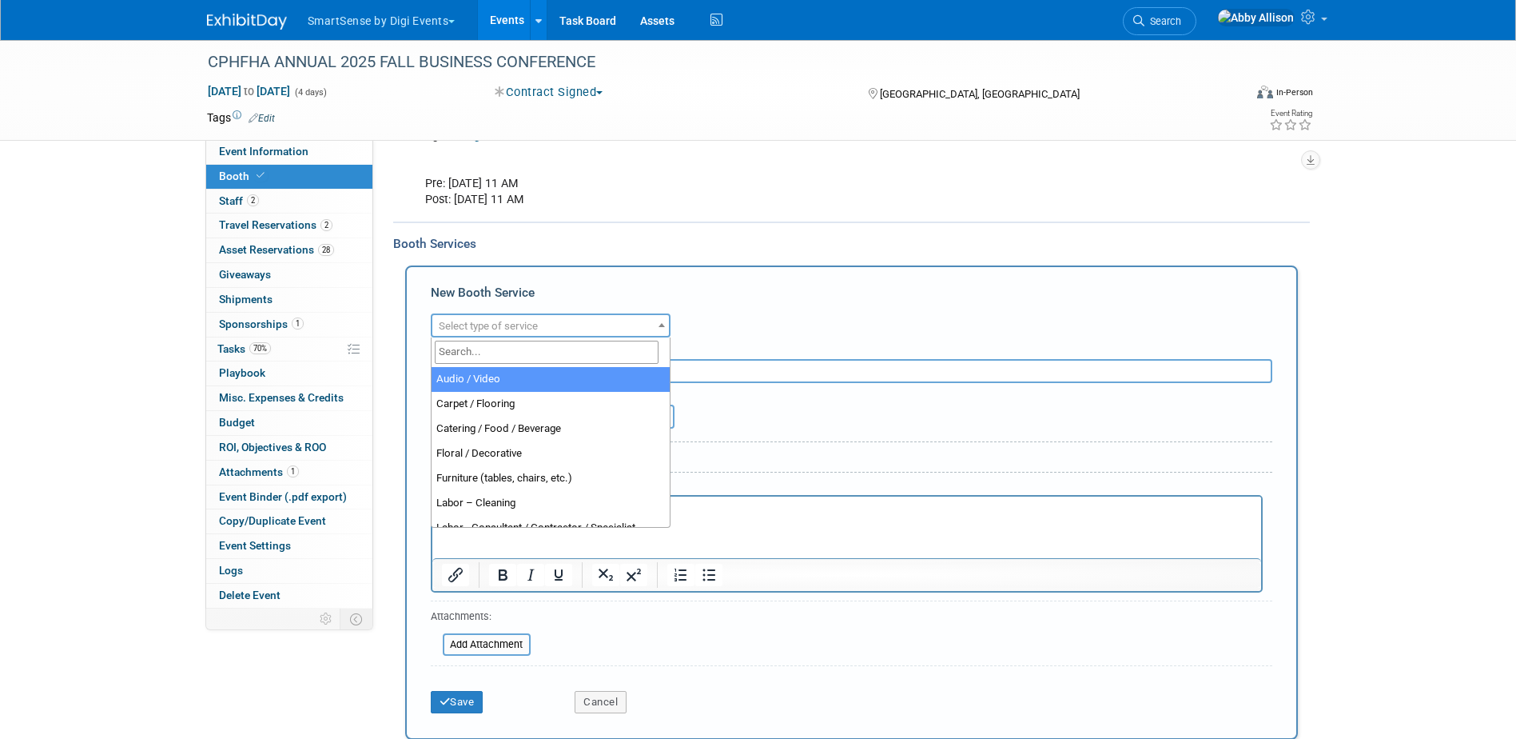
click at [513, 327] on span "Select type of service" at bounding box center [488, 326] width 99 height 12
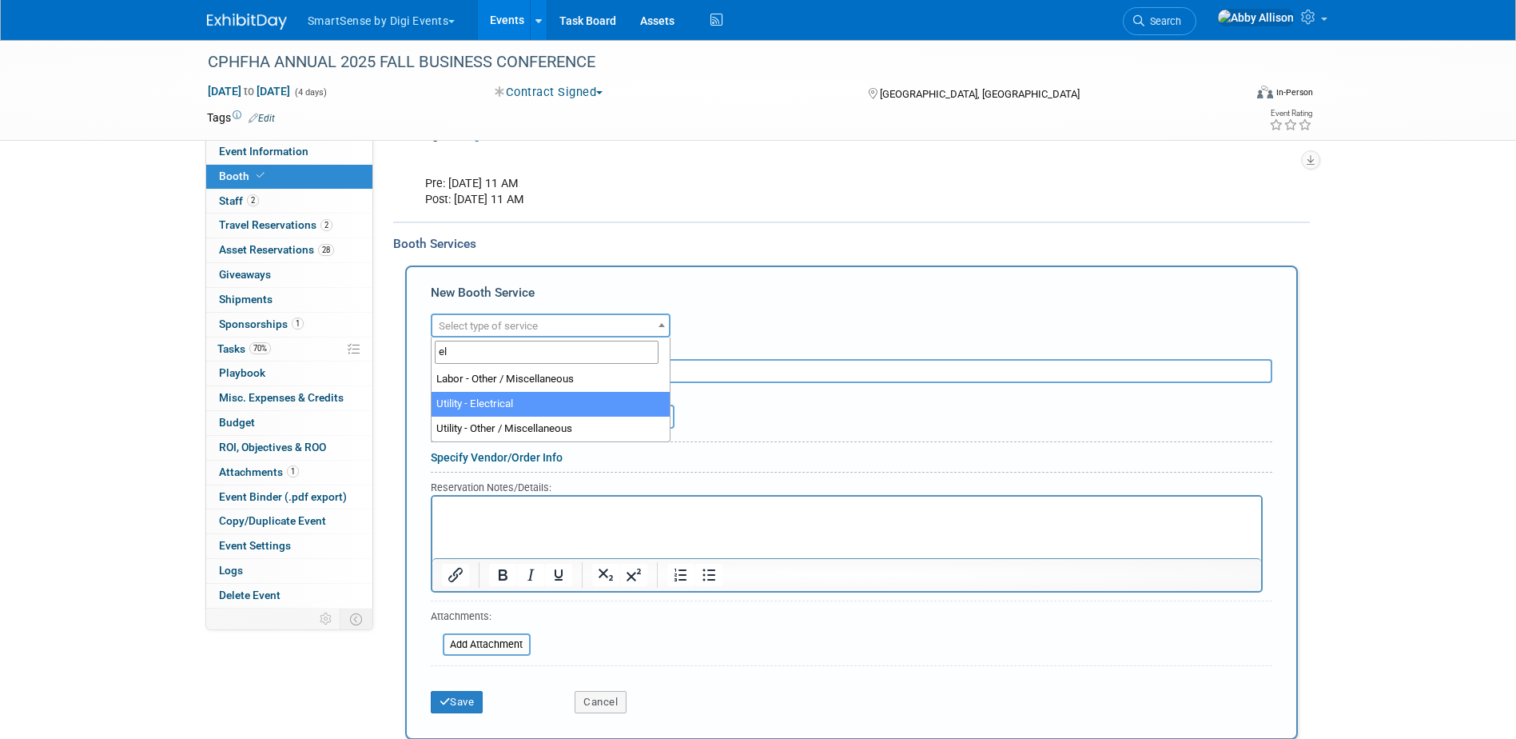
type input "el"
select select "8"
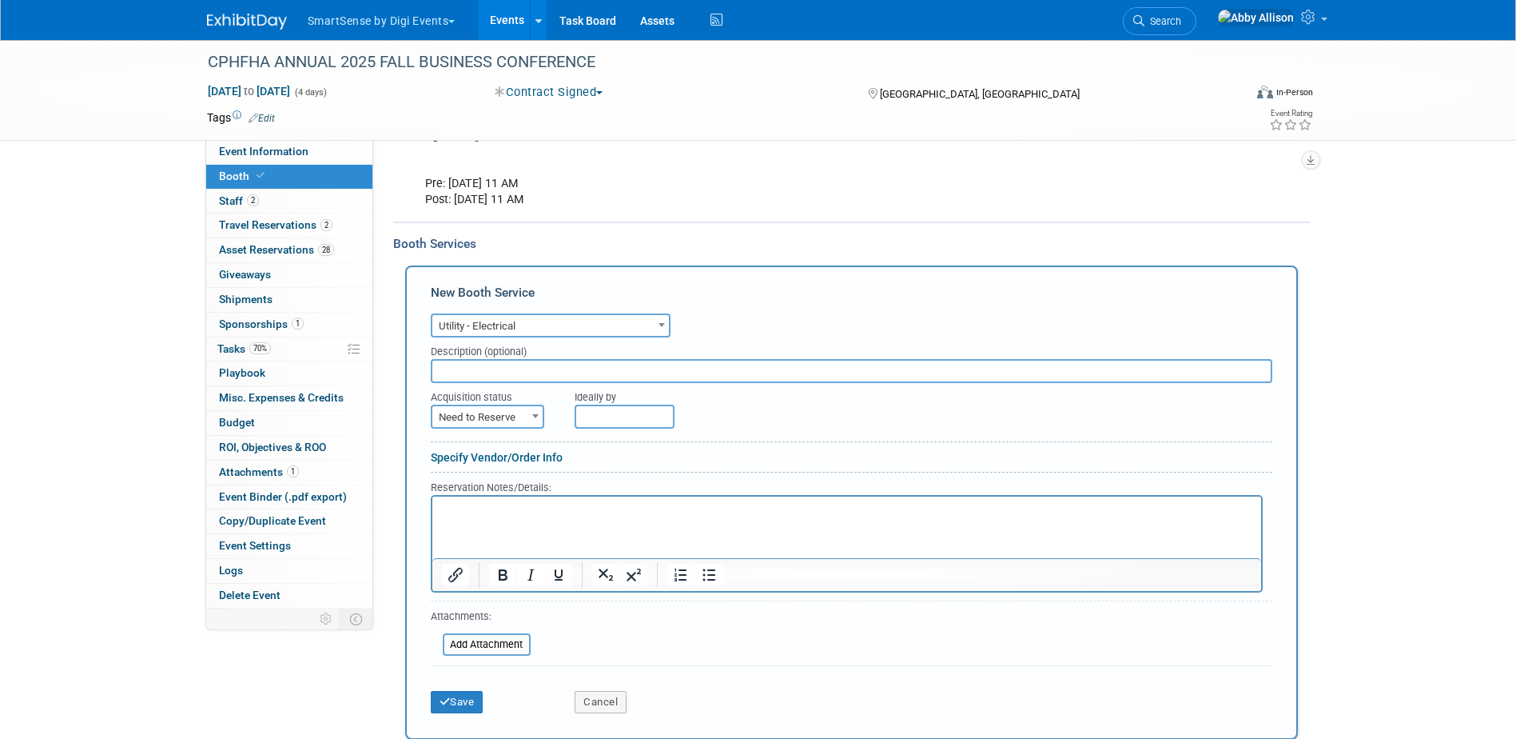
click at [509, 416] on span "Need to Reserve" at bounding box center [487, 417] width 110 height 22
select select "2"
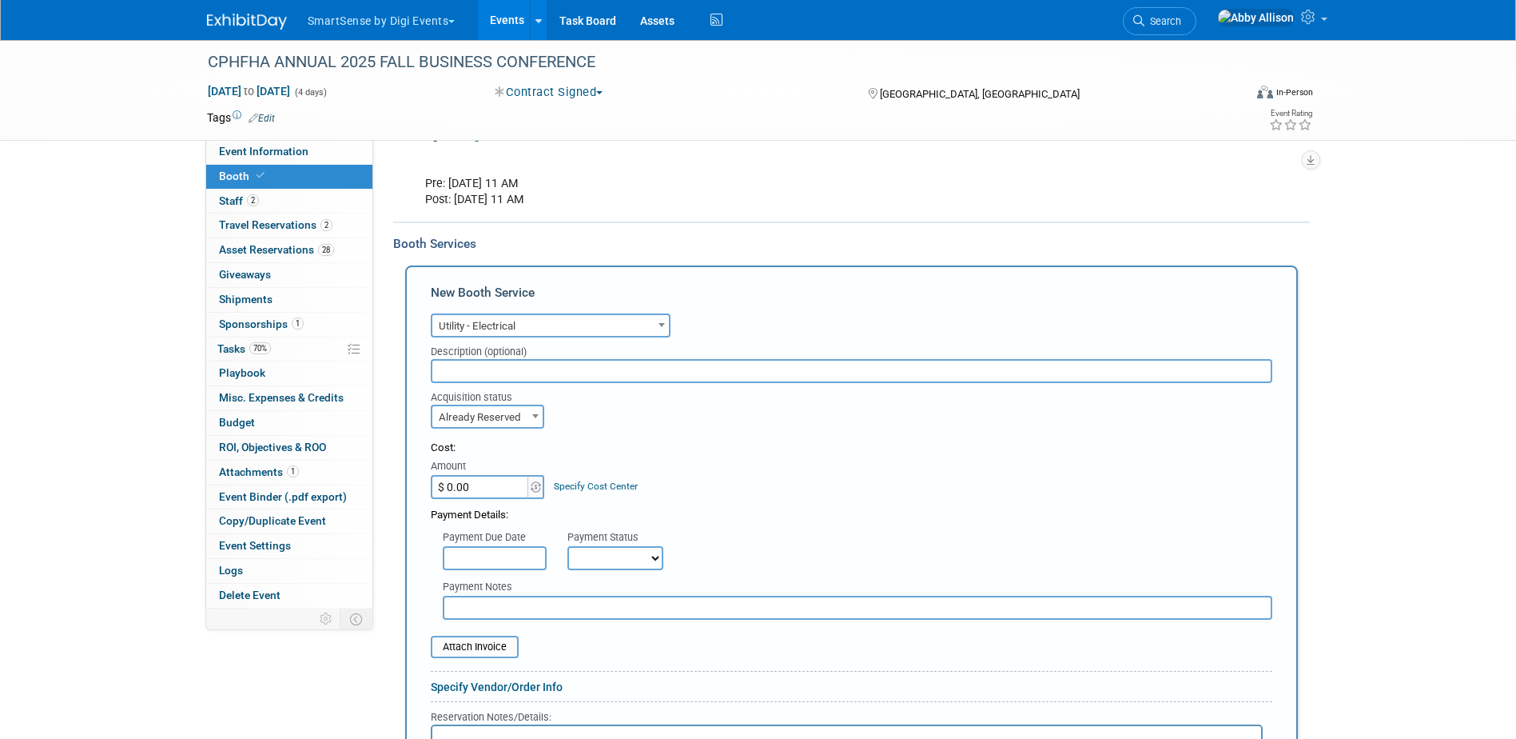
click at [470, 481] on input "$ 0.00" at bounding box center [481, 487] width 100 height 24
type input "$ 125.00"
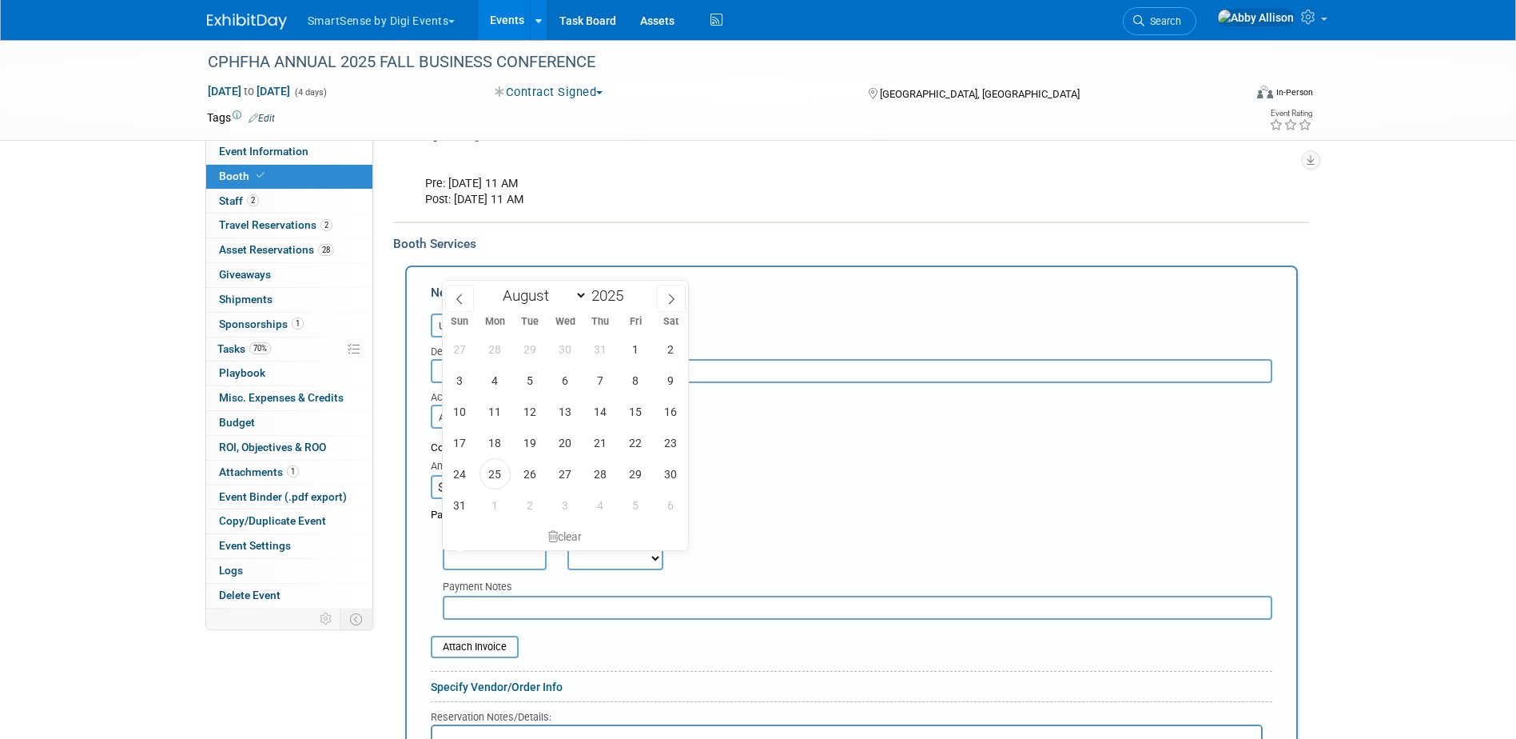
click at [476, 556] on input "text" at bounding box center [495, 558] width 104 height 24
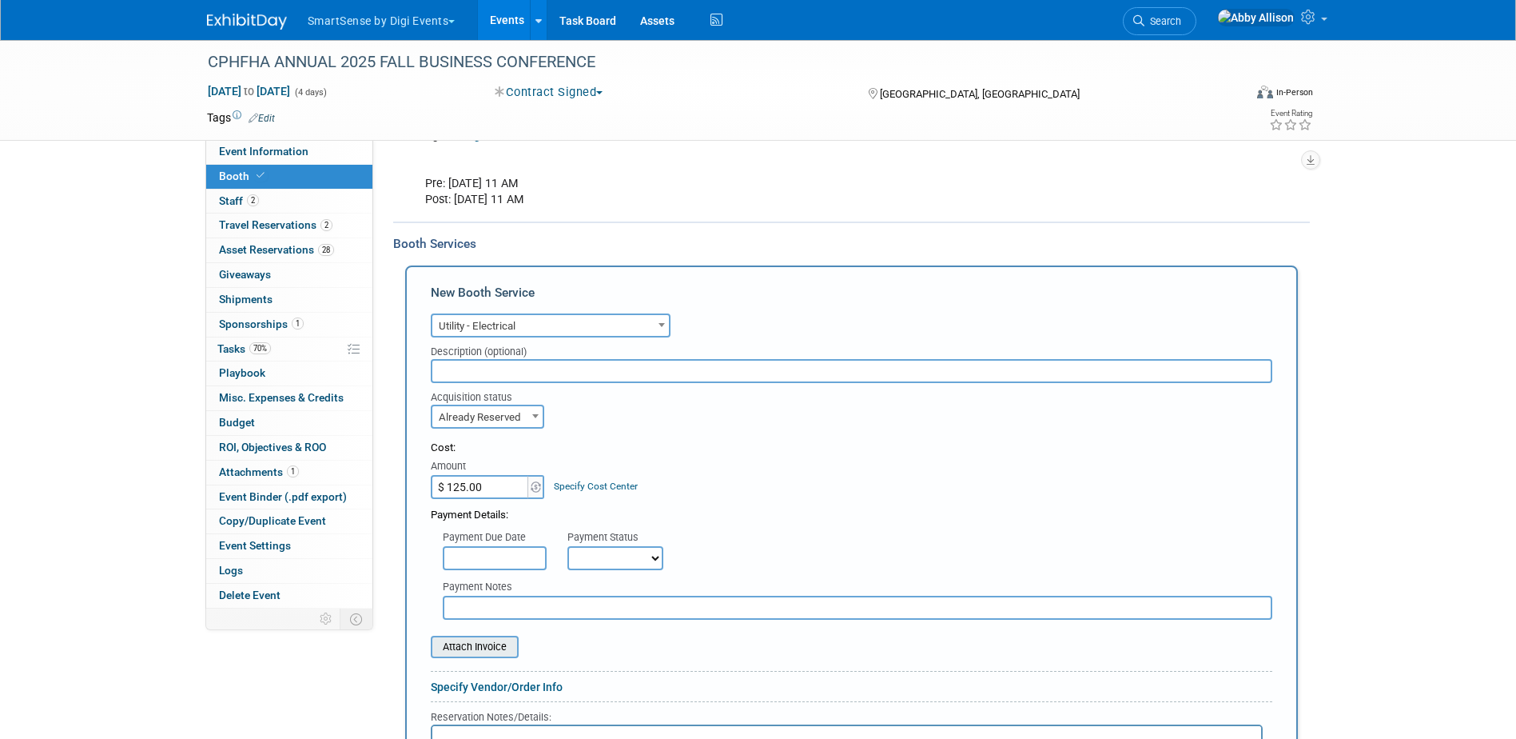
click at [502, 650] on input "file" at bounding box center [422, 646] width 190 height 19
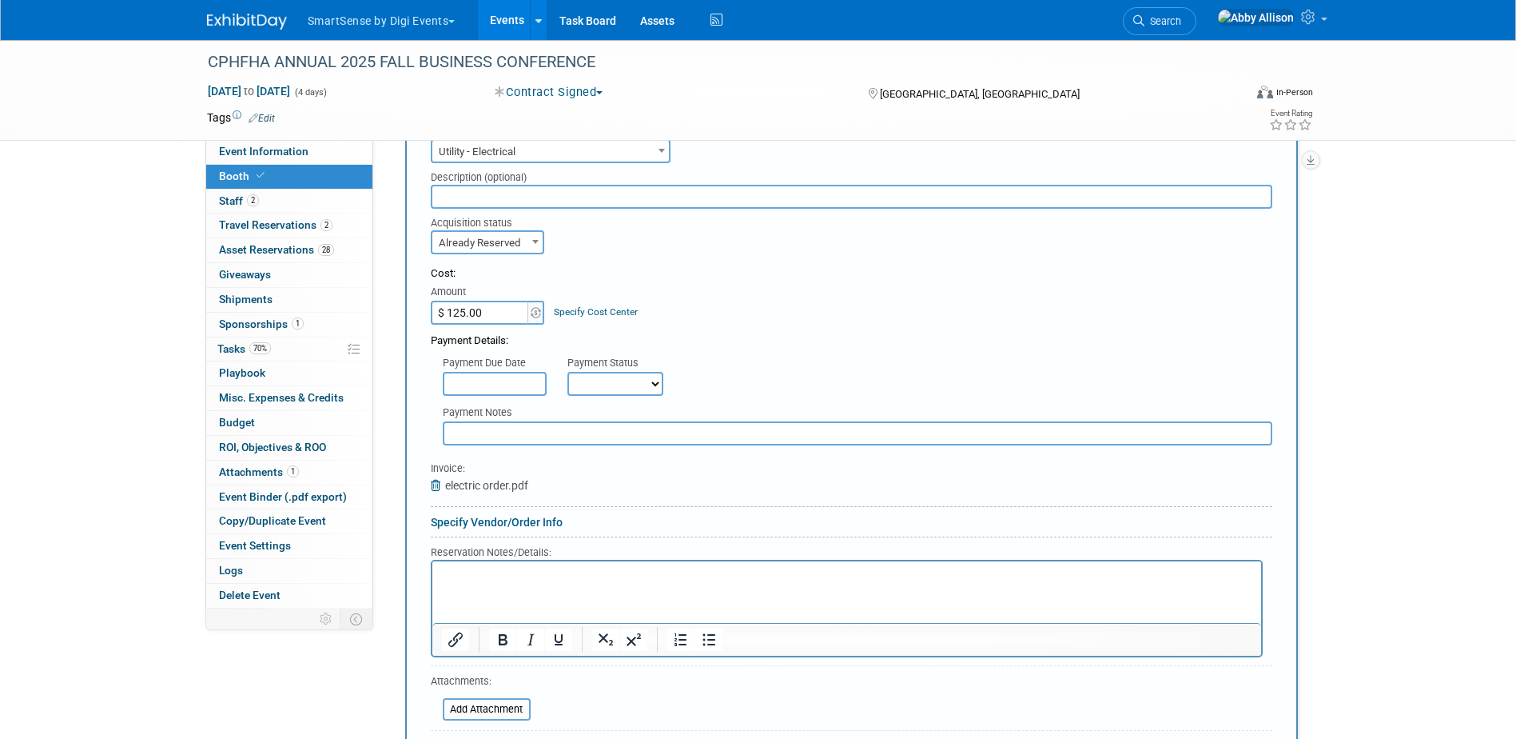
scroll to position [708, 0]
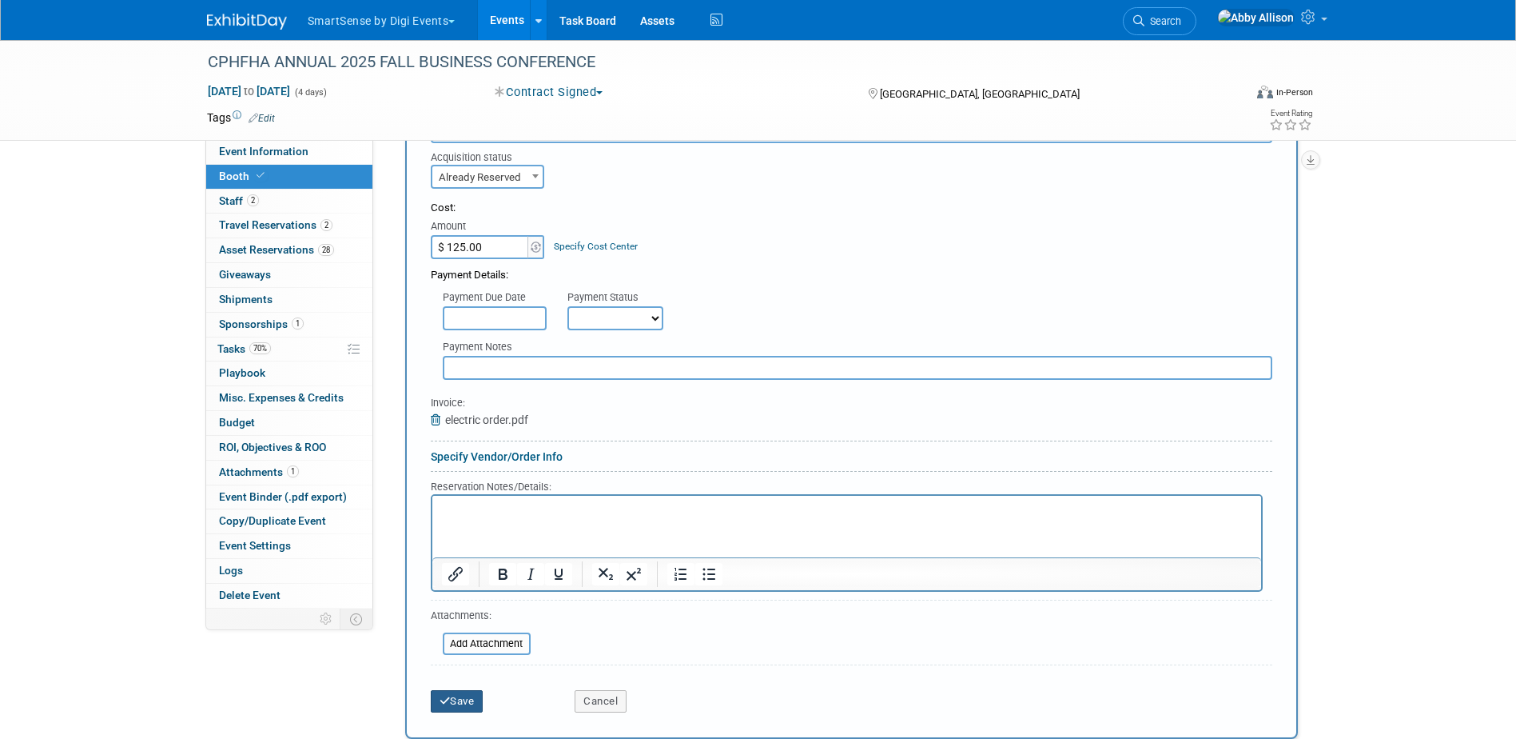
click at [449, 706] on icon "submit" at bounding box center [445, 700] width 11 height 10
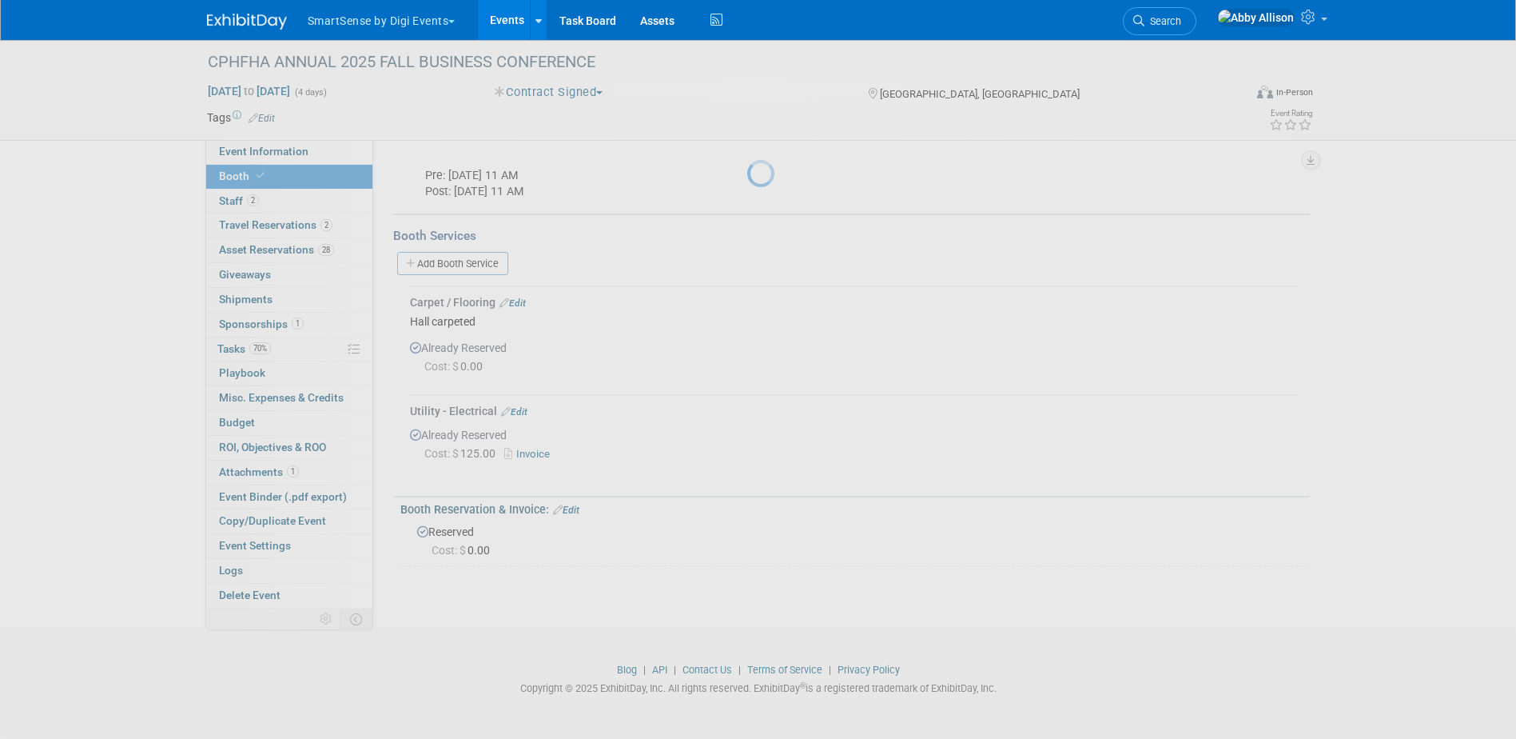
scroll to position [476, 0]
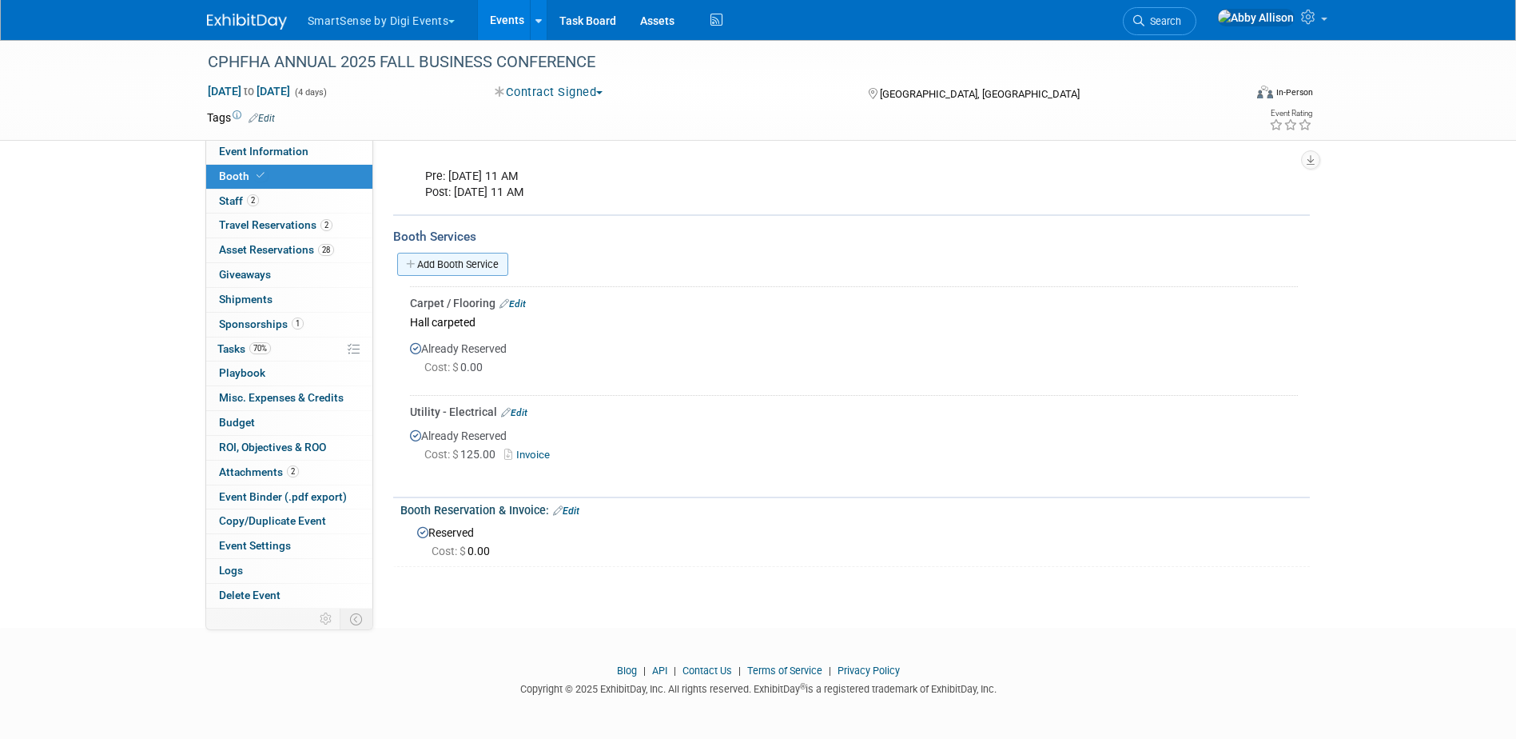
click at [466, 273] on link "Add Booth Service" at bounding box center [452, 264] width 111 height 23
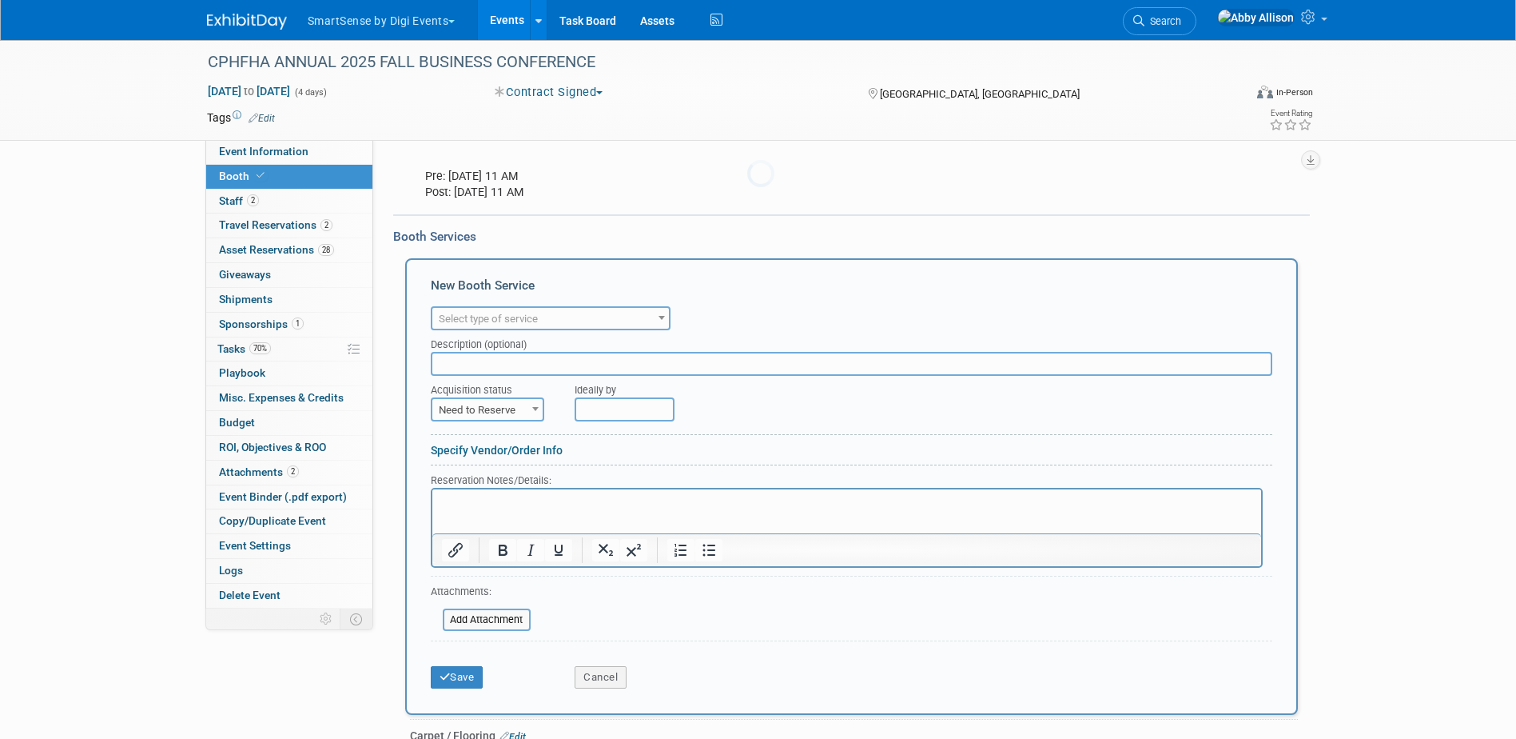
scroll to position [0, 0]
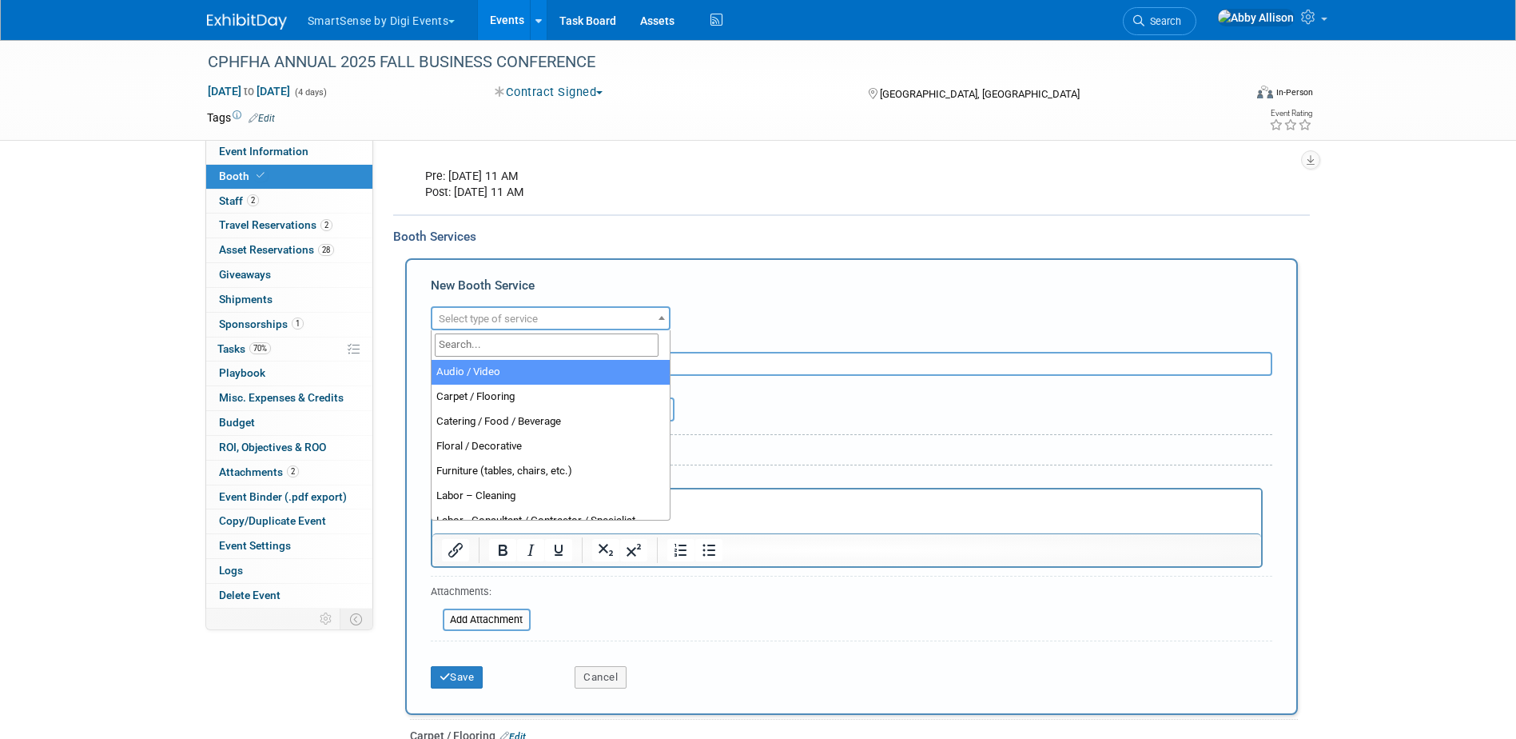
click at [472, 321] on span "Select type of service" at bounding box center [488, 319] width 99 height 12
click at [468, 342] on input "search" at bounding box center [547, 344] width 224 height 23
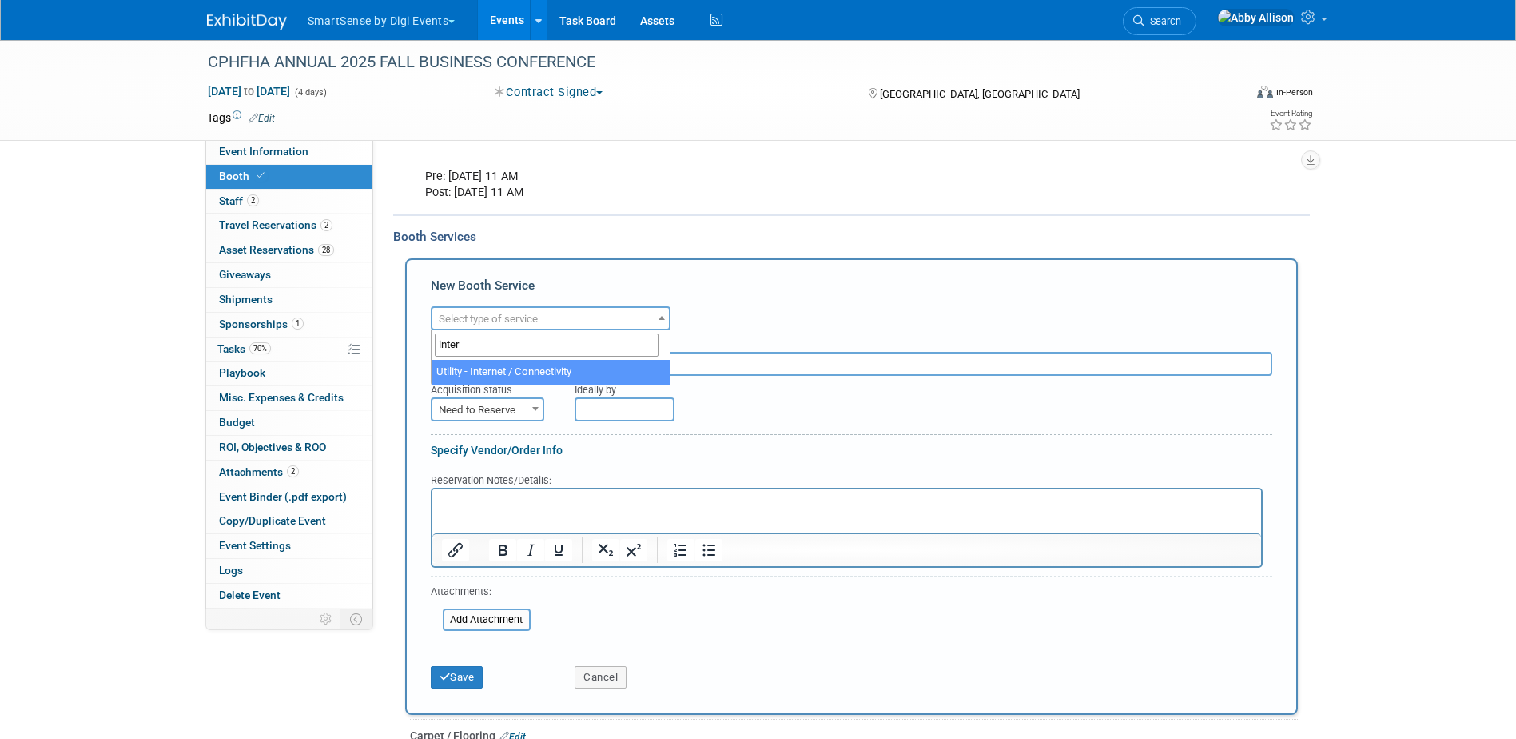
type input "inter"
select select "18"
click at [508, 363] on input "text" at bounding box center [852, 364] width 842 height 24
type input "VXI300"
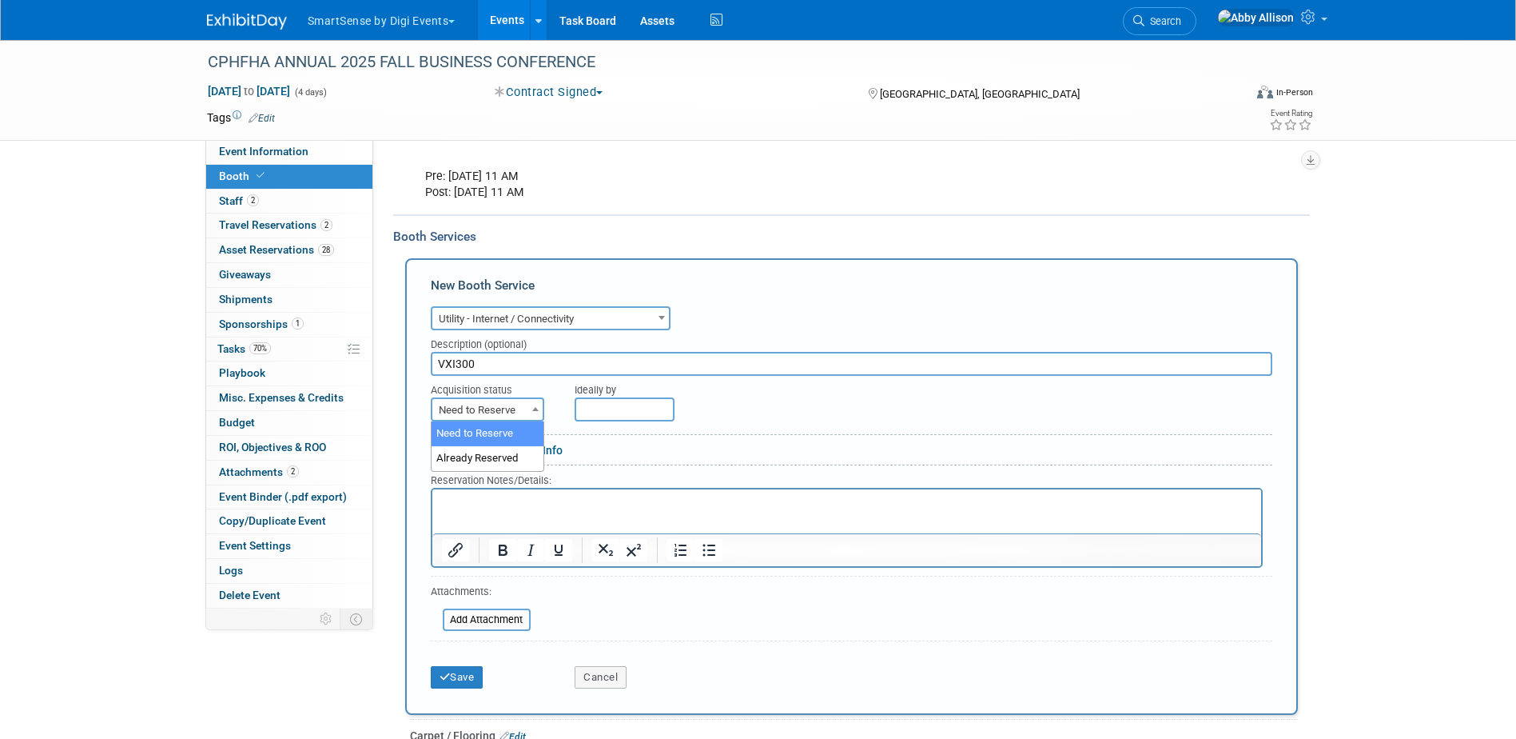
click at [484, 410] on span "Need to Reserve" at bounding box center [487, 410] width 110 height 22
select select "2"
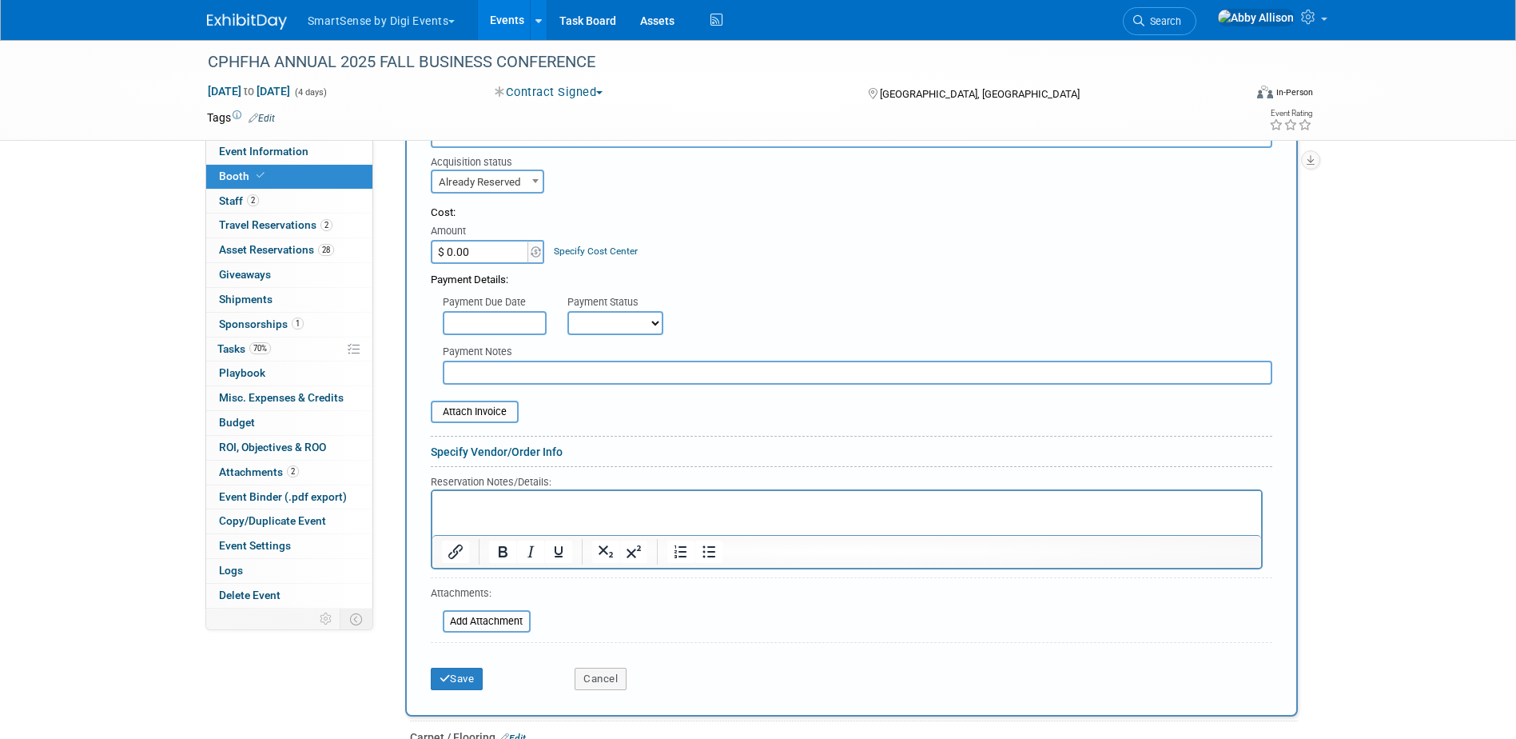
scroll to position [715, 0]
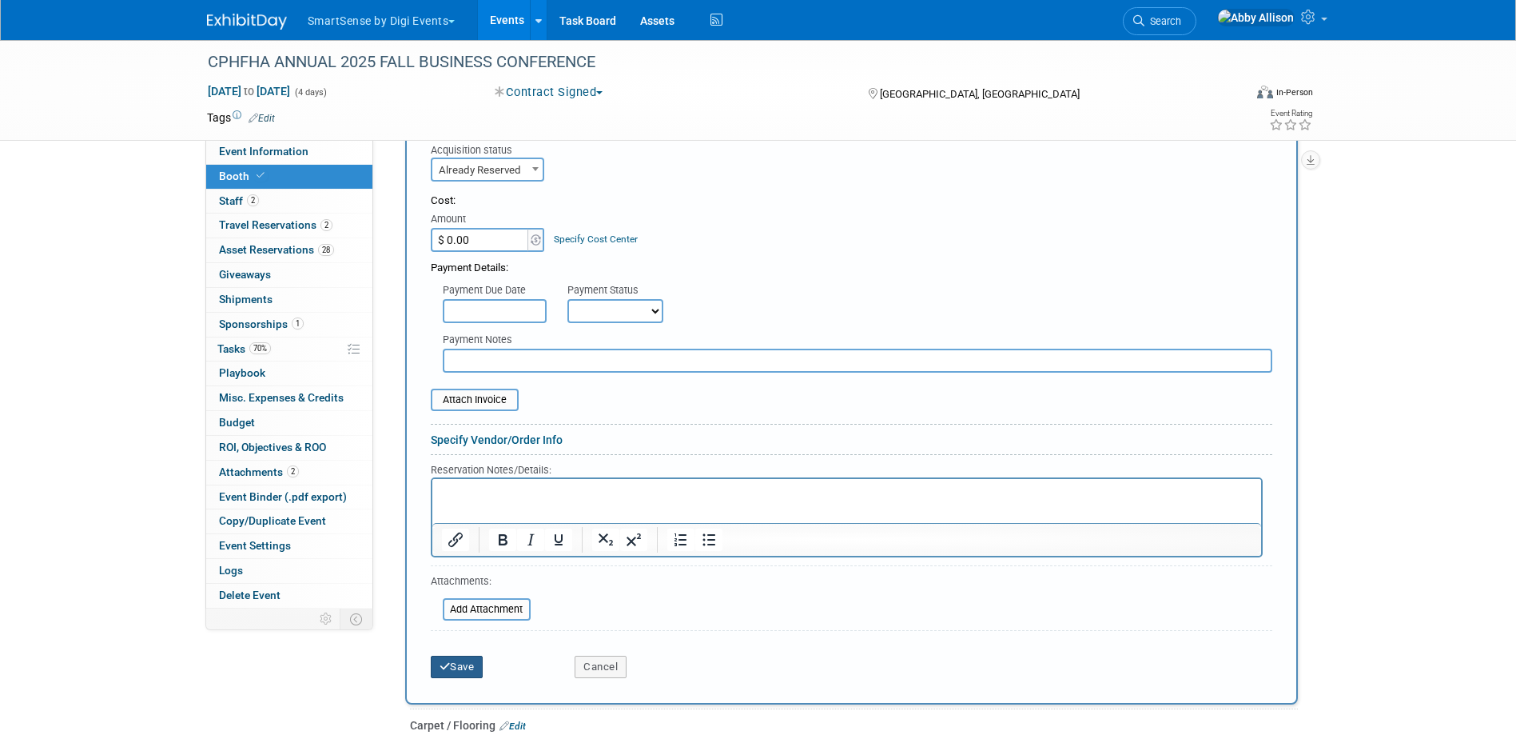
click at [468, 667] on button "Save" at bounding box center [457, 667] width 53 height 22
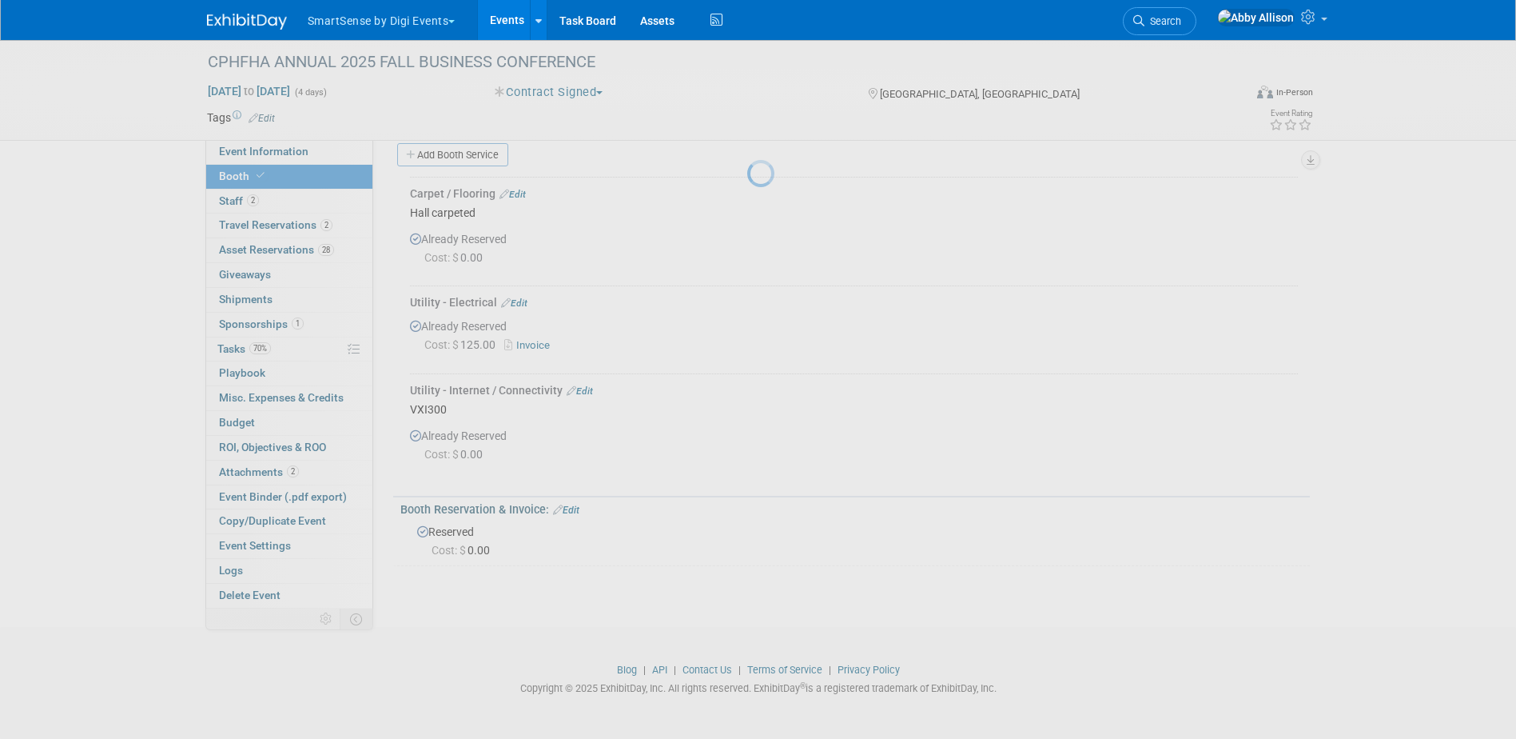
scroll to position [584, 0]
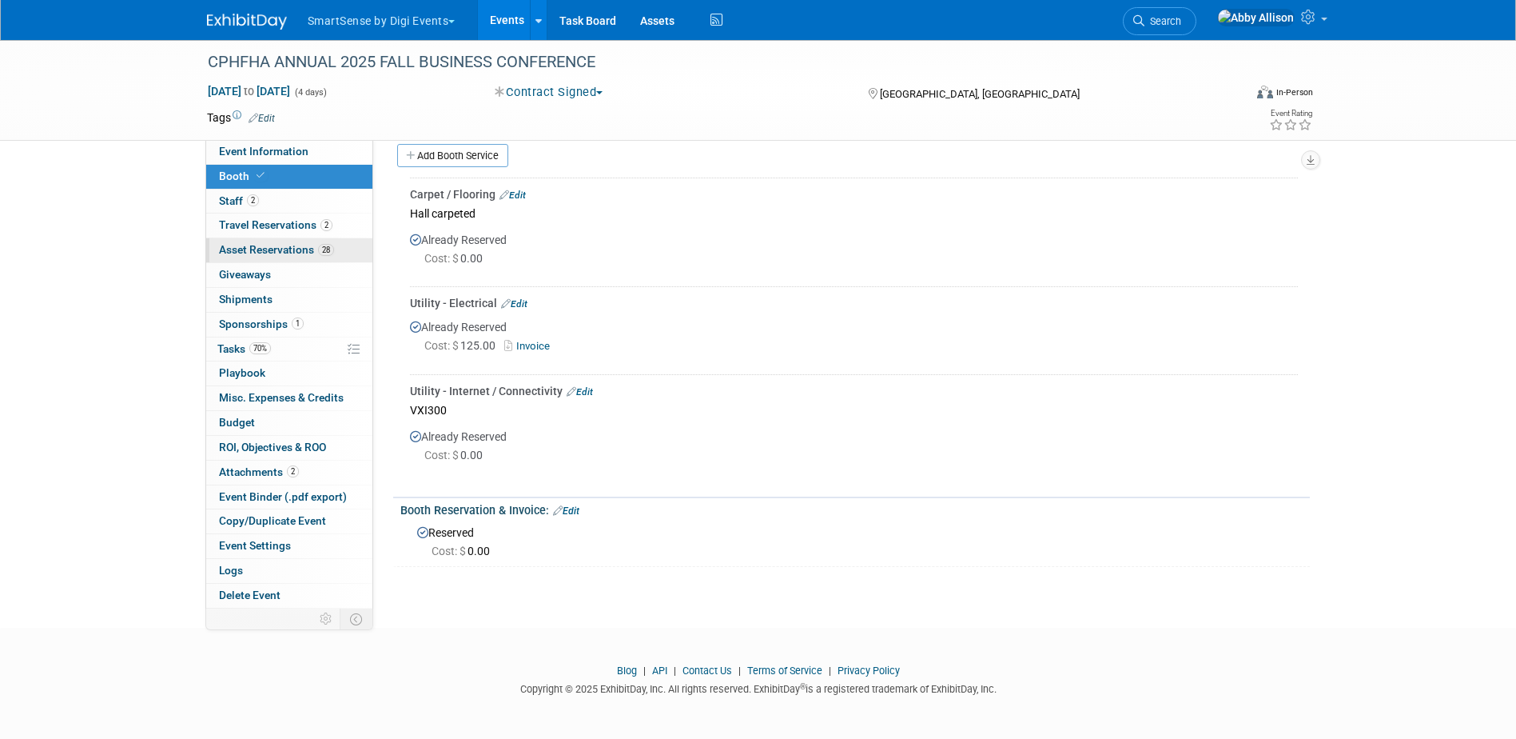
click at [251, 243] on span "Asset Reservations 28" at bounding box center [276, 249] width 115 height 13
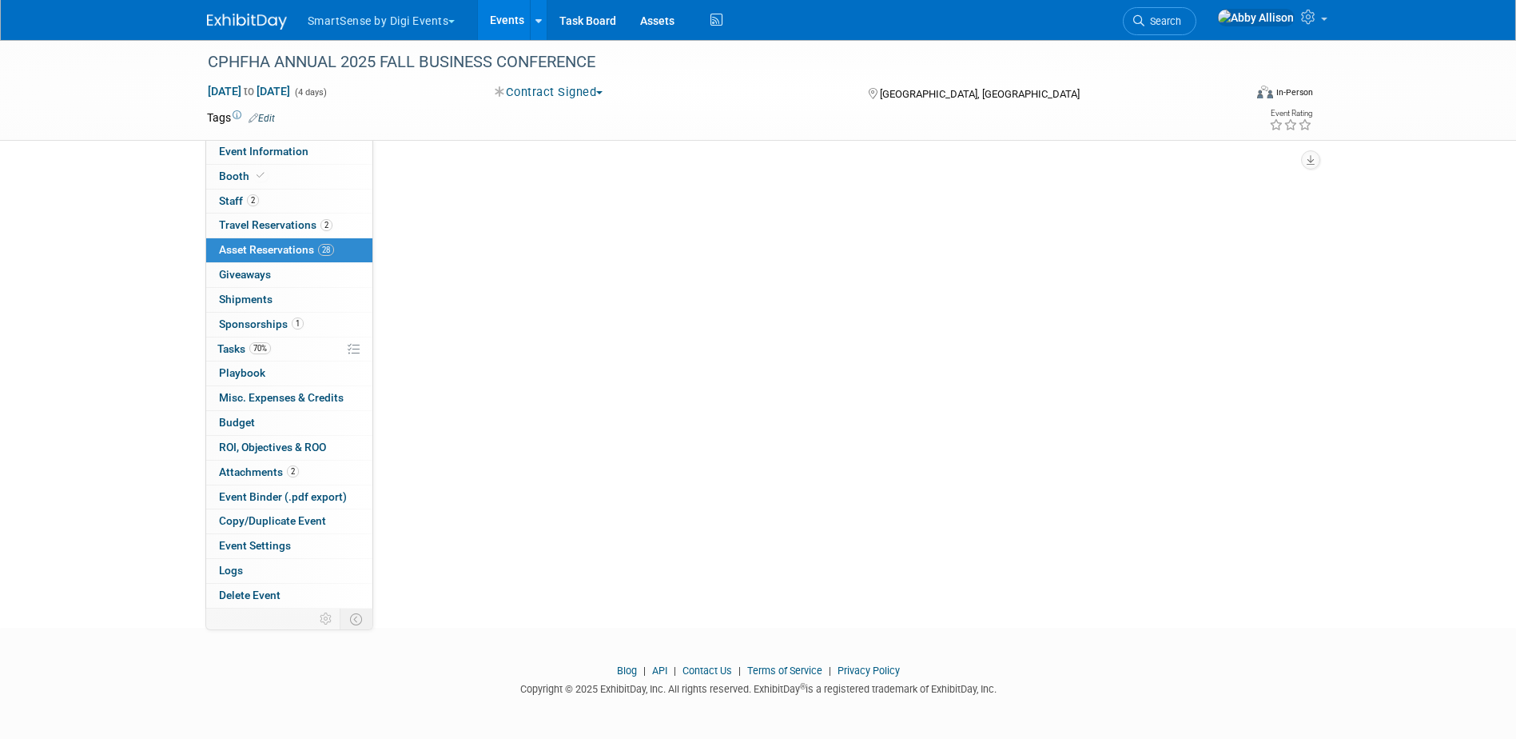
scroll to position [0, 0]
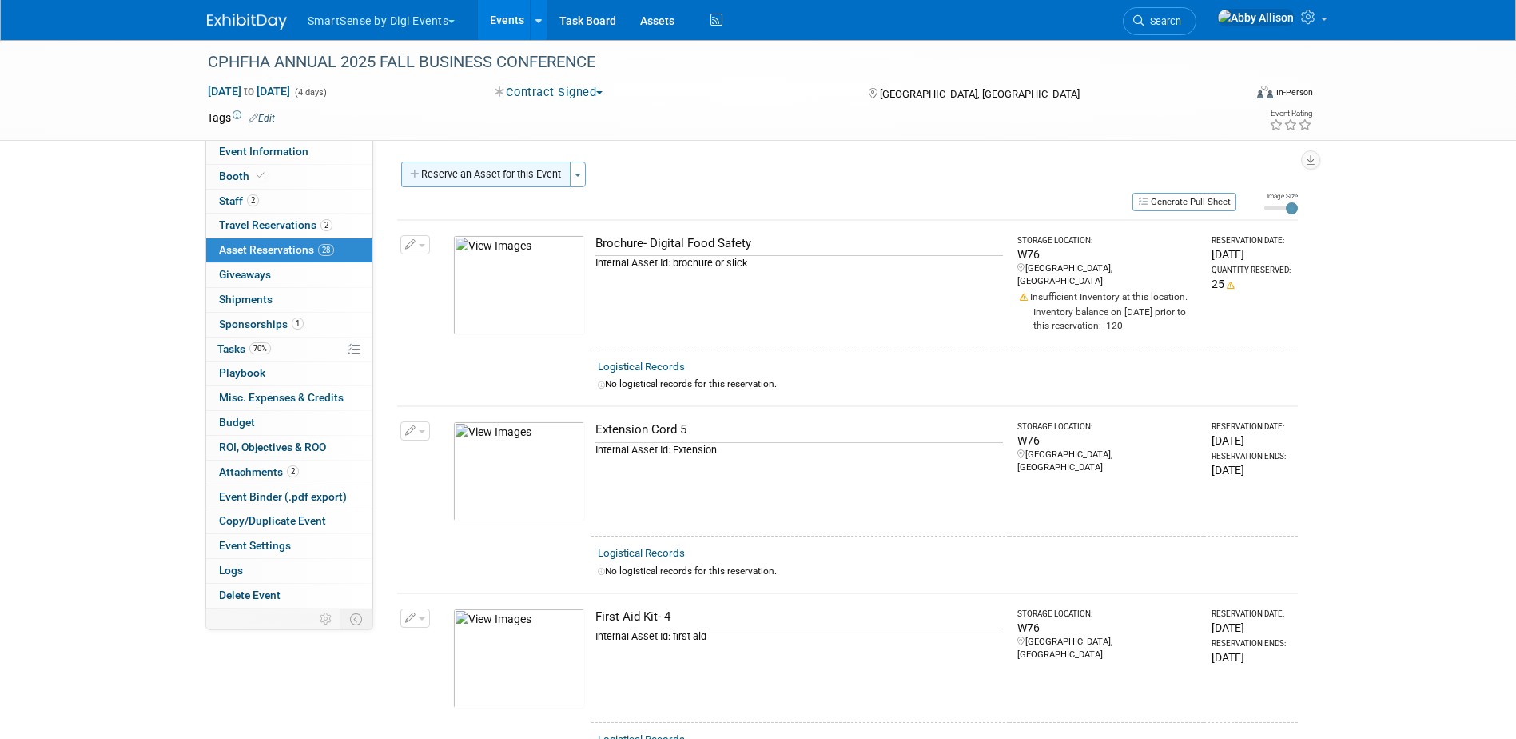
click at [501, 179] on button "Reserve an Asset for this Event" at bounding box center [485, 174] width 169 height 26
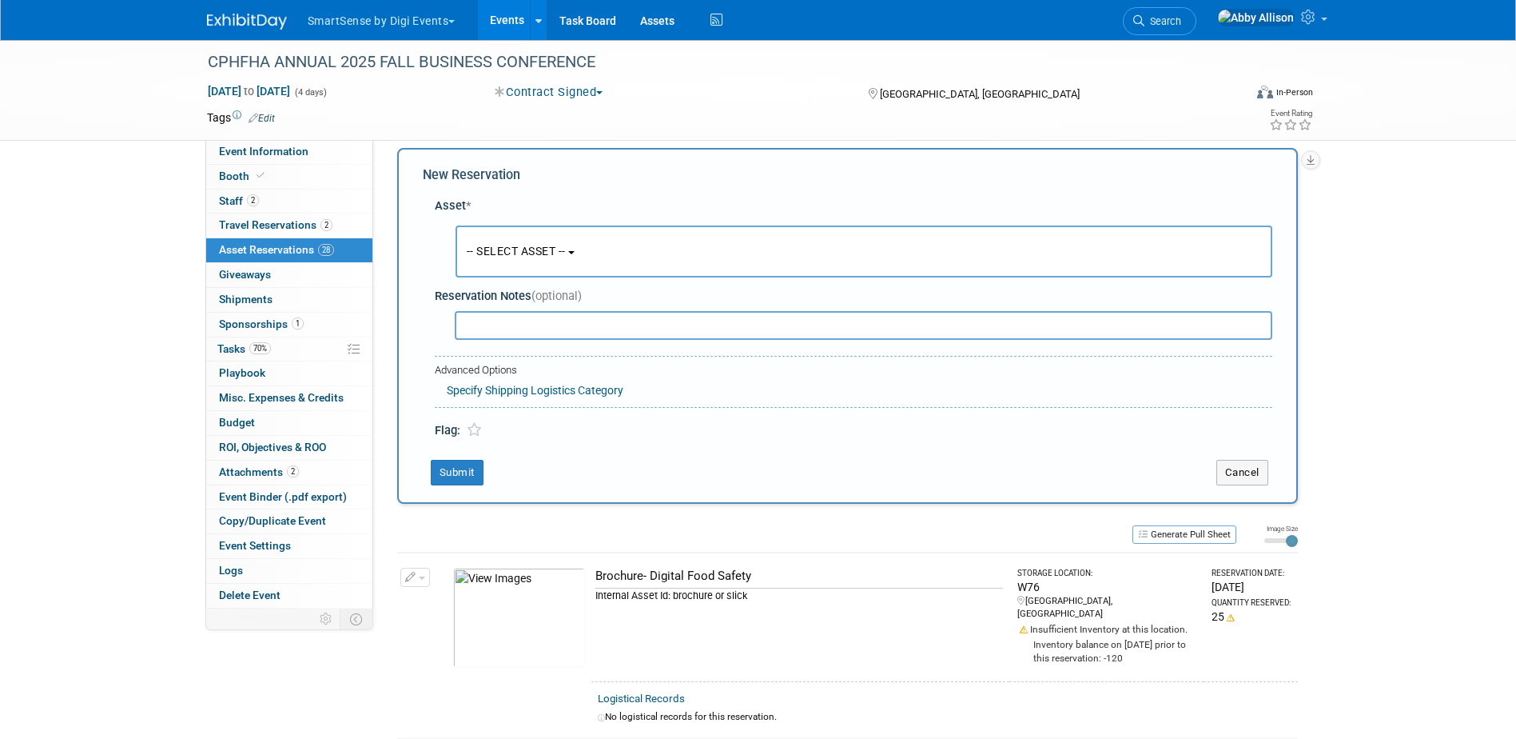
scroll to position [15, 0]
click at [513, 253] on span "-- SELECT ASSET --" at bounding box center [516, 249] width 99 height 13
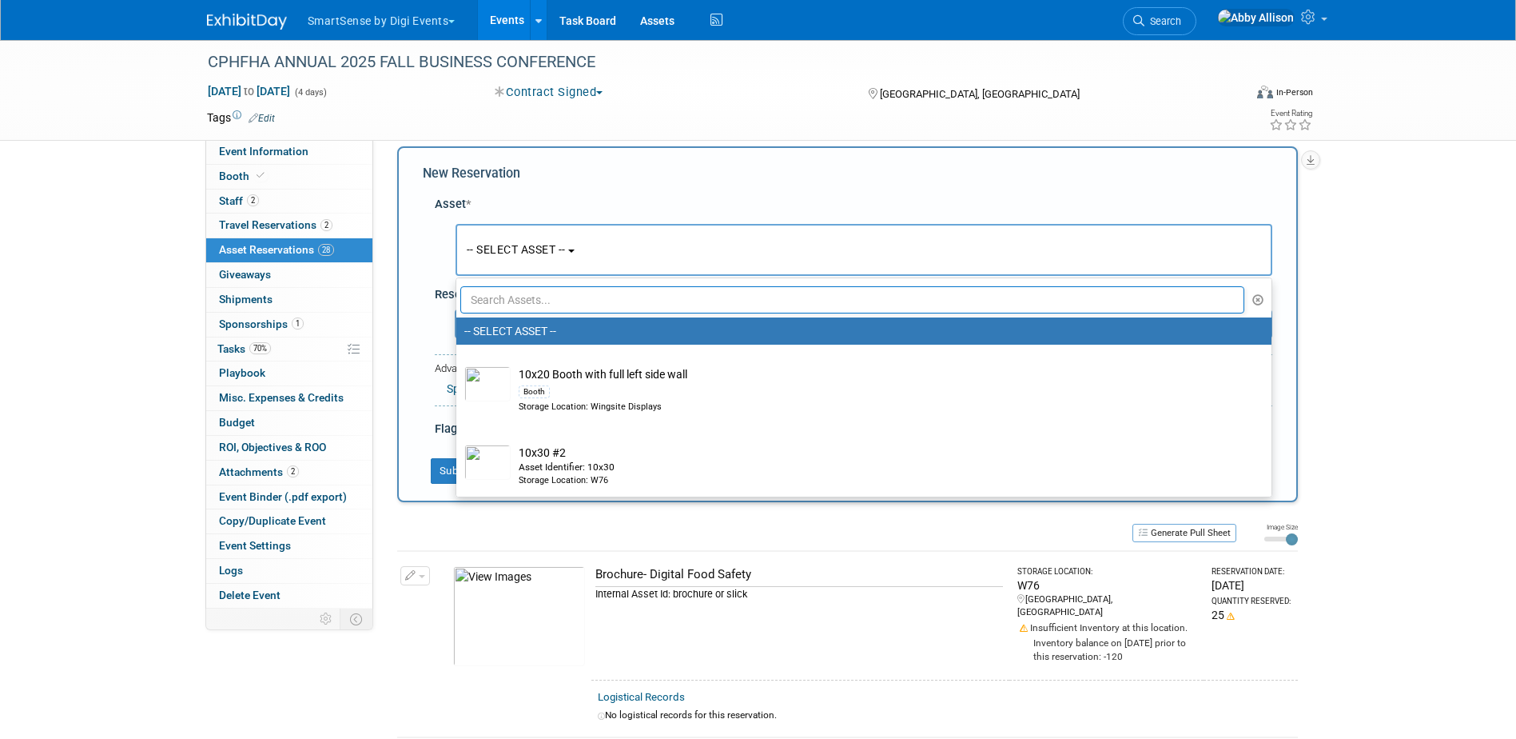
click at [532, 297] on input "text" at bounding box center [852, 299] width 785 height 27
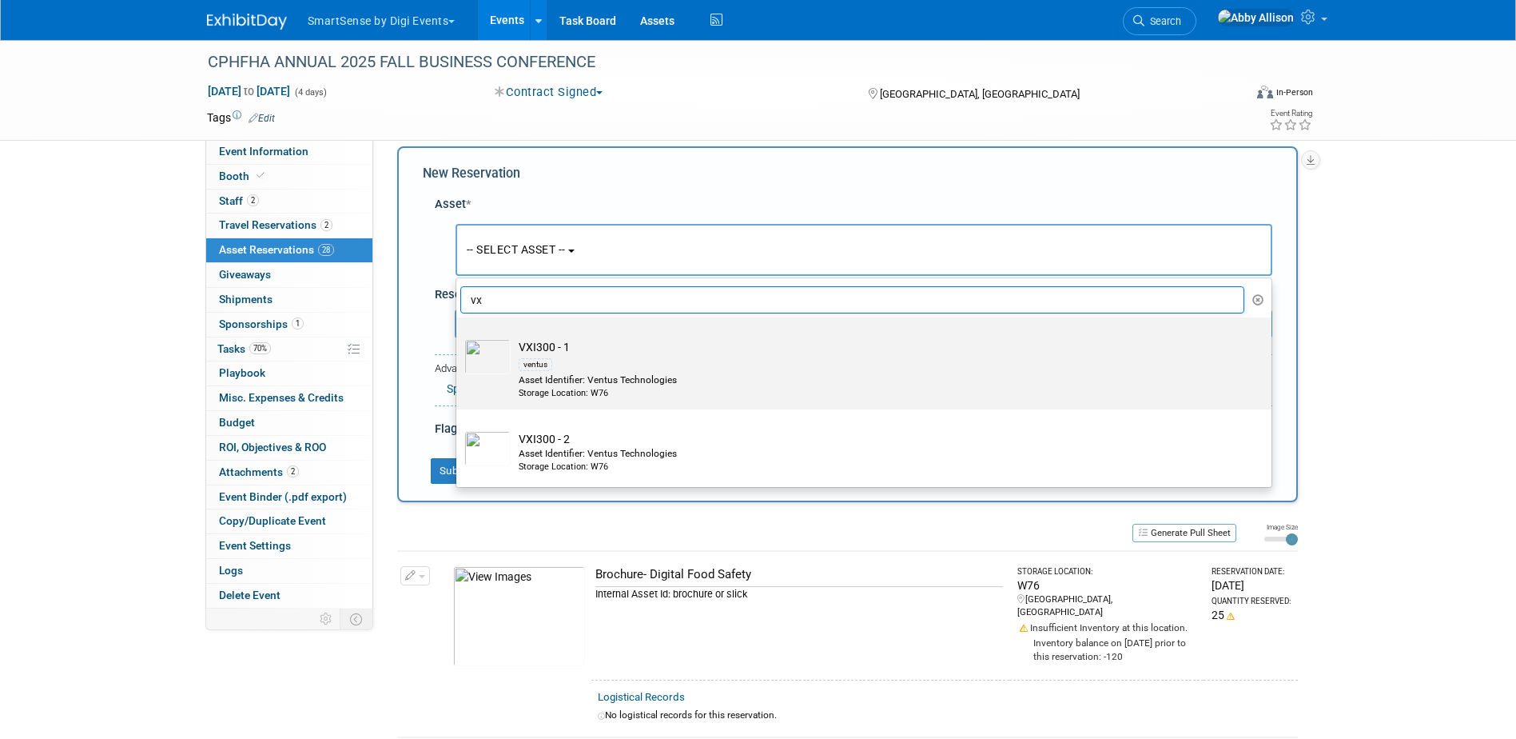
type input "vx"
click at [540, 367] on div "ventus" at bounding box center [536, 364] width 34 height 13
click at [459, 337] on input "VXI300 - 1 ventus Asset Identifier: Ventus Technologies Storage Location: W76" at bounding box center [453, 331] width 10 height 10
select select "10722546"
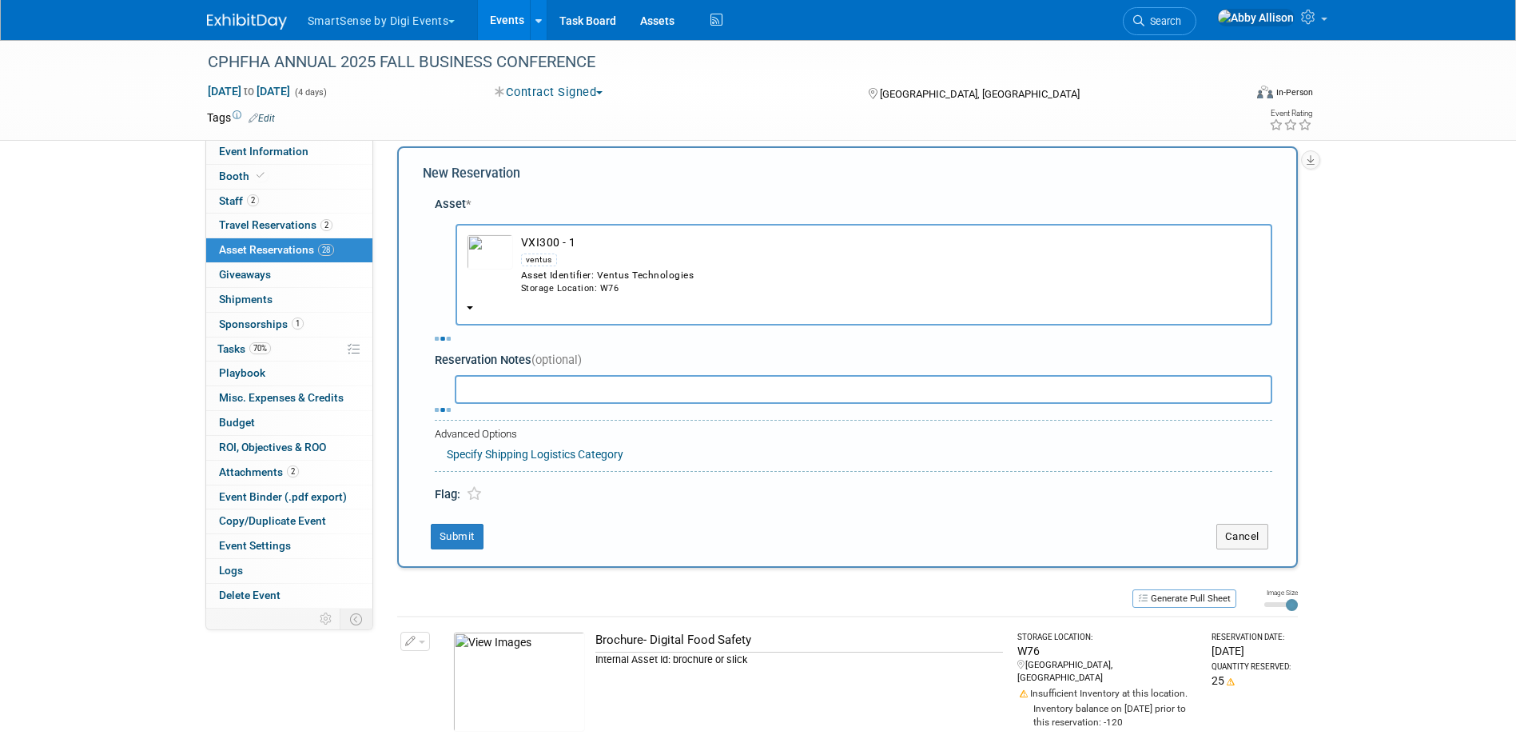
select select "8"
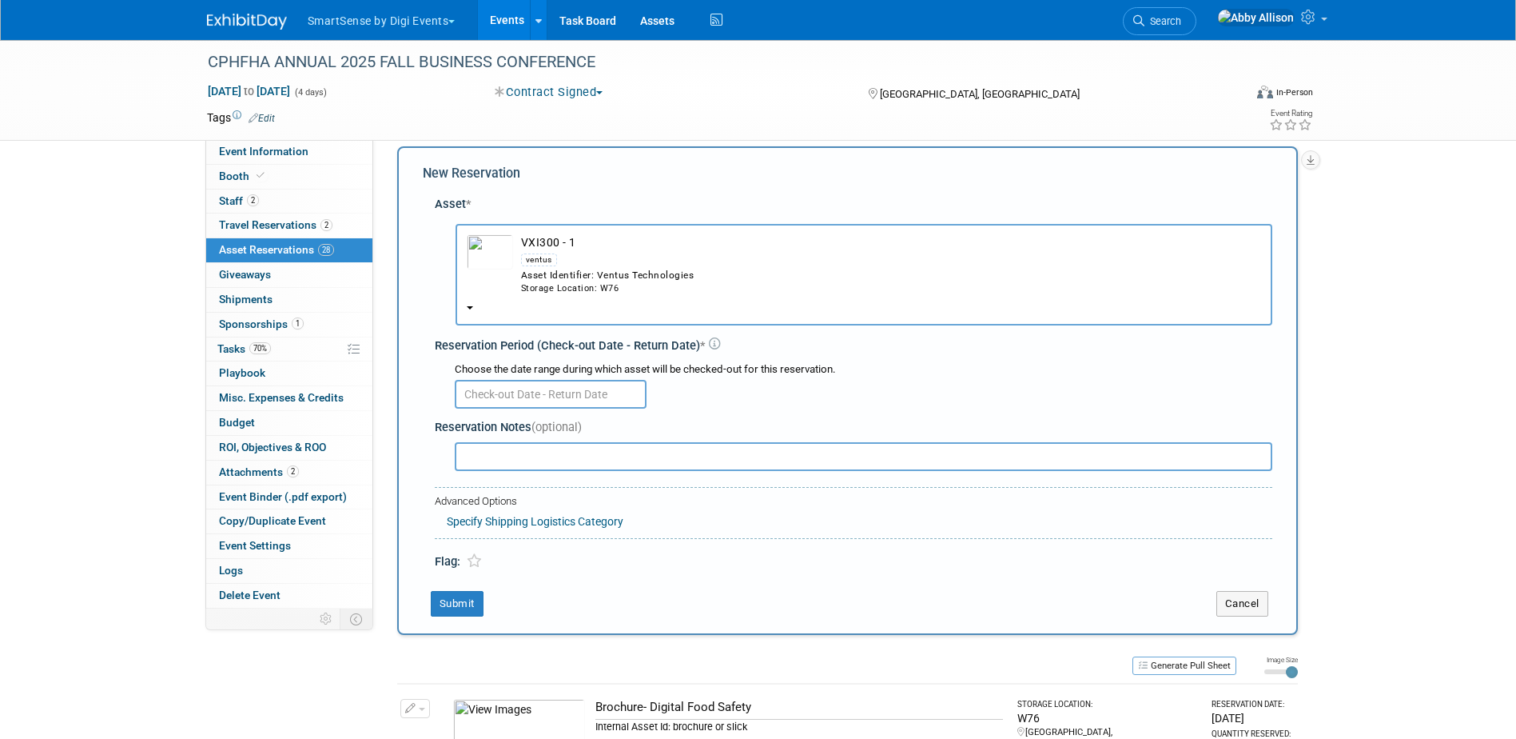
click at [525, 400] on input "text" at bounding box center [551, 394] width 192 height 29
click at [473, 307] on button "VXI300 - 1 ventus Asset Identifier: Ventus Technologies Storage Location: W76" at bounding box center [864, 275] width 817 height 102
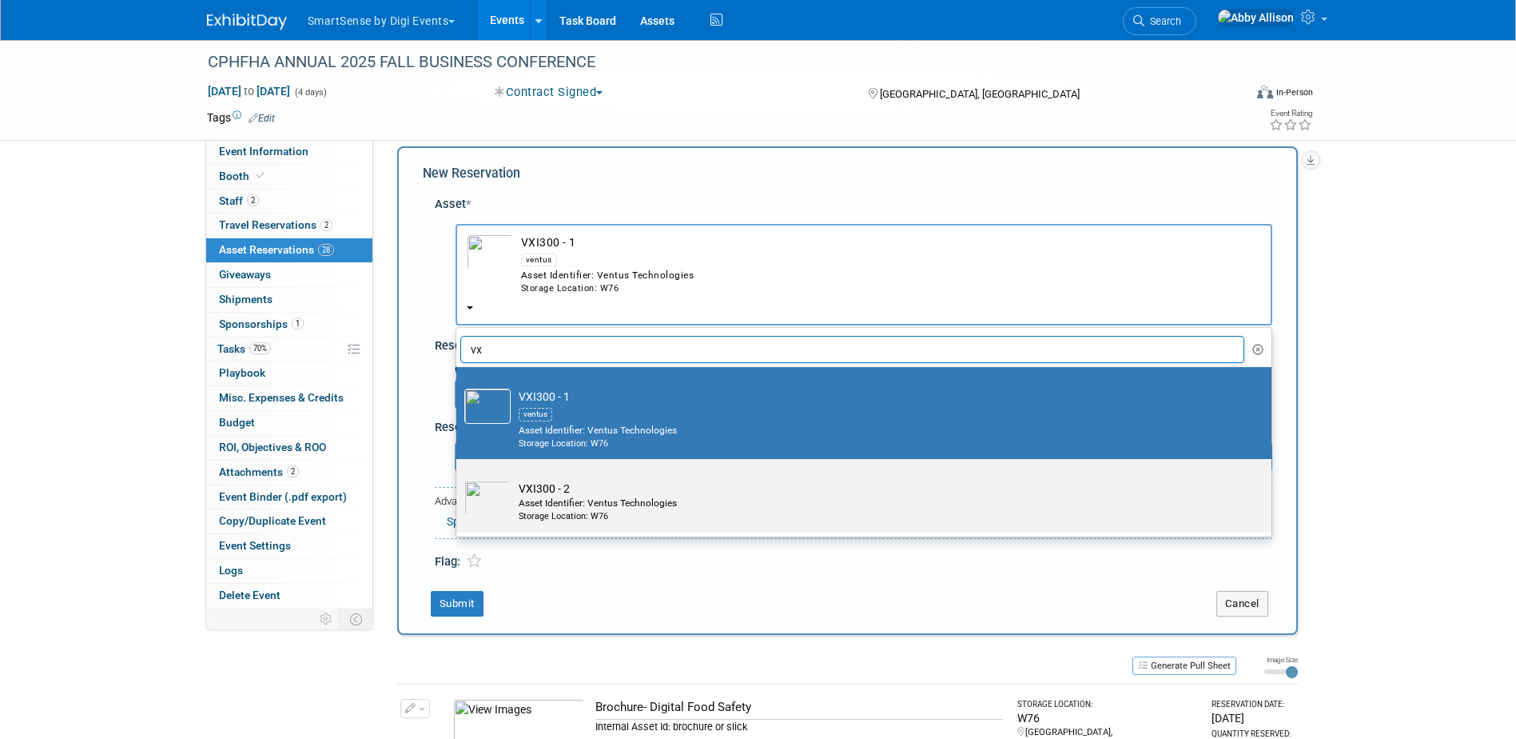
click at [512, 512] on td "VXI300 - 2 Asset Identifier: Ventus Technologies Storage Location: W76" at bounding box center [875, 501] width 729 height 42
click at [459, 478] on input "VXI300 - 2 Asset Identifier: Ventus Technologies Storage Location: W76" at bounding box center [453, 473] width 10 height 10
select select "10721379"
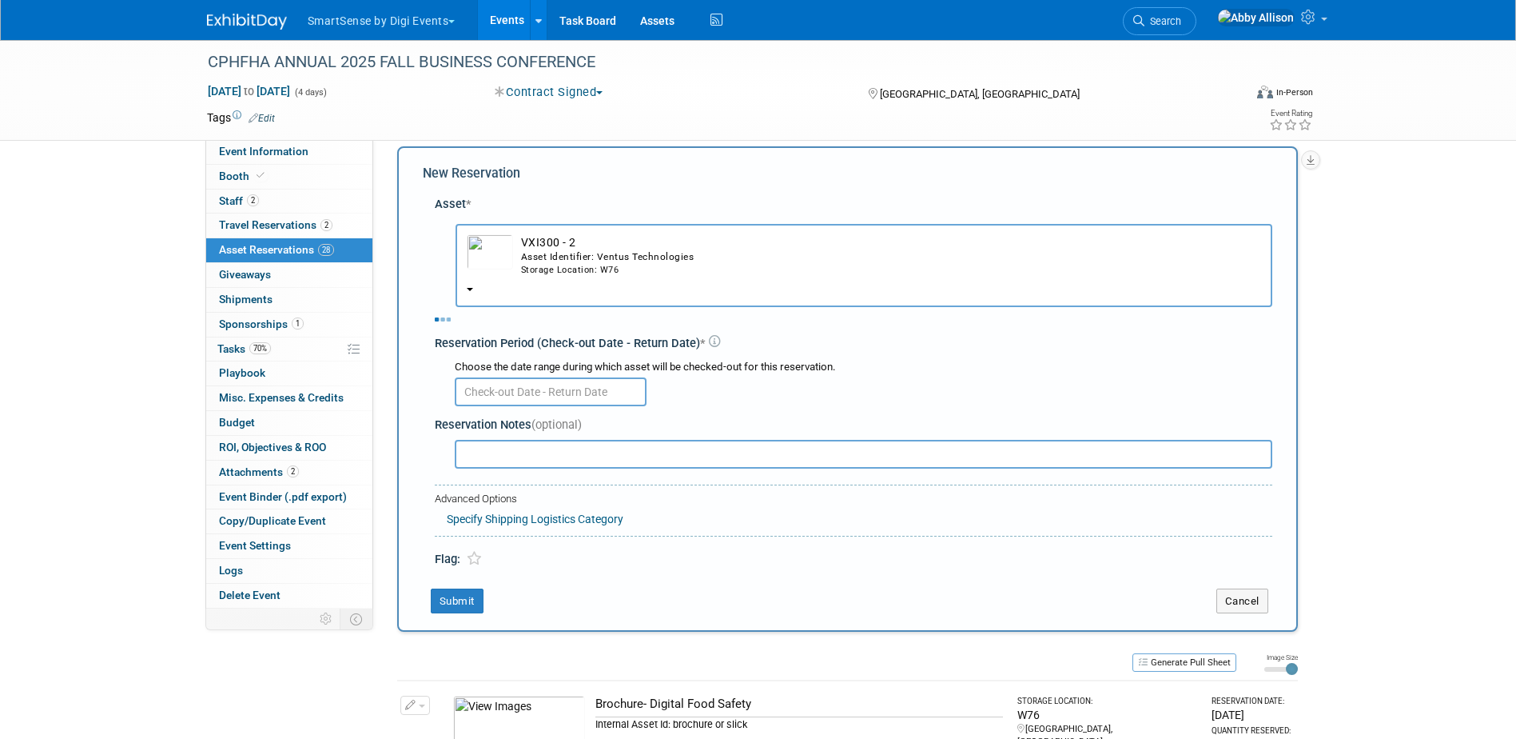
click at [522, 392] on div "Choose the date range during which asset will be checked-out for this reservati…" at bounding box center [856, 382] width 831 height 56
select select "8"
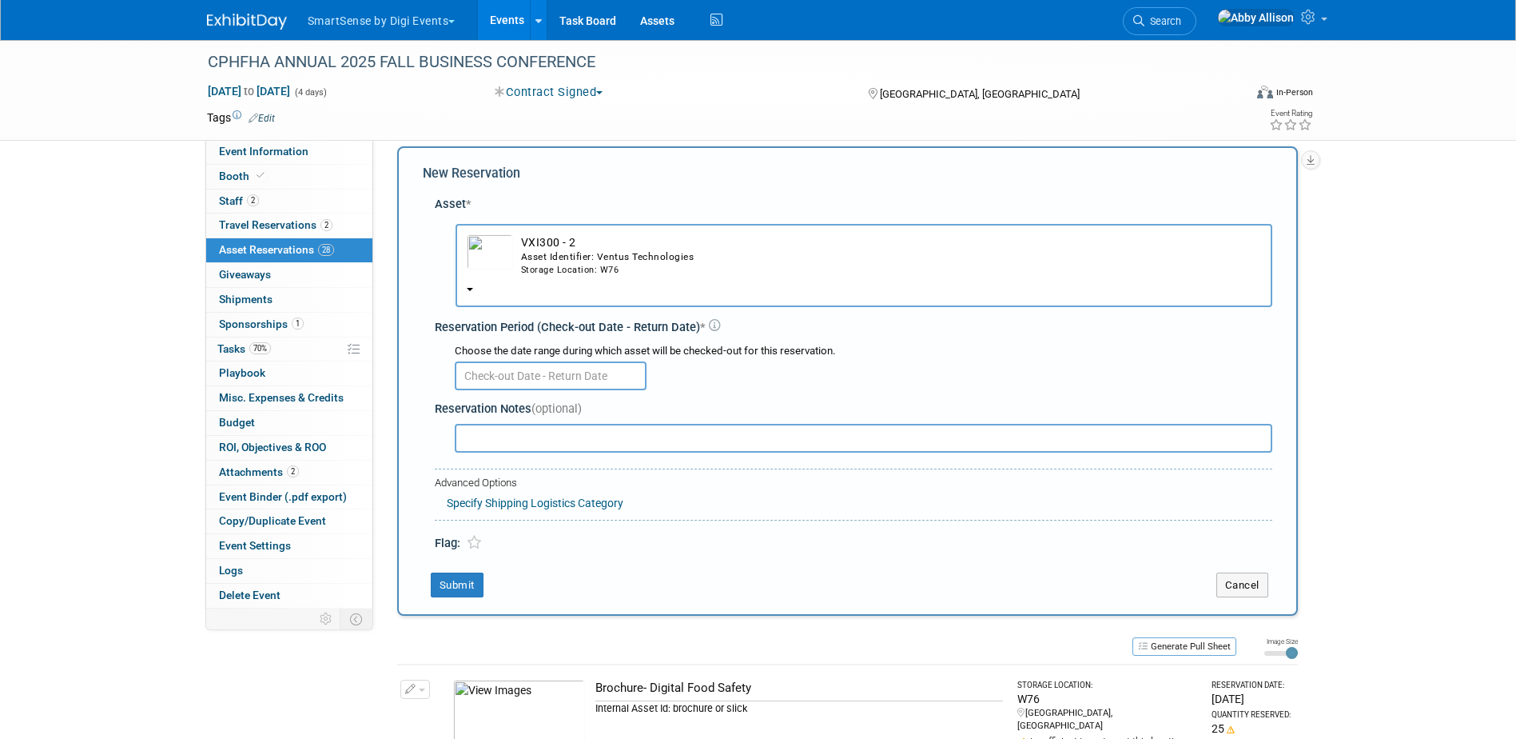
click at [522, 392] on div "Choose the date range during which asset will be checked-out for this reservati…" at bounding box center [856, 366] width 831 height 56
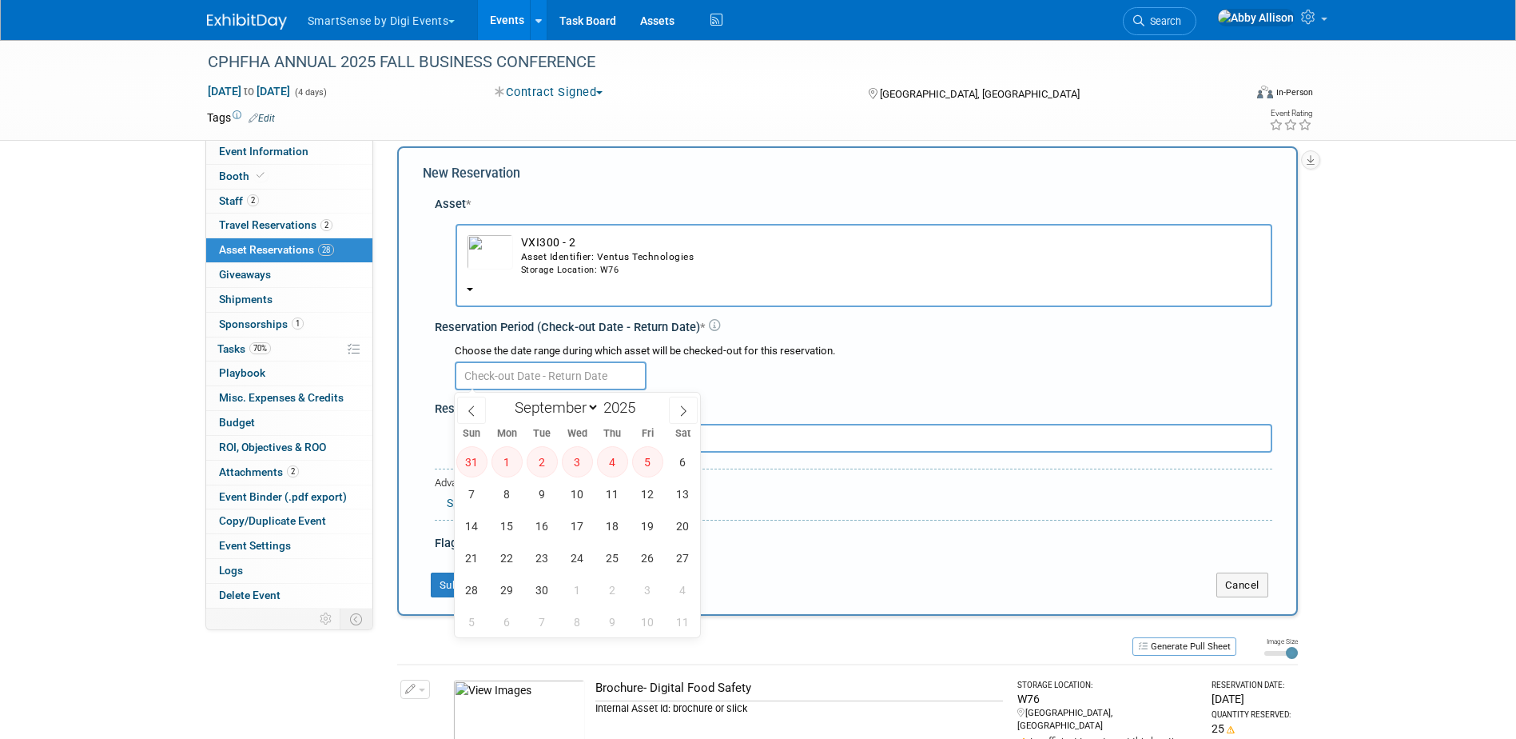
click at [523, 384] on input "text" at bounding box center [551, 375] width 192 height 29
click at [540, 525] on span "16" at bounding box center [542, 525] width 31 height 31
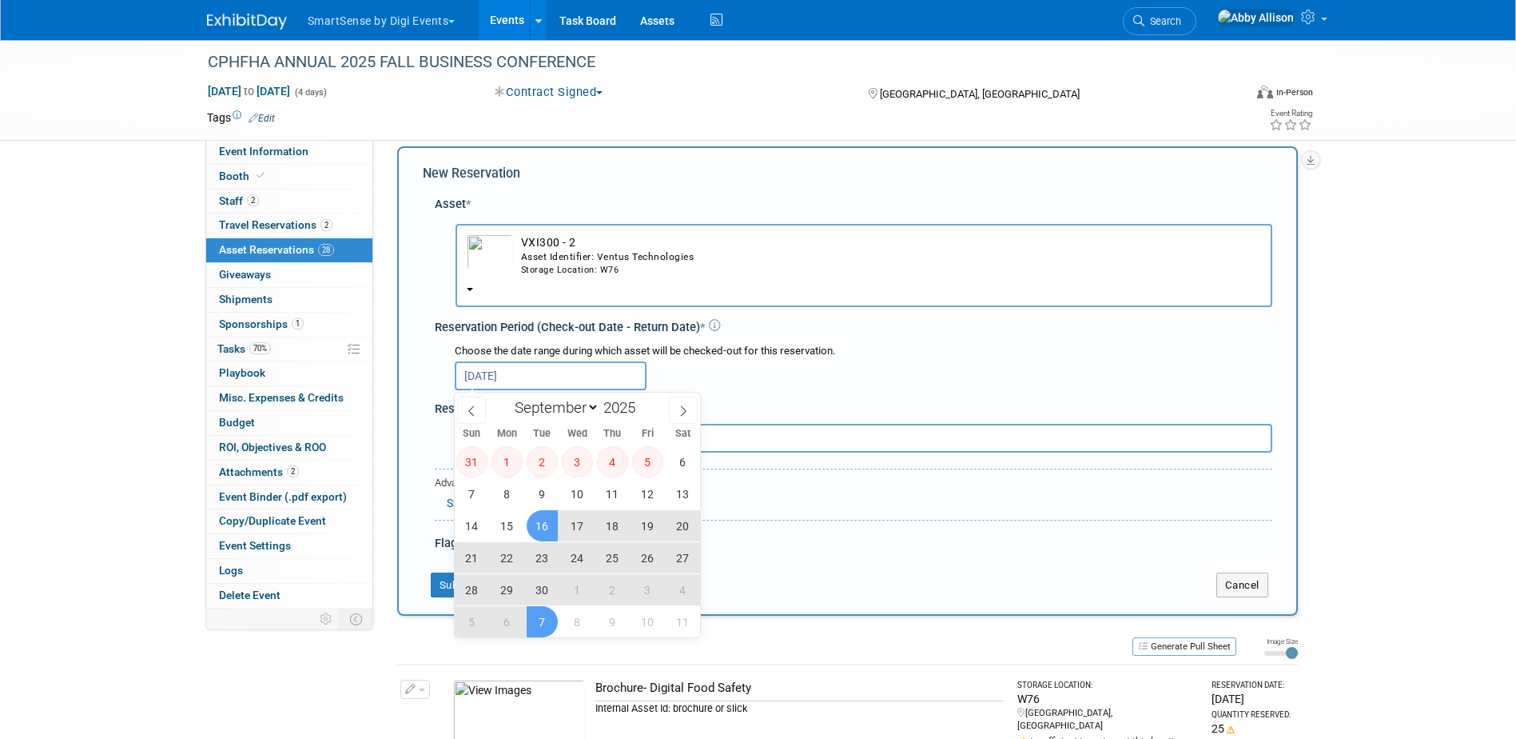
click at [545, 623] on span "7" at bounding box center [542, 621] width 31 height 31
type input "Sep 16, 2025 to Oct 7, 2025"
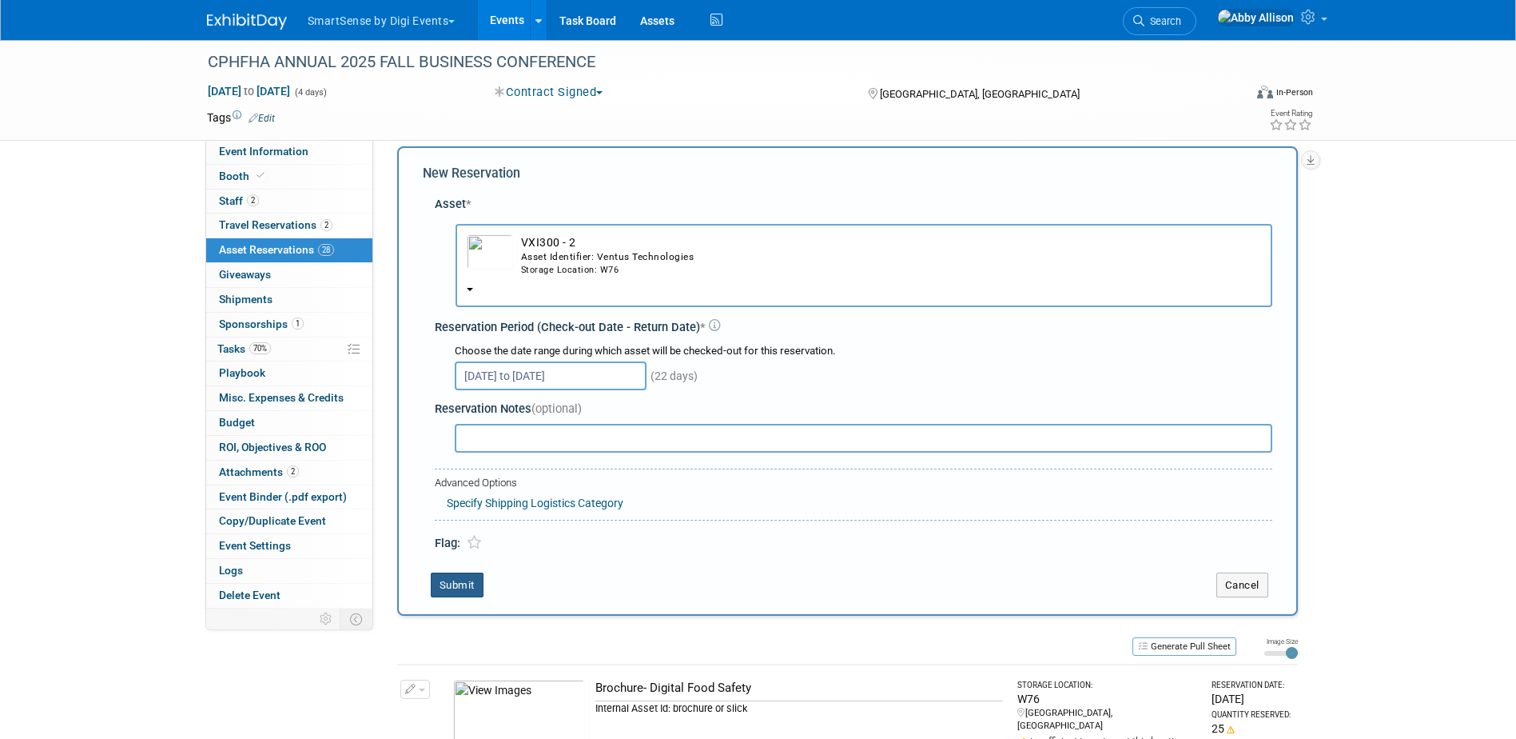
click at [470, 578] on button "Submit" at bounding box center [457, 585] width 53 height 26
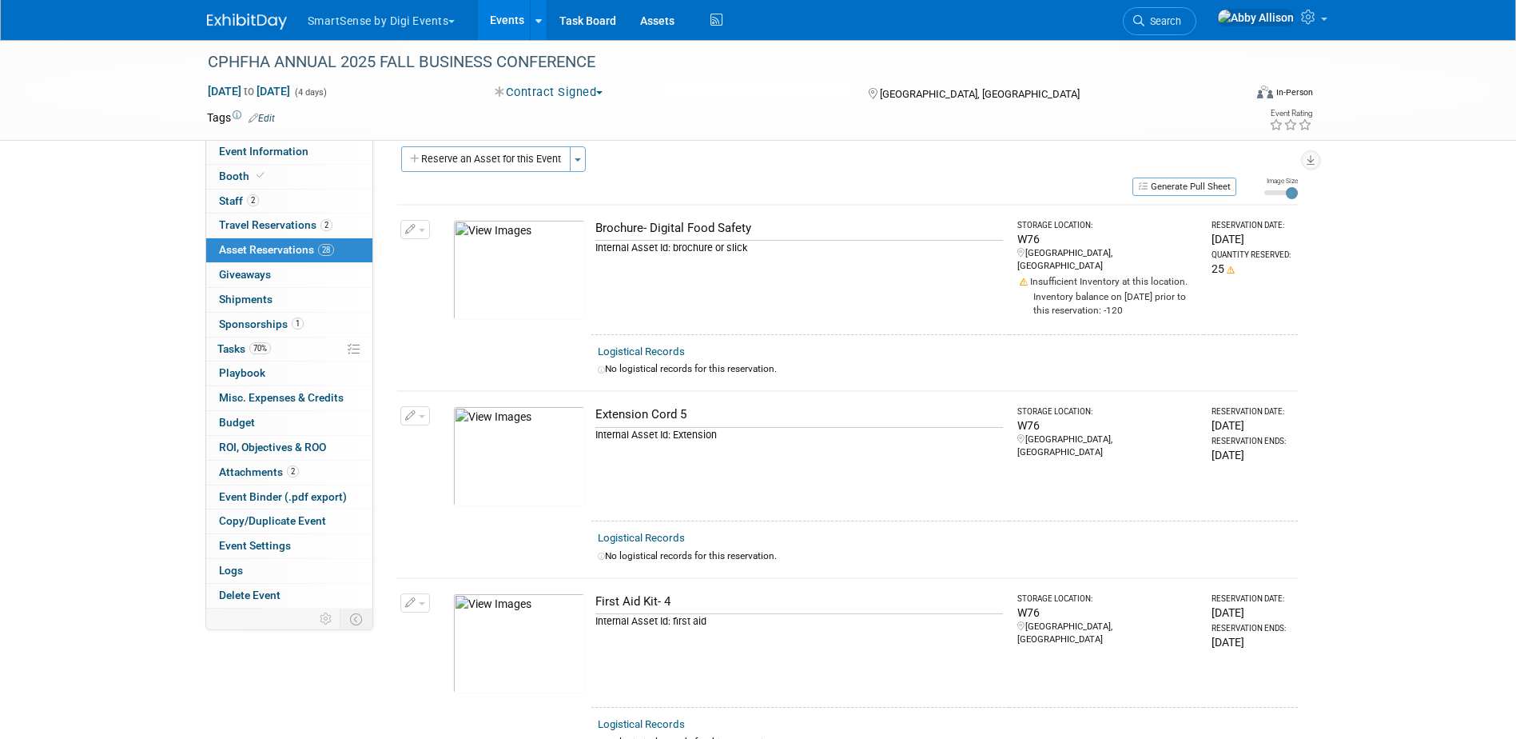
scroll to position [5043, 0]
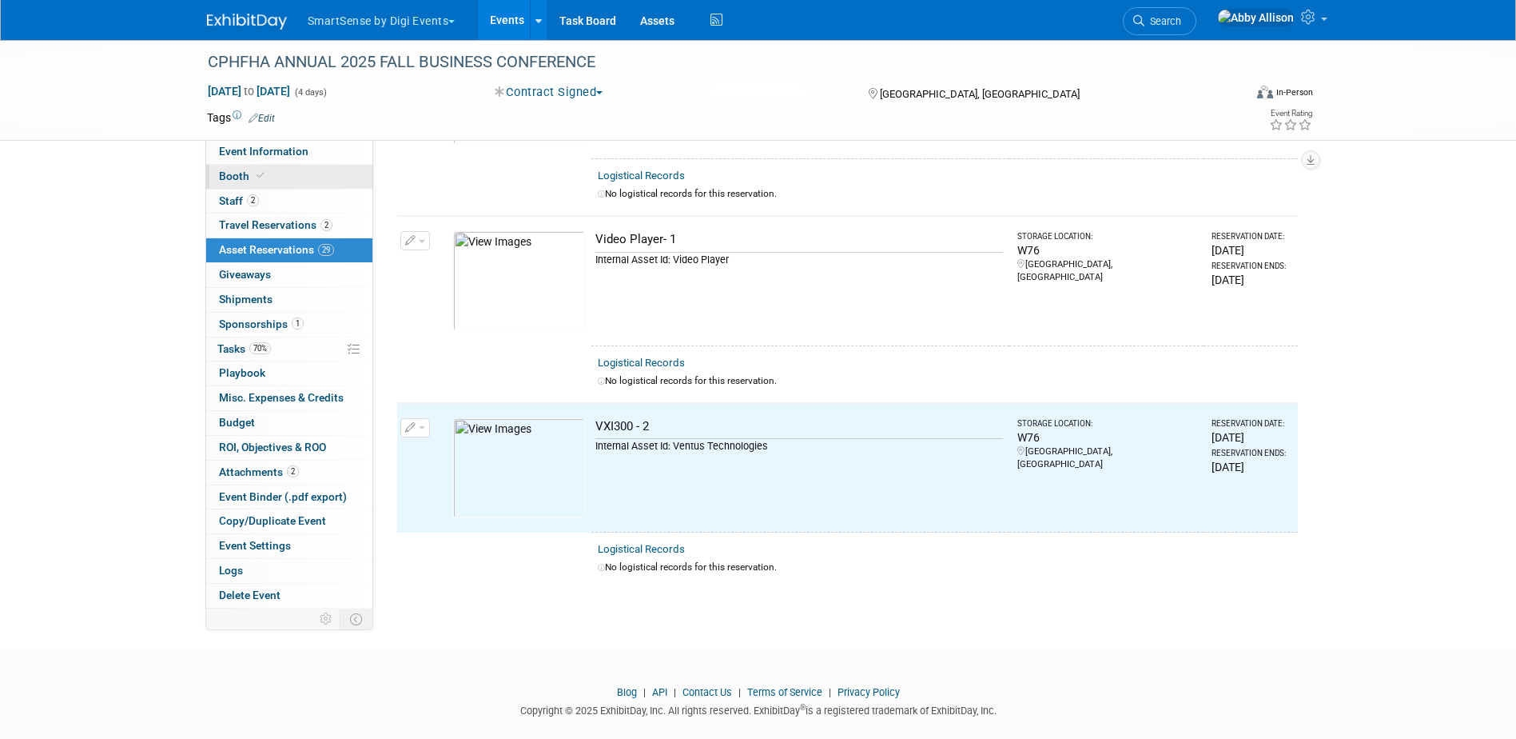
click at [250, 177] on span "Booth" at bounding box center [243, 175] width 49 height 13
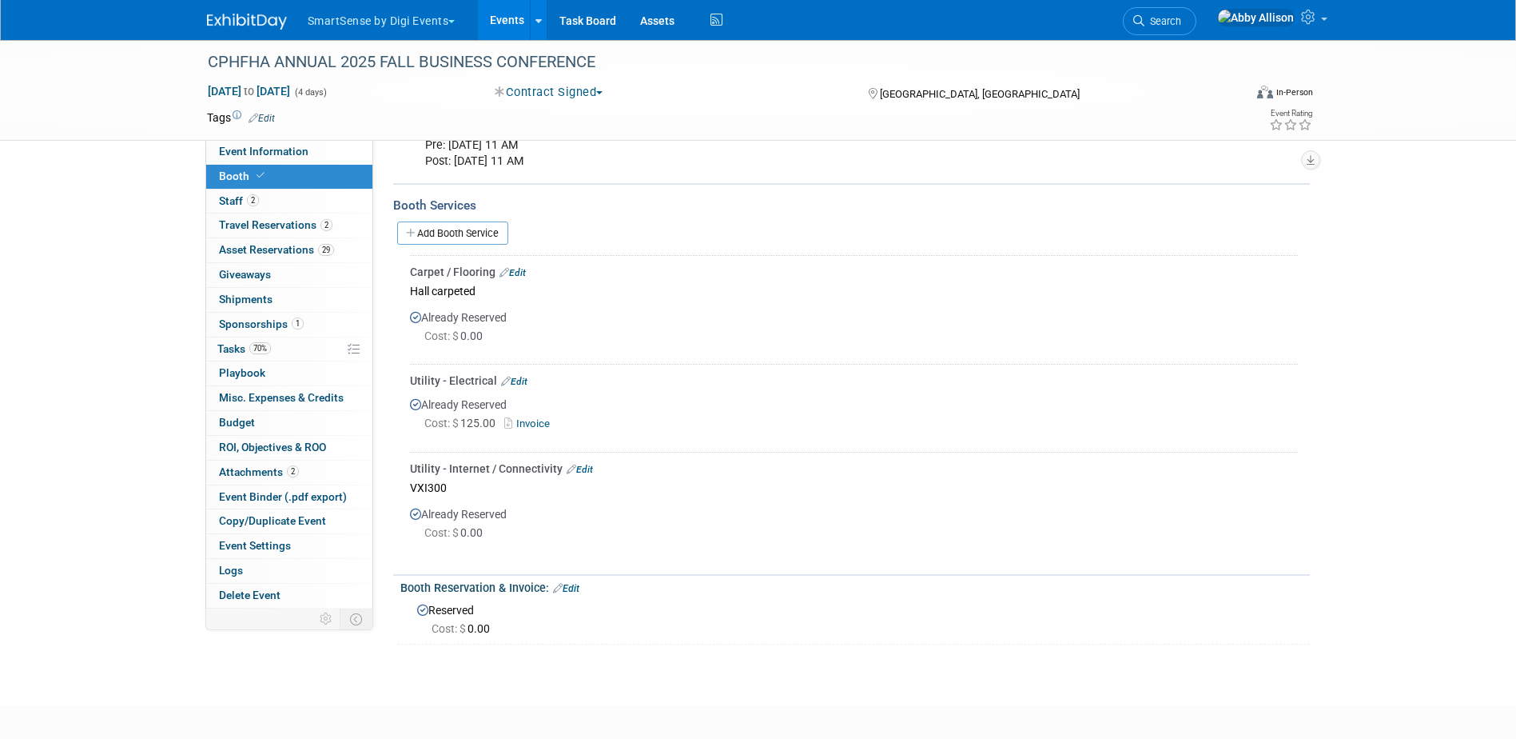
scroll to position [504, 0]
click at [446, 231] on link "Add Booth Service" at bounding box center [452, 235] width 111 height 23
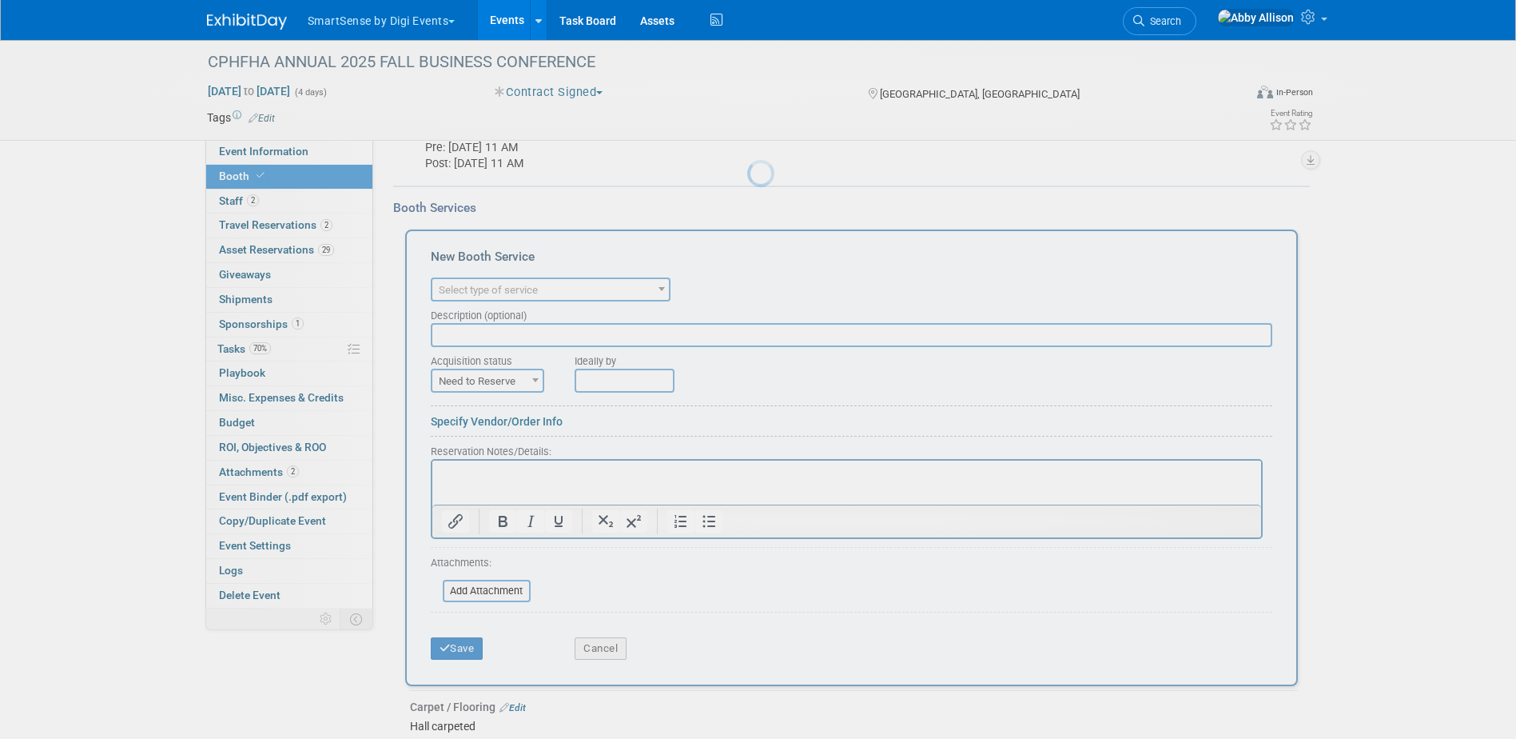
scroll to position [0, 0]
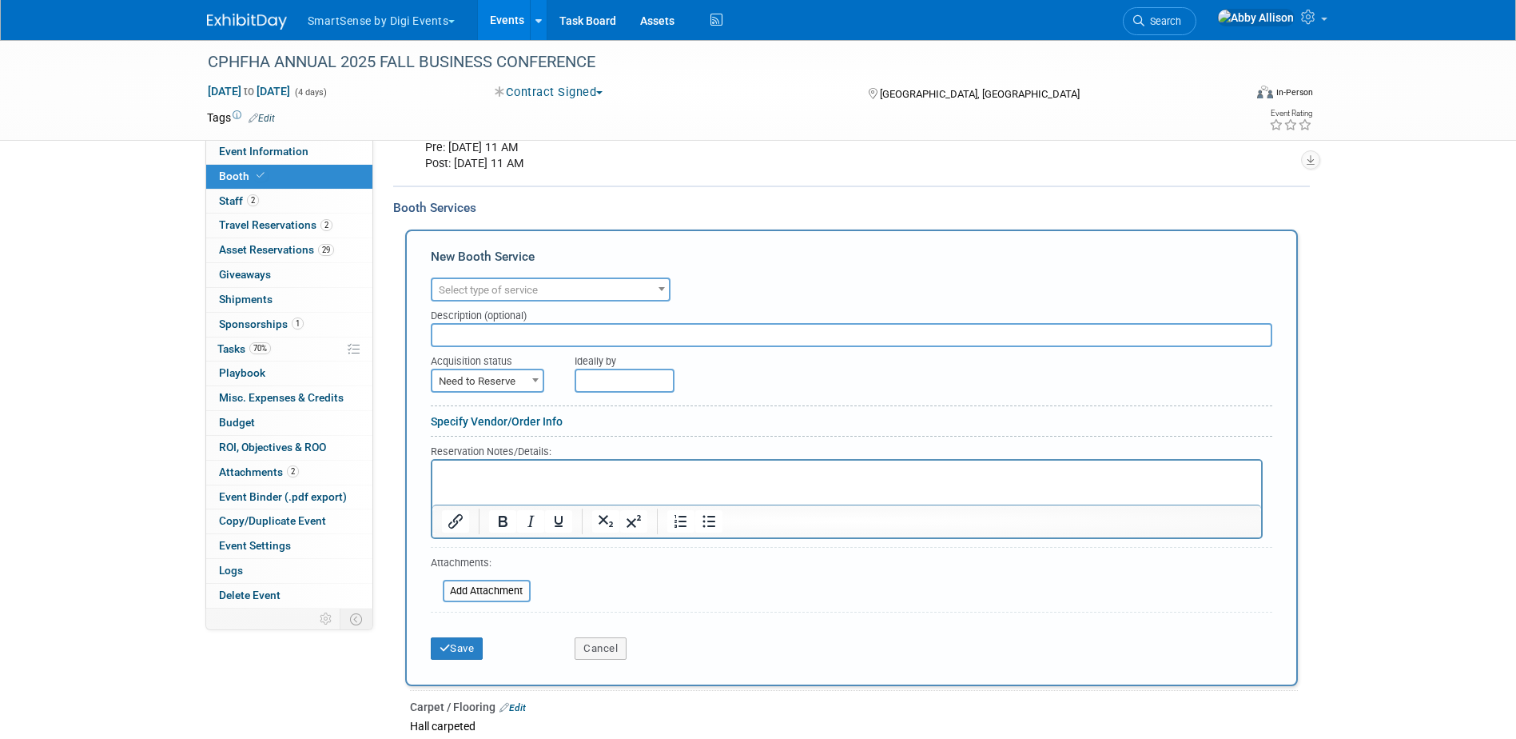
click at [468, 293] on span "Select type of service" at bounding box center [488, 290] width 99 height 12
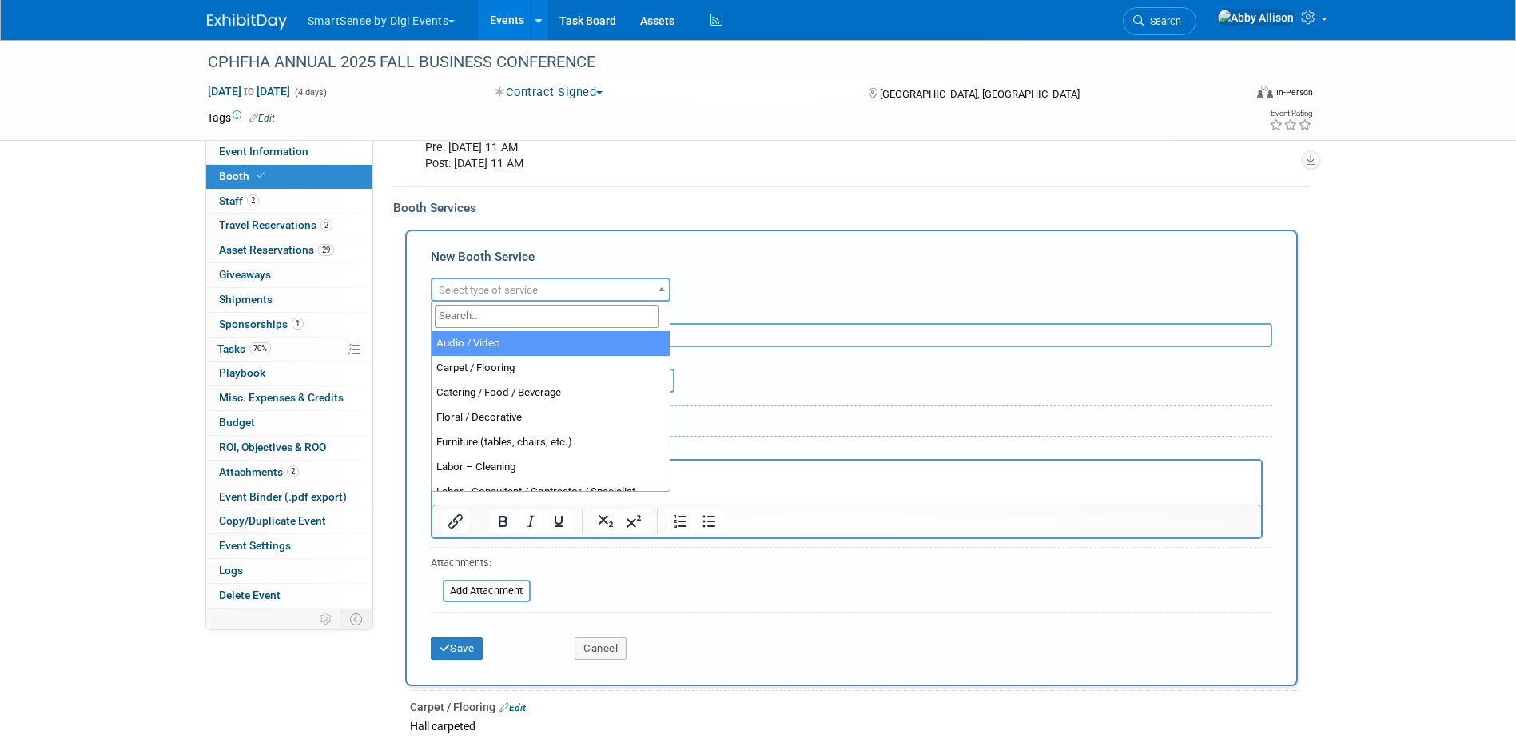
click at [474, 314] on input "search" at bounding box center [547, 316] width 224 height 23
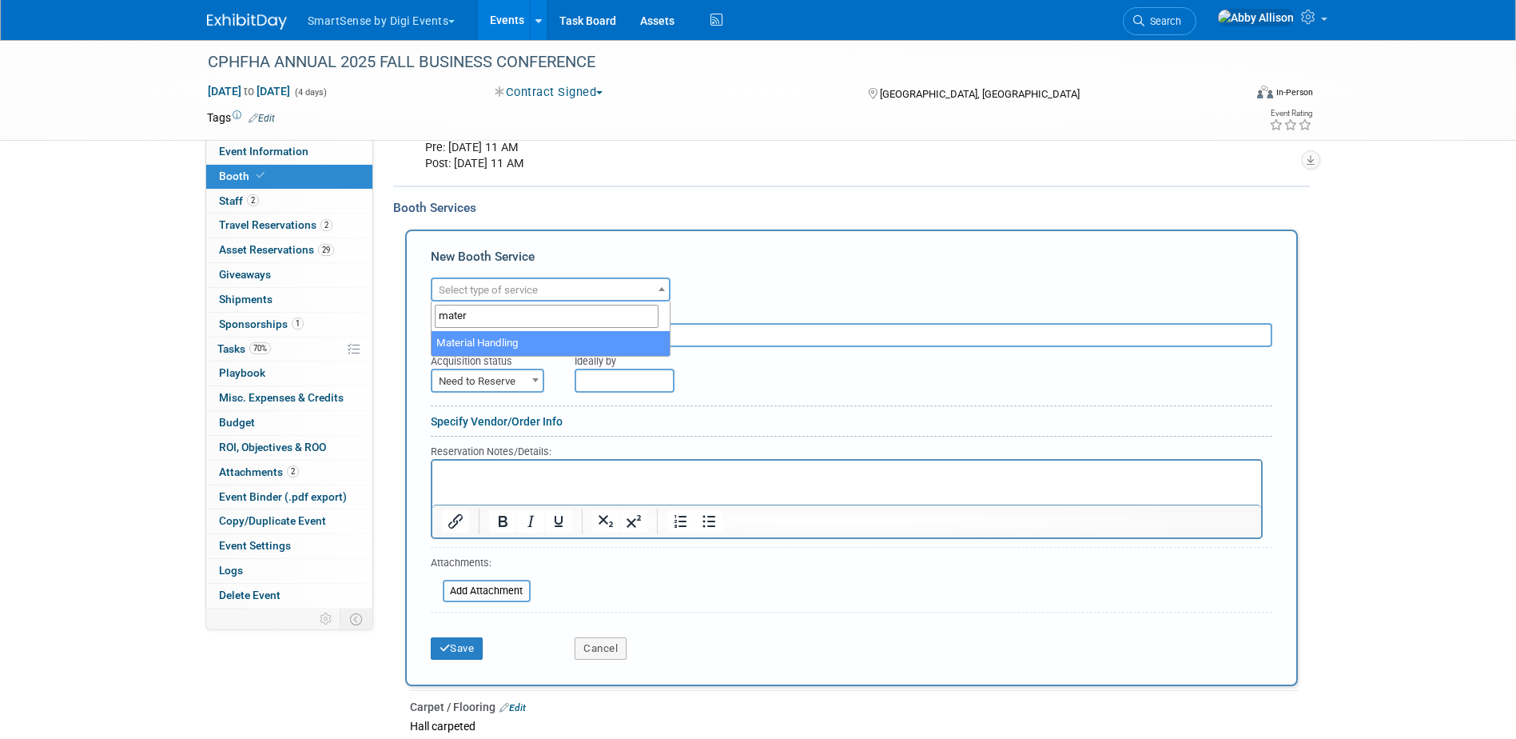
type input "mater"
select select "10"
click at [481, 377] on span "Need to Reserve" at bounding box center [487, 381] width 110 height 22
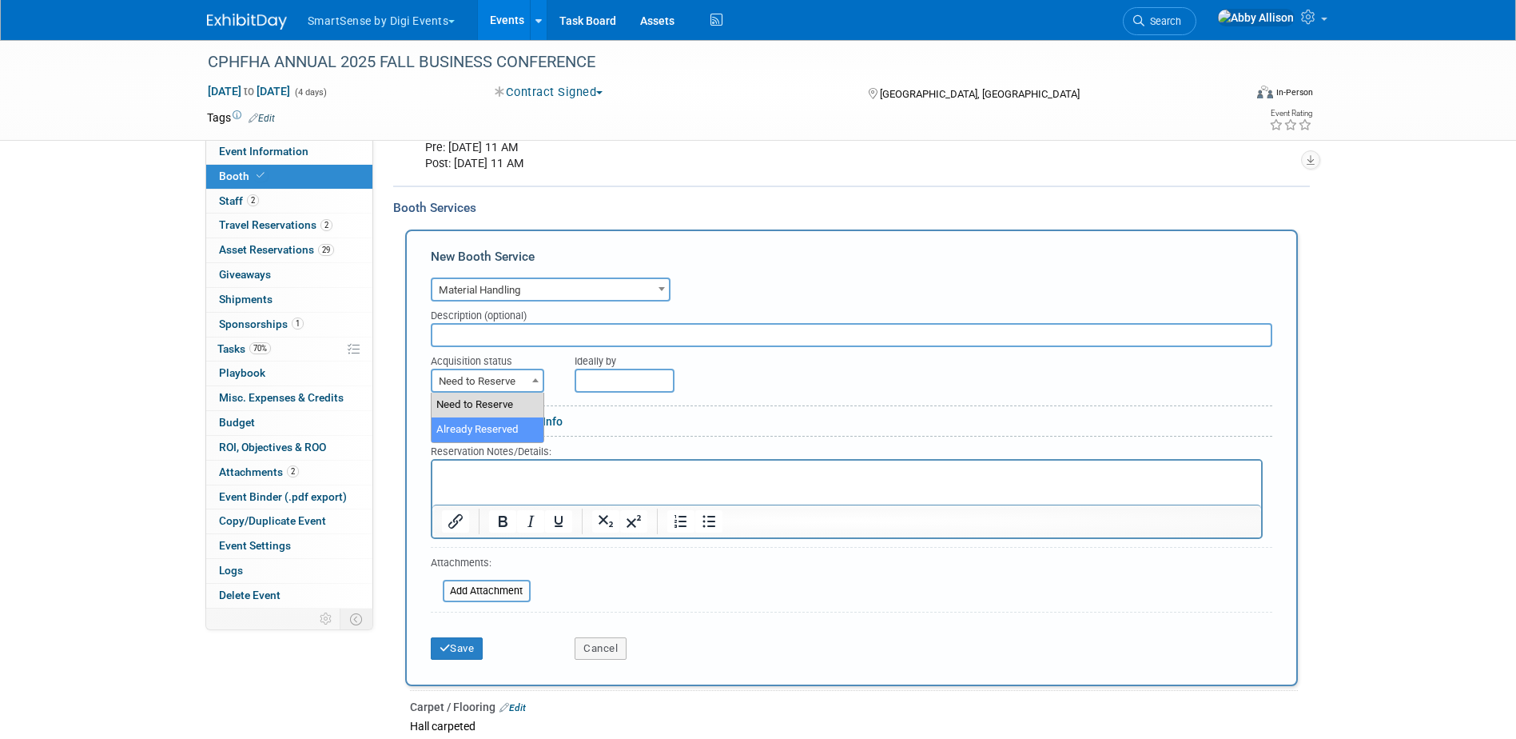
select select "2"
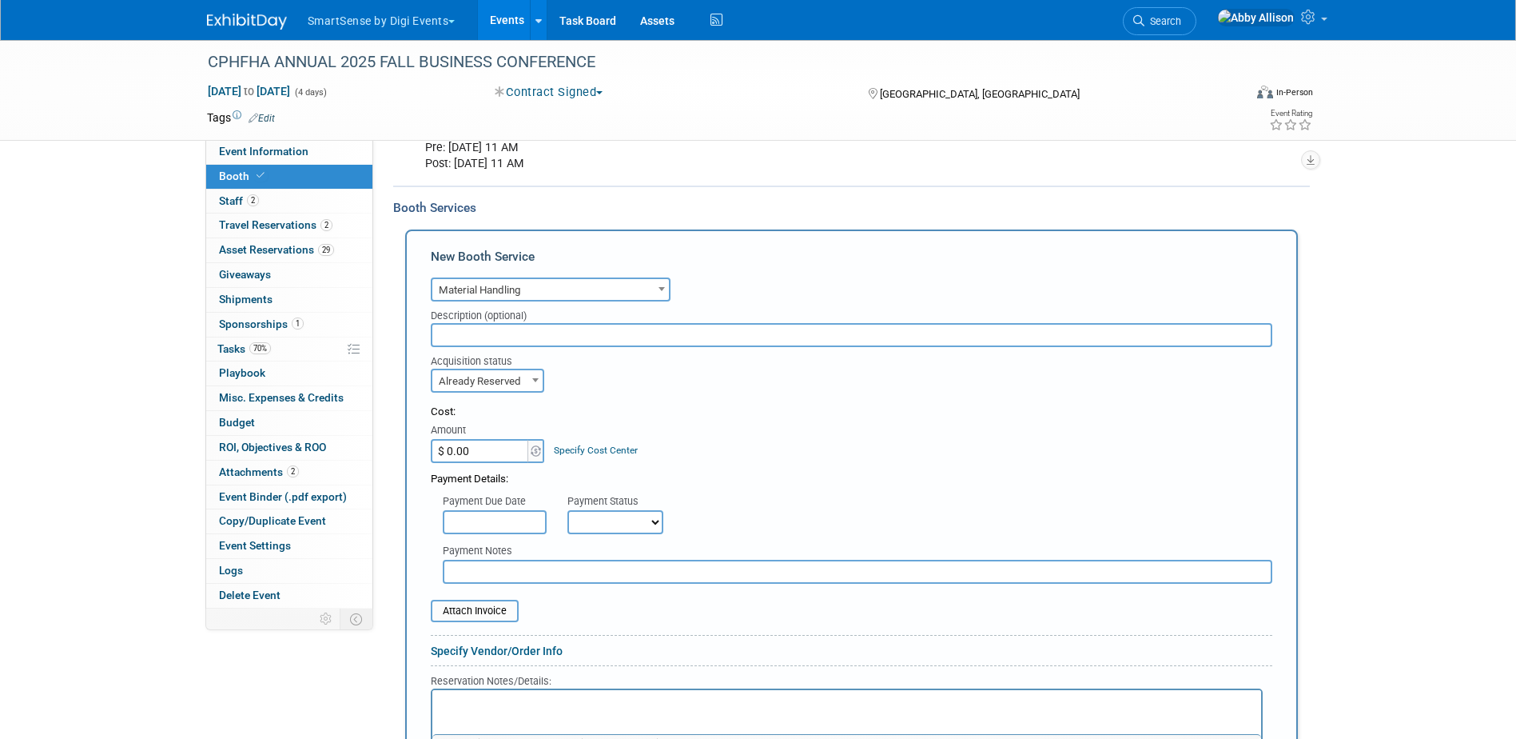
click at [476, 453] on input "$ 0.00" at bounding box center [481, 451] width 100 height 24
type input "$ 143.72"
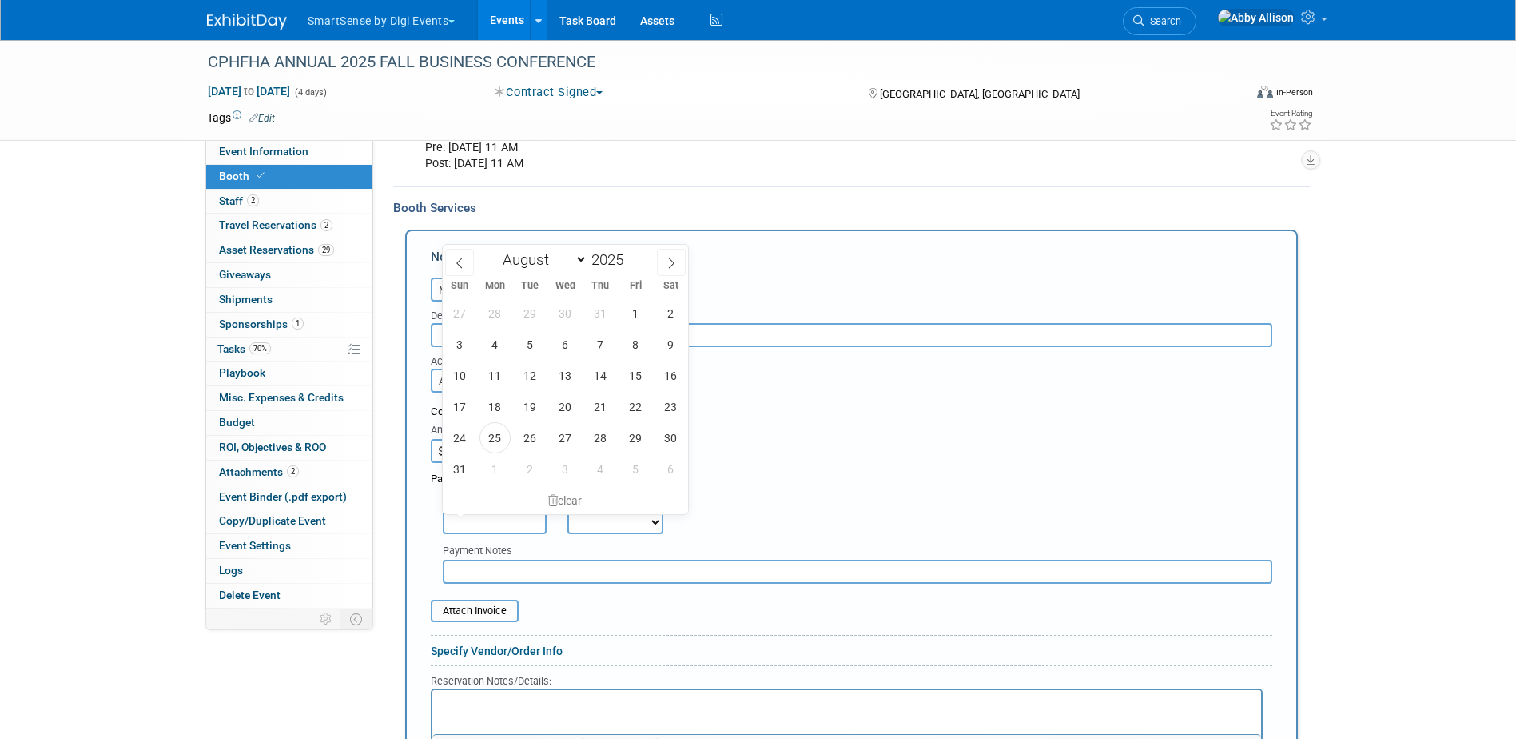
click at [514, 514] on input "text" at bounding box center [495, 522] width 104 height 24
click at [491, 434] on span "25" at bounding box center [495, 437] width 31 height 31
type input "Aug 25, 2025"
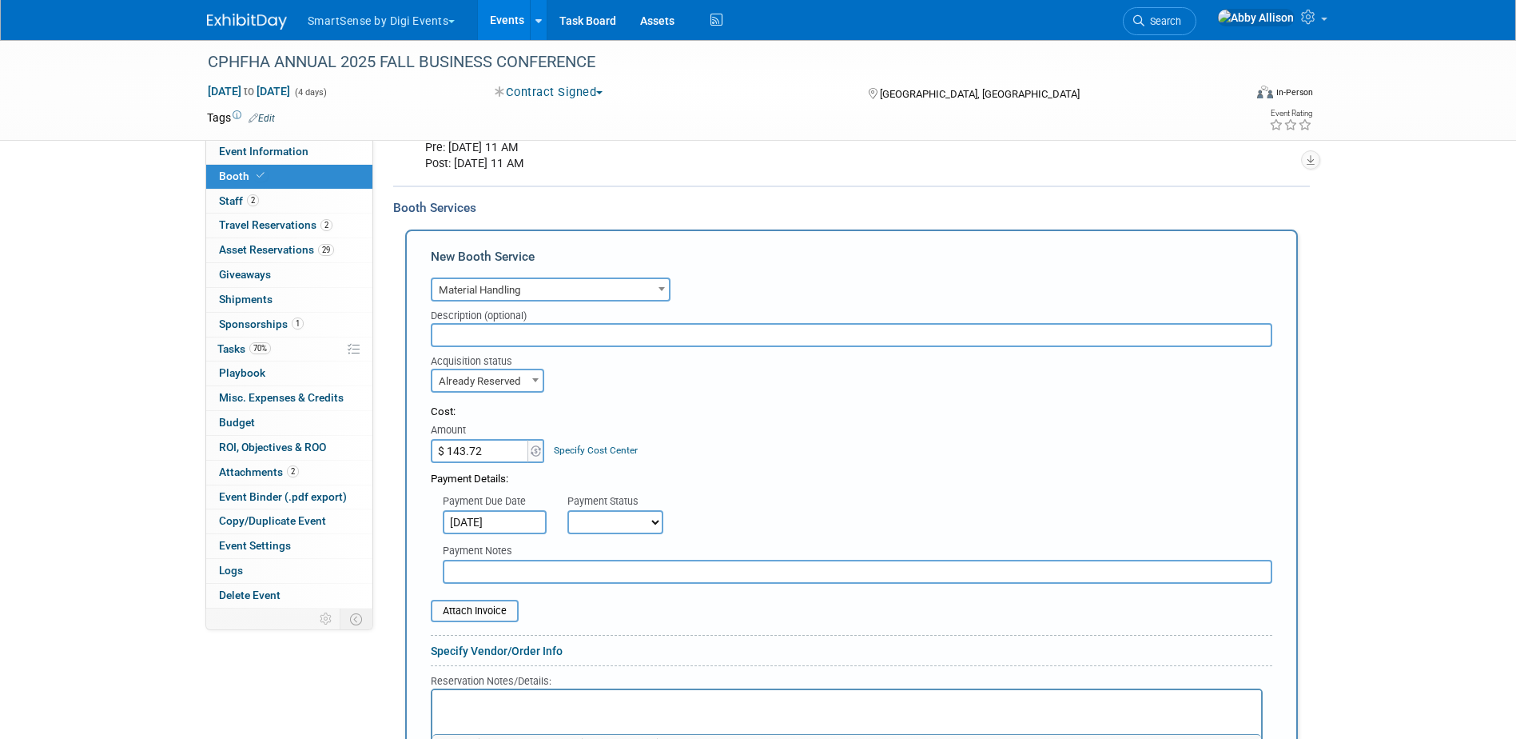
click at [579, 520] on select "Not Paid Yet Partially Paid Paid in Full" at bounding box center [616, 522] width 96 height 24
select select "1"
click at [568, 510] on select "Not Paid Yet Partially Paid Paid in Full" at bounding box center [616, 522] width 96 height 24
click at [484, 616] on input "file" at bounding box center [422, 610] width 190 height 19
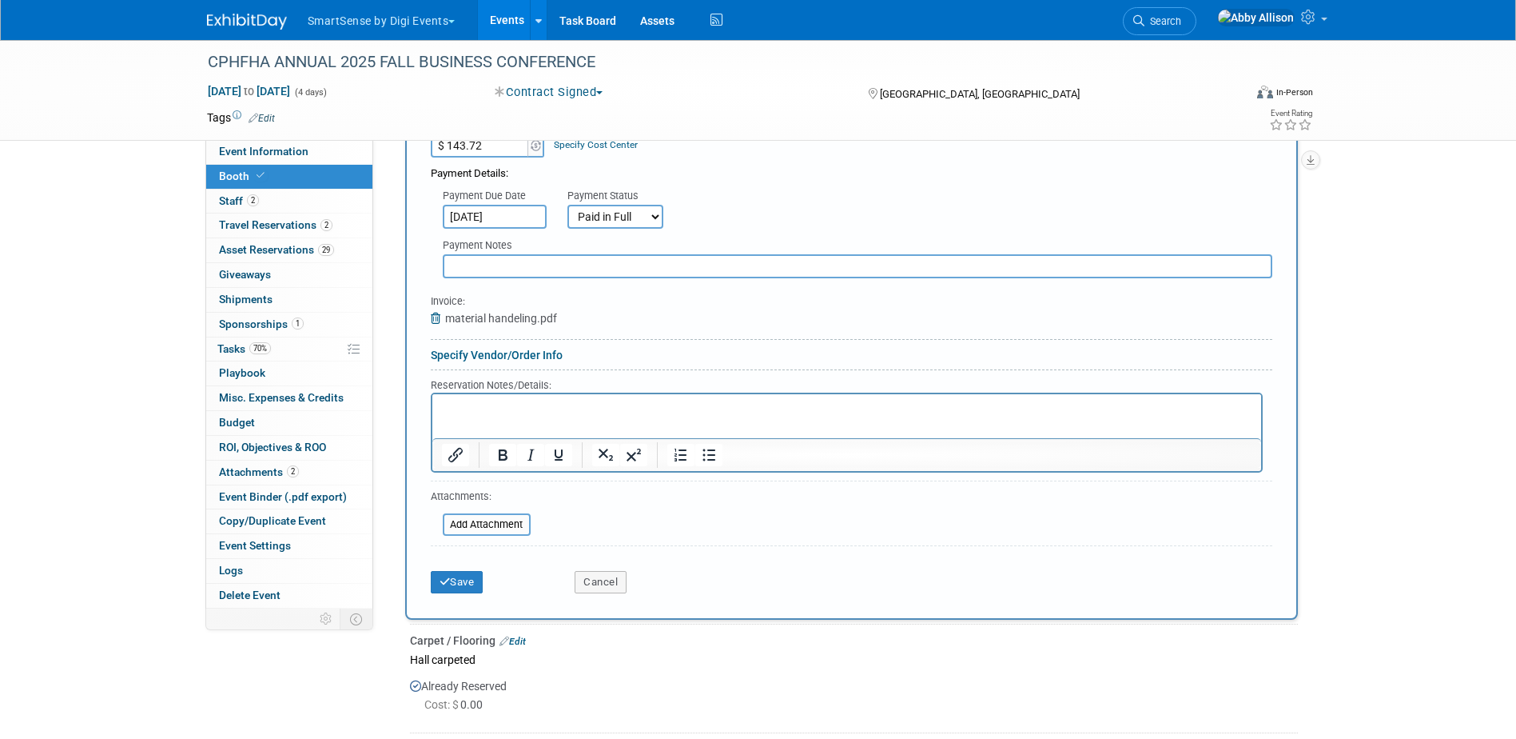
scroll to position [824, 0]
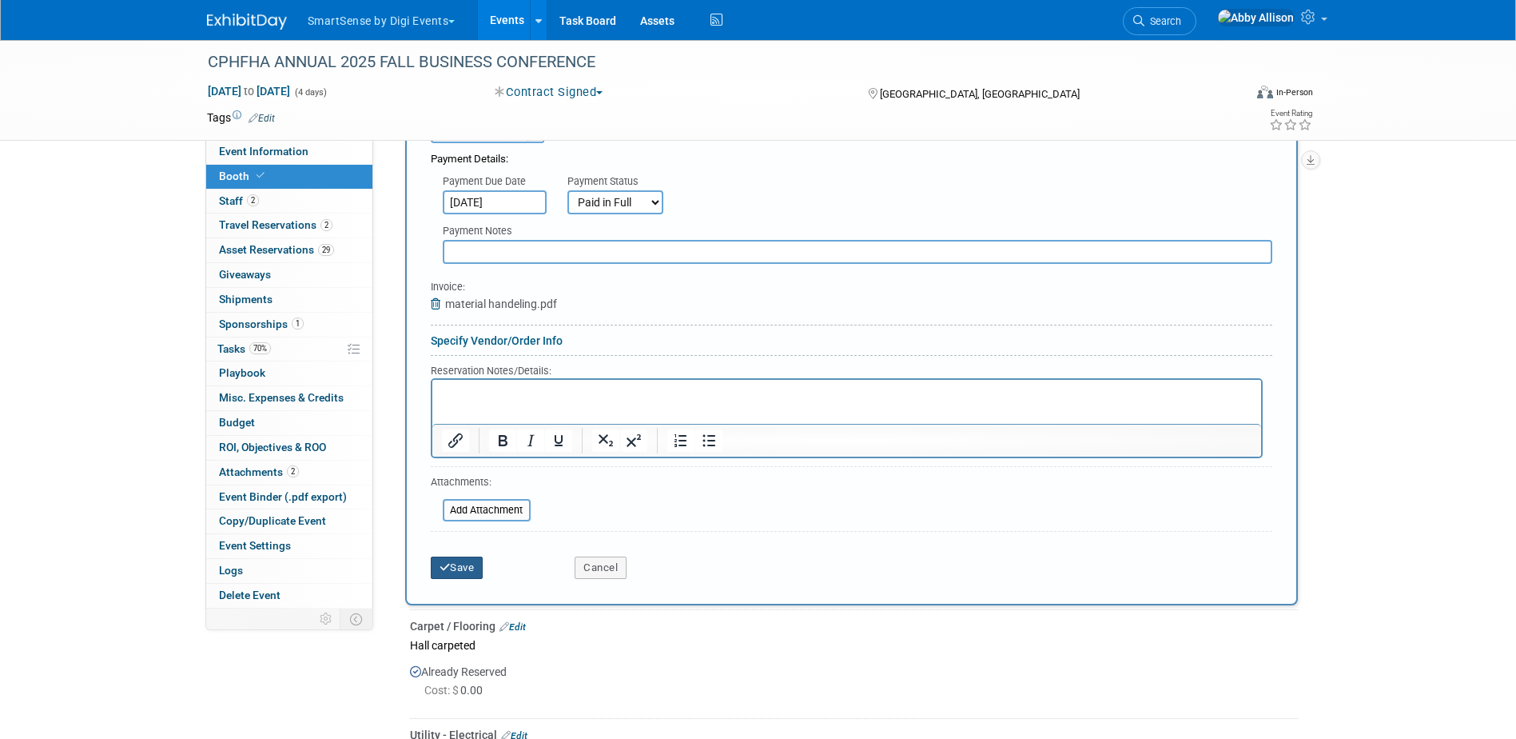
click at [460, 571] on button "Save" at bounding box center [457, 567] width 53 height 22
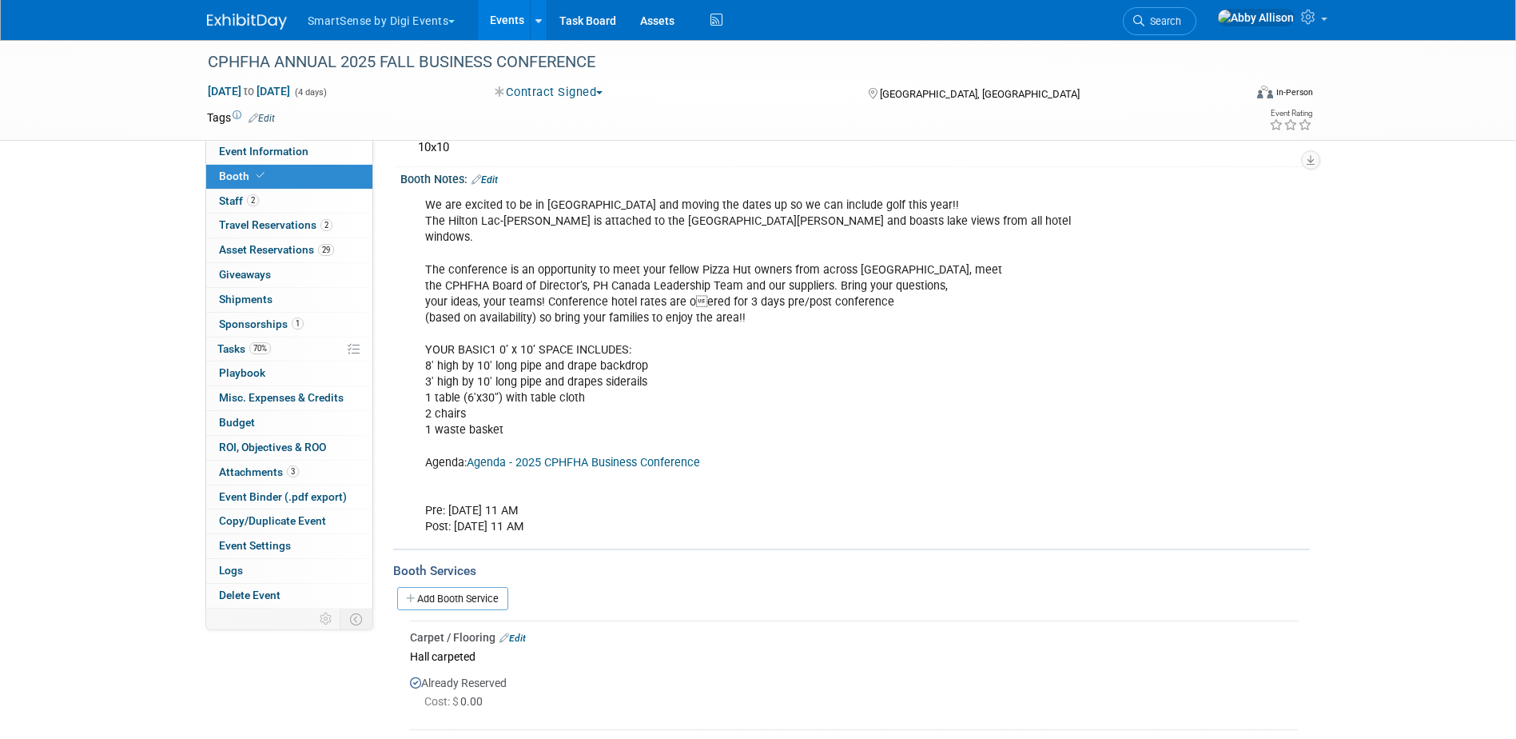
scroll to position [144, 0]
click at [1182, 24] on span "Search" at bounding box center [1163, 21] width 37 height 12
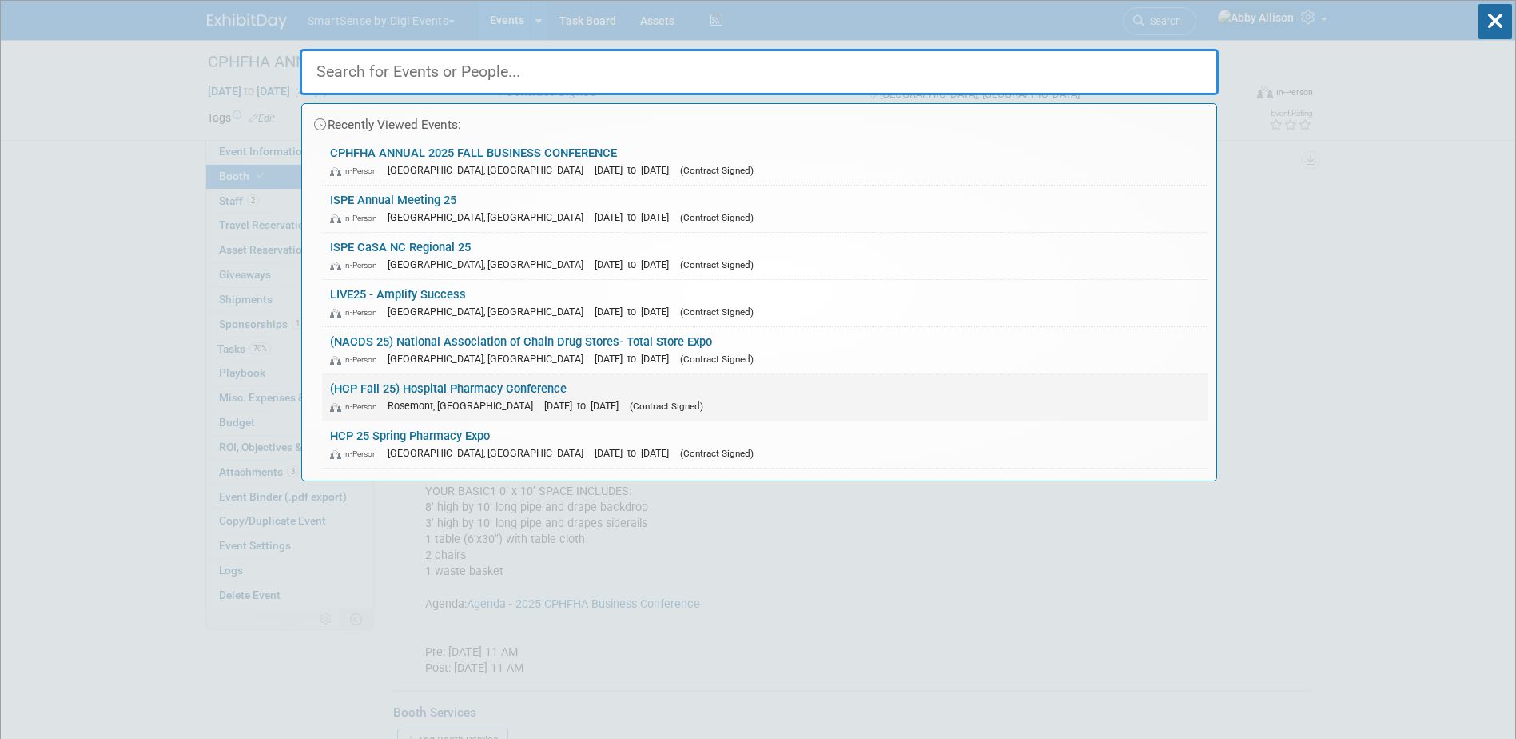
click at [449, 394] on link "(HCP Fall 25) Hospital Pharmacy Conference In-Person Rosemont, IL Sep 29, 2025 …" at bounding box center [765, 397] width 887 height 46
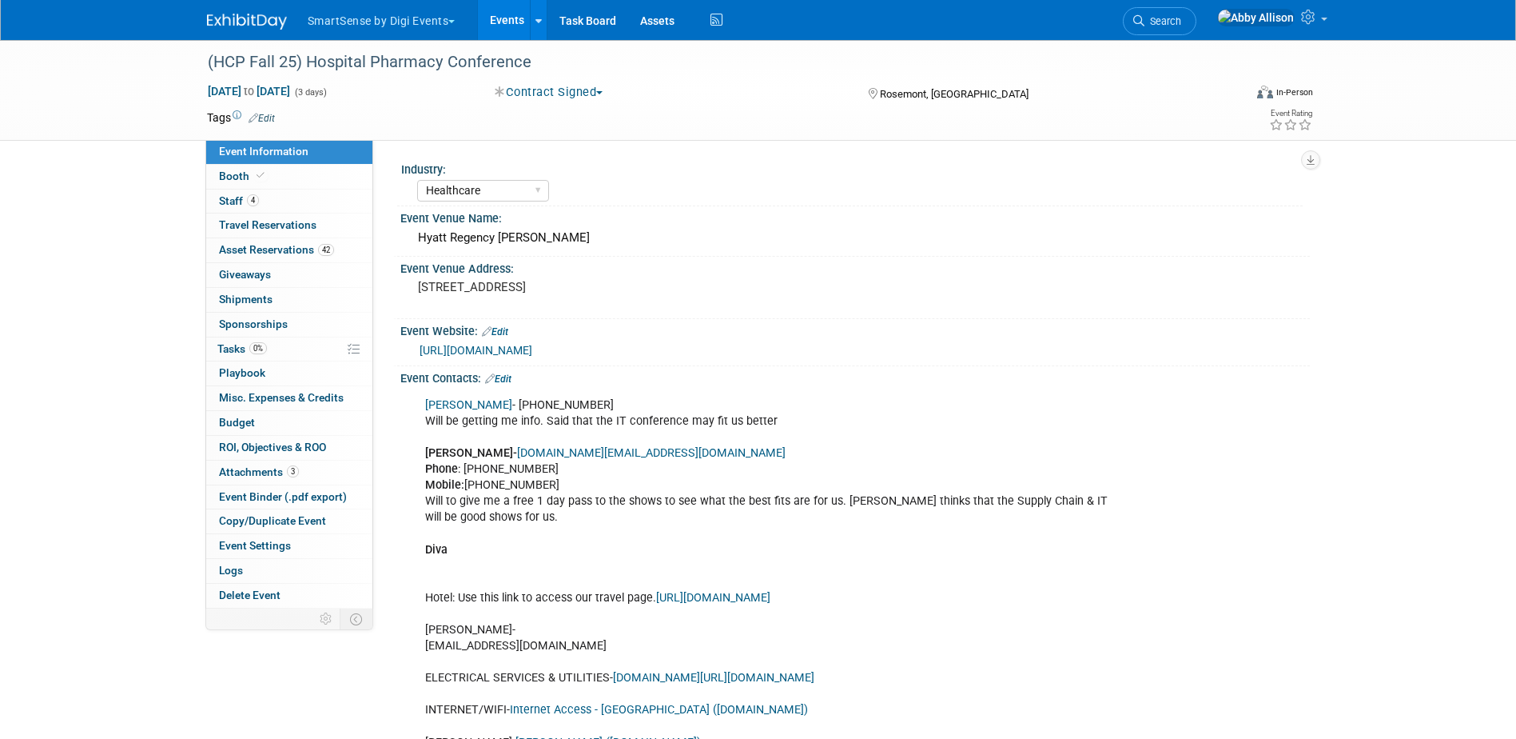
select select "Healthcare"
click at [261, 229] on span "Travel Reservations 0" at bounding box center [268, 224] width 98 height 13
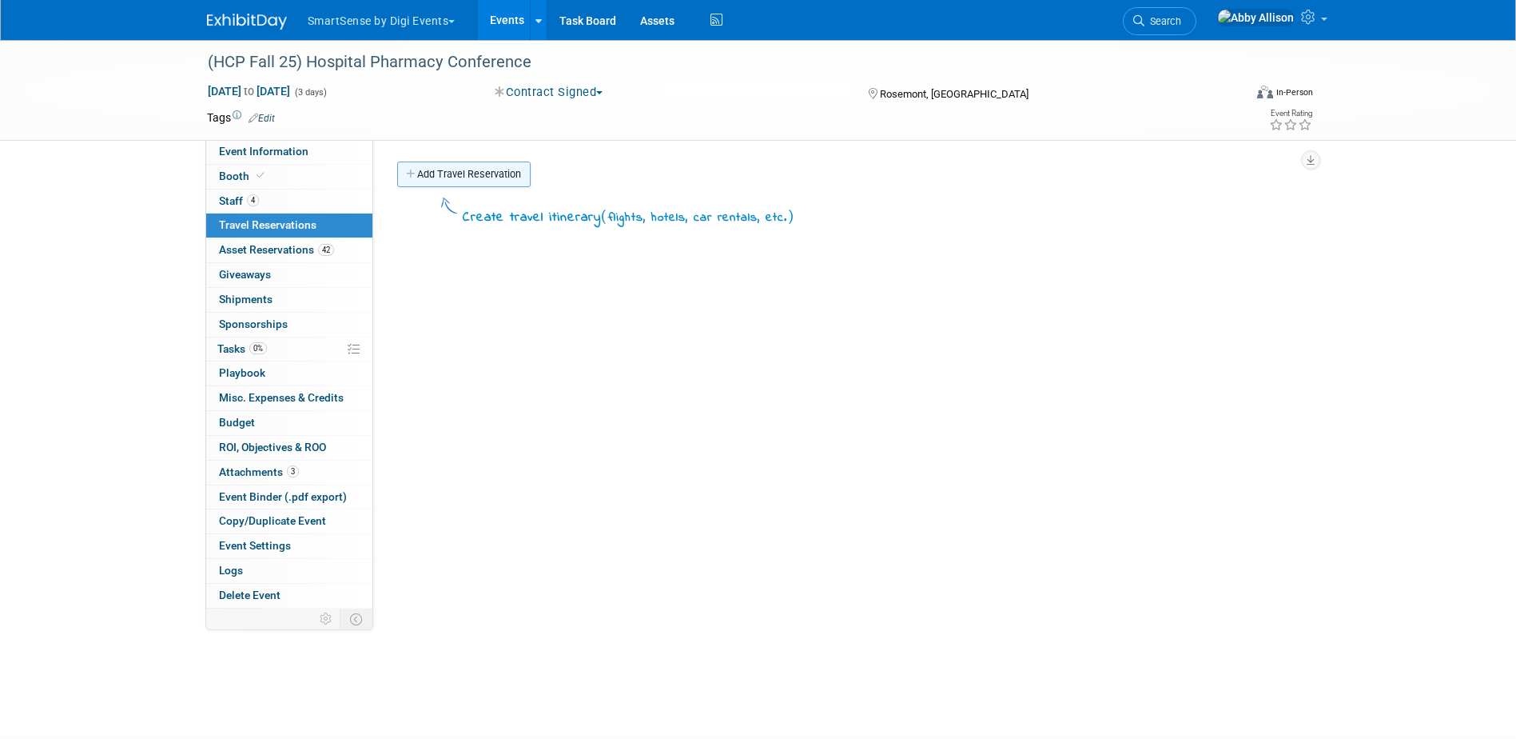
click at [477, 179] on link "Add Travel Reservation" at bounding box center [463, 174] width 133 height 26
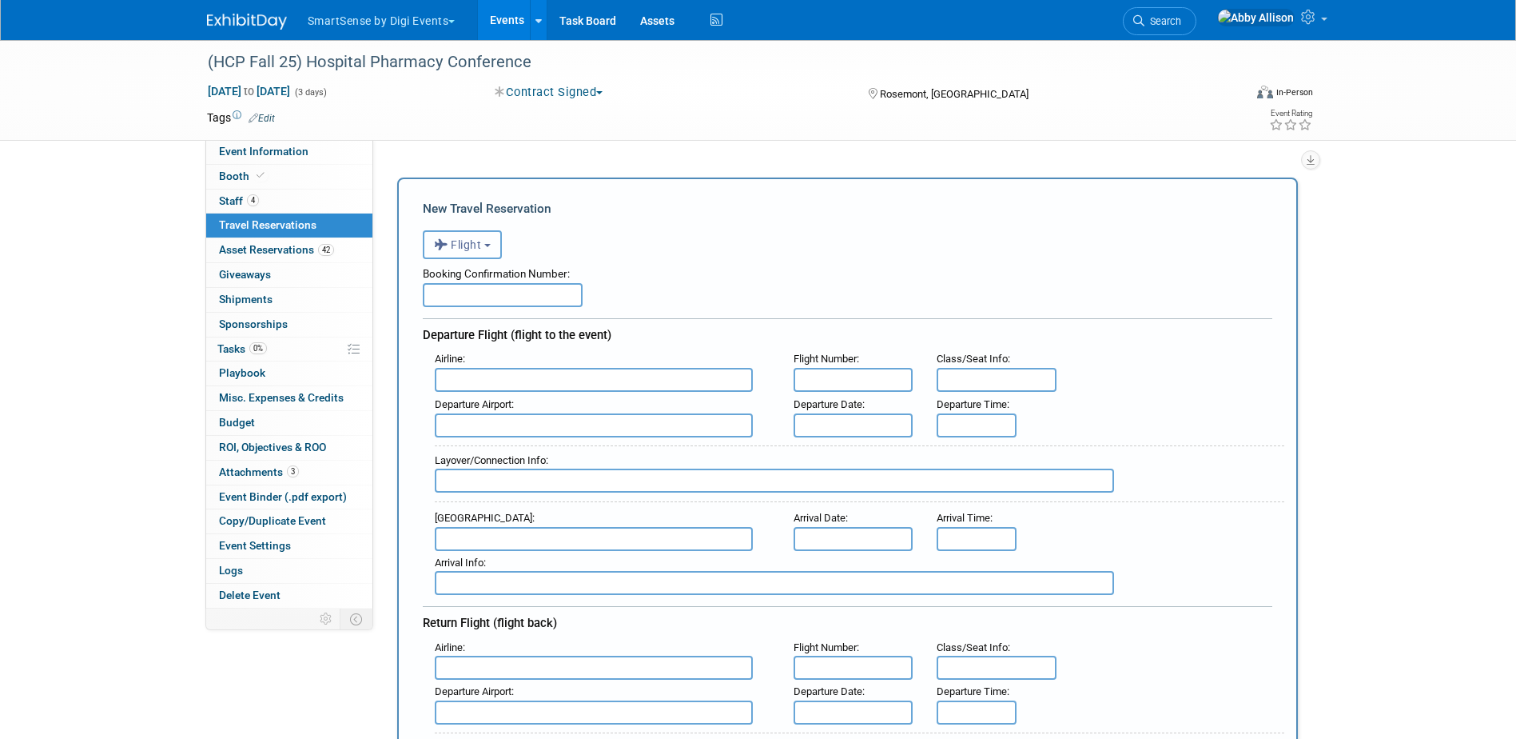
click at [429, 245] on button "Flight" at bounding box center [462, 244] width 79 height 29
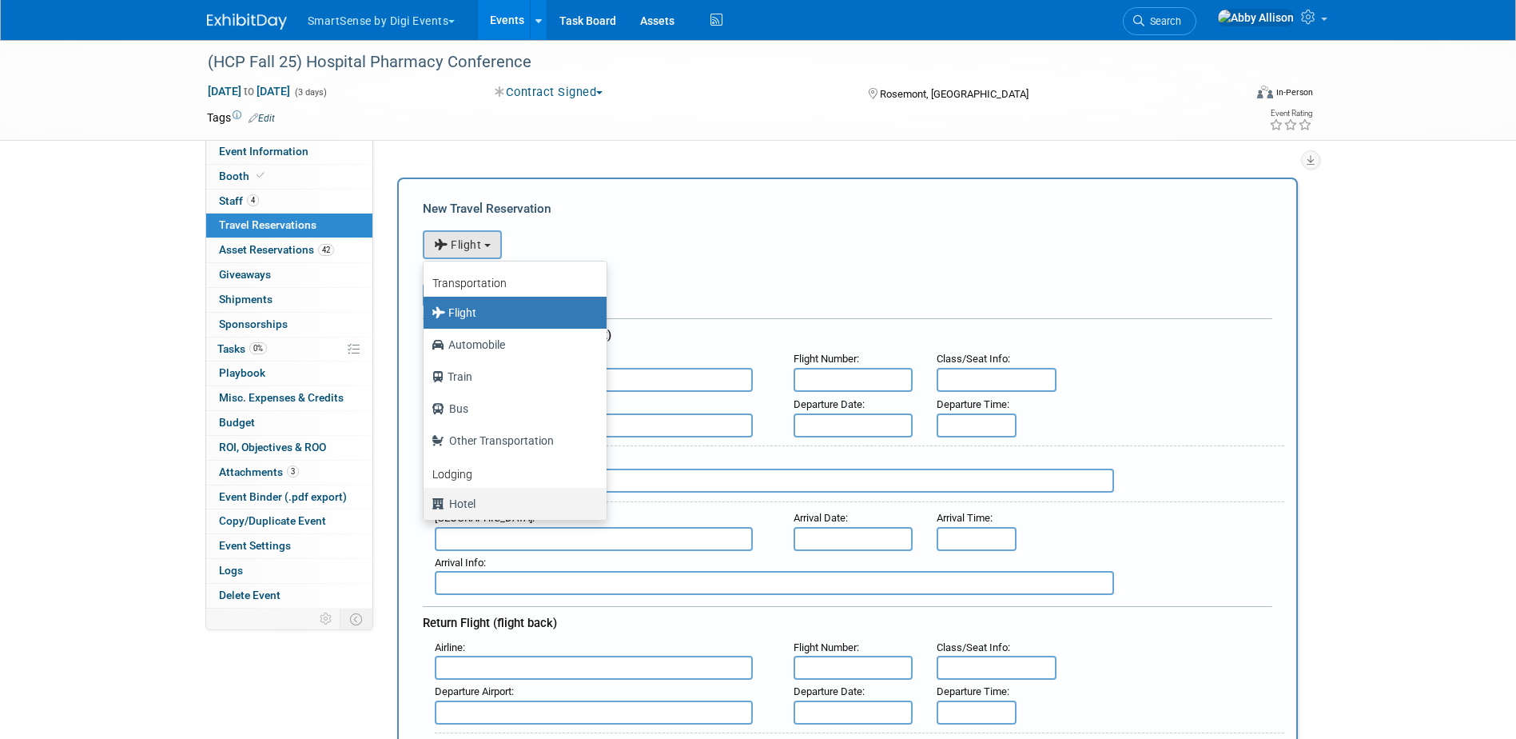
click at [469, 500] on label "Hotel" at bounding box center [511, 504] width 159 height 26
click at [426, 500] on input "Hotel" at bounding box center [421, 501] width 10 height 10
select select "6"
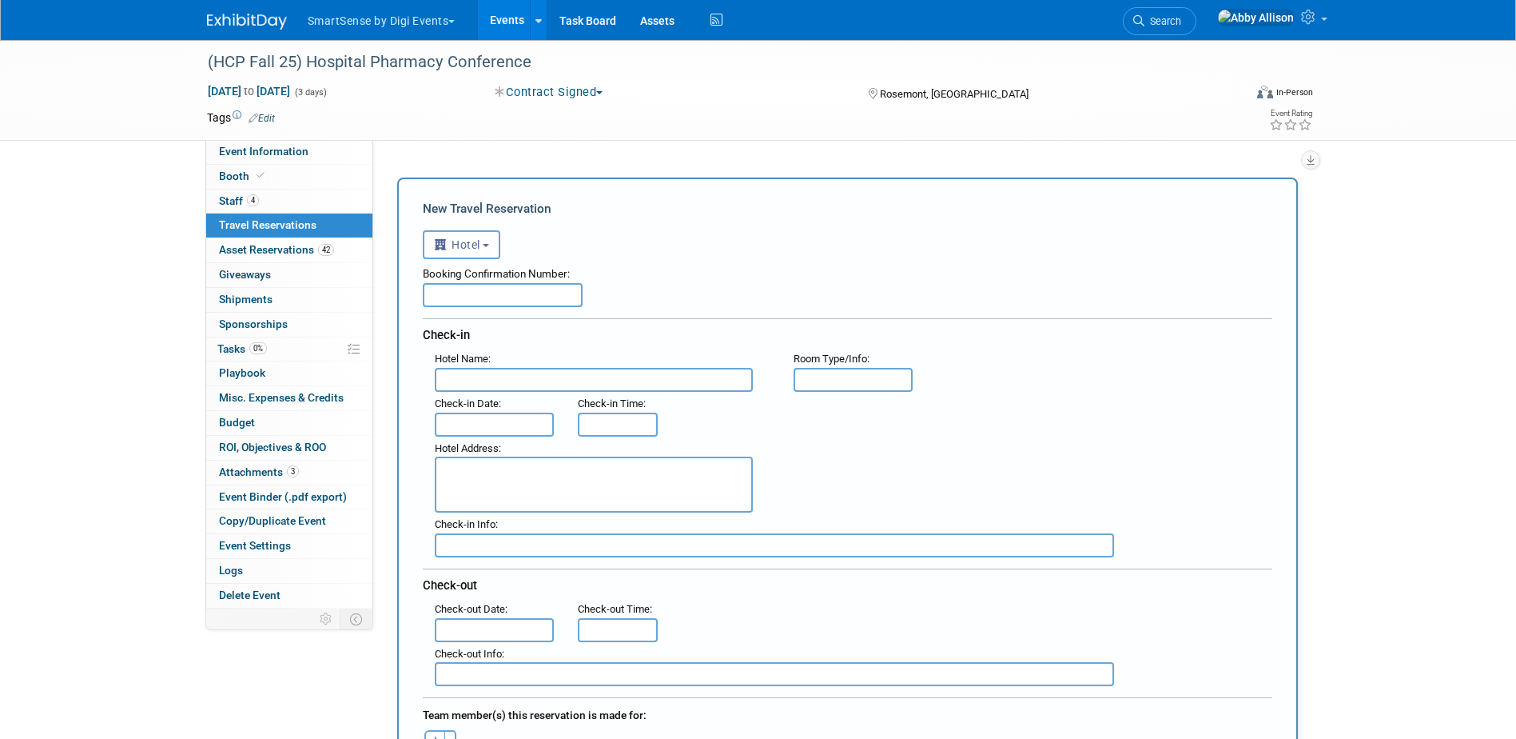
click at [490, 422] on input "text" at bounding box center [495, 424] width 120 height 24
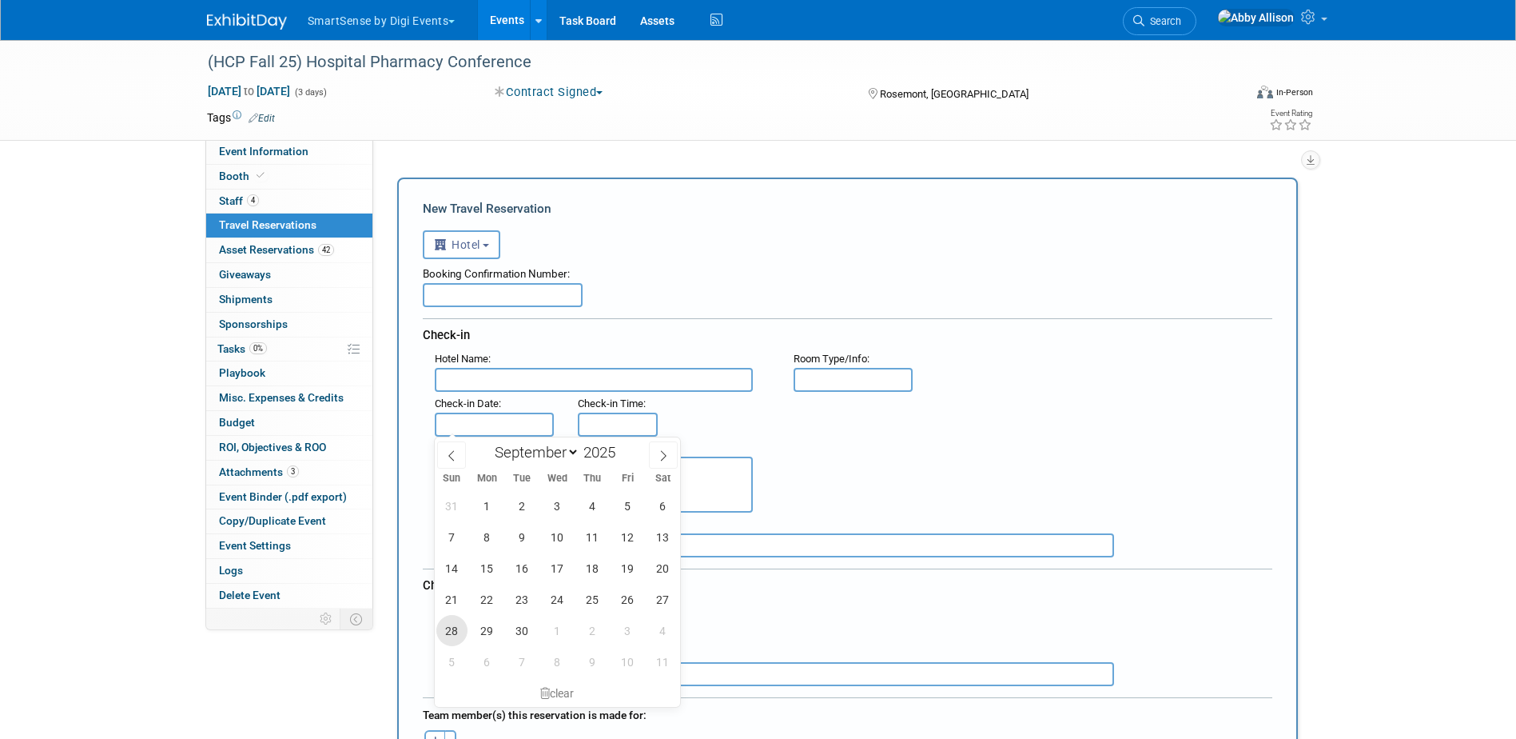
click at [452, 626] on span "28" at bounding box center [451, 630] width 31 height 31
type input "[DATE]"
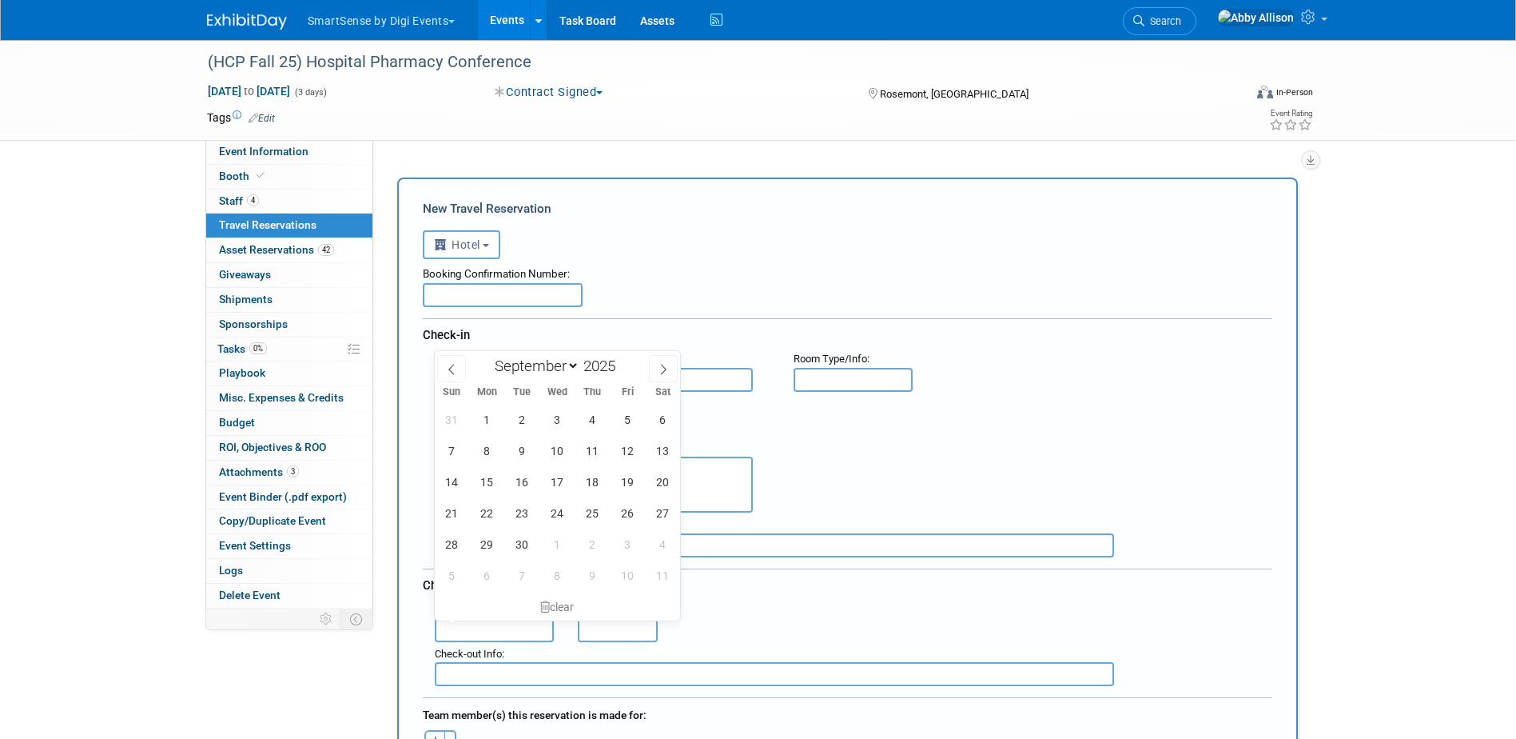
click at [508, 620] on input "text" at bounding box center [495, 630] width 120 height 24
click at [531, 549] on span "30" at bounding box center [522, 543] width 31 height 31
type input "[DATE]"
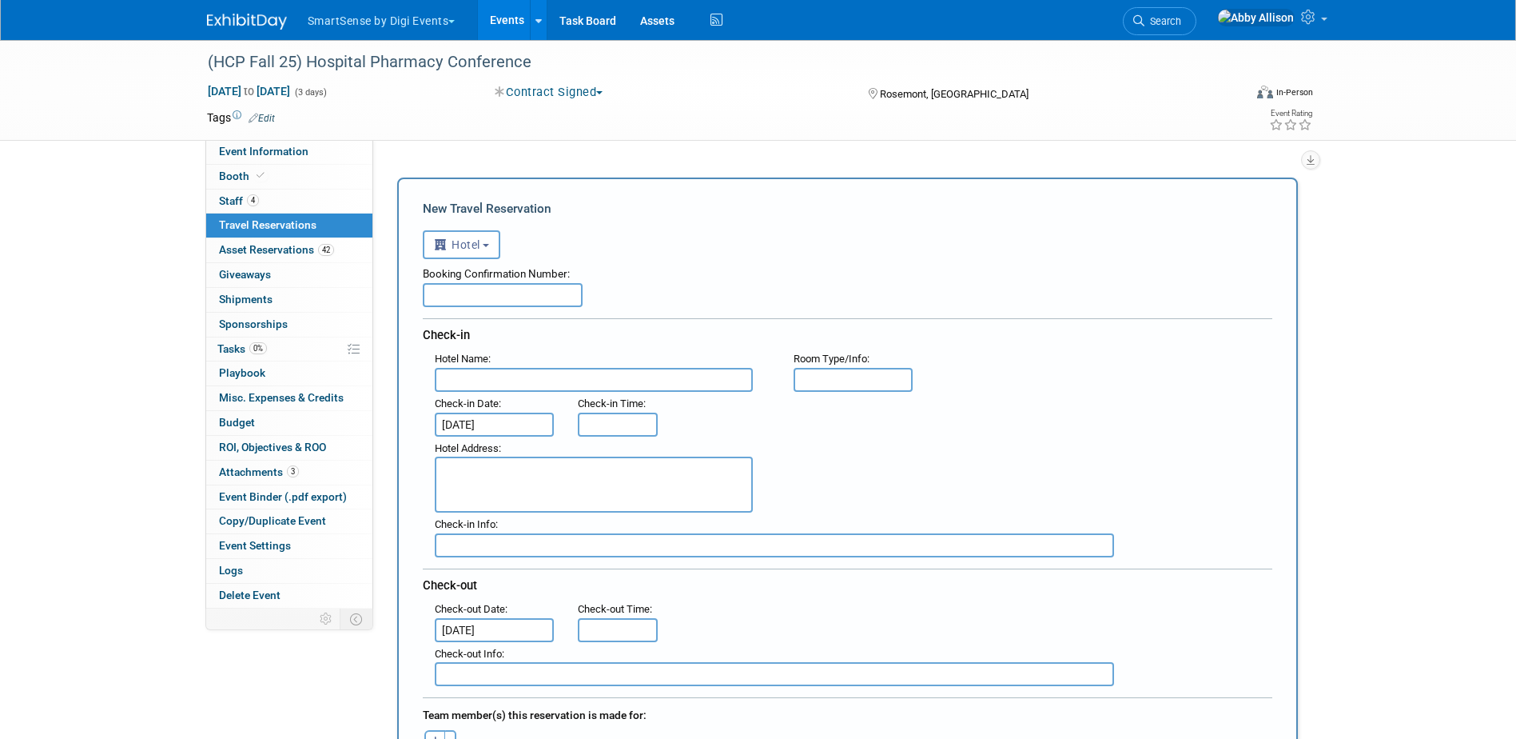
type input "3:00 PM"
click at [630, 424] on input "3:00 PM" at bounding box center [618, 424] width 80 height 24
click at [767, 417] on div ": Check-in Date : [DATE] Check-in Time : 3:00 PM" at bounding box center [854, 414] width 862 height 45
type input "11:00 AM"
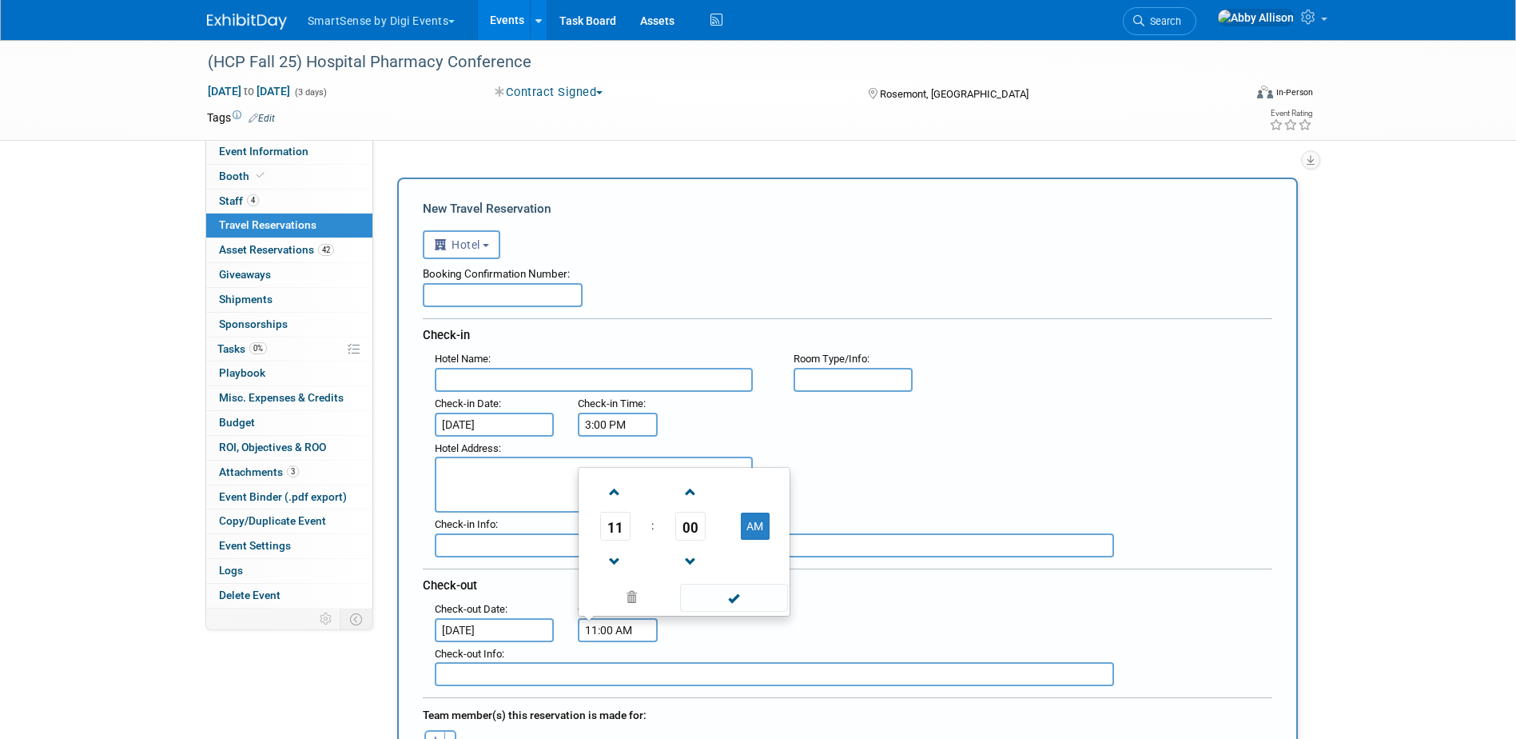
click at [592, 620] on input "11:00 AM" at bounding box center [618, 630] width 80 height 24
click at [918, 563] on div "Booking Confirmation Number: Check-in Hotel Name : Flight Number : Room Type/In…" at bounding box center [848, 472] width 850 height 427
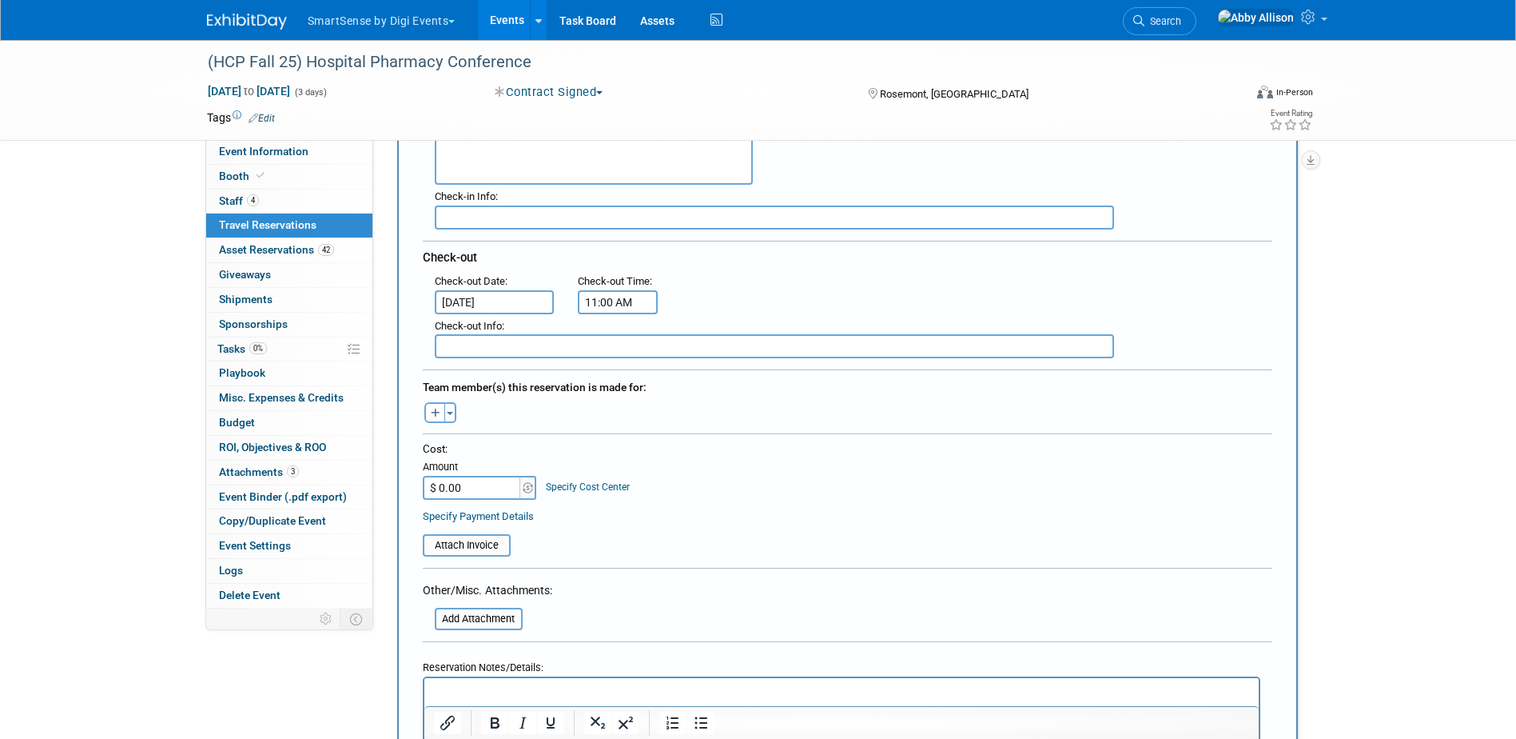
scroll to position [400, 0]
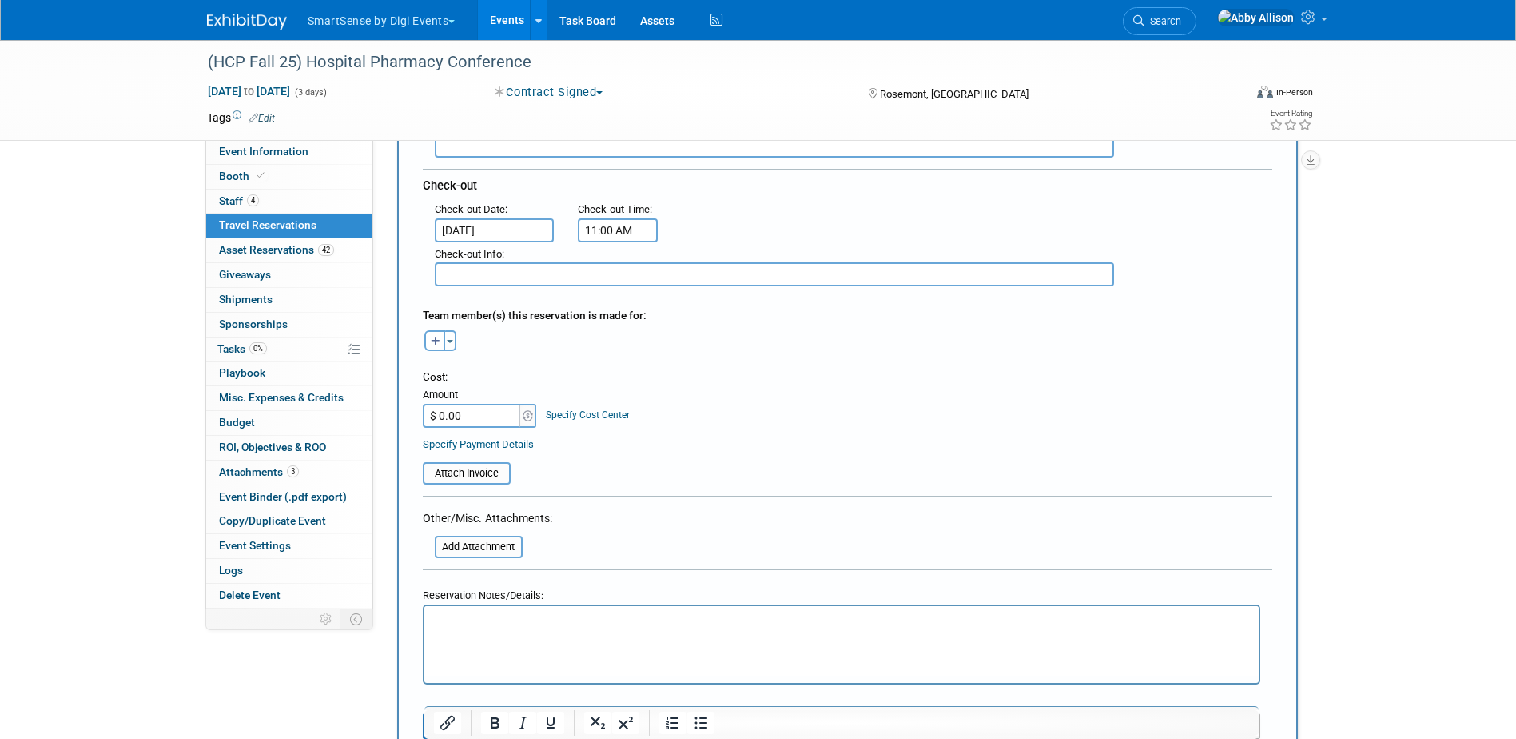
click at [476, 625] on p "Rich Text Area. Press ALT-0 for help." at bounding box center [841, 620] width 816 height 17
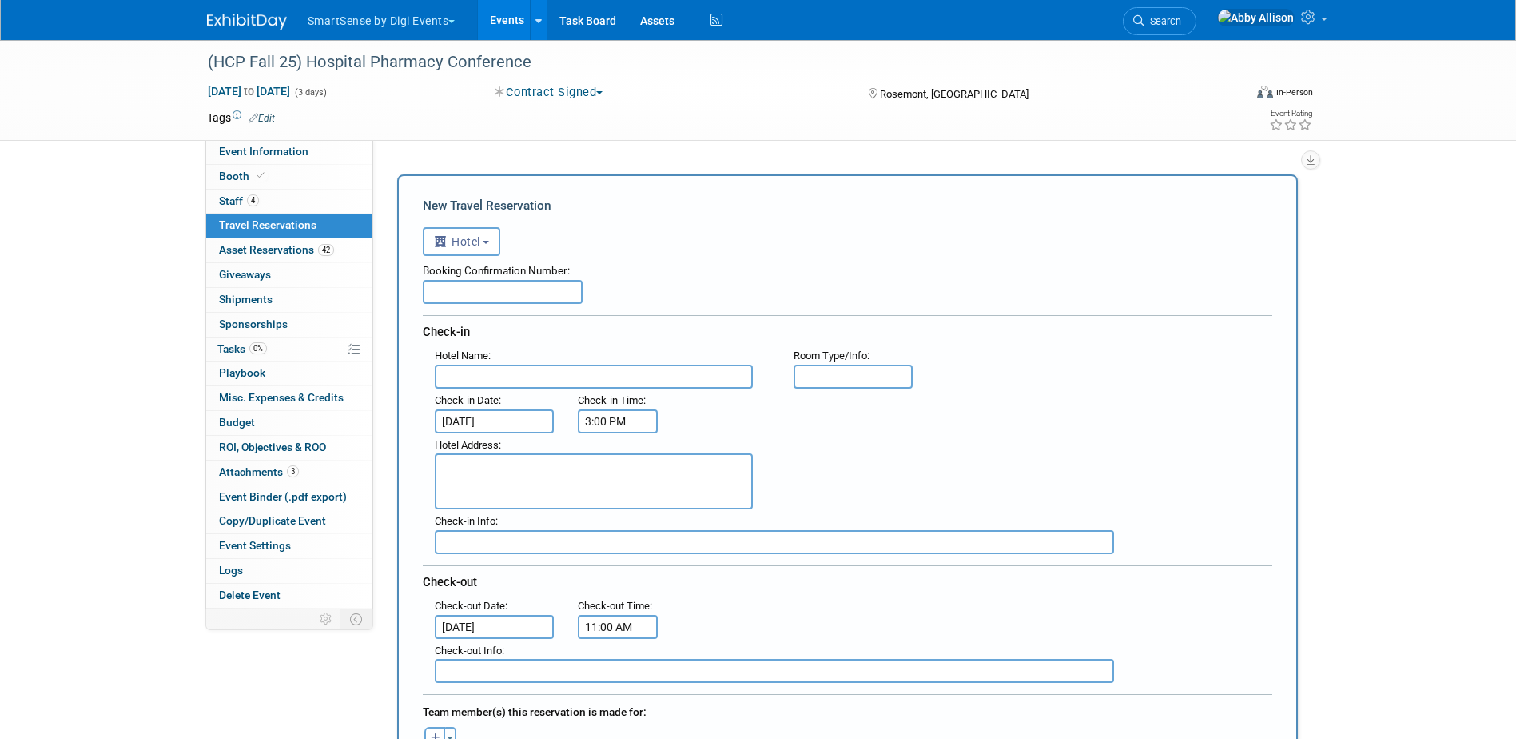
scroll to position [0, 0]
click at [476, 372] on input "text" at bounding box center [594, 380] width 318 height 24
type input "Hyatt Regency [PERSON_NAME]"
click at [548, 497] on textarea at bounding box center [594, 484] width 318 height 56
click at [564, 496] on textarea at bounding box center [594, 484] width 318 height 56
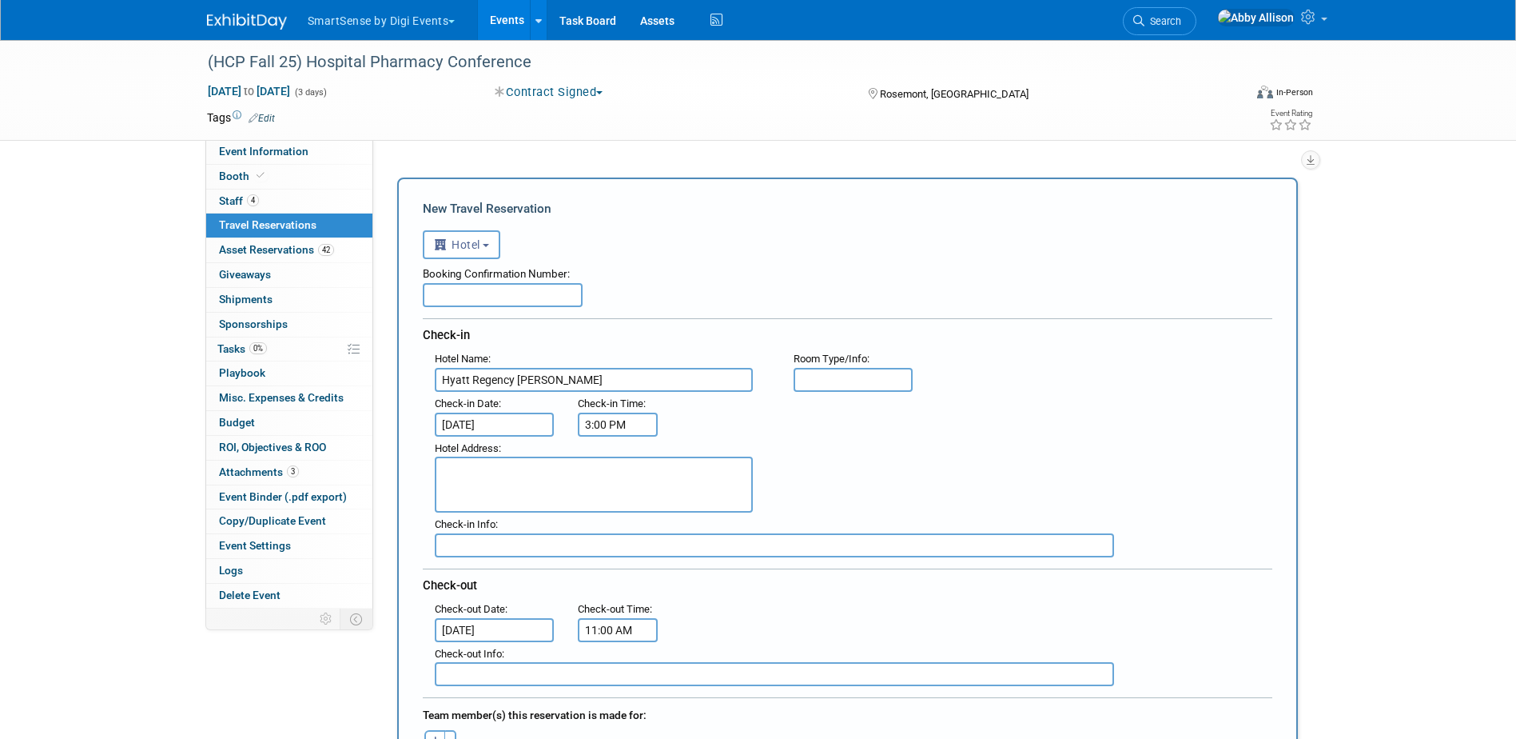
paste textarea "[STREET_ADDRESS] · [PHONE_NUMBER]"
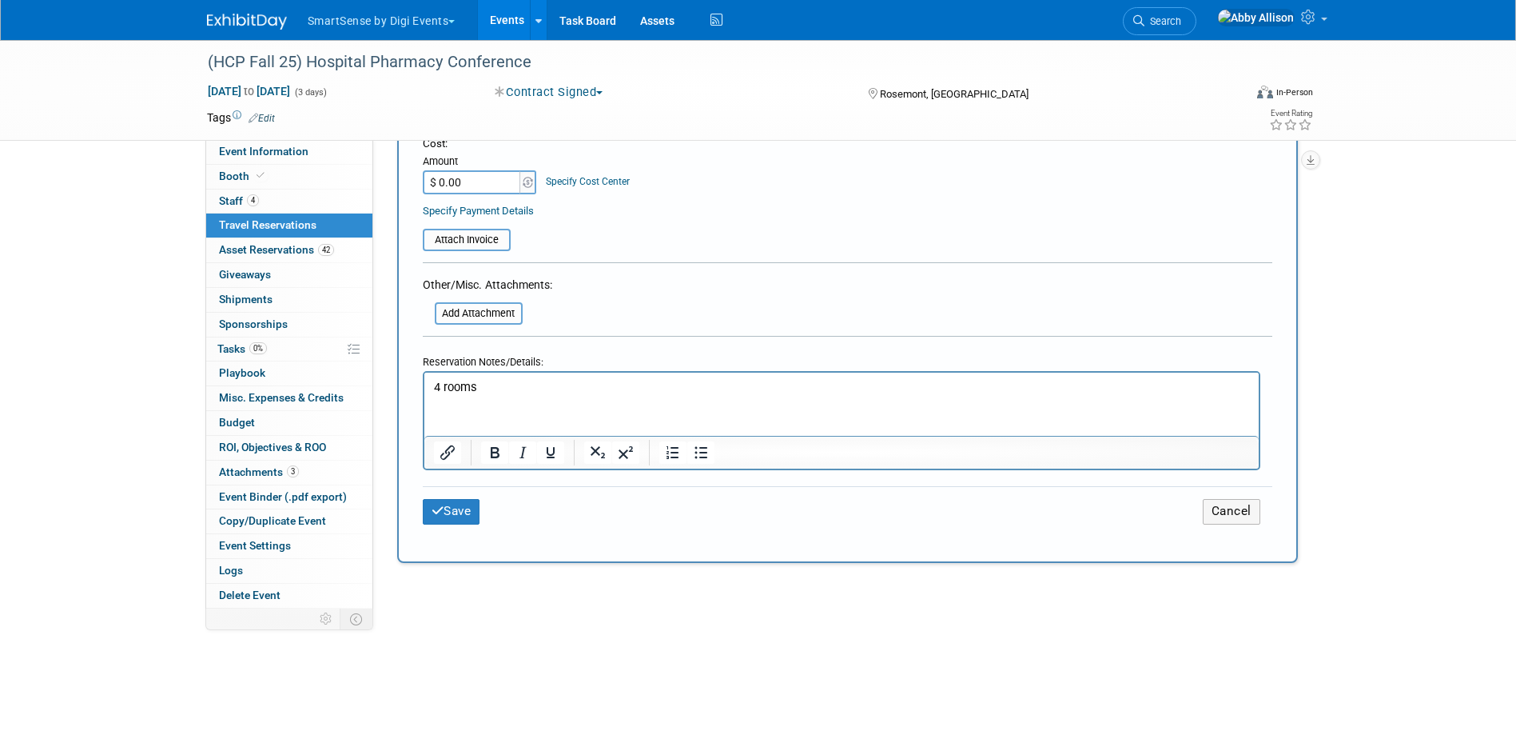
scroll to position [640, 0]
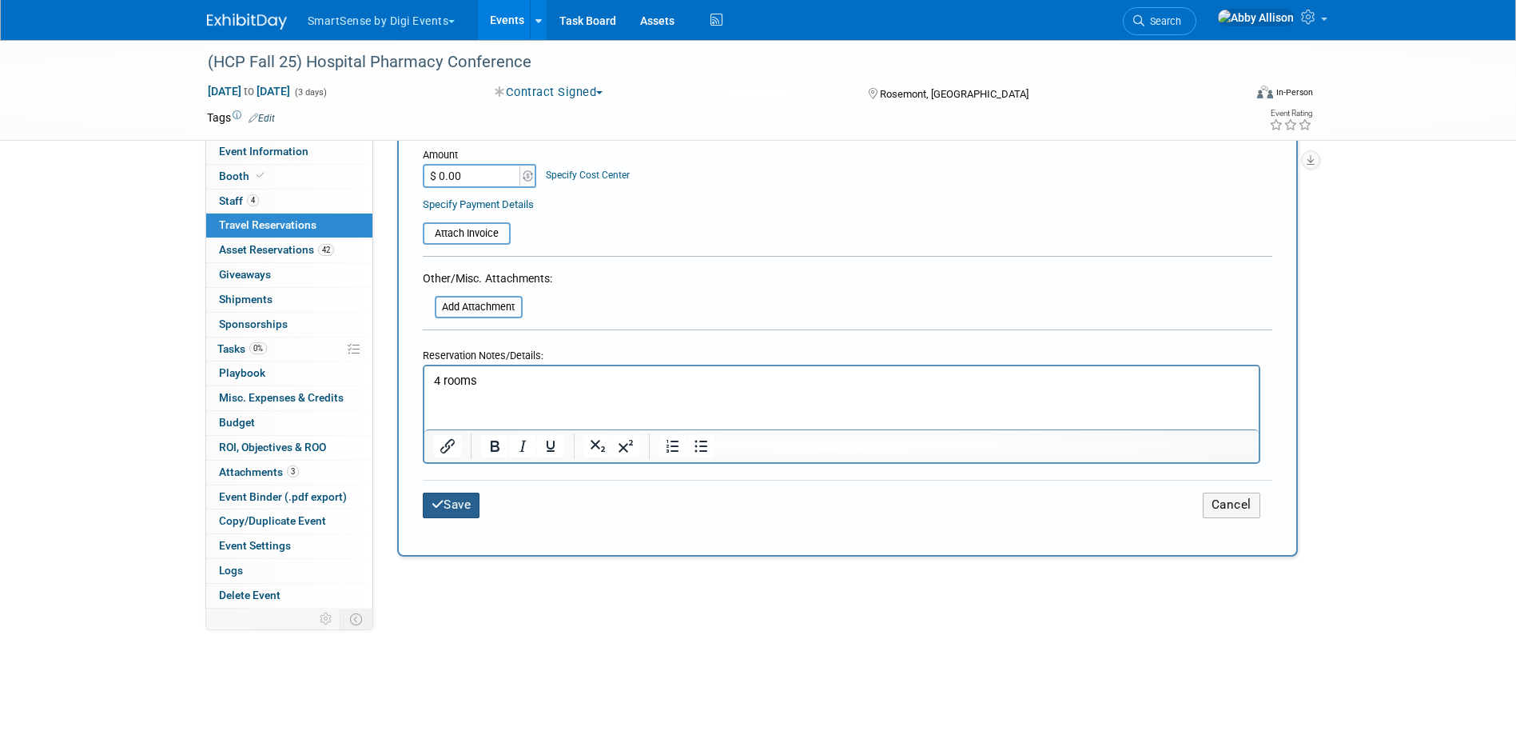
type textarea "[STREET_ADDRESS] · [PHONE_NUMBER]"
click at [452, 498] on button "Save" at bounding box center [452, 504] width 58 height 25
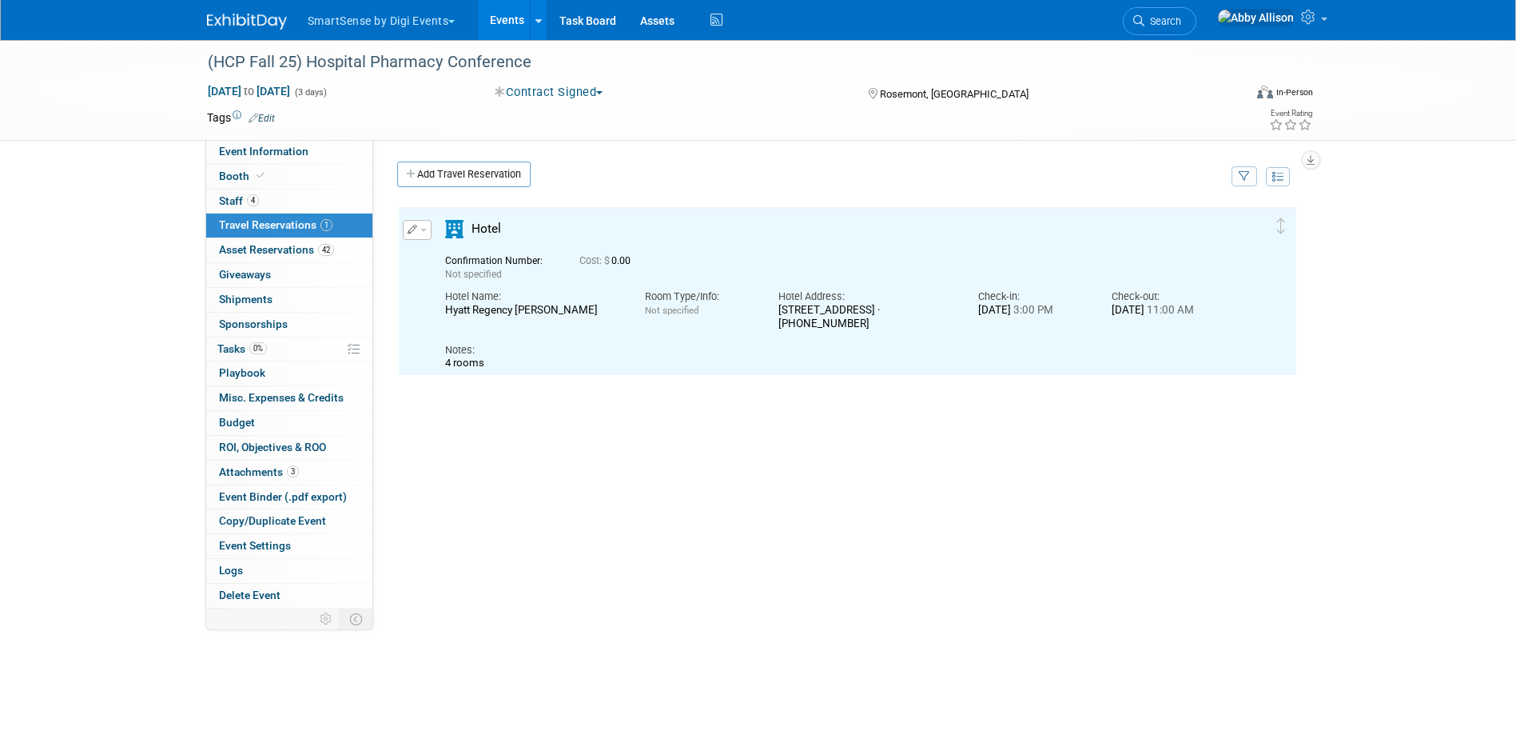
scroll to position [0, 0]
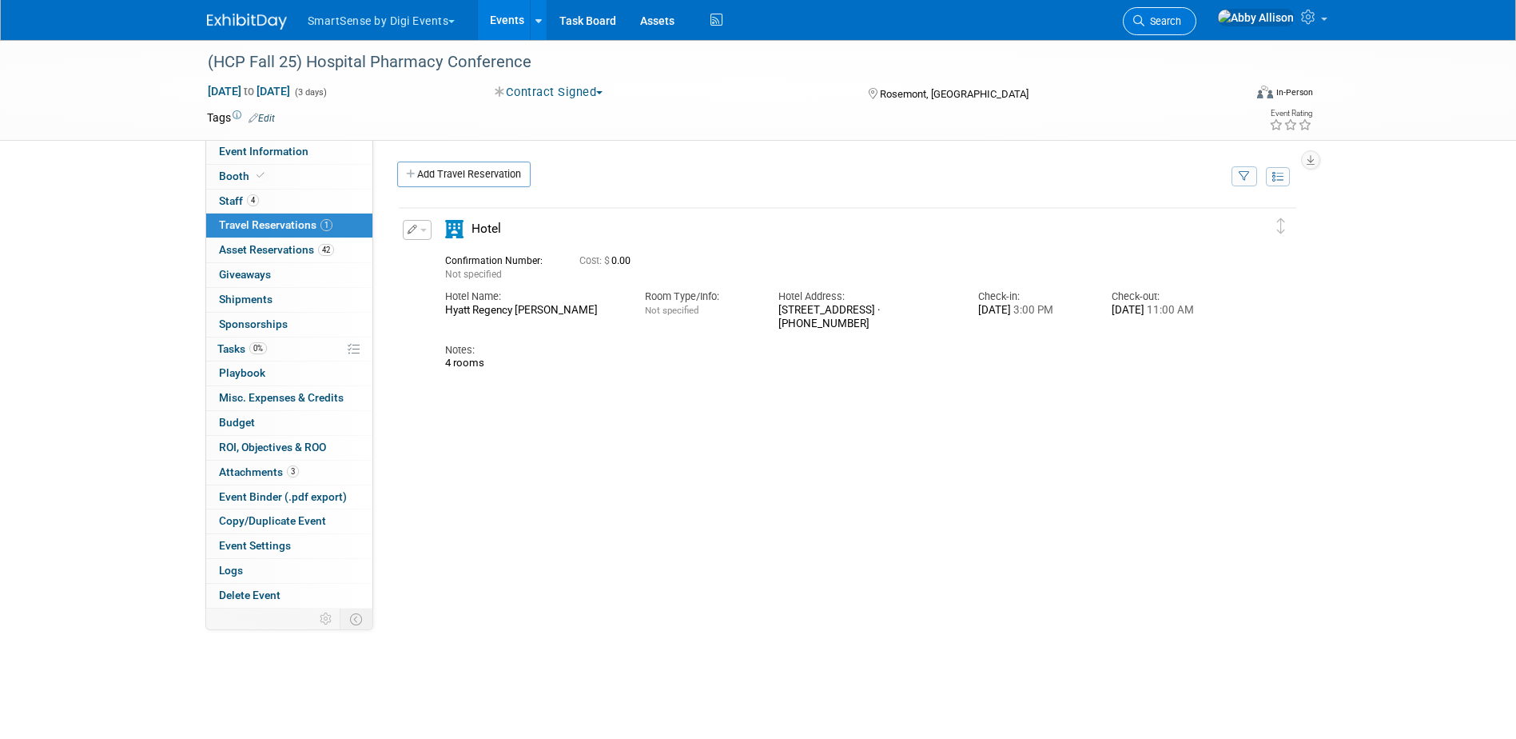
click at [1182, 23] on span "Search" at bounding box center [1163, 21] width 37 height 12
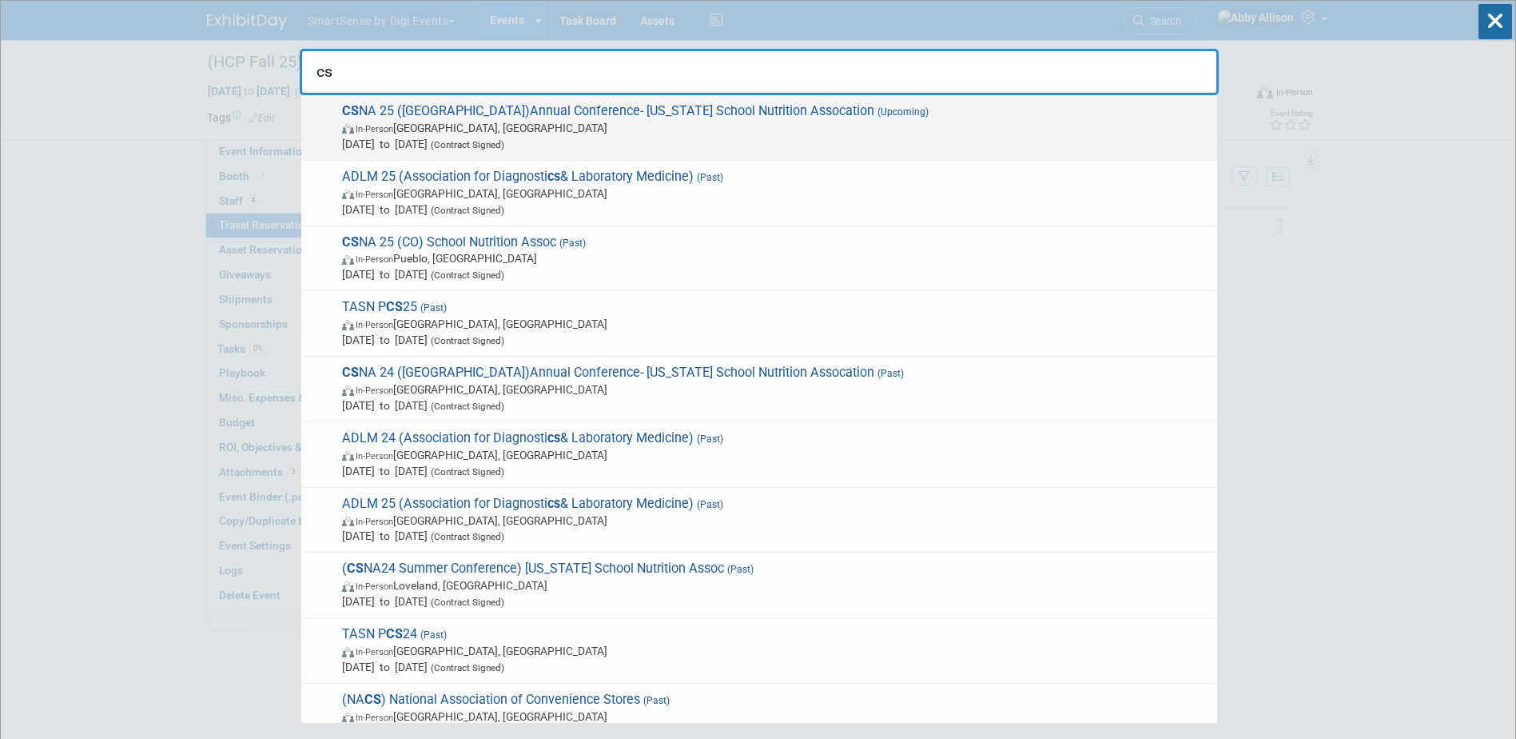
type input "cs"
click at [439, 133] on span "In-Person [GEOGRAPHIC_DATA], [GEOGRAPHIC_DATA]" at bounding box center [775, 128] width 867 height 16
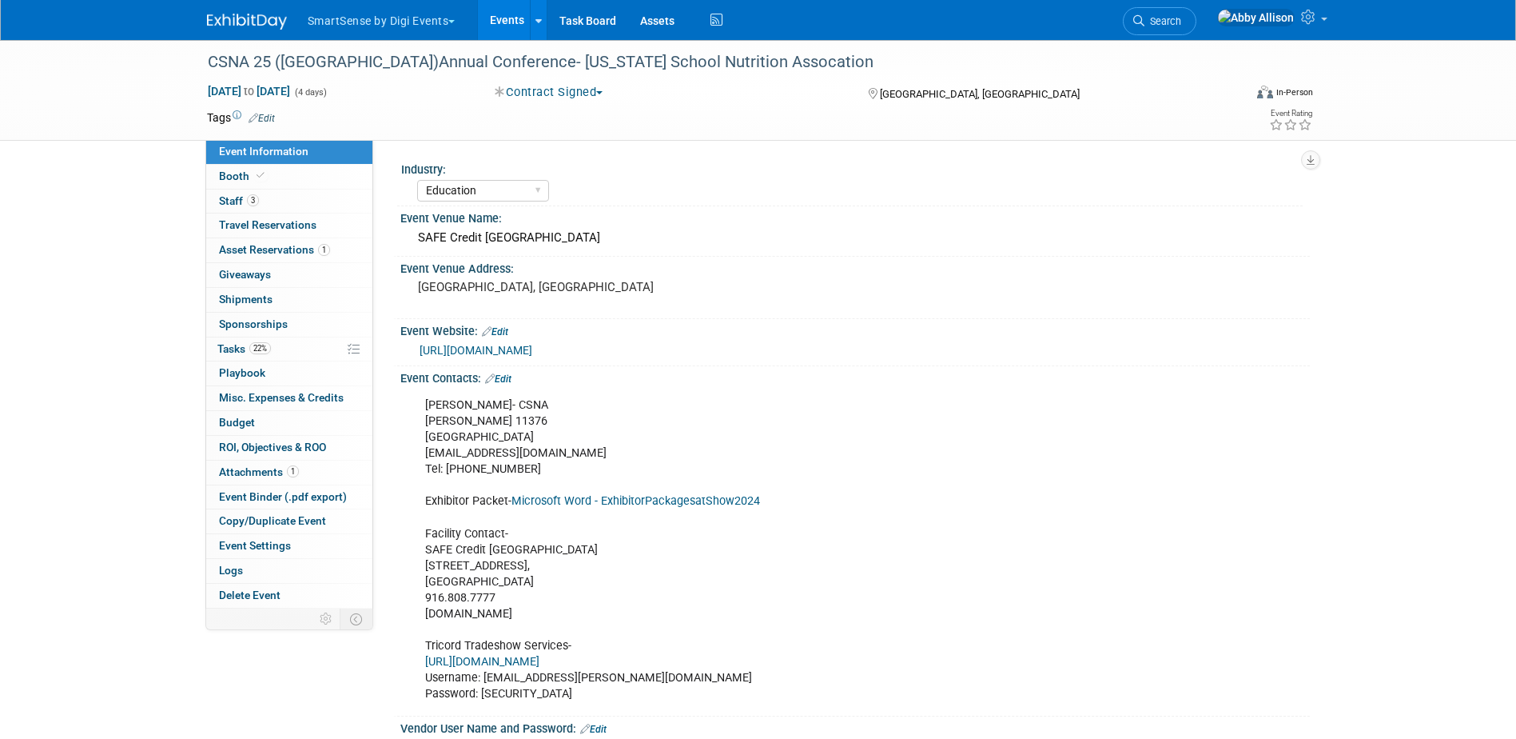
select select "Education"
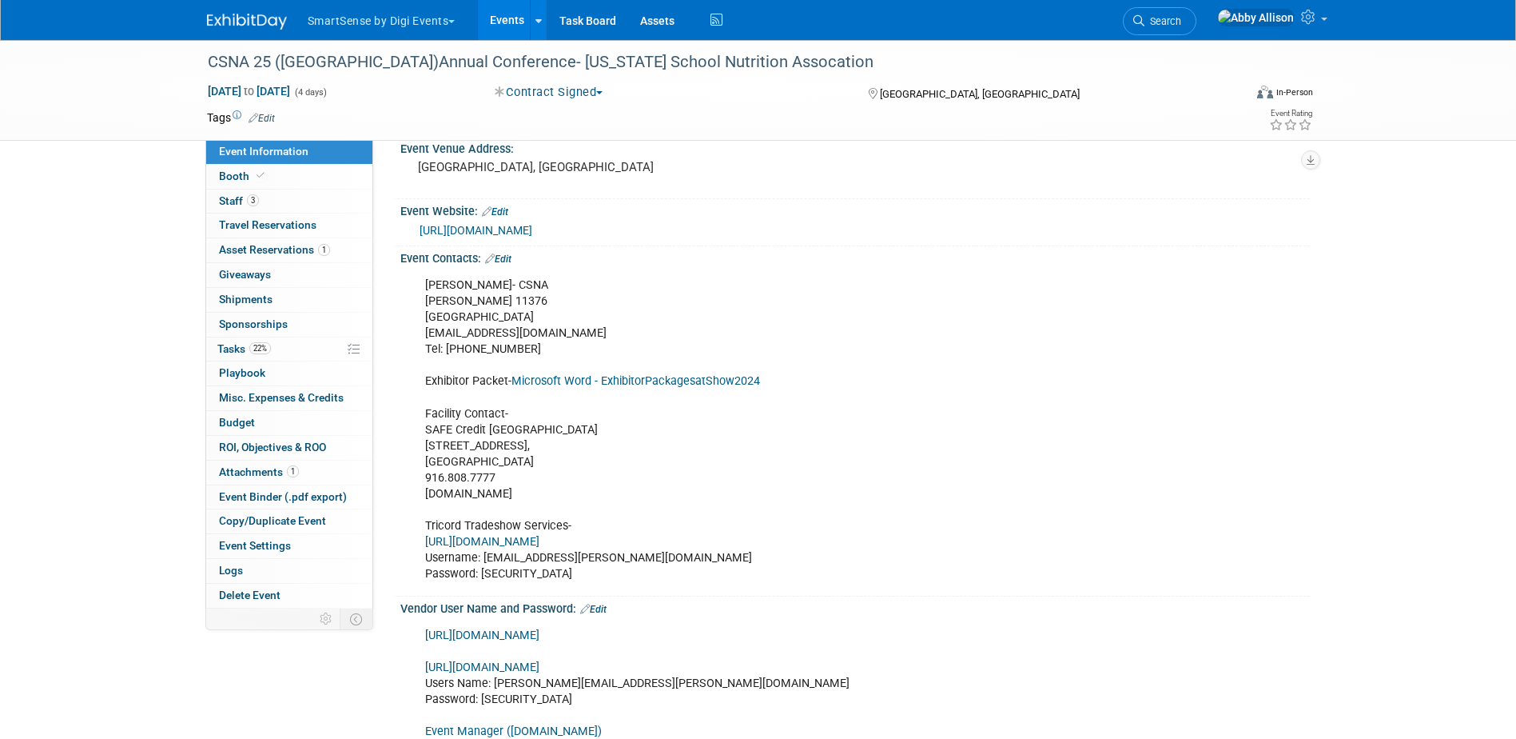
scroll to position [160, 0]
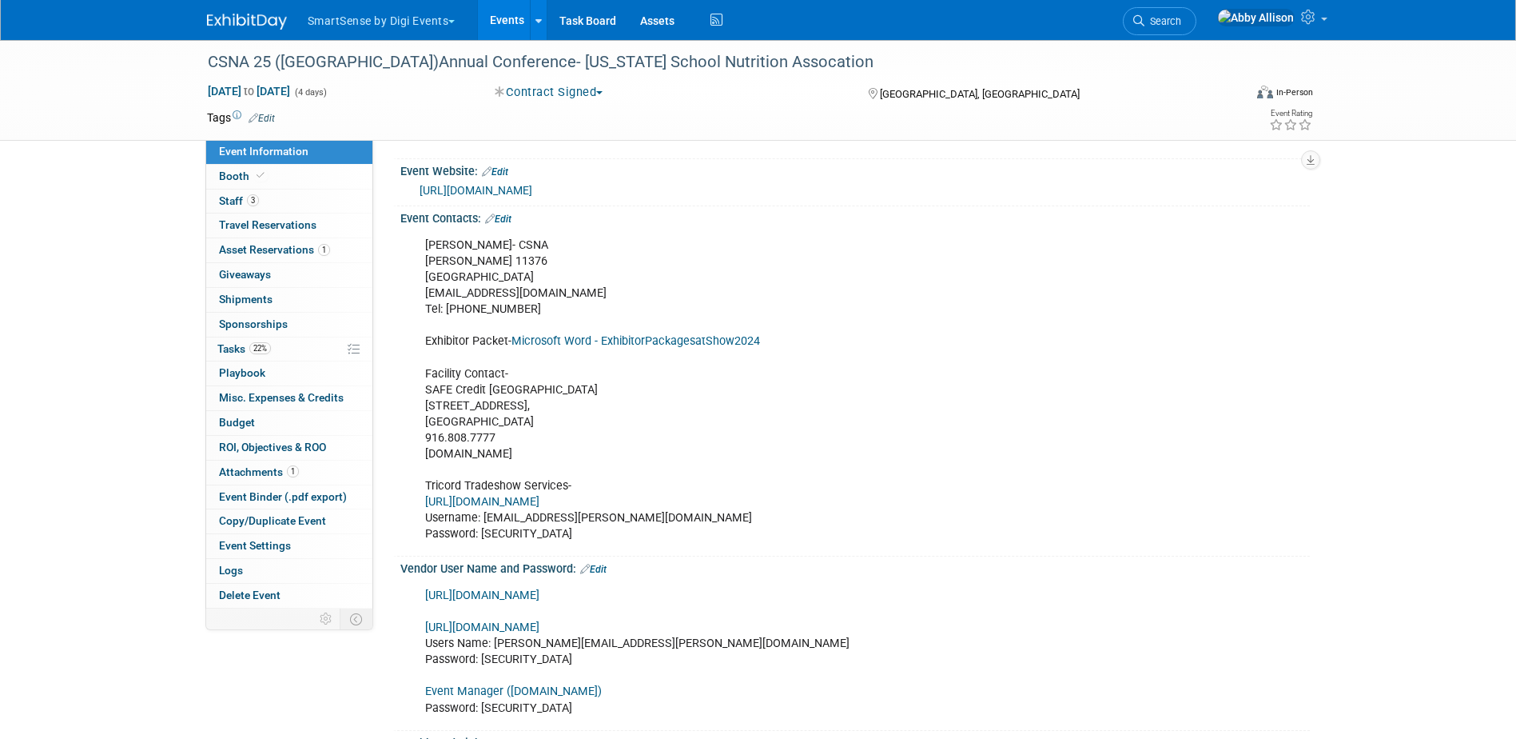
click at [504, 217] on link "Edit" at bounding box center [498, 218] width 26 height 11
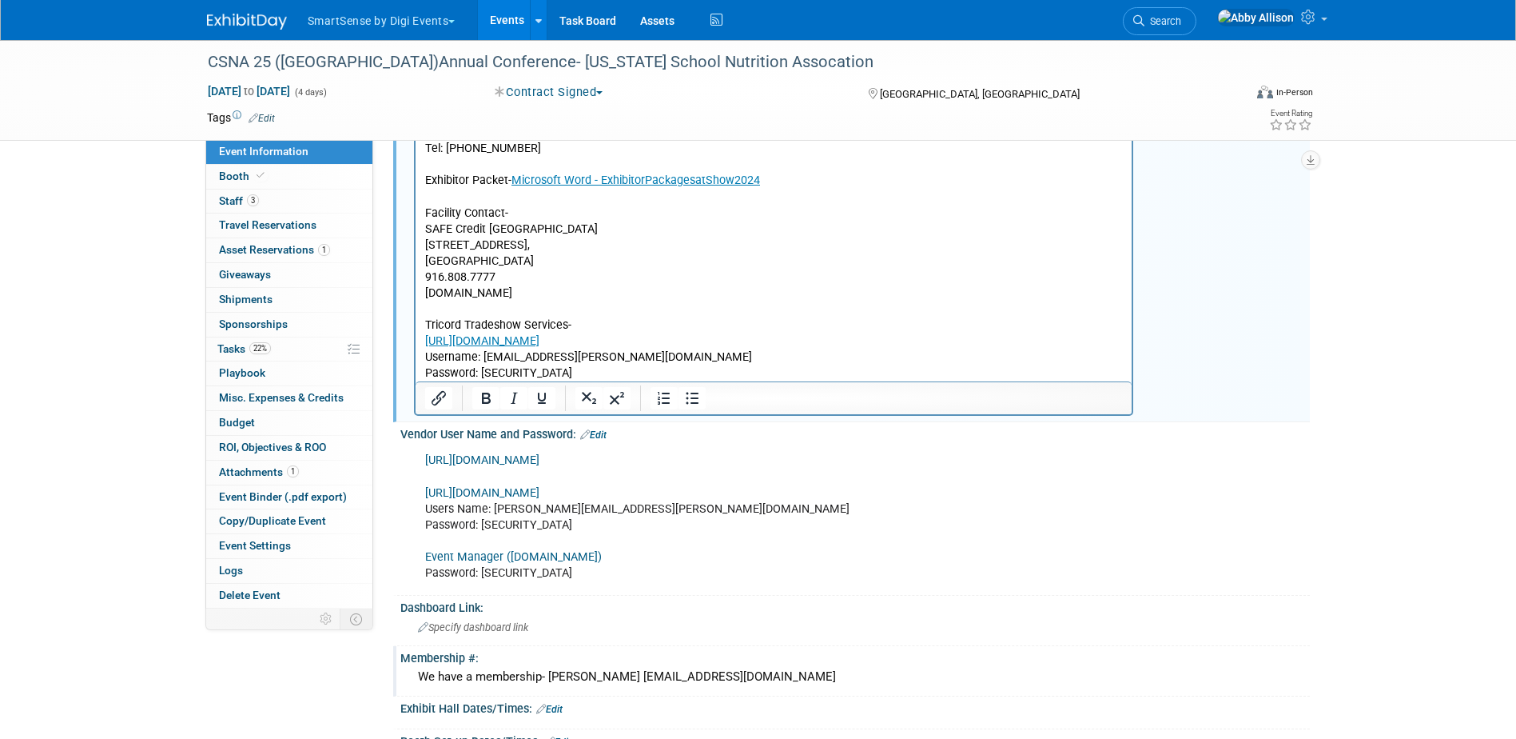
scroll to position [320, 0]
click at [428, 299] on p "[PERSON_NAME]- CSNA P.O. [GEOGRAPHIC_DATA] [EMAIL_ADDRESS][DOMAIN_NAME] Tel: [P…" at bounding box center [773, 229] width 699 height 305
click at [432, 307] on p "[PERSON_NAME]- CSNA P.O. [GEOGRAPHIC_DATA] [EMAIL_ADDRESS][DOMAIN_NAME] Tel: [P…" at bounding box center [773, 229] width 699 height 305
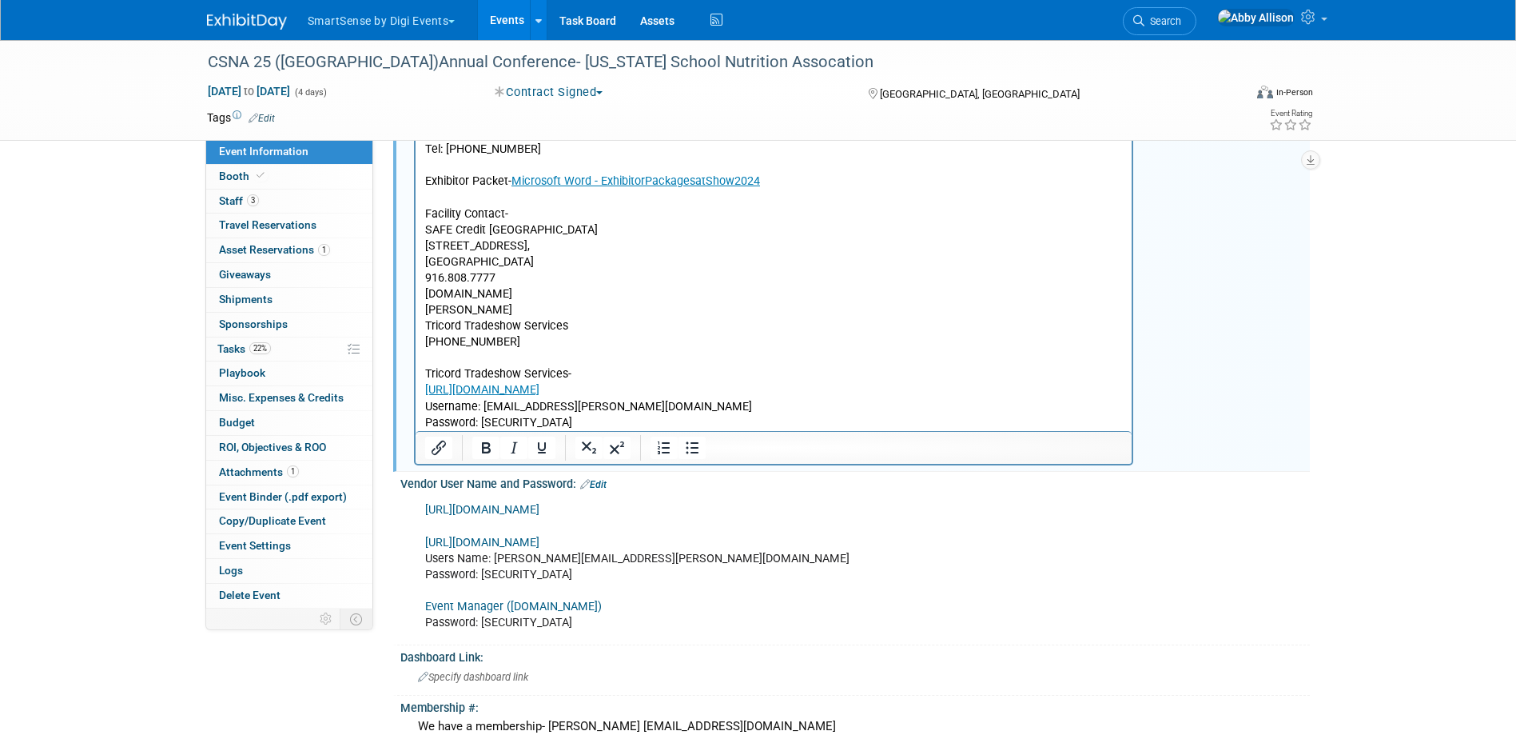
click at [427, 313] on p "[PERSON_NAME] Tricord Tradeshow Services [PHONE_NUMBER]" at bounding box center [773, 325] width 699 height 48
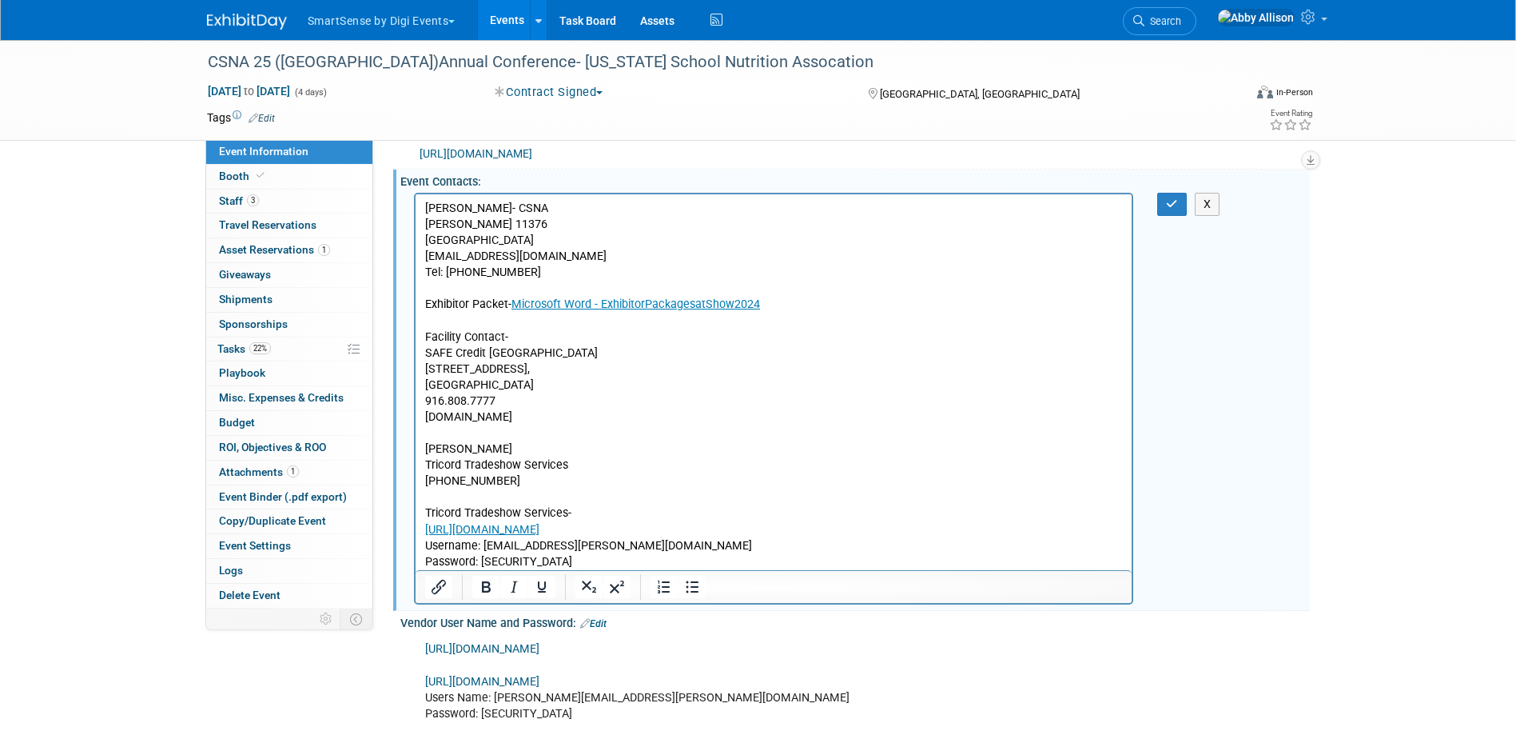
scroll to position [160, 0]
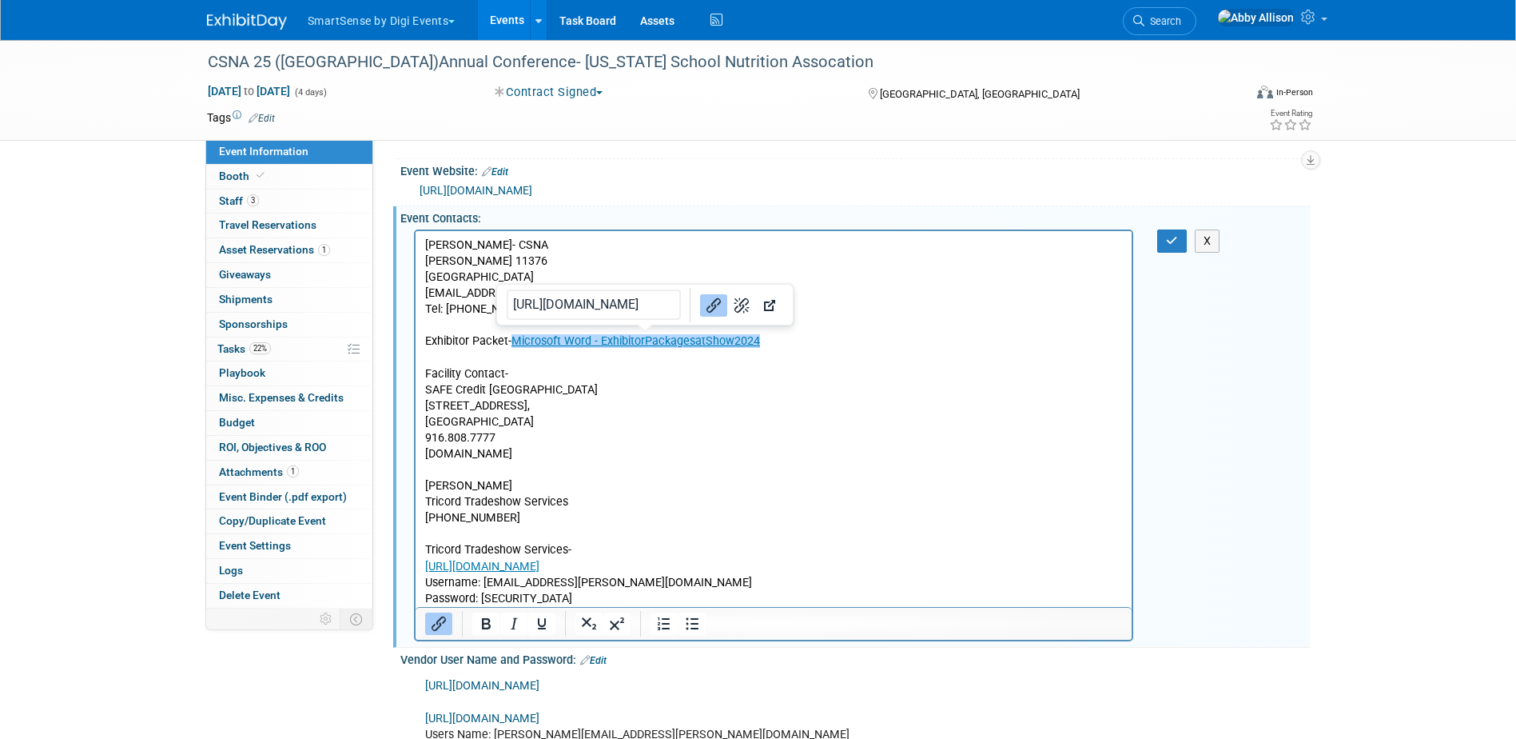
drag, startPoint x: 782, startPoint y: 348, endPoint x: 514, endPoint y: 340, distance: 267.9
click at [514, 340] on p "[PERSON_NAME]- CSNA P.O. [GEOGRAPHIC_DATA] [EMAIL_ADDRESS][DOMAIN_NAME] Tel: [P…" at bounding box center [773, 349] width 699 height 225
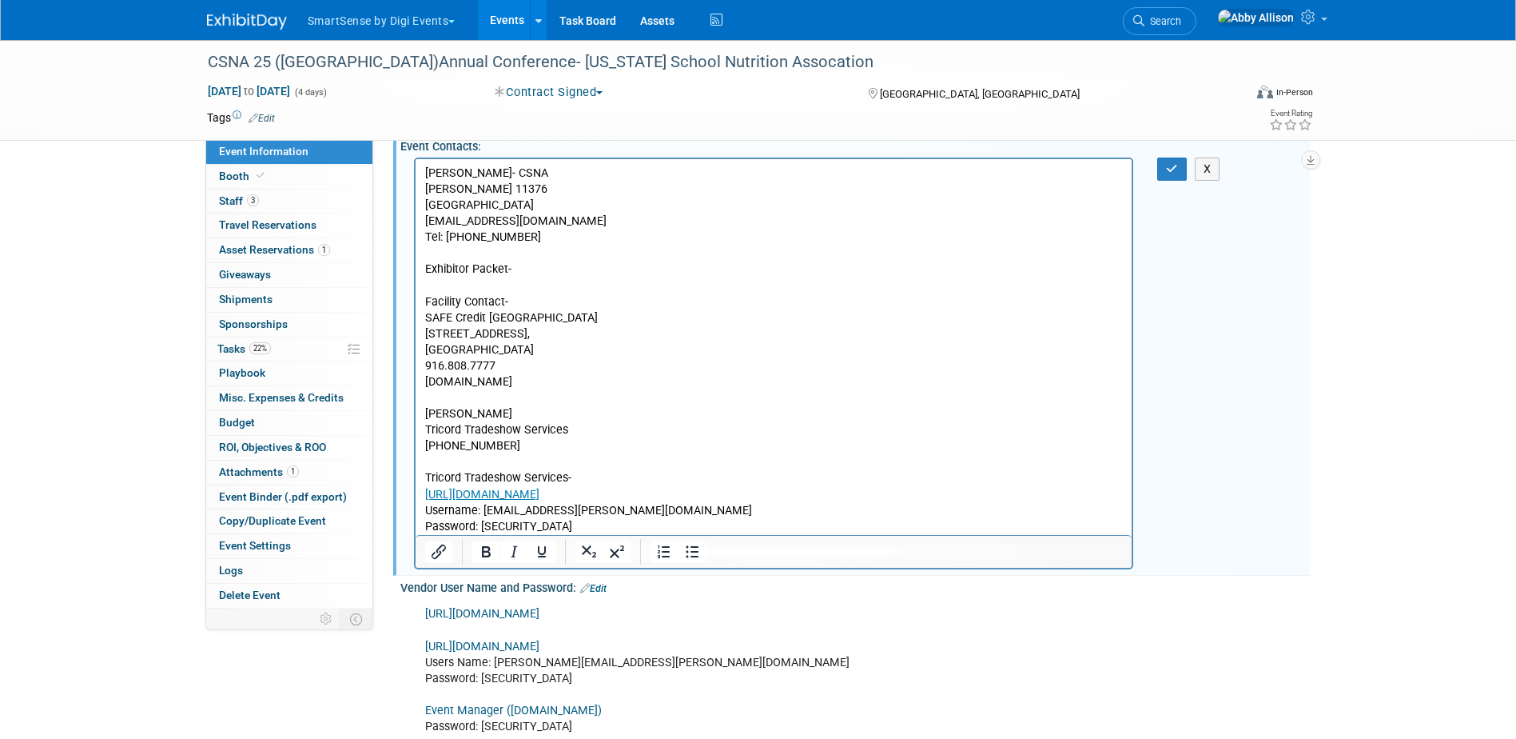
scroll to position [33, 0]
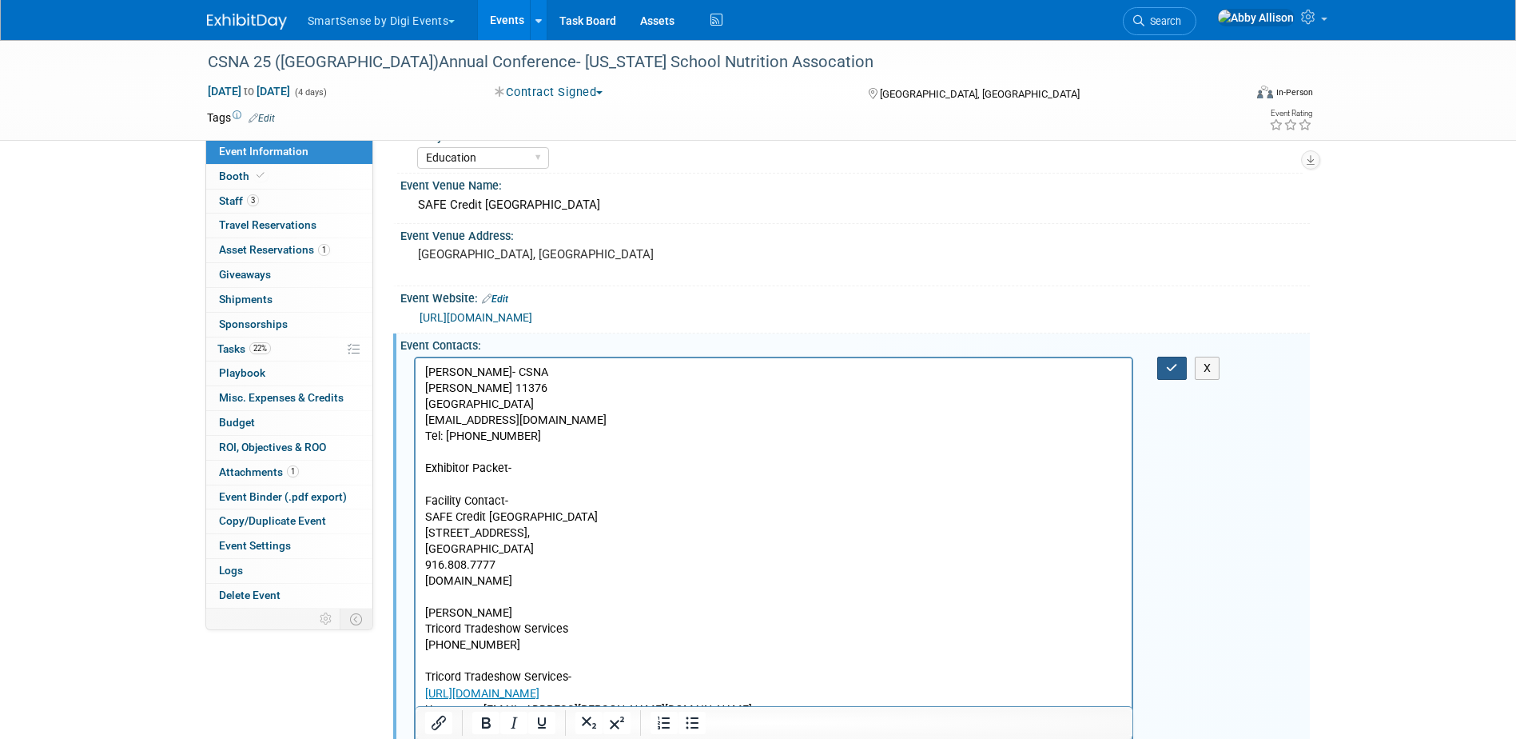
click at [1170, 372] on icon "button" at bounding box center [1172, 367] width 12 height 11
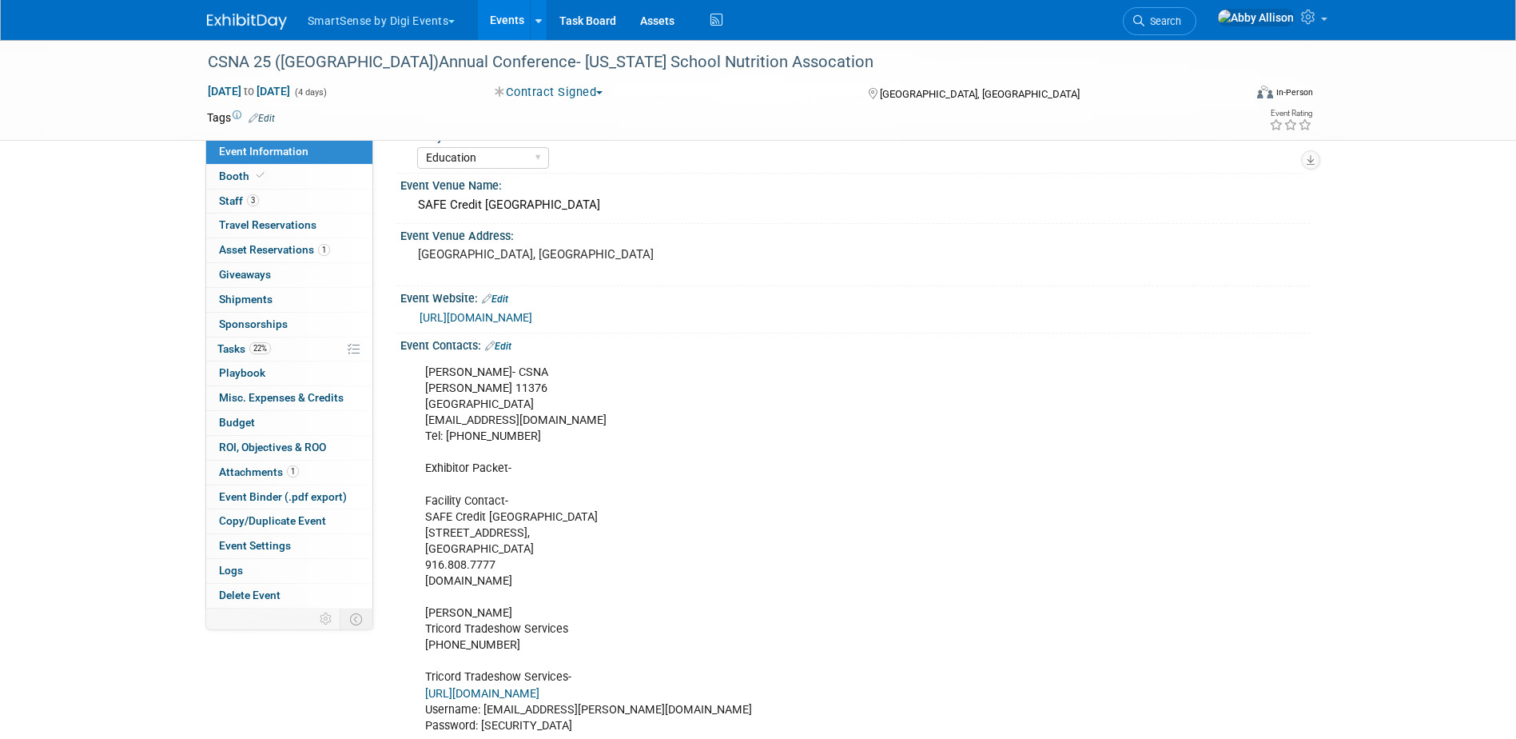
click at [1190, 26] on link "Search" at bounding box center [1160, 21] width 74 height 28
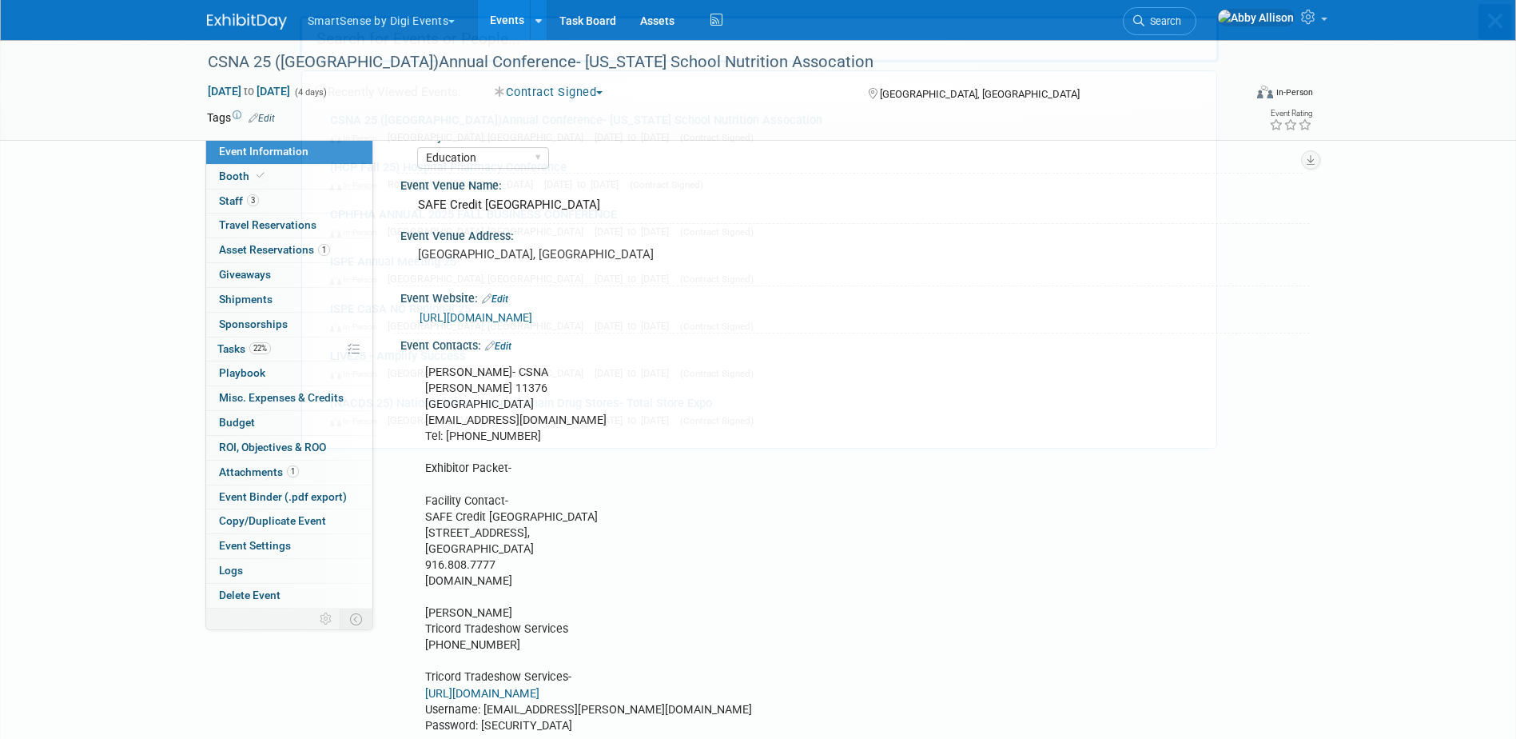
scroll to position [0, 0]
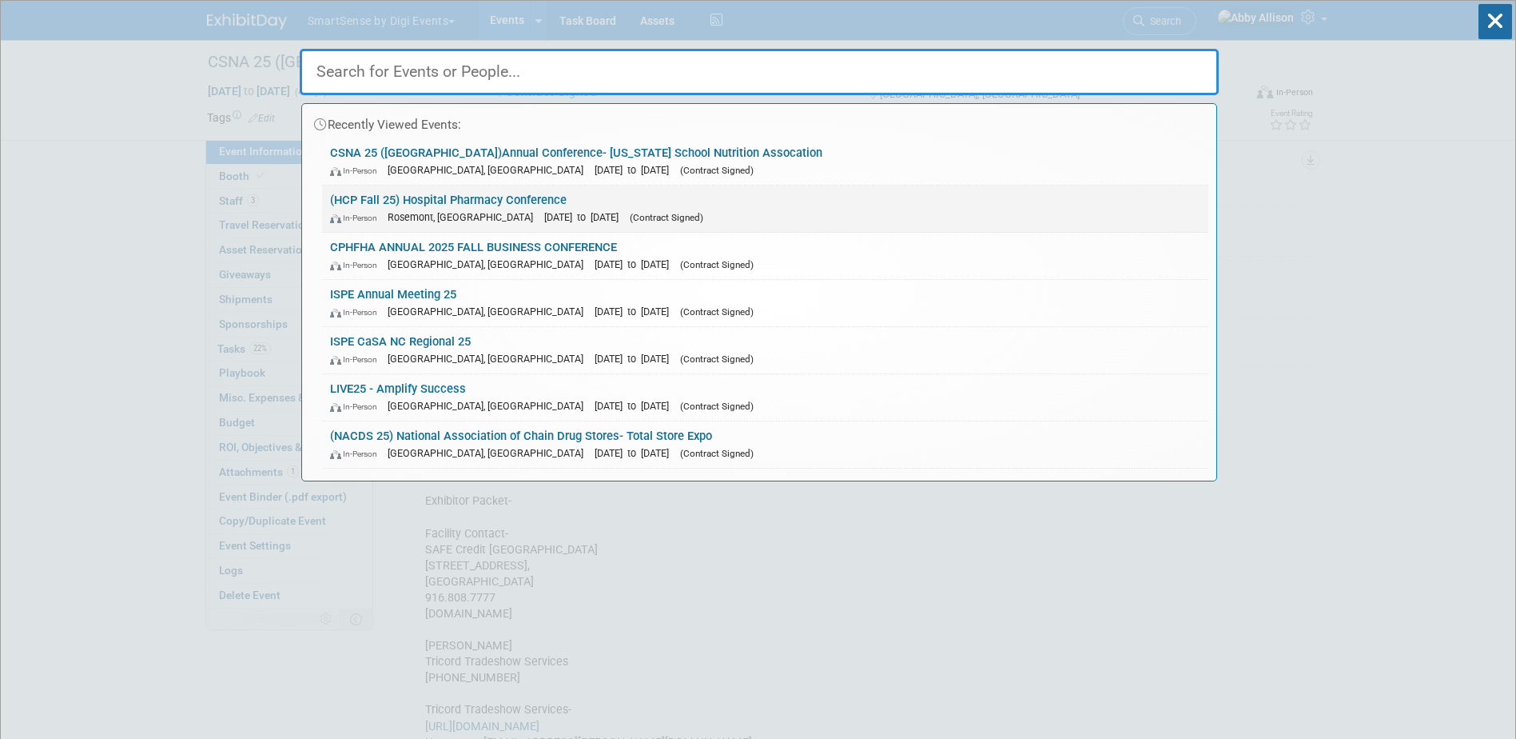
click at [409, 191] on link "(HCP Fall 25) Hospital Pharmacy Conference In-Person [GEOGRAPHIC_DATA], [GEOGRA…" at bounding box center [765, 208] width 887 height 46
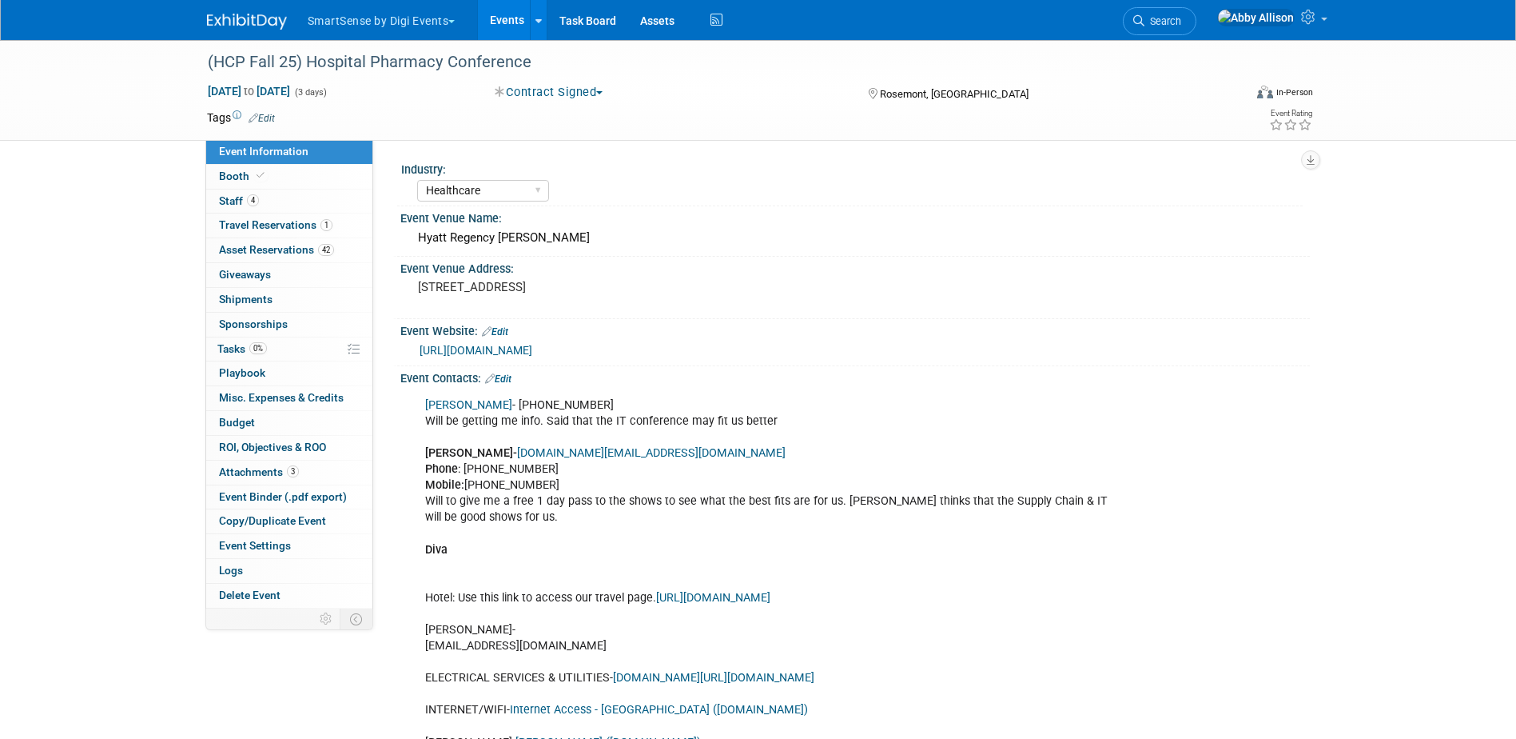
select select "Healthcare"
click at [1182, 22] on span "Search" at bounding box center [1163, 21] width 37 height 12
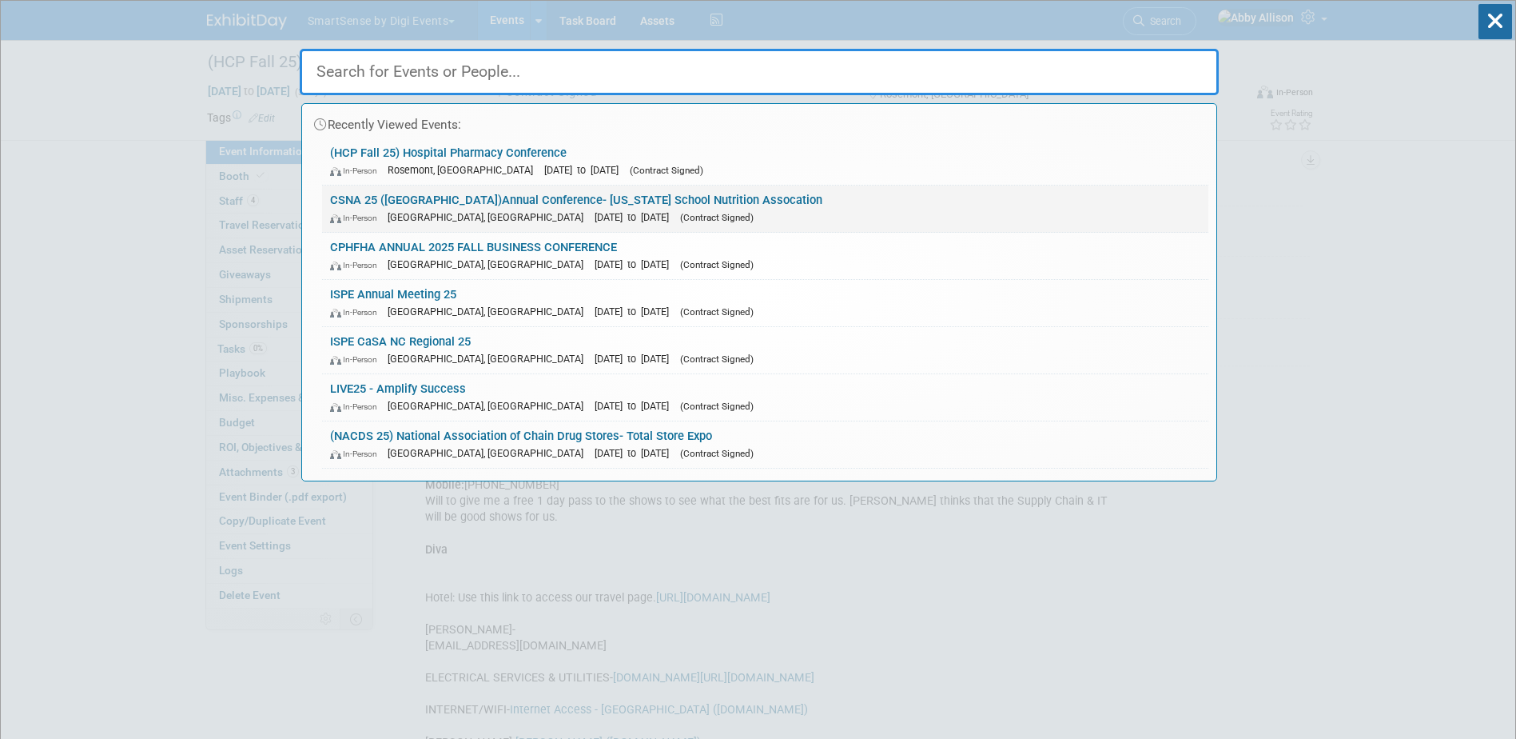
click at [393, 199] on link "CSNA 25 ([GEOGRAPHIC_DATA])Annual Conference- [US_STATE] School Nutrition Assoc…" at bounding box center [765, 208] width 887 height 46
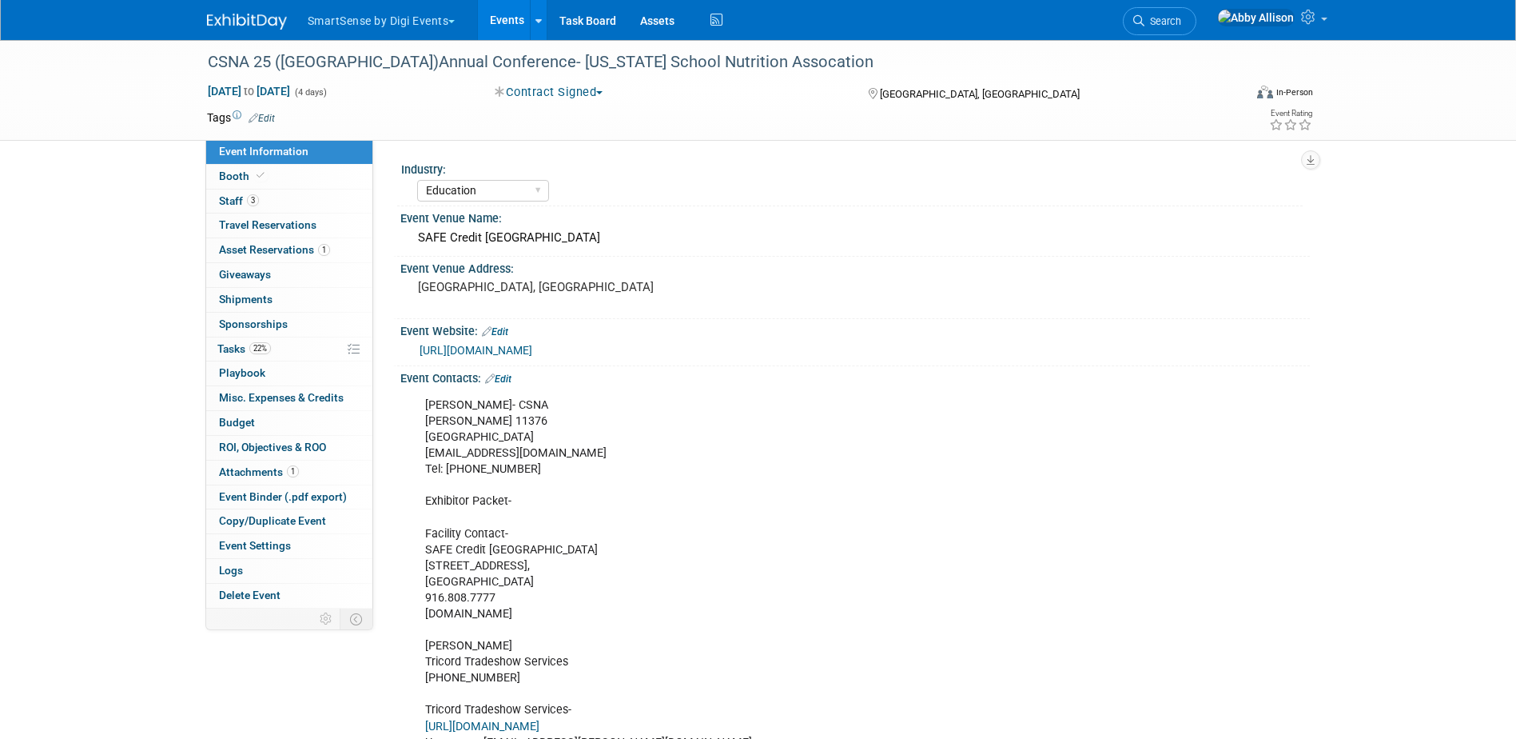
select select "Education"
click at [1182, 24] on span "Search" at bounding box center [1163, 21] width 37 height 12
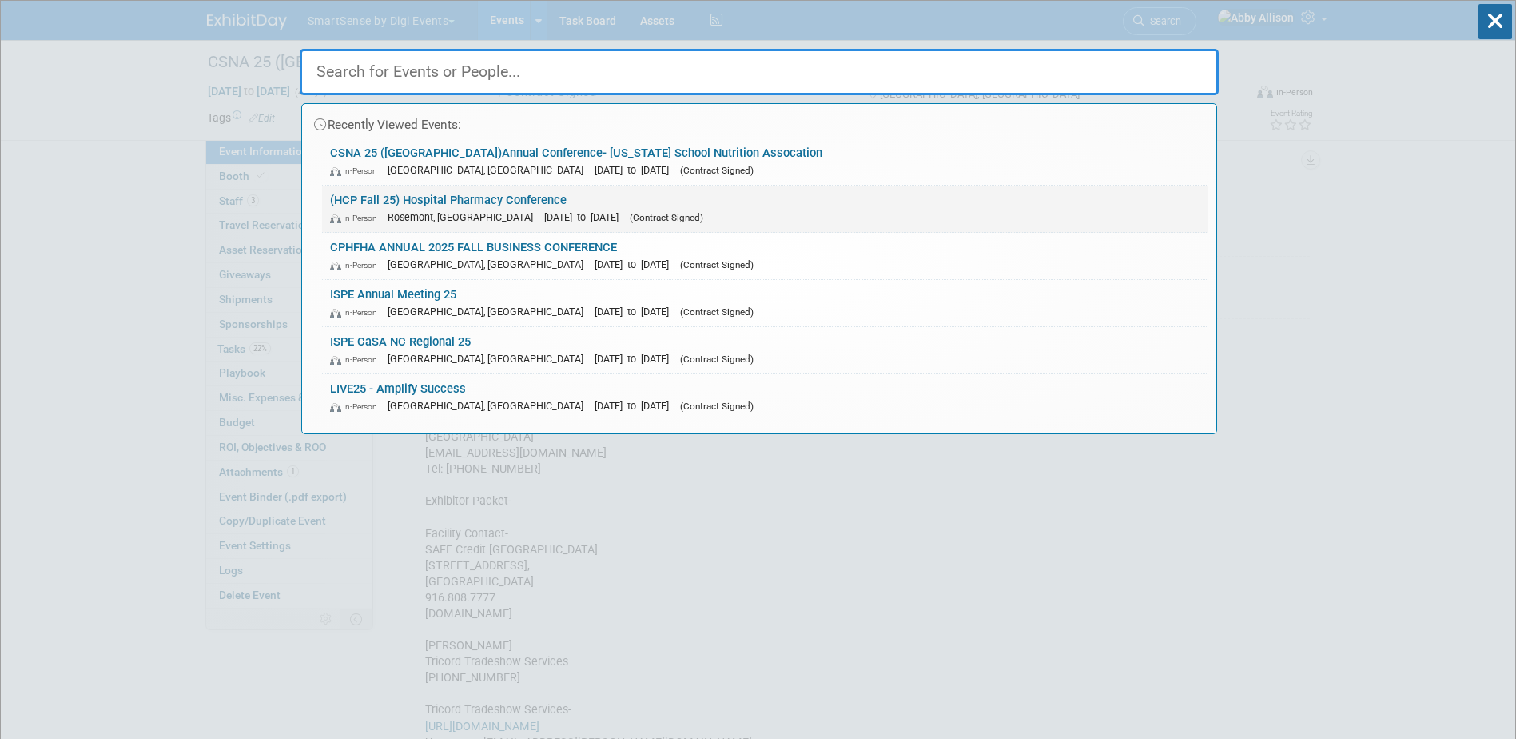
click at [379, 205] on link "(HCP Fall 25) Hospital Pharmacy Conference In-Person [GEOGRAPHIC_DATA], [GEOGRA…" at bounding box center [765, 208] width 887 height 46
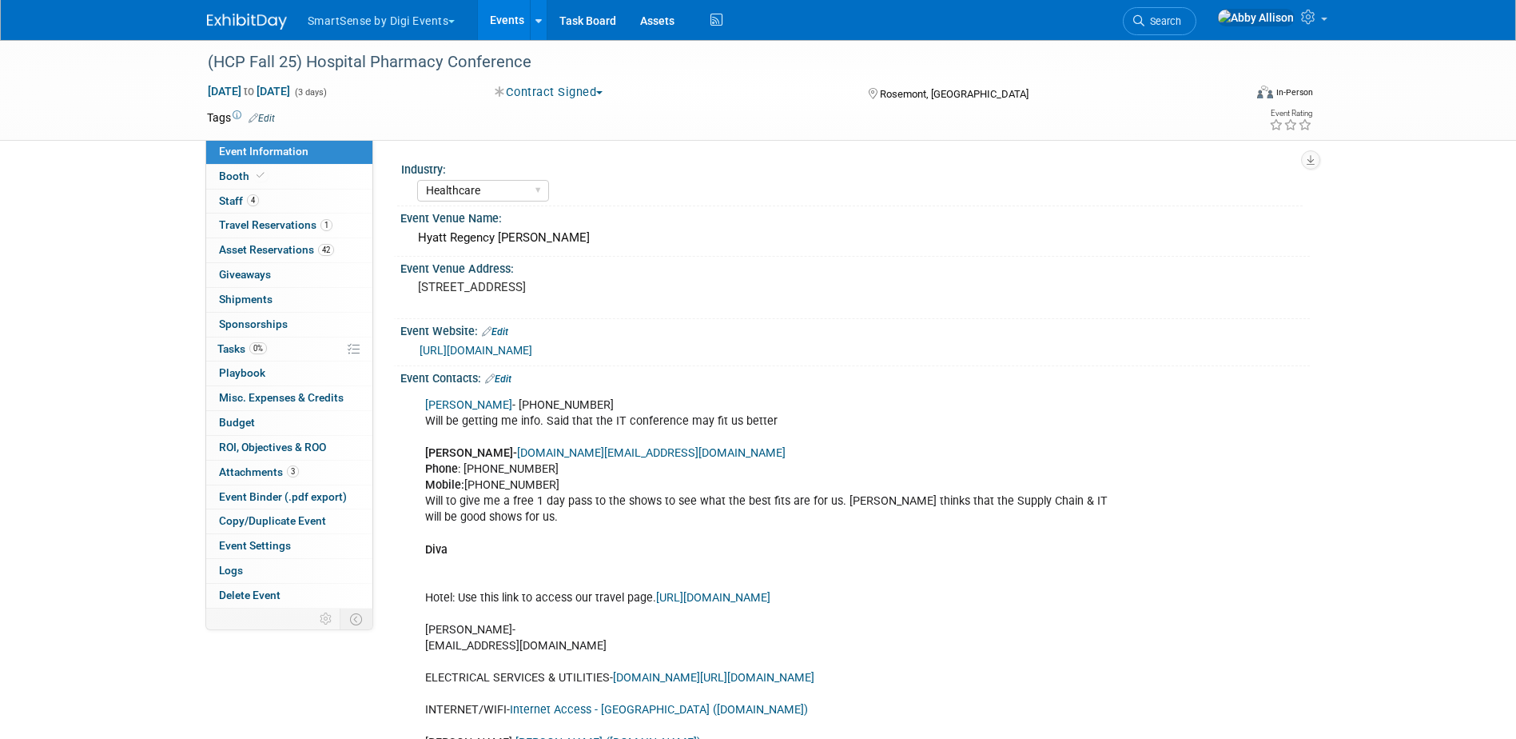
select select "Healthcare"
click at [237, 177] on span "Booth" at bounding box center [243, 175] width 49 height 13
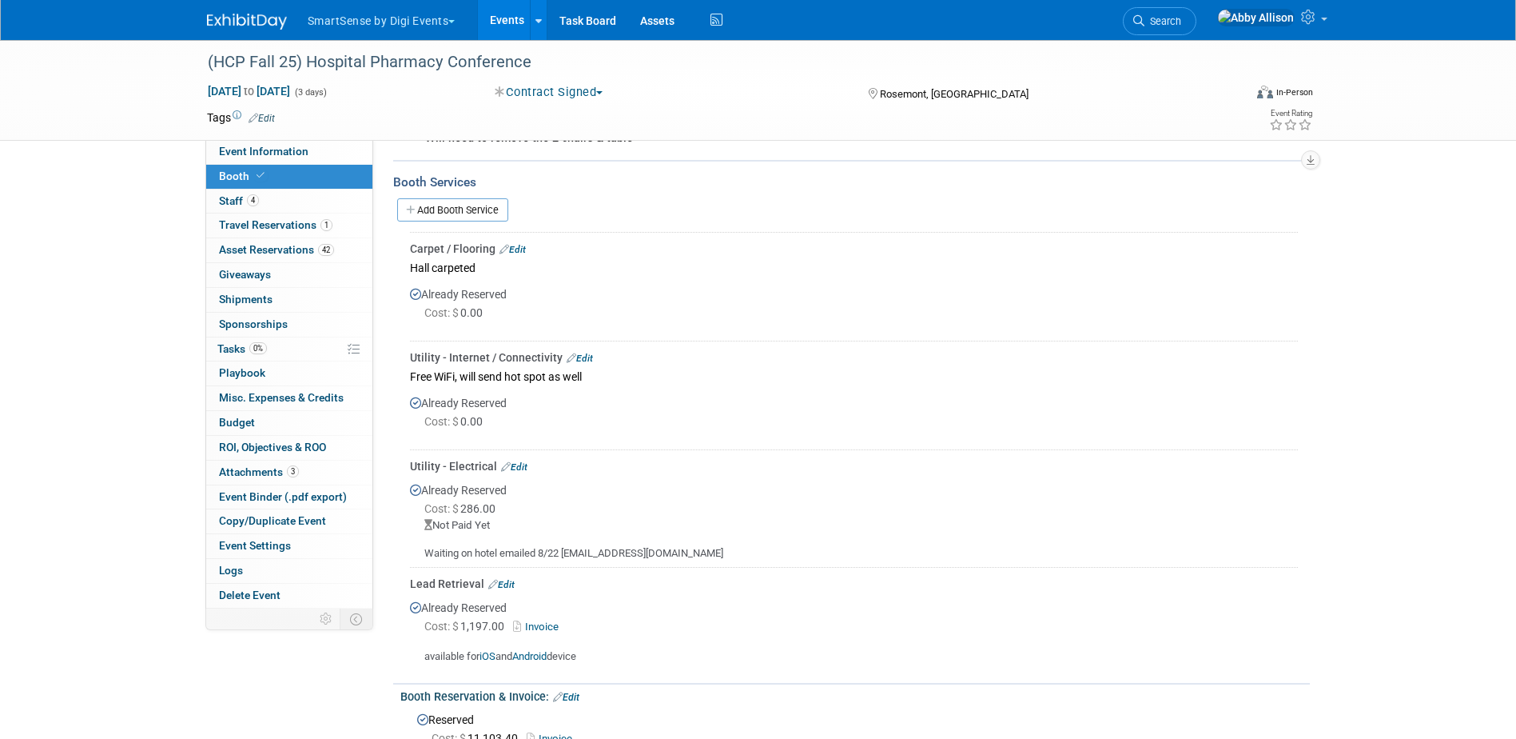
scroll to position [400, 0]
click at [281, 148] on span "Event Information" at bounding box center [264, 151] width 90 height 13
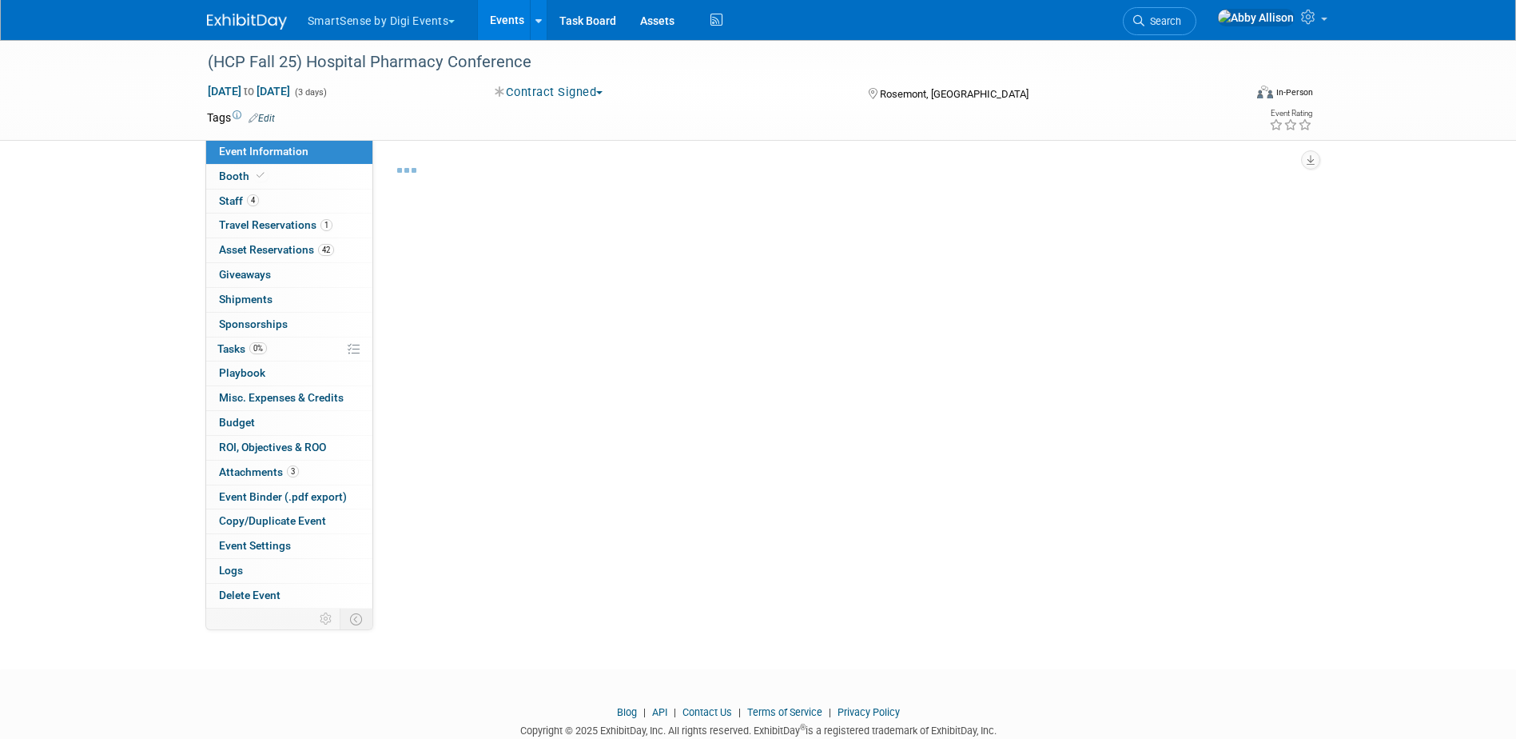
select select "Healthcare"
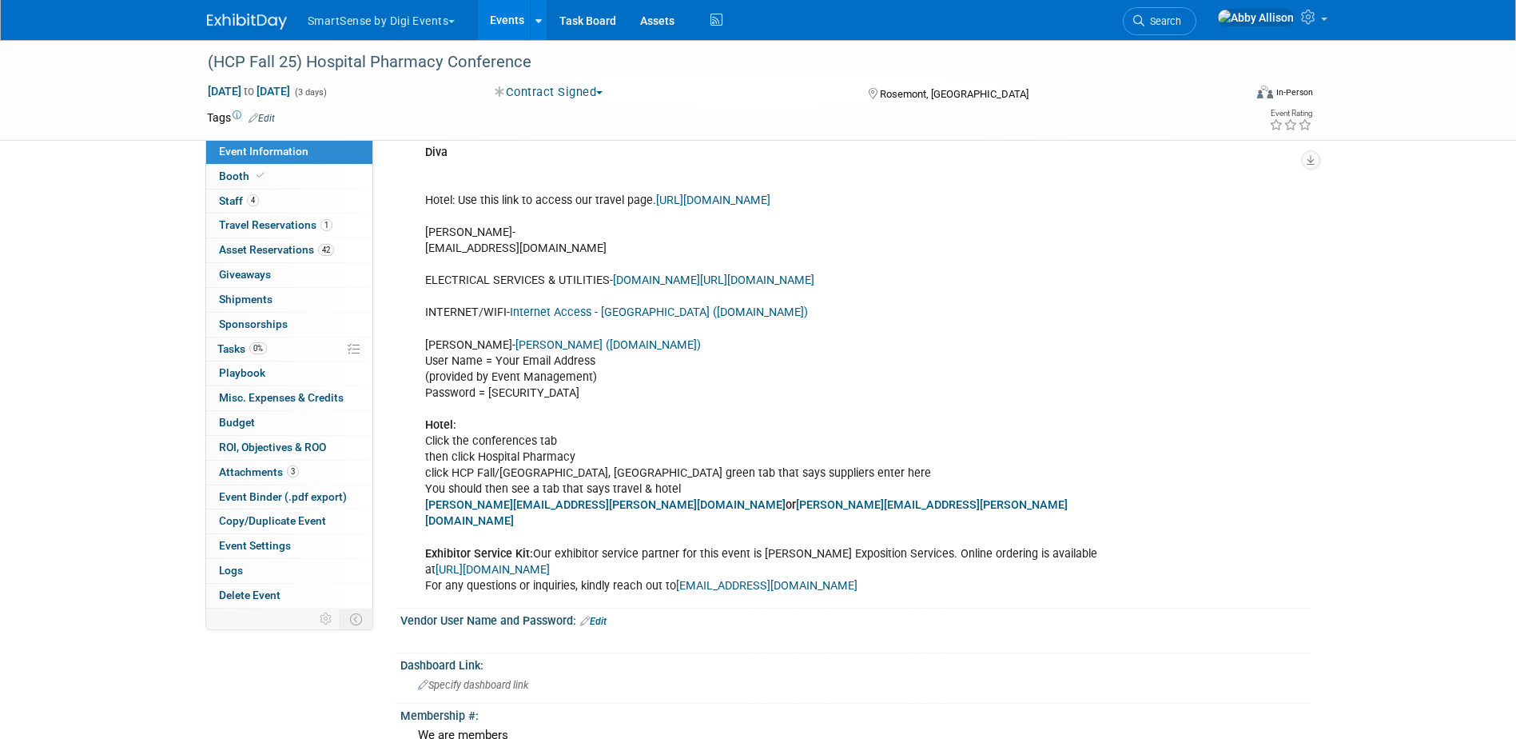
scroll to position [400, 0]
